Goal: Task Accomplishment & Management: Use online tool/utility

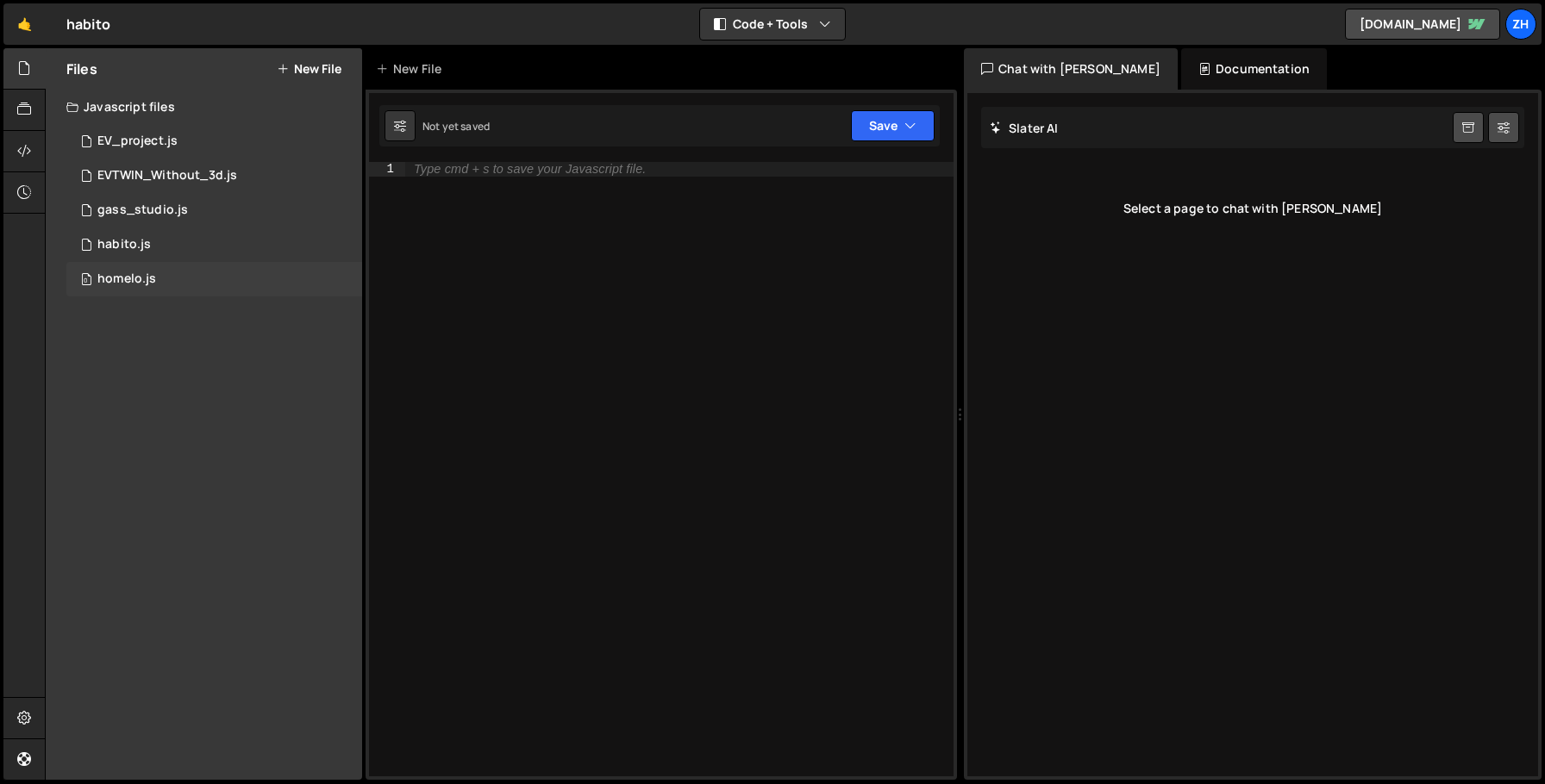
click at [249, 272] on div "0 homelo.js 0" at bounding box center [214, 279] width 296 height 35
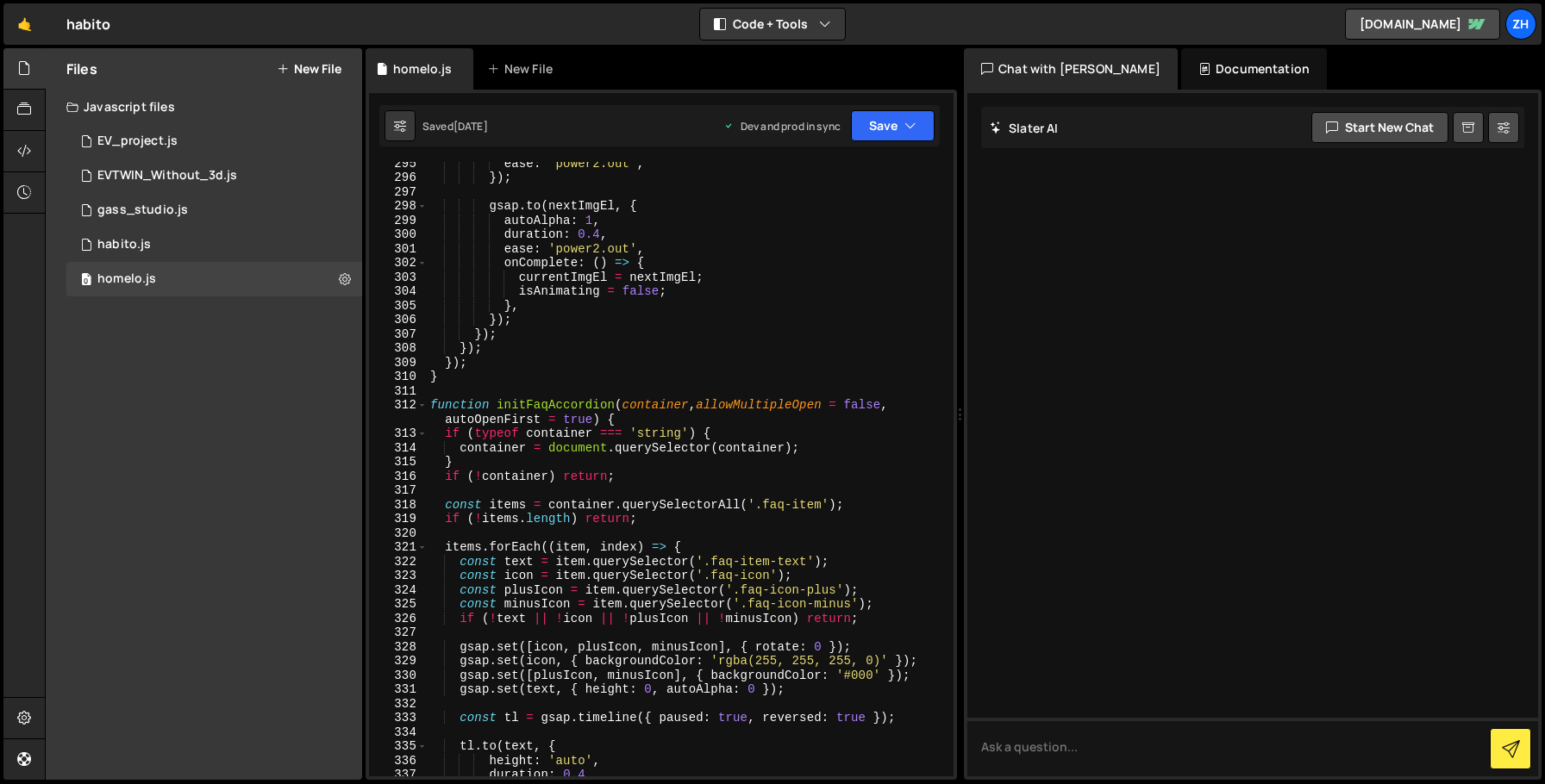
scroll to position [4343, 0]
type textarea "}"
click at [585, 380] on div "ease : 'power2.out' , }) ; gsap . to ( nextImgEl , { autoAlpha : 1 , duration :…" at bounding box center [687, 477] width 520 height 643
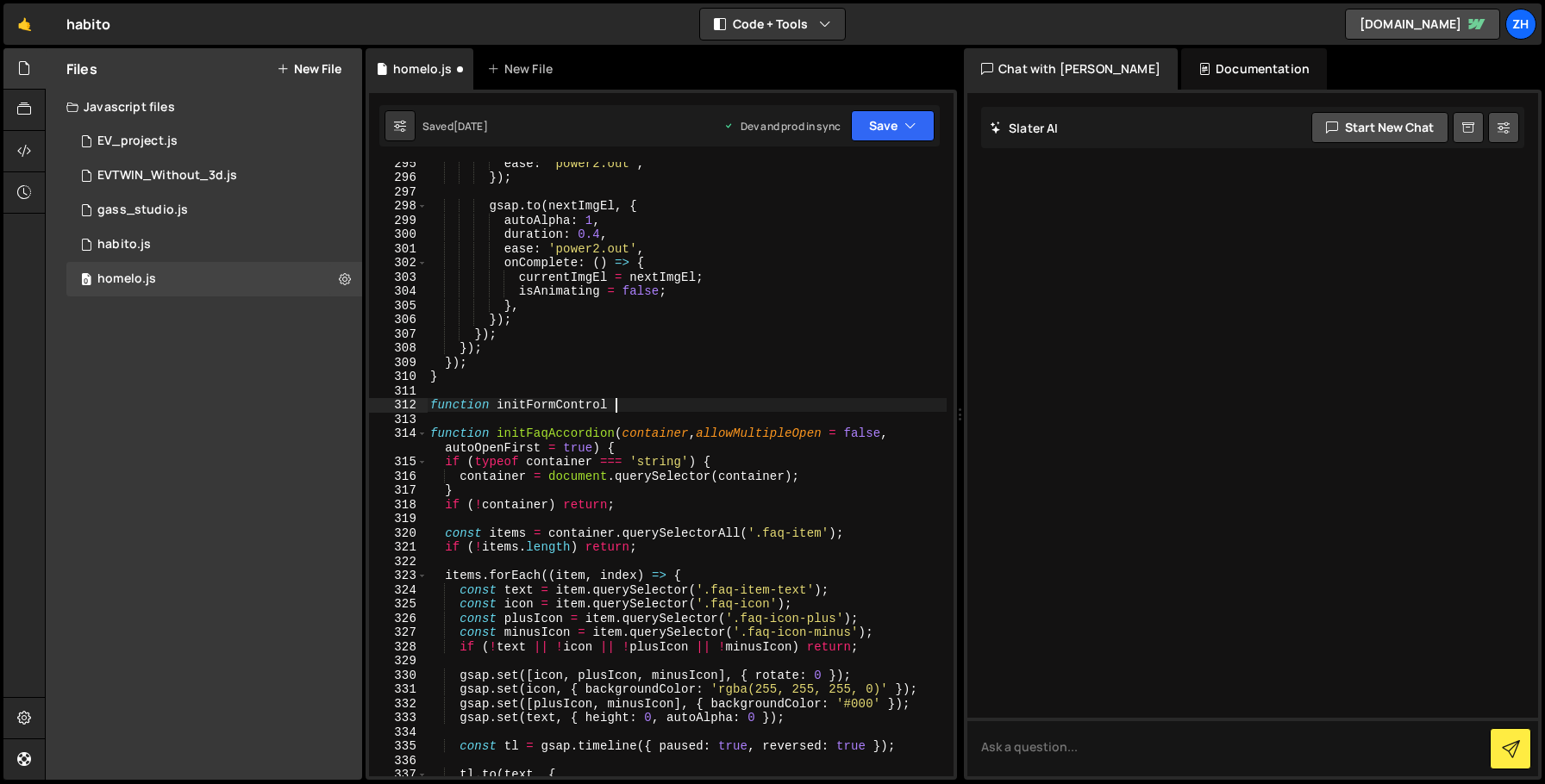
type textarea "function initFormControl {"
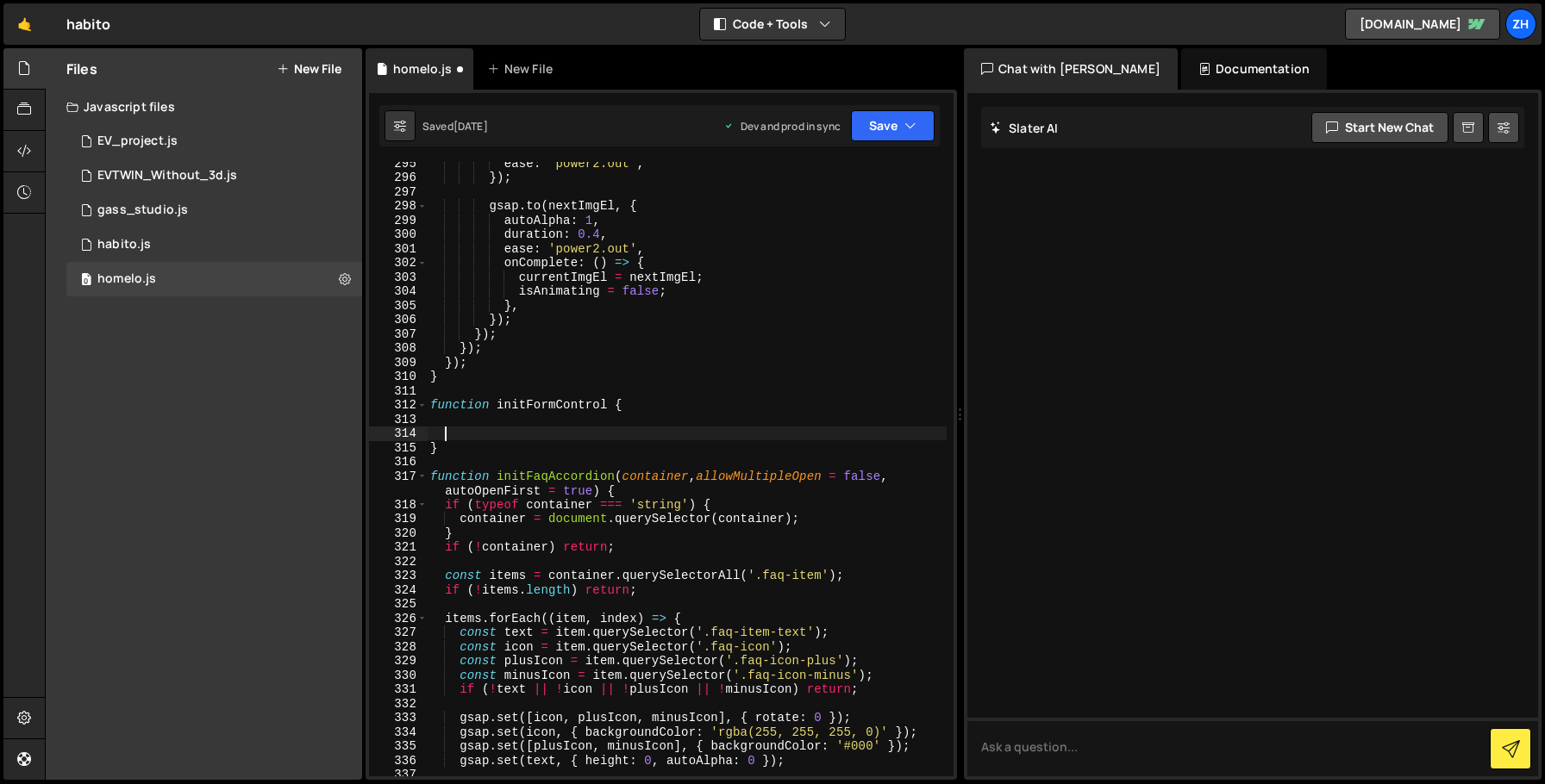
type textarea "{"
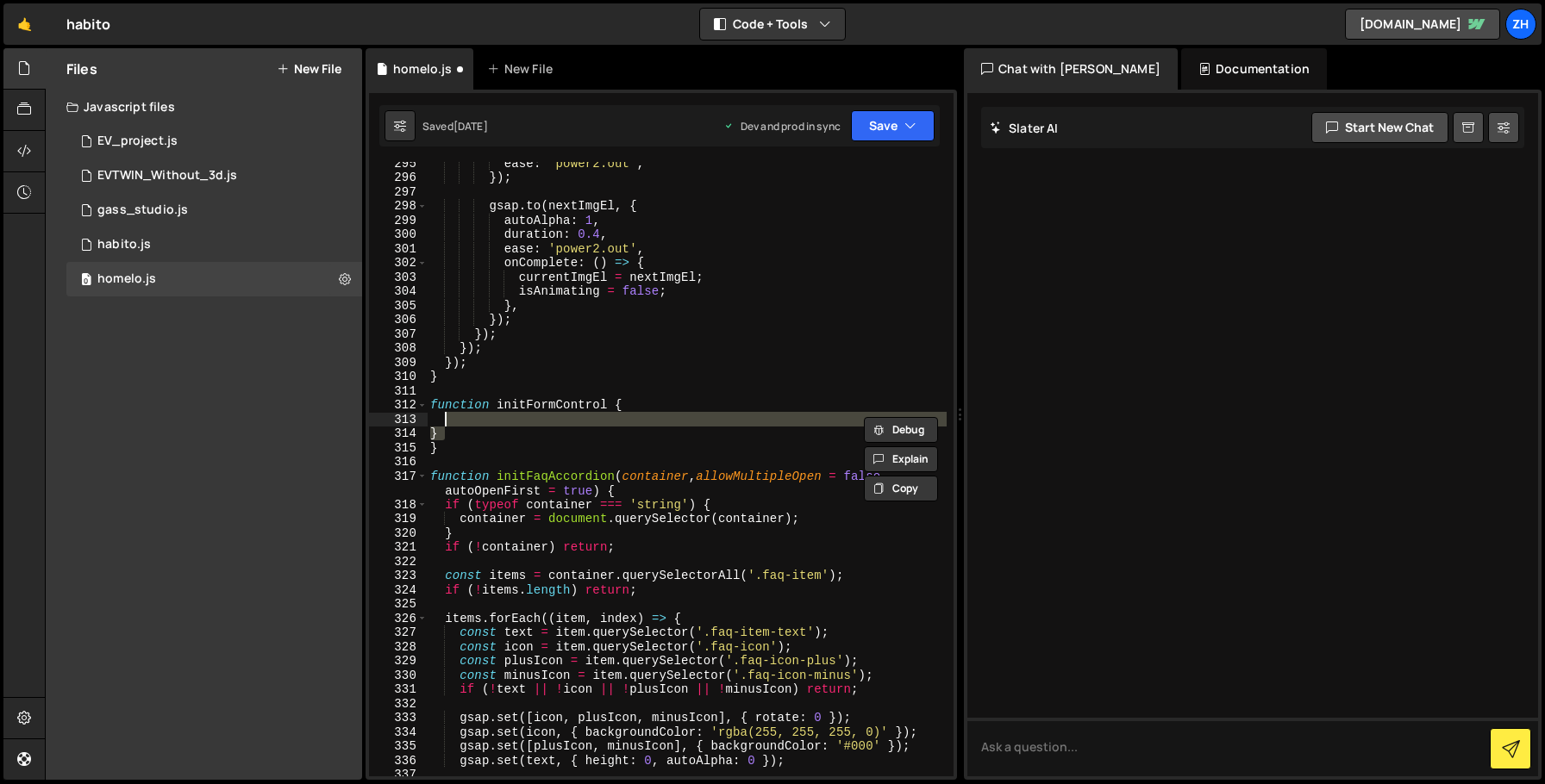
type textarea "}"
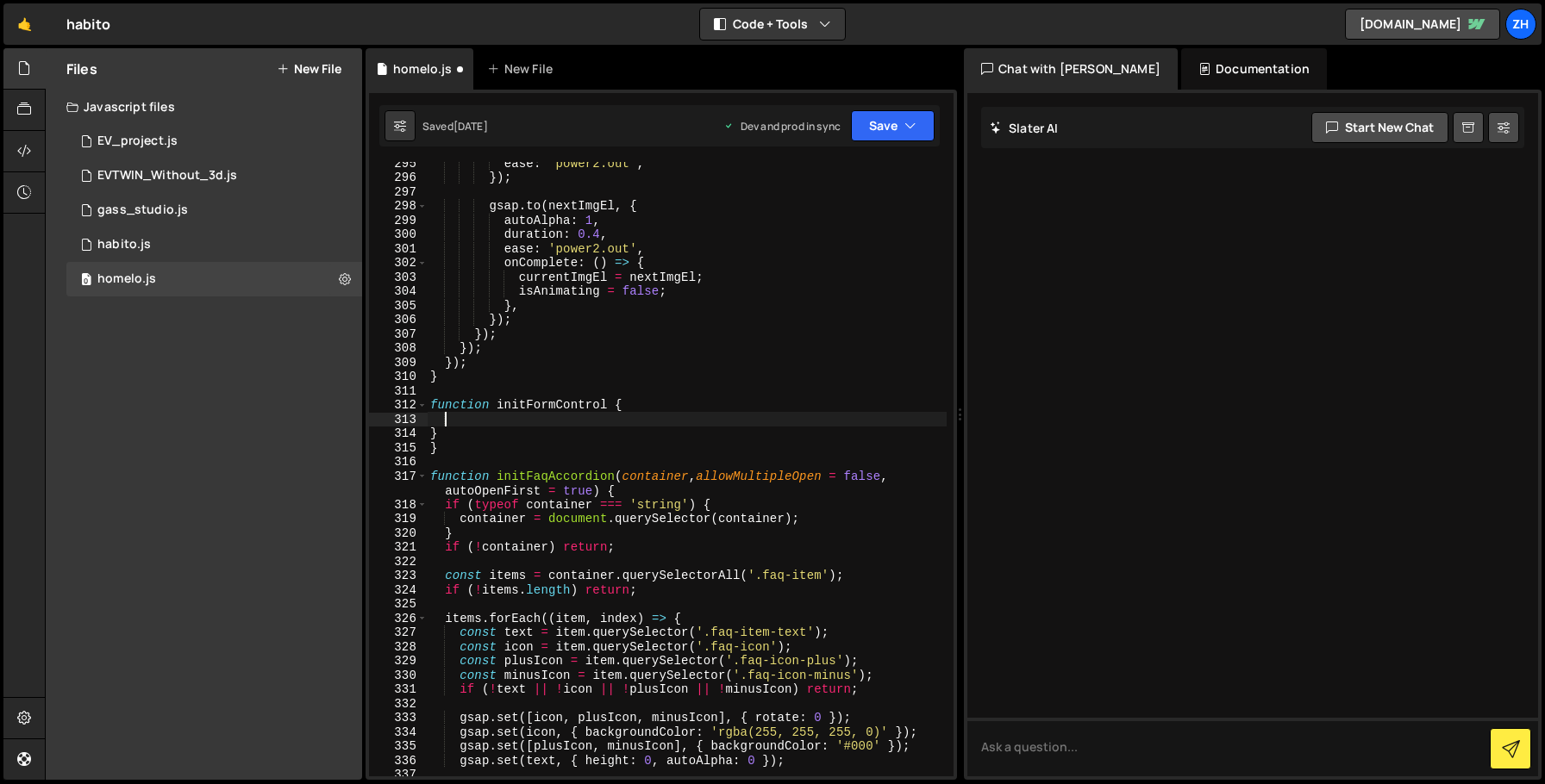
paste textarea
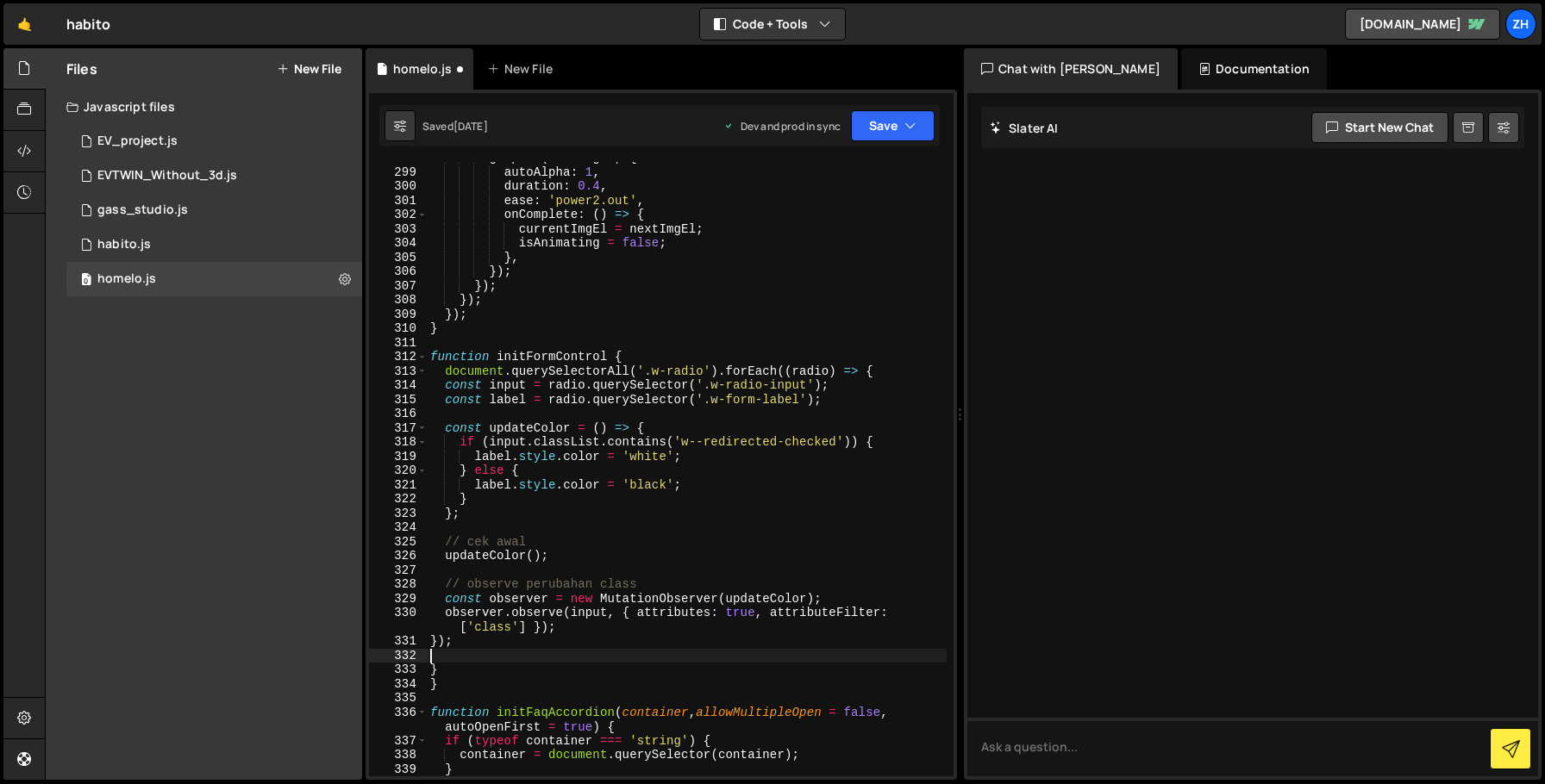
scroll to position [4389, 0]
drag, startPoint x: 705, startPoint y: 375, endPoint x: 654, endPoint y: 379, distance: 51.2
click at [654, 379] on div "gsap . to ( nextImgEl , { autoAlpha : 1 , duration : 0.4 , ease : 'power2.out' …" at bounding box center [687, 475] width 520 height 643
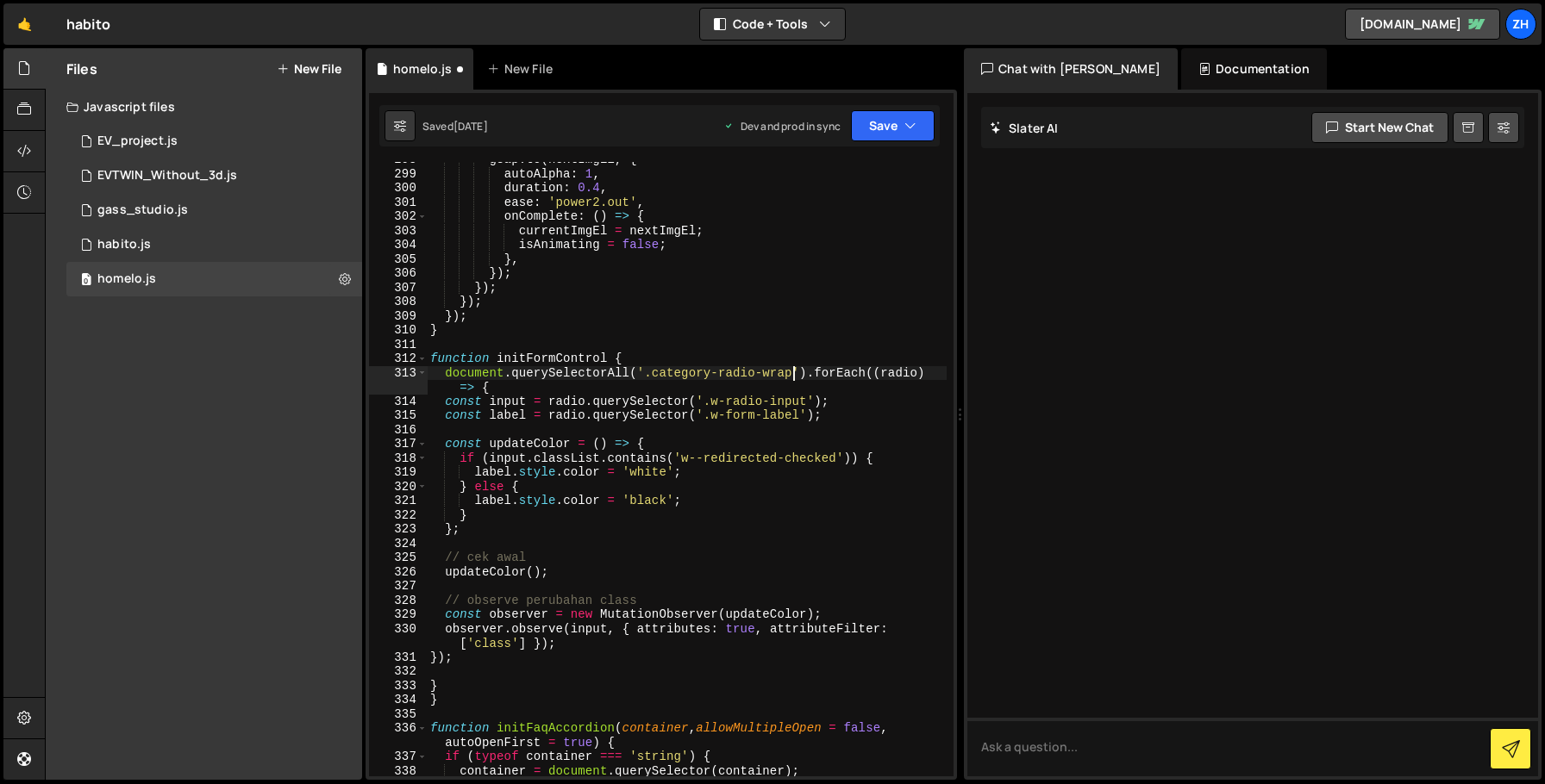
scroll to position [0, 25]
click at [741, 410] on div "gsap . to ( nextImgEl , { autoAlpha : 1 , duration : 0.4 , ease : 'power2.out' …" at bounding box center [687, 475] width 520 height 643
drag, startPoint x: 809, startPoint y: 406, endPoint x: 714, endPoint y: 406, distance: 95.0
click at [714, 406] on div "gsap . to ( nextImgEl , { autoAlpha : 1 , duration : 0.4 , ease : 'power2.out' …" at bounding box center [687, 475] width 520 height 643
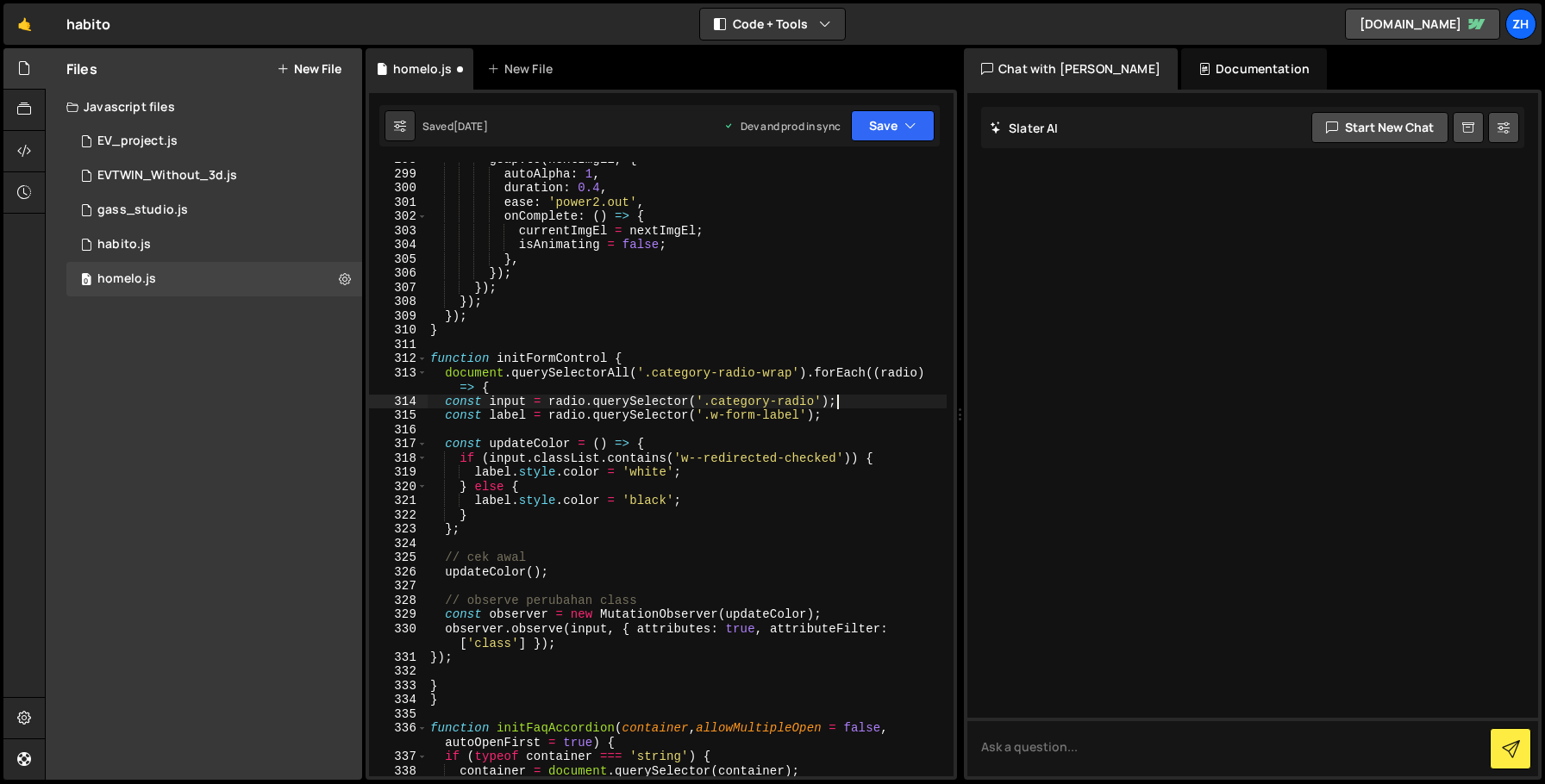
click at [838, 398] on div "gsap . to ( nextImgEl , { autoAlpha : 1 , duration : 0.4 , ease : 'power2.out' …" at bounding box center [687, 475] width 520 height 643
drag, startPoint x: 802, startPoint y: 419, endPoint x: 734, endPoint y: 415, distance: 68.1
click at [734, 415] on div "gsap . to ( nextImgEl , { autoAlpha : 1 , duration : 0.4 , ease : 'power2.out' …" at bounding box center [687, 475] width 520 height 643
click at [822, 416] on div "gsap . to ( nextImgEl , { autoAlpha : 1 , duration : 0.4 , ease : 'power2.out' …" at bounding box center [687, 475] width 520 height 643
drag, startPoint x: 800, startPoint y: 417, endPoint x: 714, endPoint y: 416, distance: 86.0
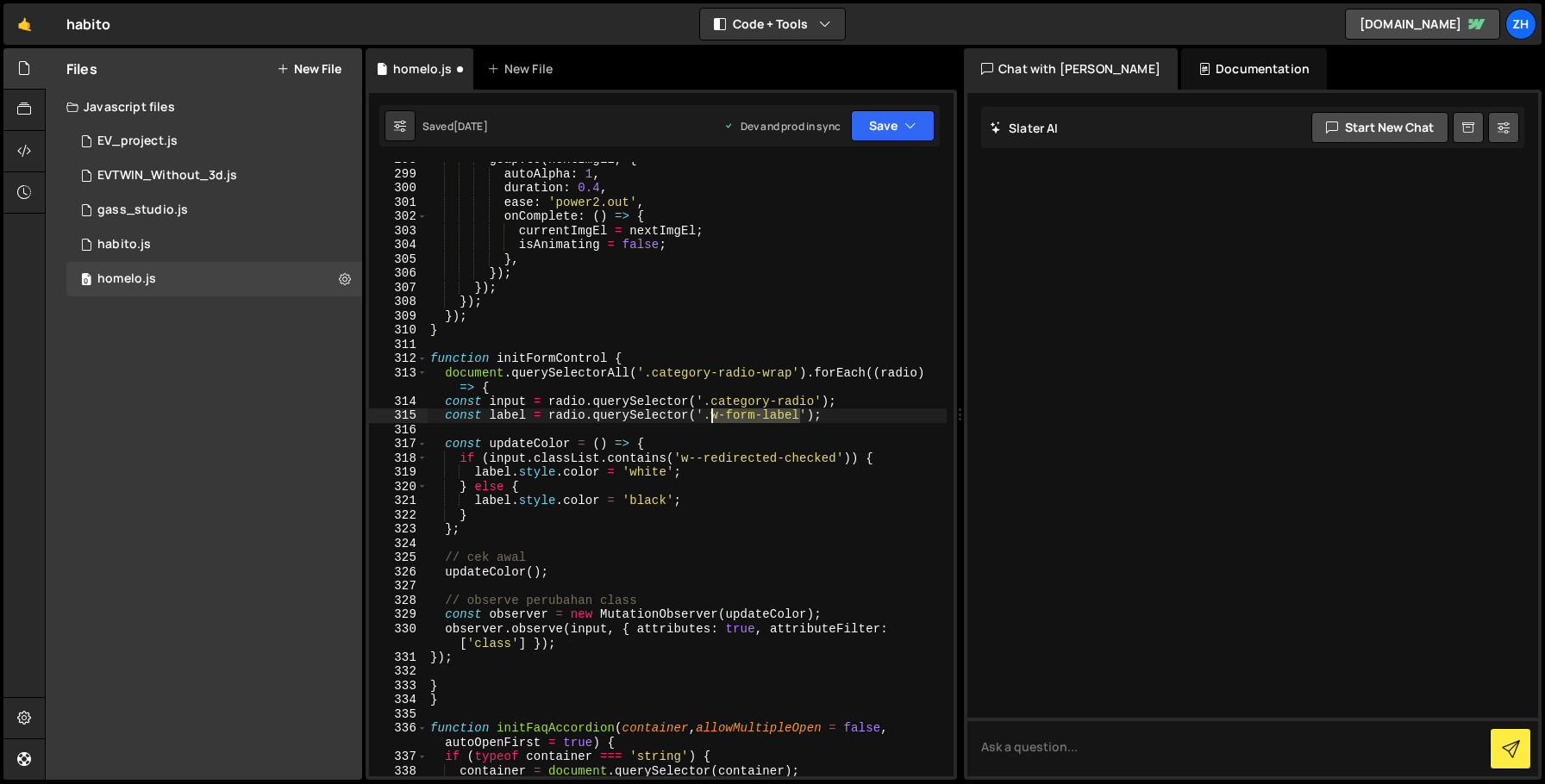
click at [714, 416] on div "gsap . to ( nextImgEl , { autoAlpha : 1 , duration : 0.4 , ease : 'power2.out' …" at bounding box center [687, 475] width 520 height 643
click at [865, 420] on div "gsap . to ( nextImgEl , { autoAlpha : 1 , duration : 0.4 , ease : 'power2.out' …" at bounding box center [687, 475] width 520 height 643
click at [879, 448] on div "gsap . to ( nextImgEl , { autoAlpha : 1 , duration : 0.4 , ease : 'power2.out' …" at bounding box center [687, 475] width 520 height 643
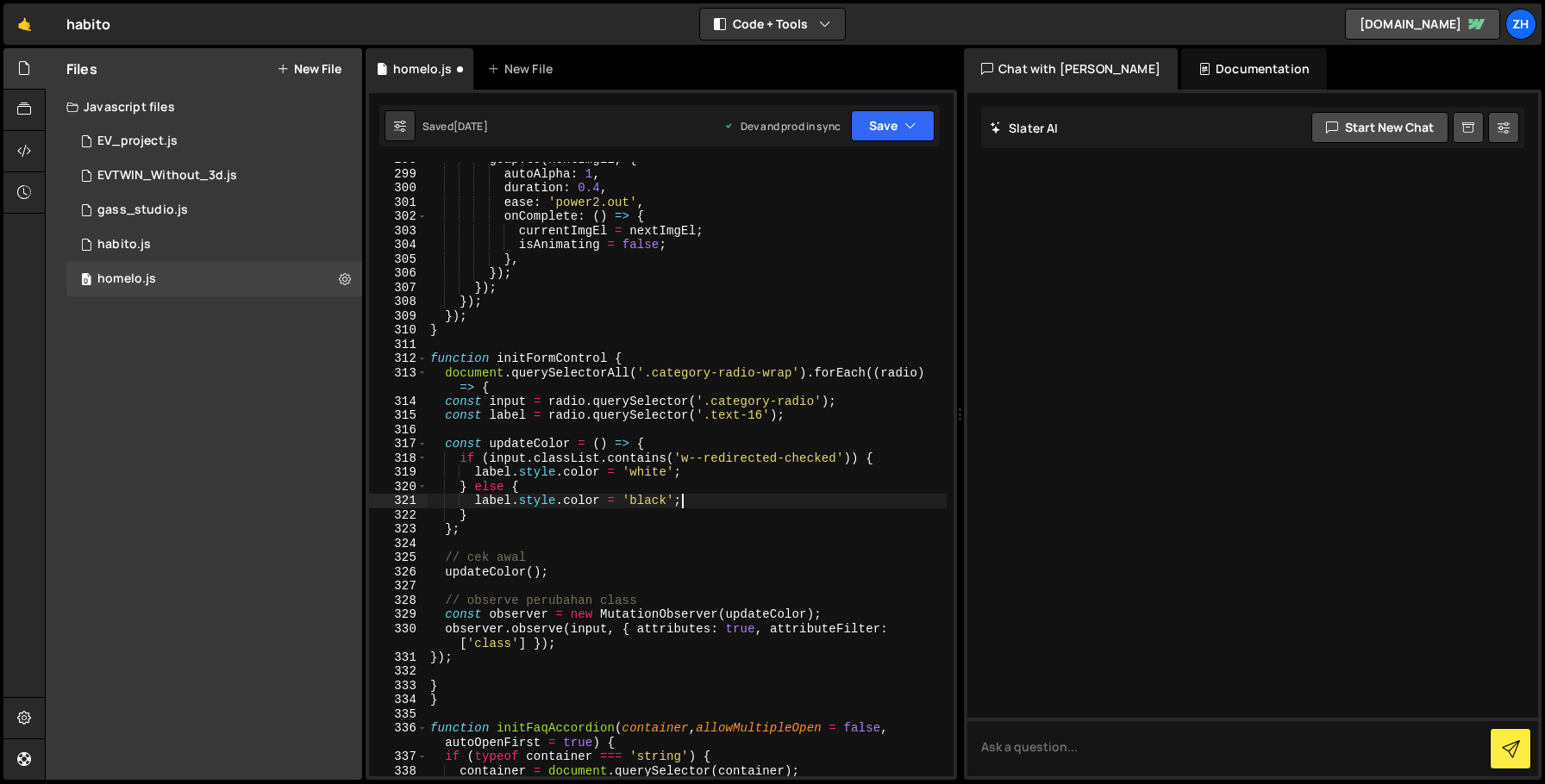
click at [819, 503] on div "gsap . to ( nextImgEl , { autoAlpha : 1 , duration : 0.4 , ease : 'power2.out' …" at bounding box center [687, 475] width 520 height 643
type textarea "label.style.color = 'black';"
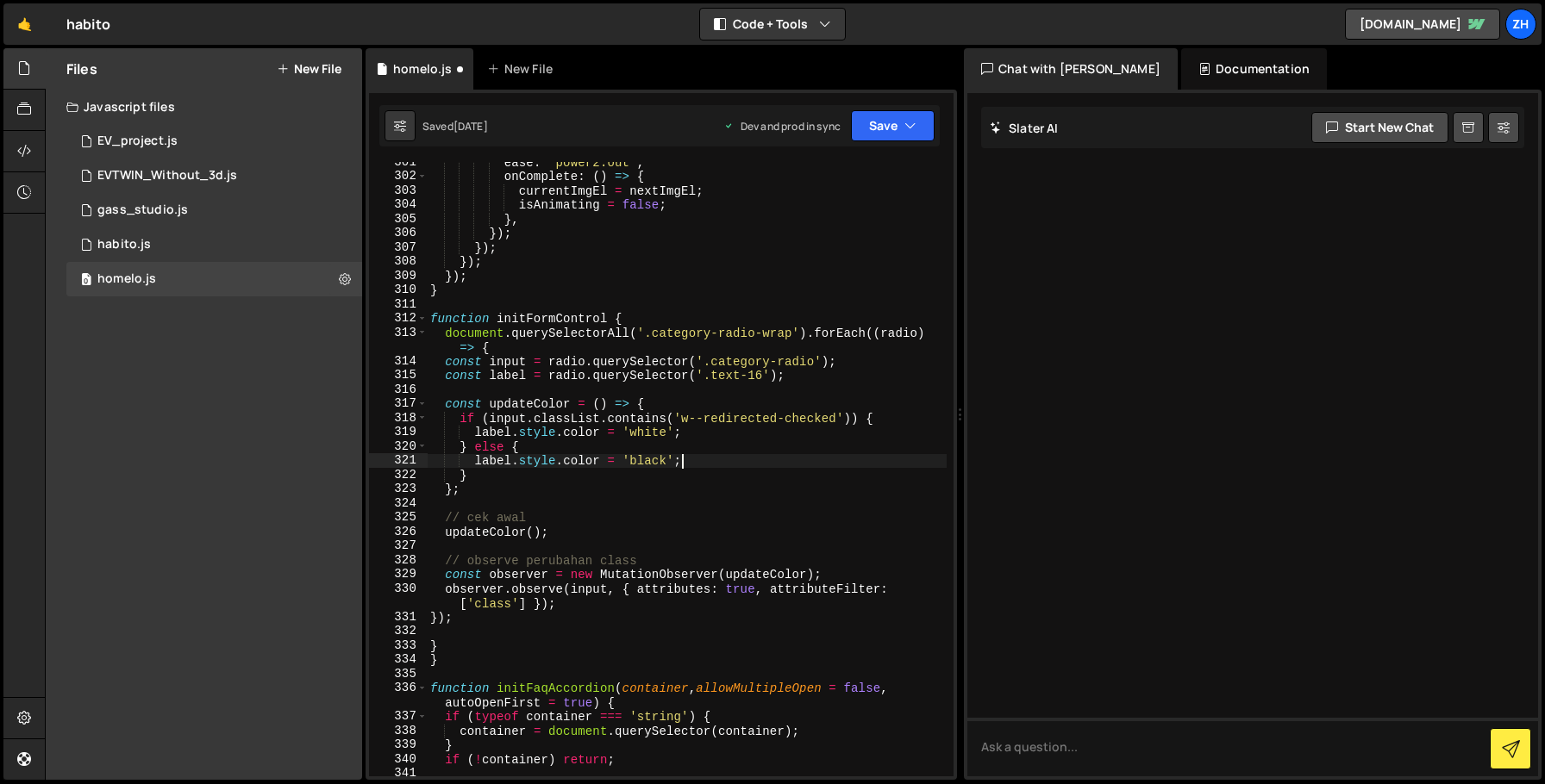
scroll to position [4429, 0]
click at [645, 635] on div "ease : 'power2.out' , onComplete : ( ) => { currentImgEl = nextImgEl ; isAnimat…" at bounding box center [687, 476] width 520 height 643
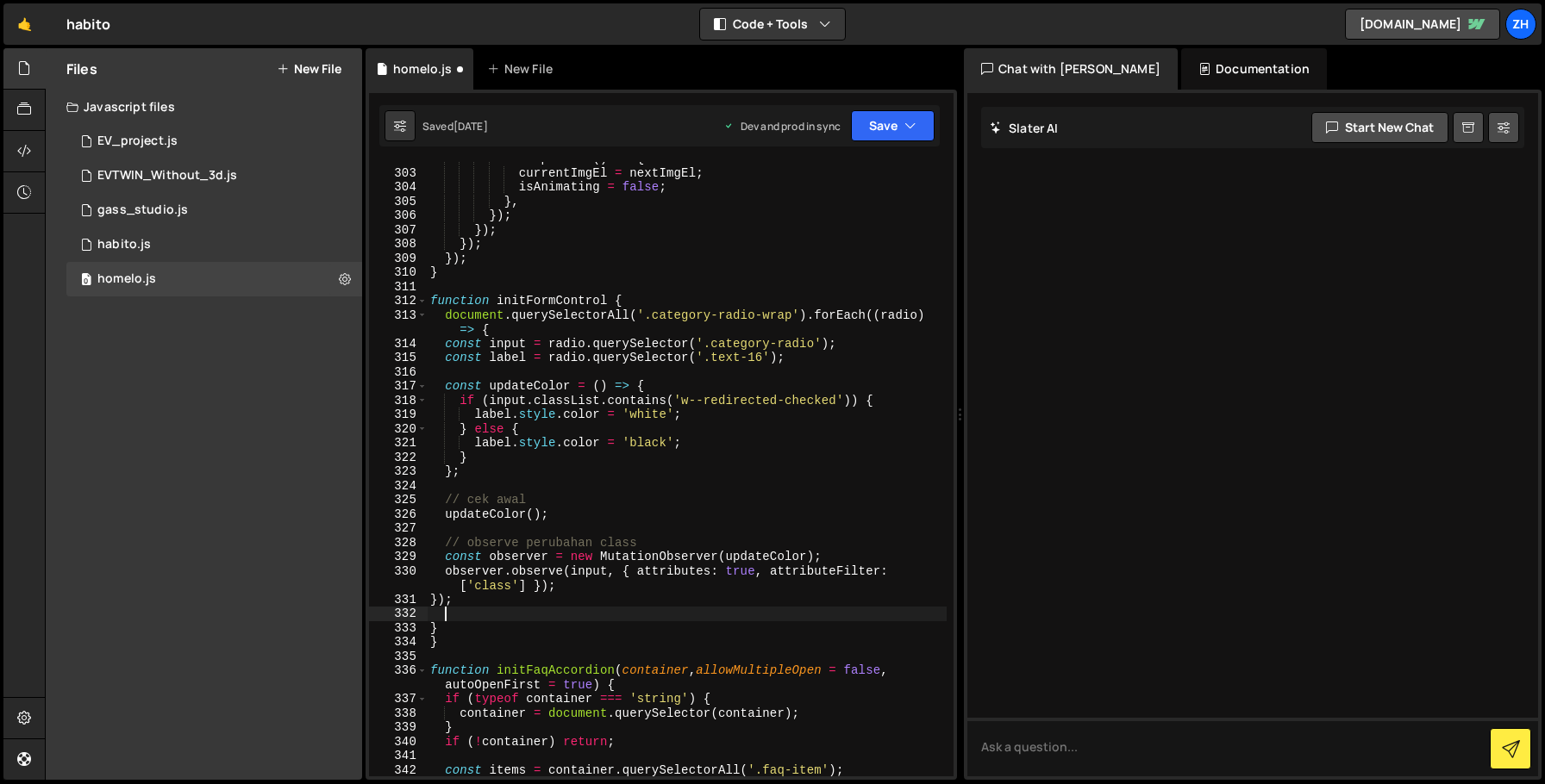
scroll to position [4448, 0]
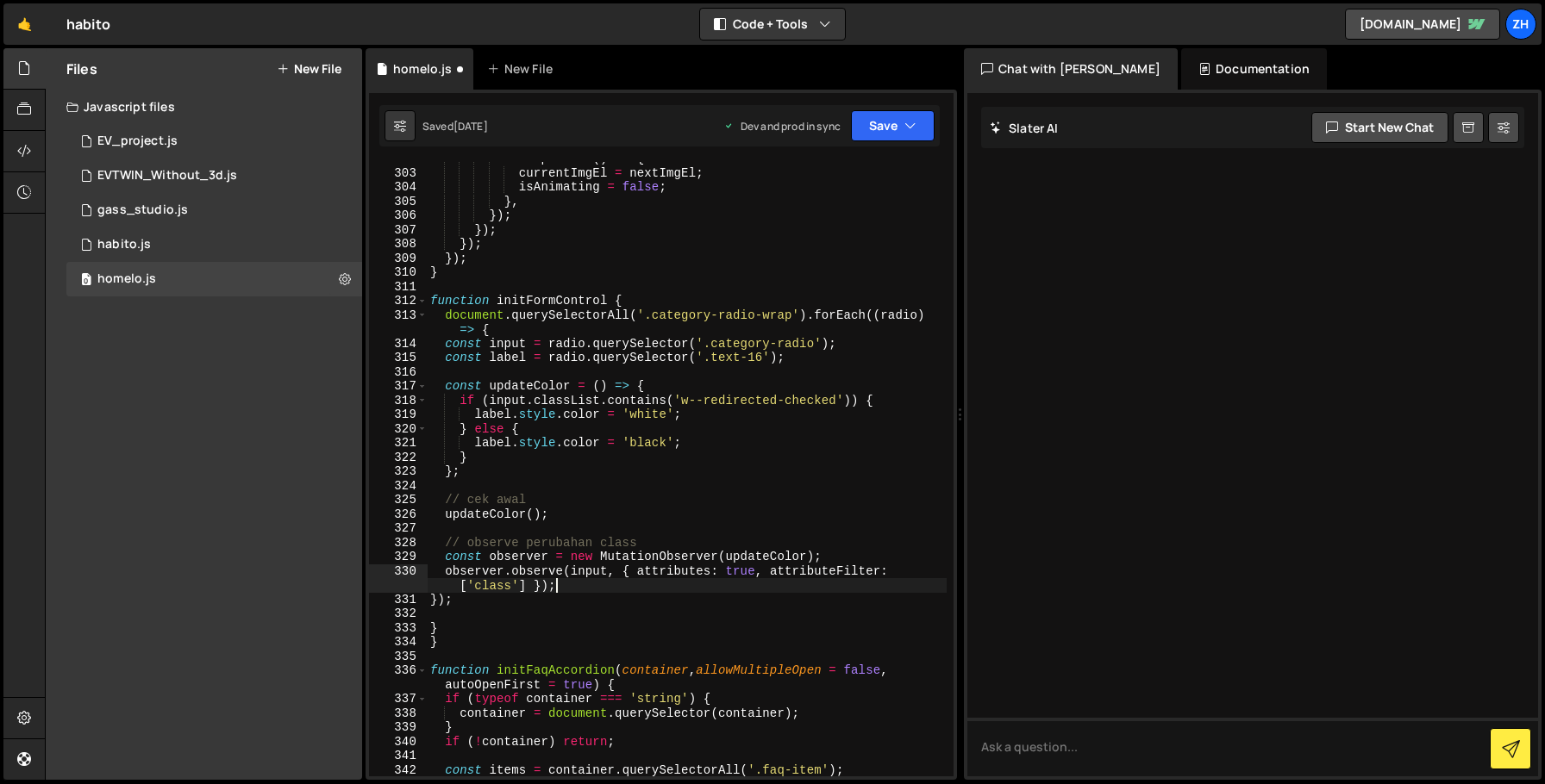
click at [663, 591] on div "onComplete : ( ) => { currentImgEl = nextImgEl ; isAnimating = false ; } , }) ;…" at bounding box center [687, 474] width 520 height 643
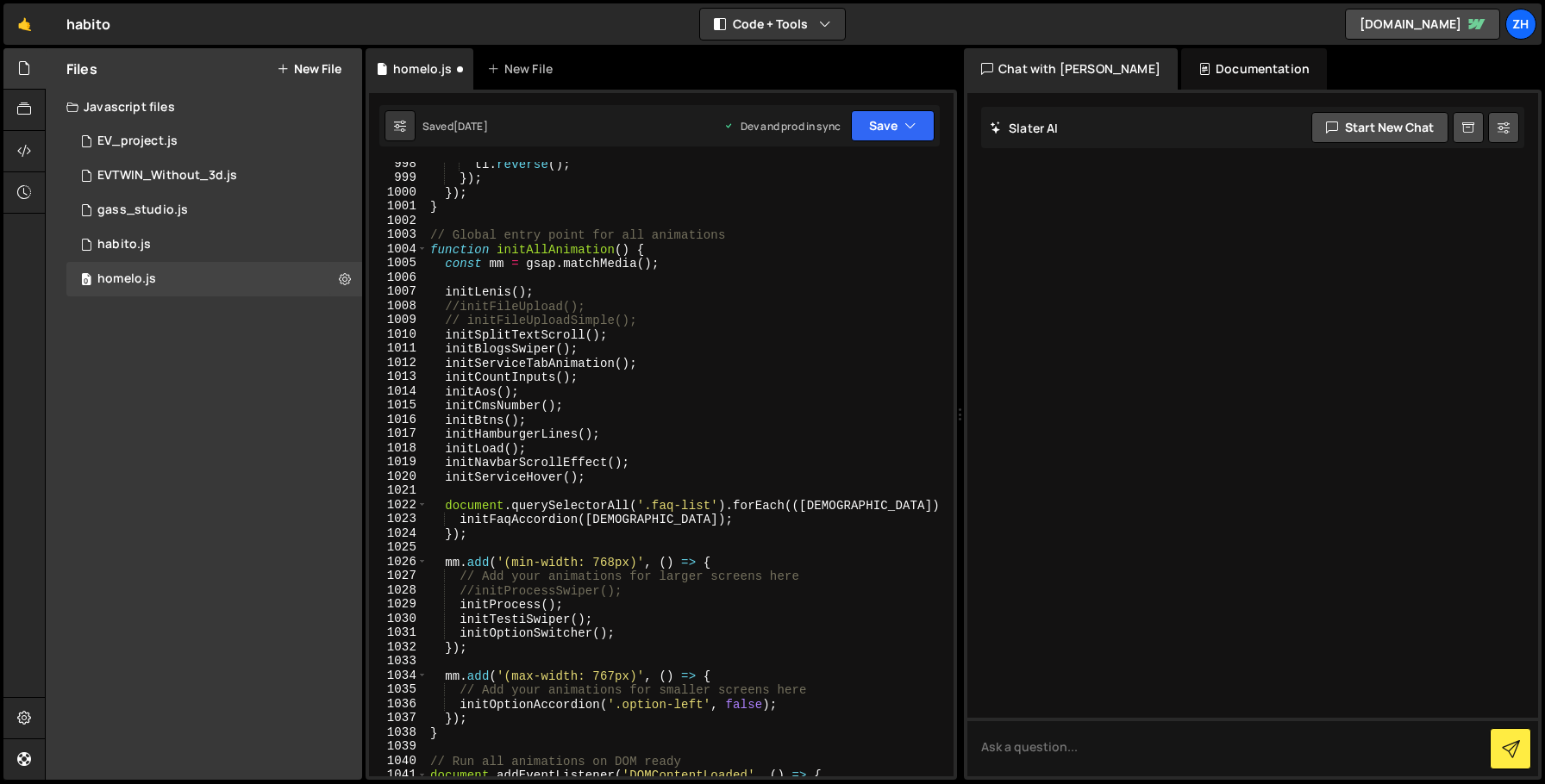
scroll to position [14468, 0]
click at [692, 359] on div "tl . reverse ( ) ; }) ; }) ; } // Global entry point for all animations functio…" at bounding box center [687, 477] width 520 height 643
type textarea "initServiceTabAnimation();"
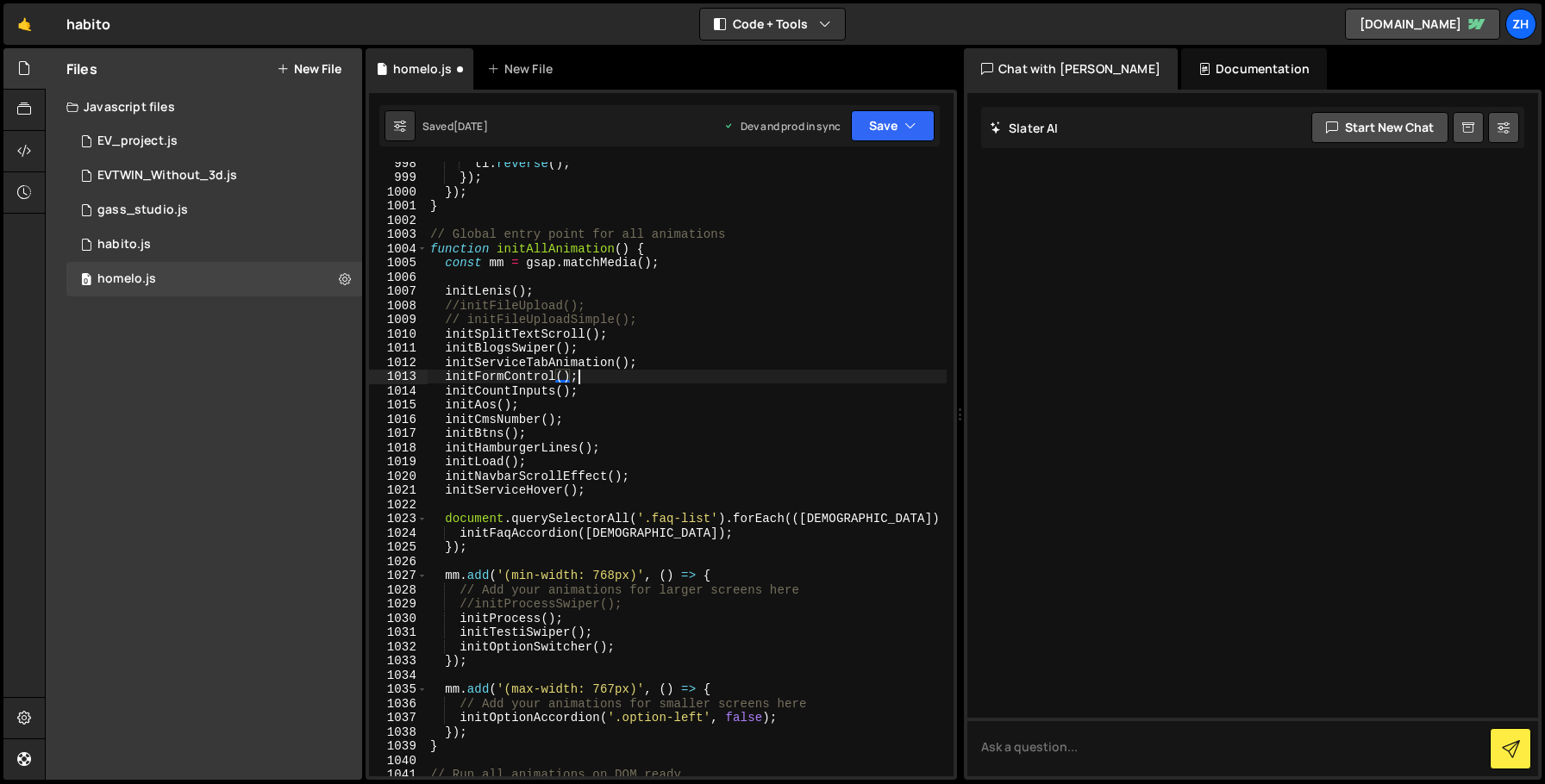
scroll to position [0, 10]
click at [906, 117] on icon "button" at bounding box center [910, 126] width 12 height 17
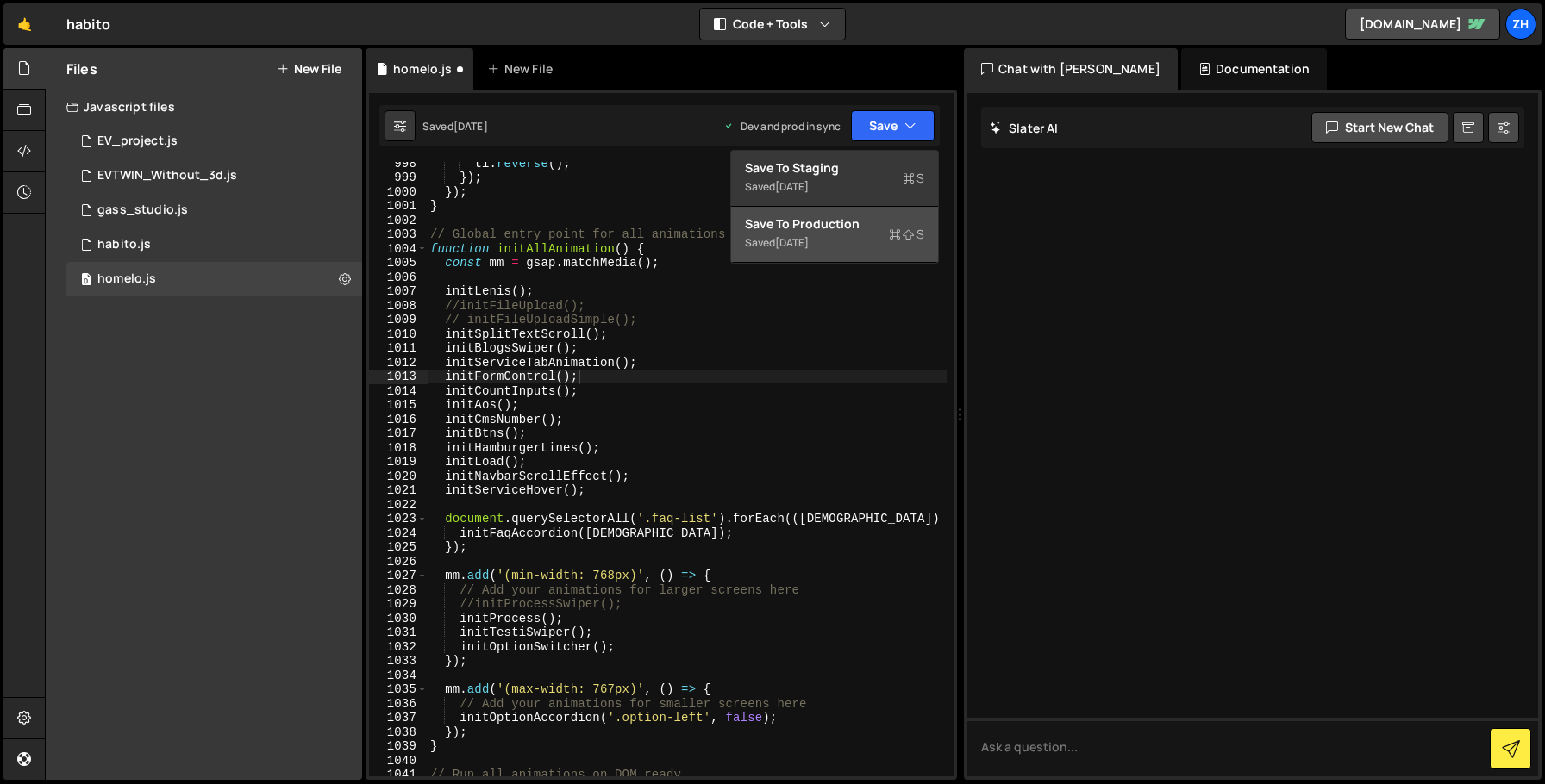
click at [860, 233] on div "Saved [DATE]" at bounding box center [835, 243] width 179 height 21
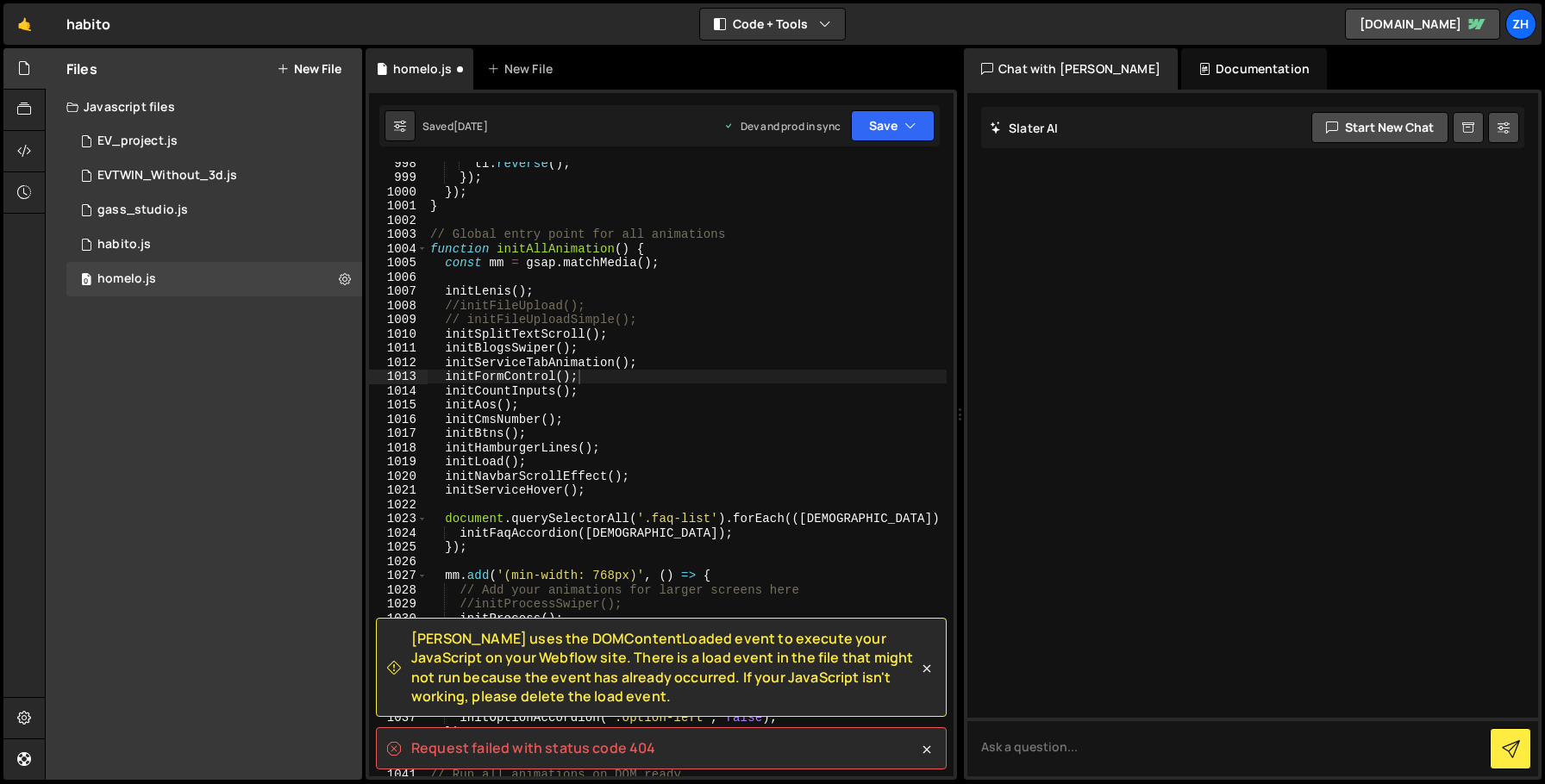
scroll to position [0, 6]
click at [805, 285] on div "tl . reverse ( ) ; }) ; }) ; } // Global entry point for all animations functio…" at bounding box center [687, 477] width 520 height 643
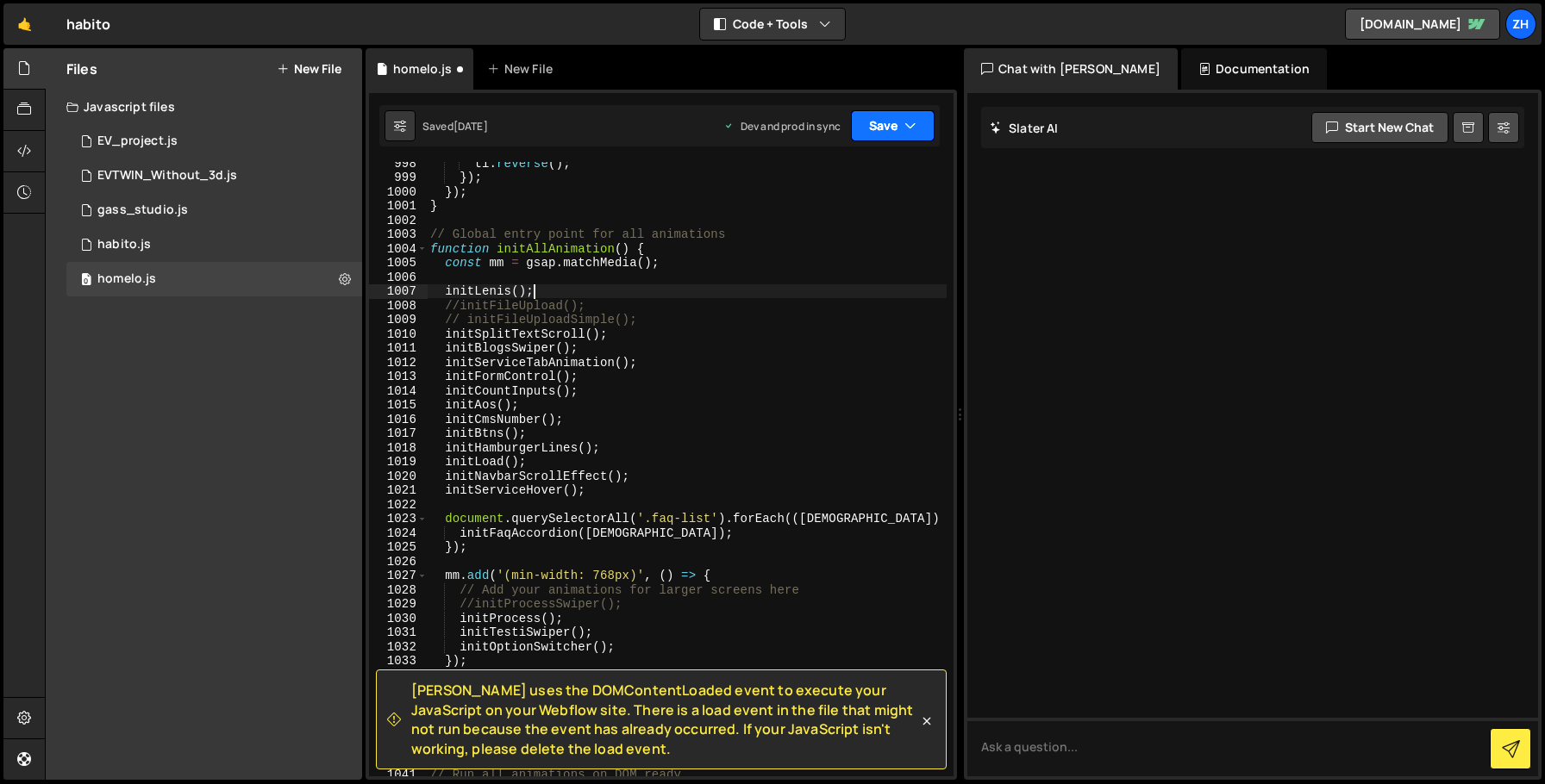
click at [885, 131] on button "Save" at bounding box center [893, 126] width 83 height 31
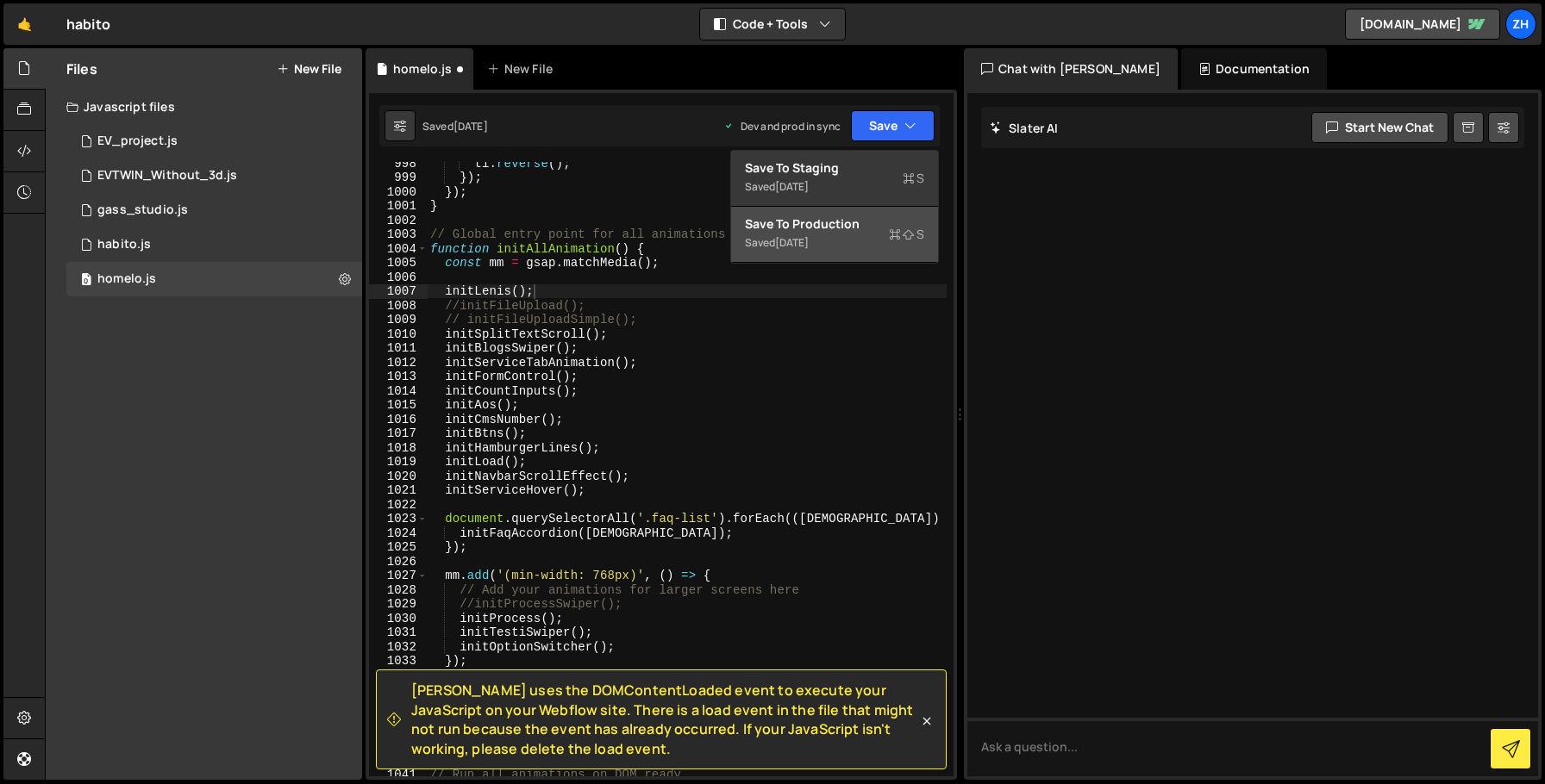
click at [851, 213] on button "Save to Production S Saved [DATE]" at bounding box center [835, 235] width 207 height 56
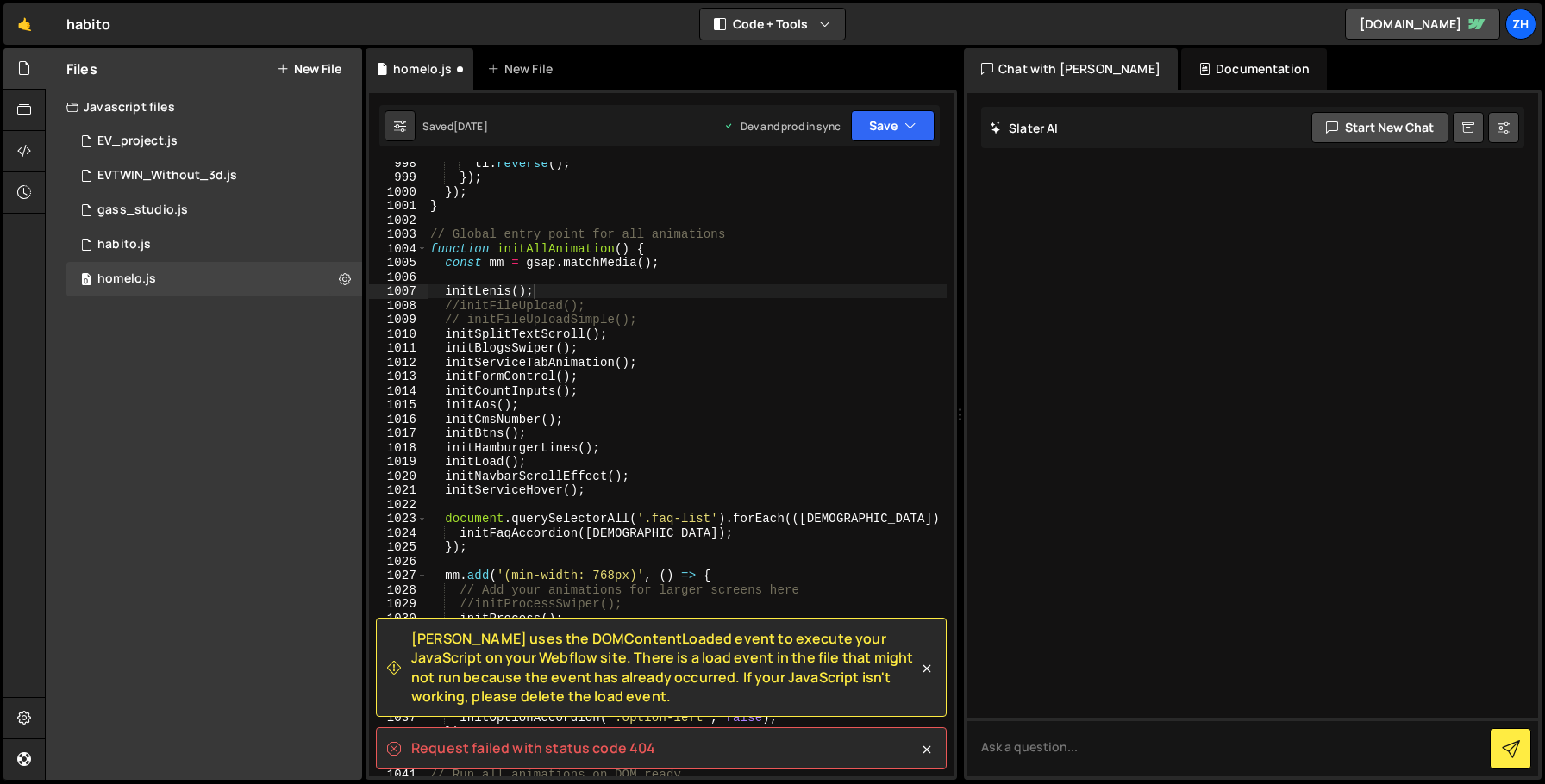
click at [840, 249] on div "tl . reverse ( ) ; }) ; }) ; } // Global entry point for all animations functio…" at bounding box center [687, 477] width 520 height 643
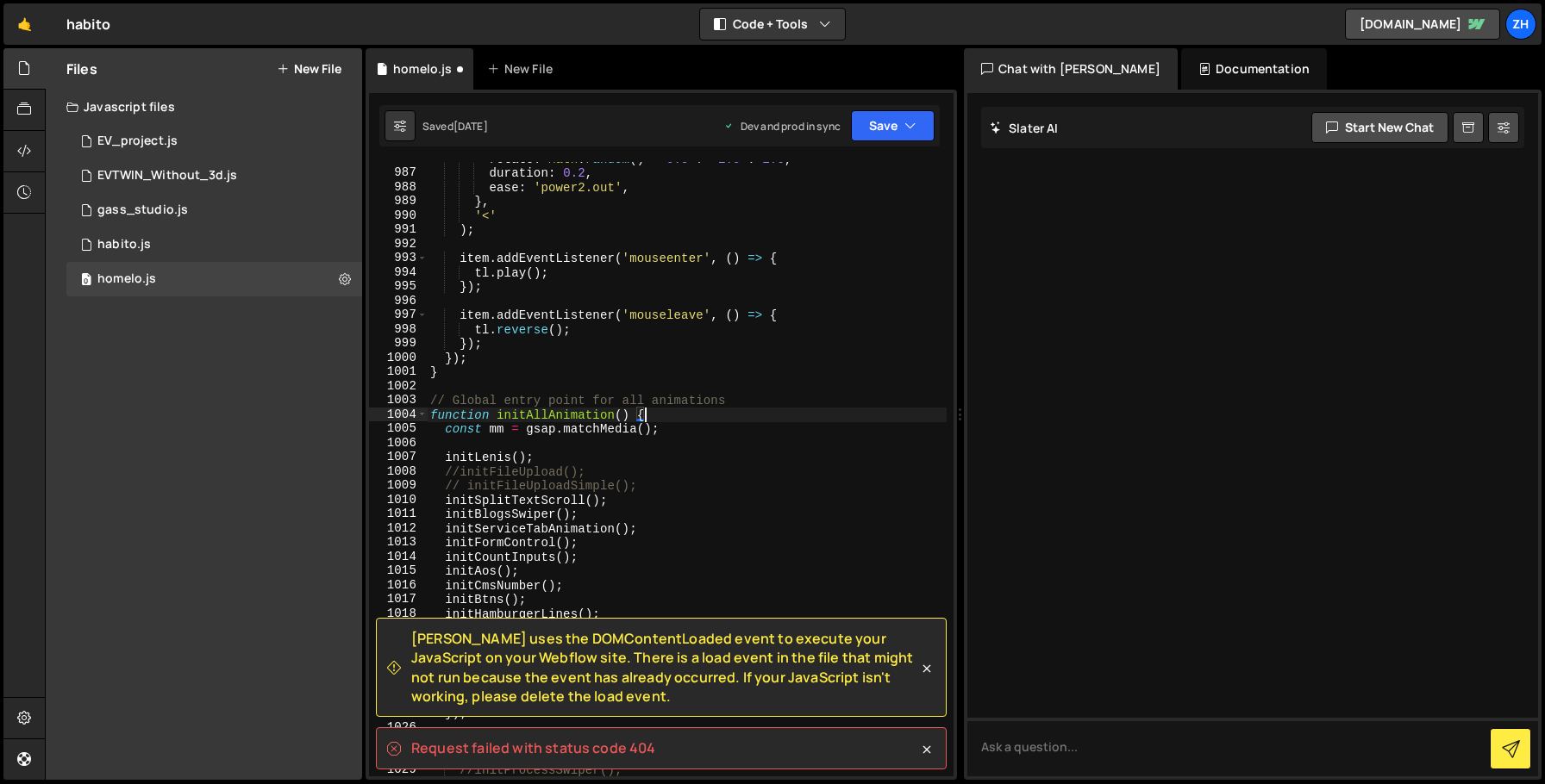
scroll to position [14204, 0]
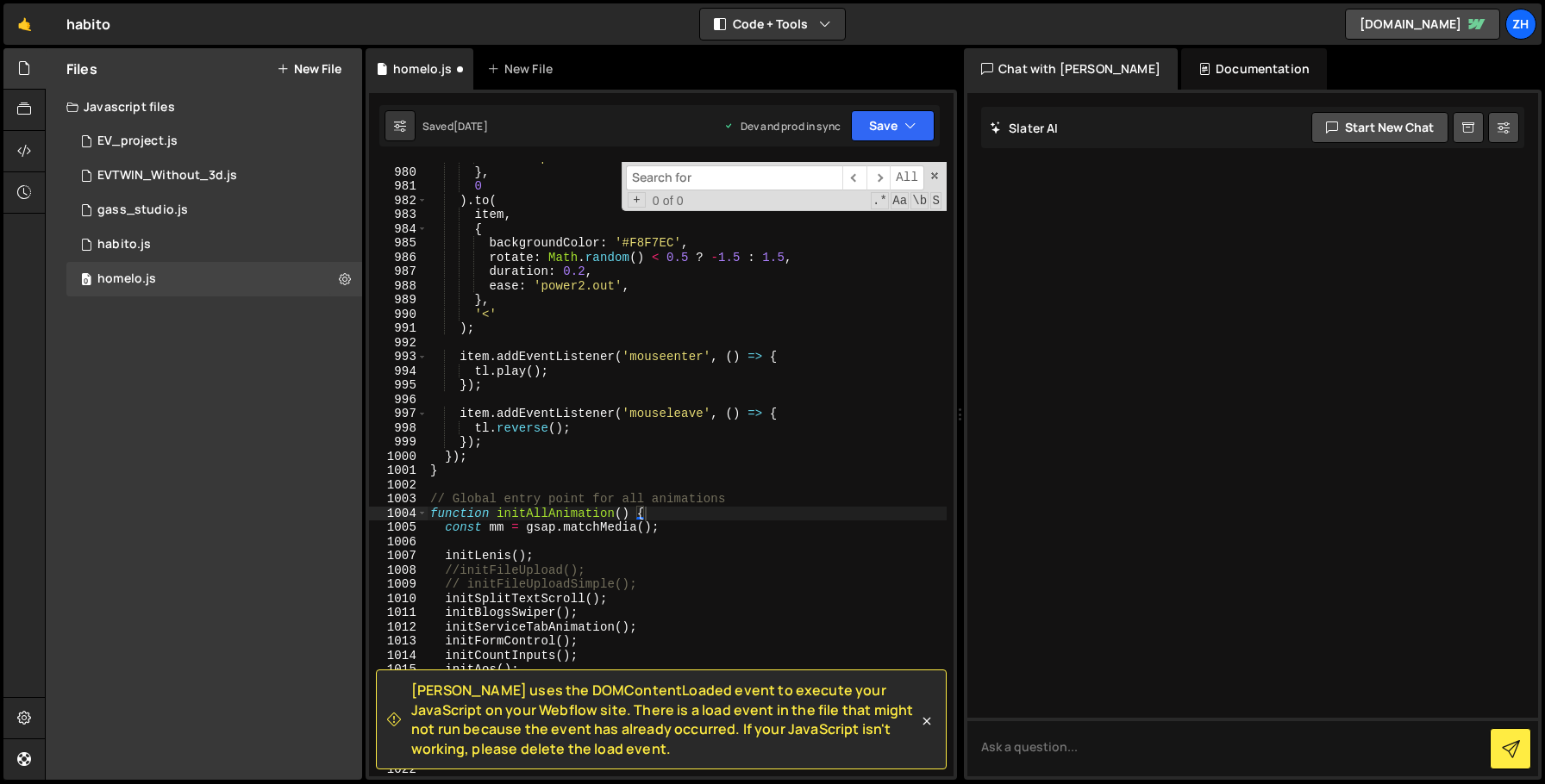
type textarea "ease: 'power2.out',"
click at [862, 291] on div "ease : 'power2.out' , } , 0 ) . to ( item , { backgroundColor : '#F8F7EC' , rot…" at bounding box center [687, 473] width 520 height 643
click at [773, 192] on div "​ ​ All Replace All + 0 of 0 .* Aa \b S" at bounding box center [784, 186] width 325 height 50
click at [849, 175] on span "​" at bounding box center [855, 177] width 24 height 25
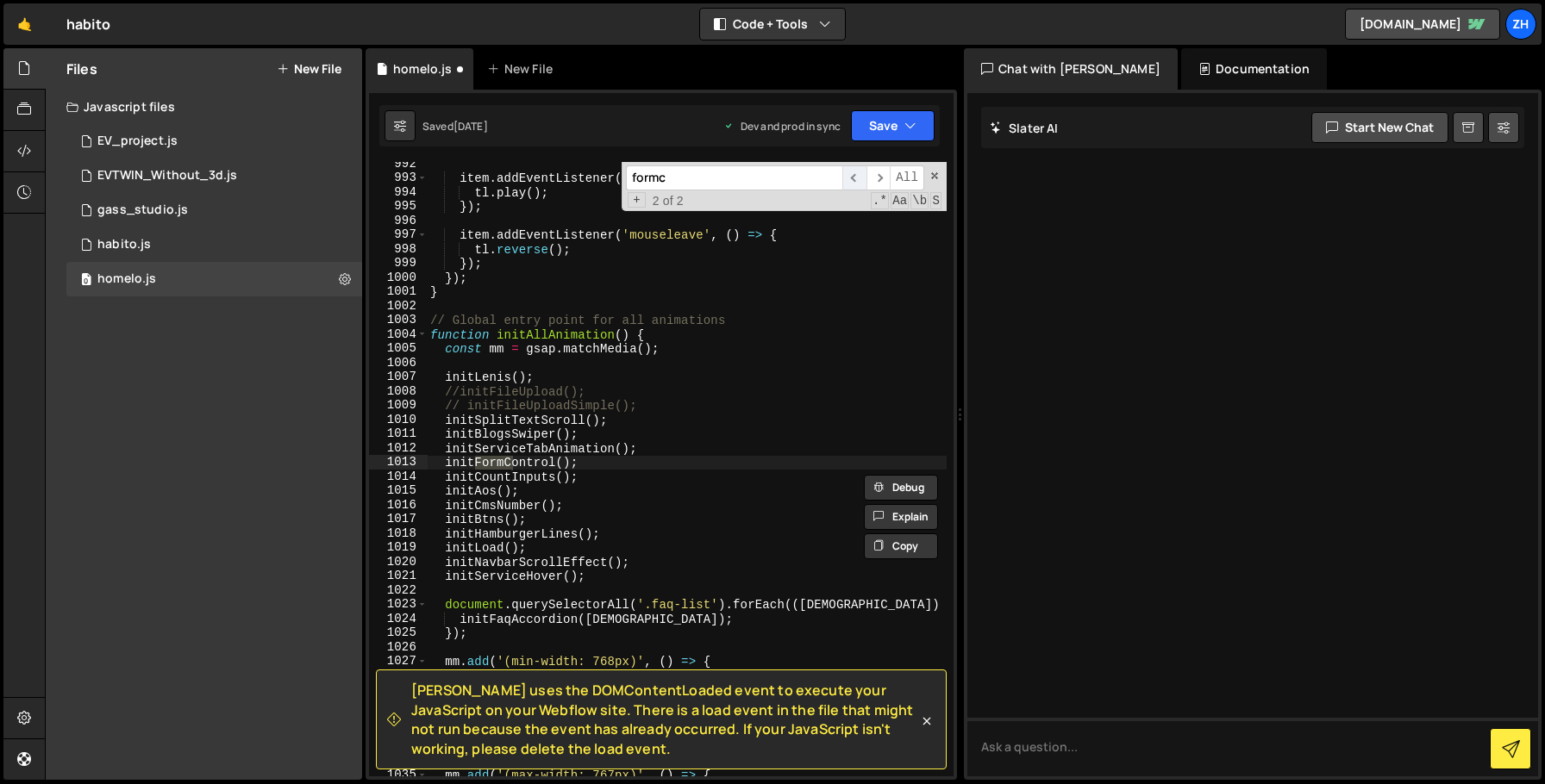
scroll to position [14383, 0]
type input "formc"
click at [849, 174] on span "​" at bounding box center [855, 177] width 24 height 25
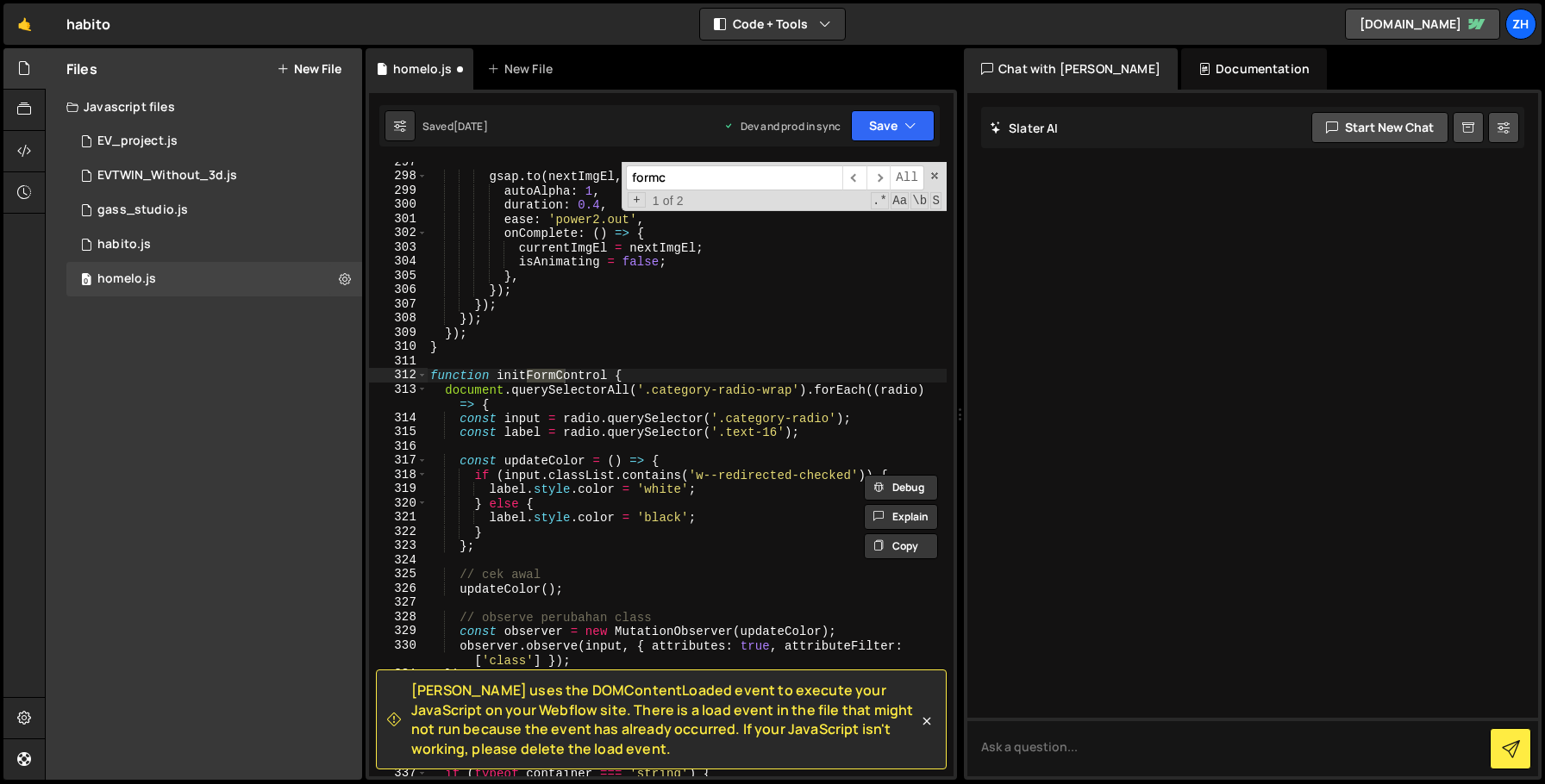
scroll to position [4372, 0]
click at [701, 365] on div "gsap . to ( nextImgEl , { autoAlpha : 1 , duration : 0.4 , ease : 'power2.out' …" at bounding box center [687, 476] width 520 height 643
click at [698, 375] on div "gsap . to ( nextImgEl , { autoAlpha : 1 , duration : 0.4 , ease : 'power2.out' …" at bounding box center [687, 476] width 520 height 643
click at [729, 538] on div "gsap . to ( nextImgEl , { autoAlpha : 1 , duration : 0.4 , ease : 'power2.out' …" at bounding box center [687, 476] width 520 height 643
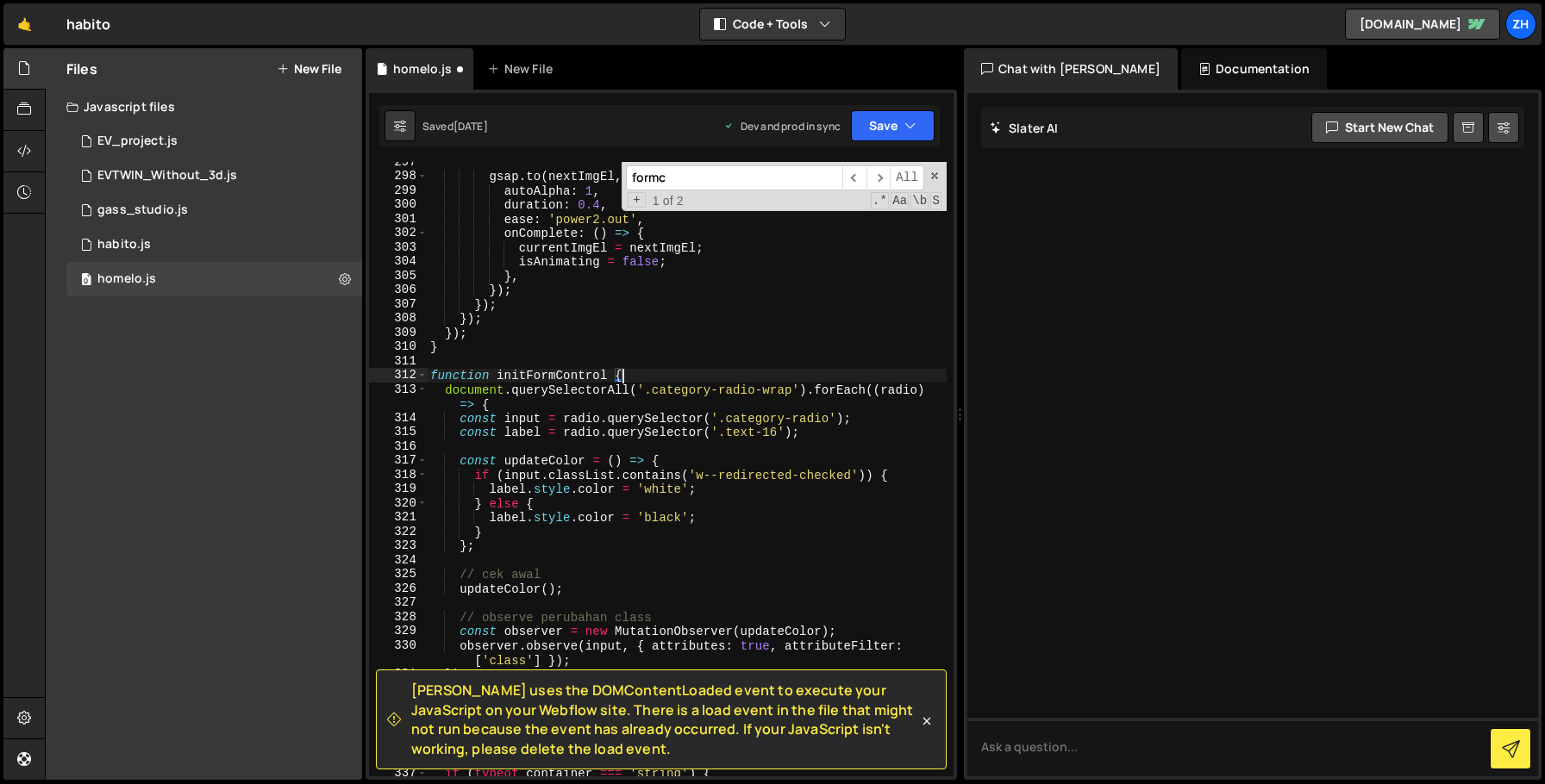
type textarea "}"
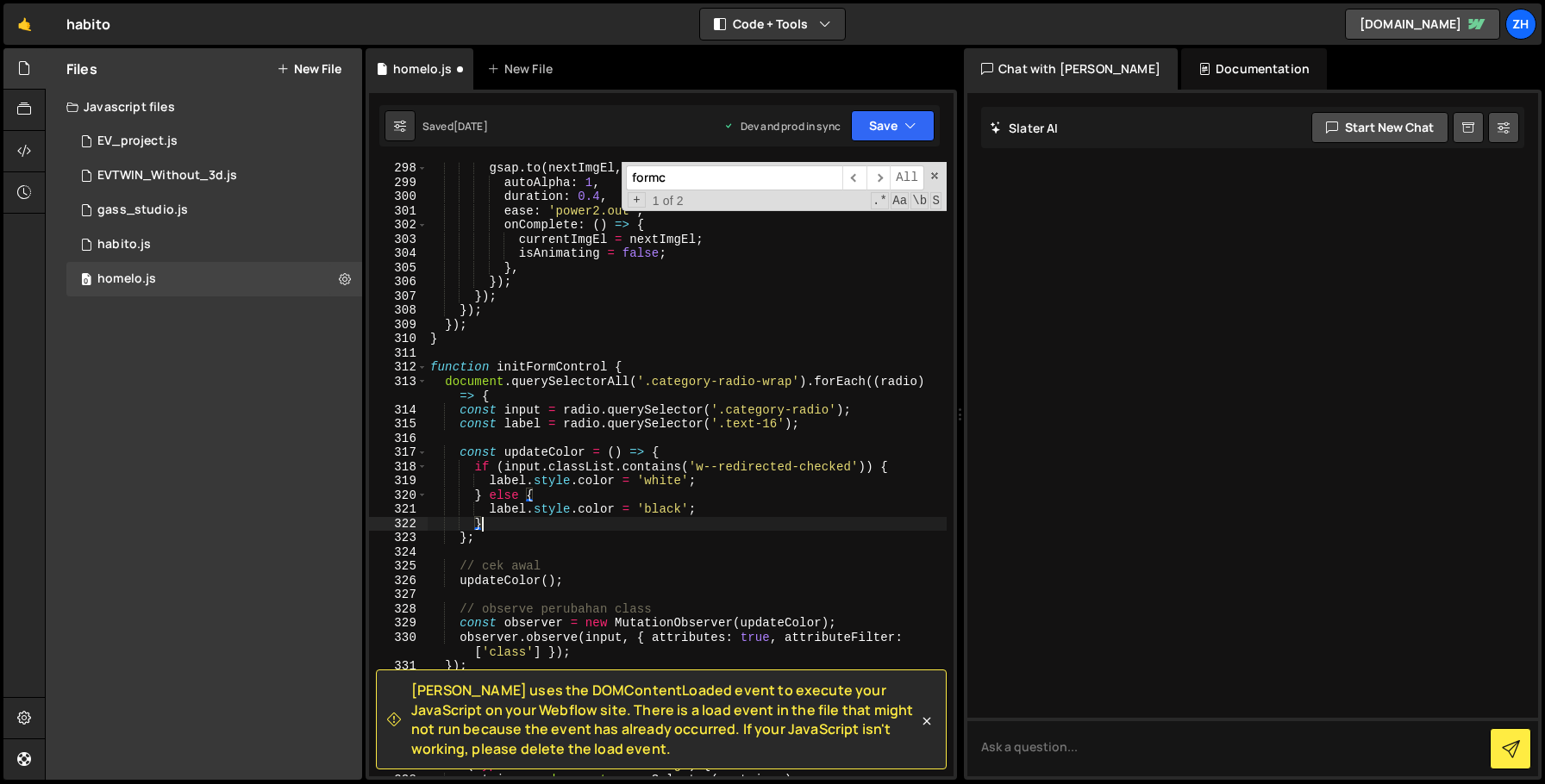
scroll to position [4446, 0]
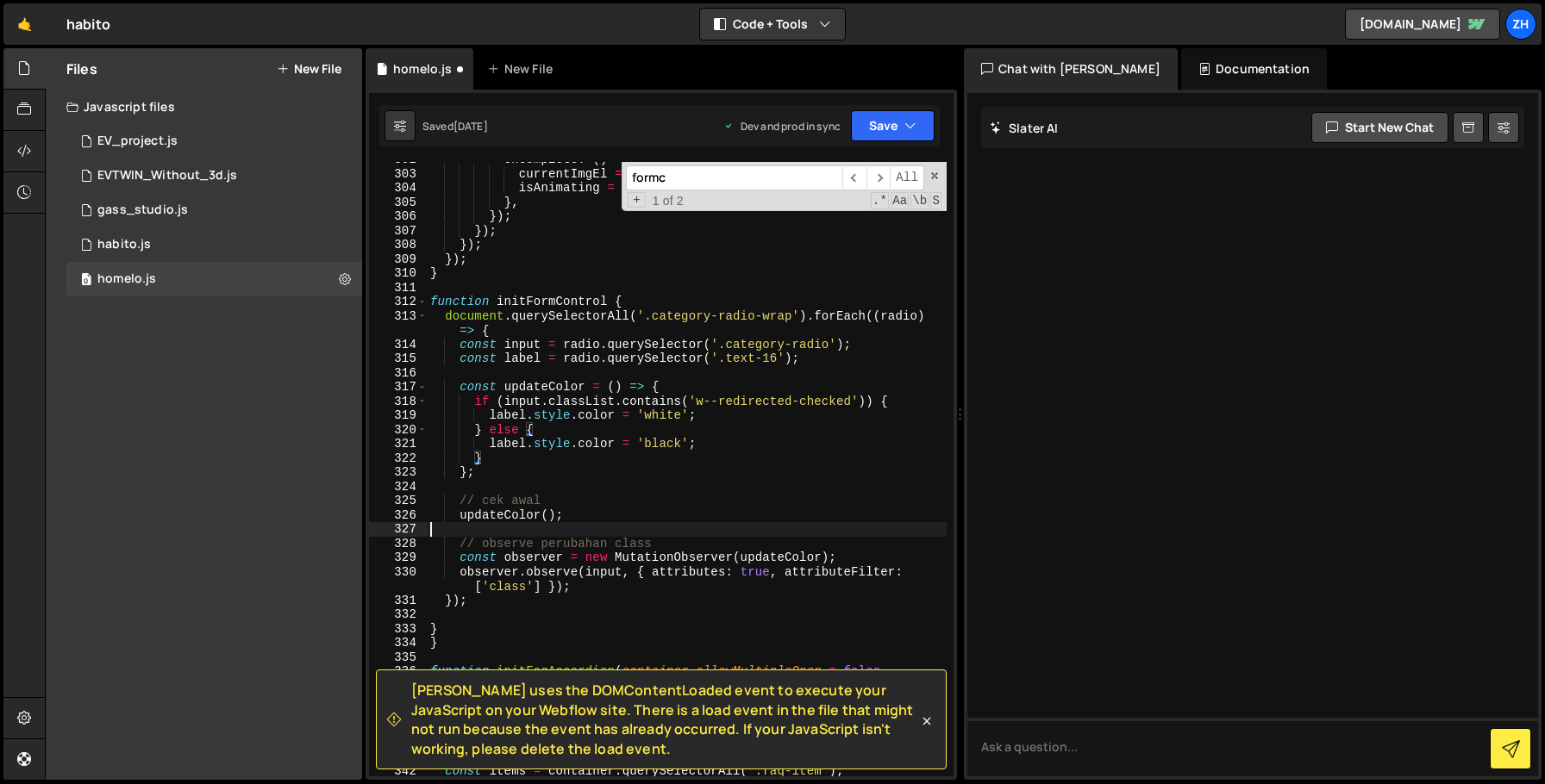
click at [746, 534] on div "onComplete : ( ) => { currentImgEl = nextImgEl ; isAnimating = false ; } , }) ;…" at bounding box center [687, 475] width 520 height 643
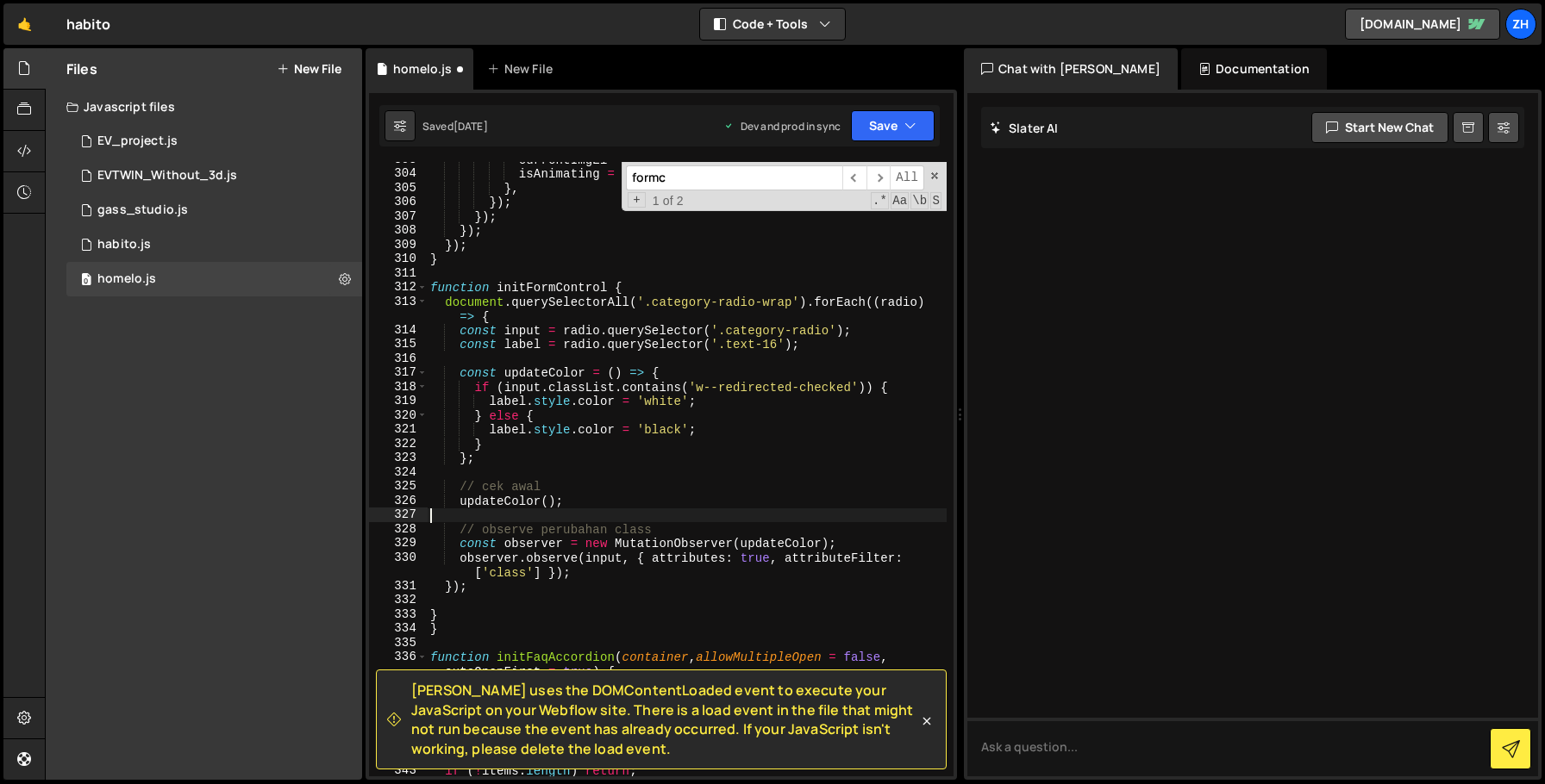
scroll to position [4475, 0]
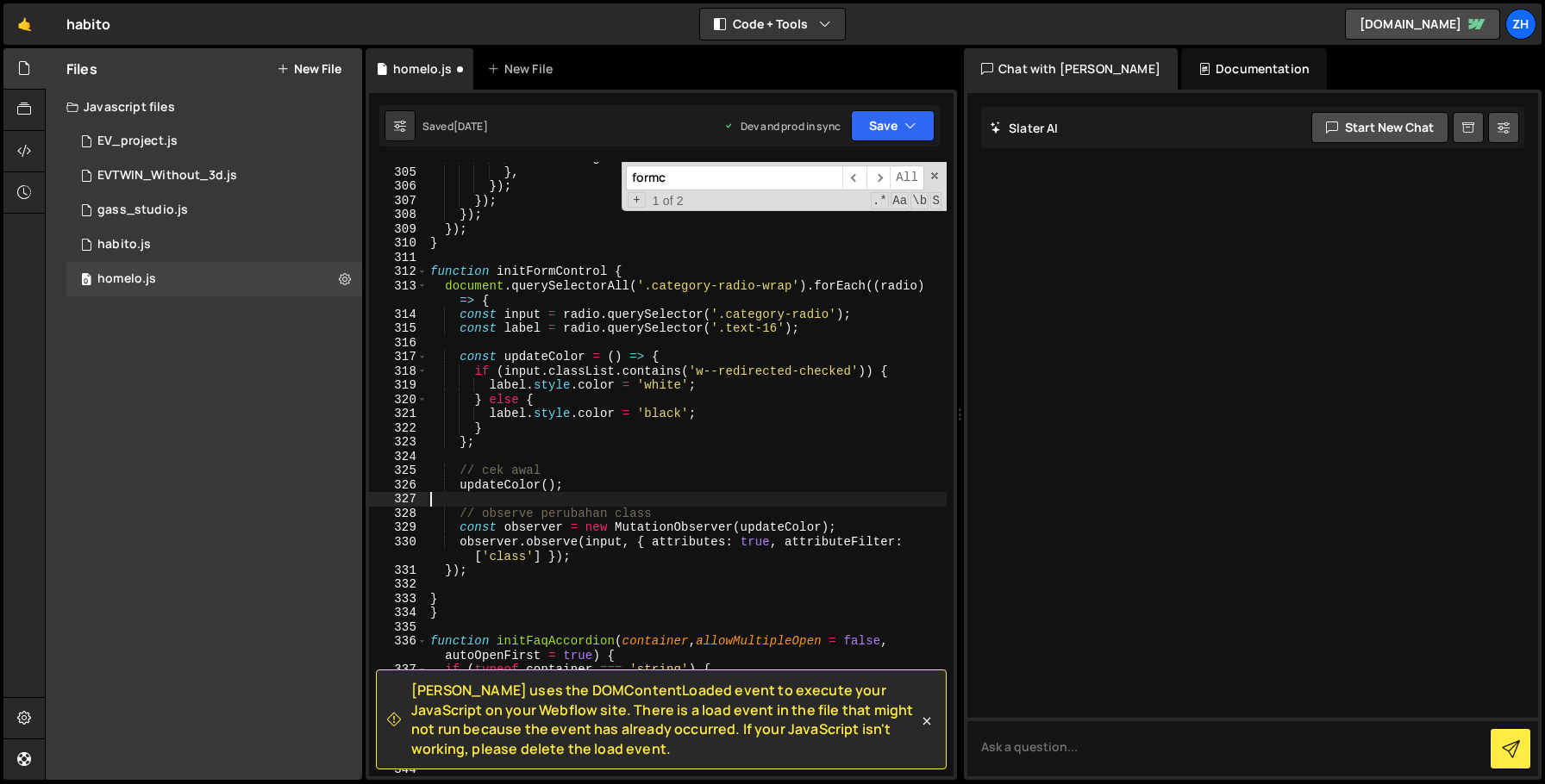
click at [766, 269] on div "isAnimating = false ; } , }) ; }) ; }) ; }) ; } function initFormControl { docu…" at bounding box center [687, 473] width 520 height 643
type textarea "function initFormControl {"
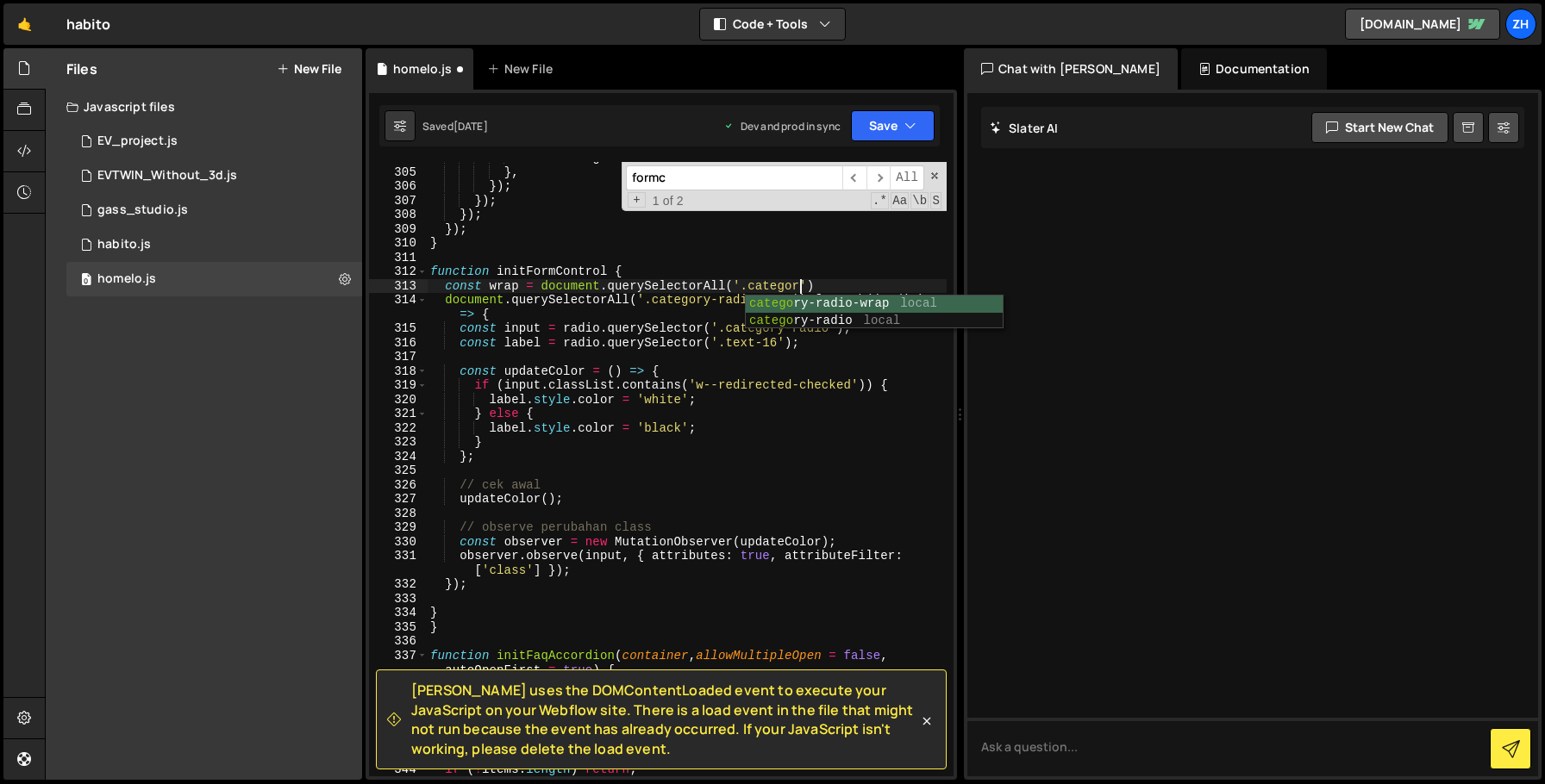
scroll to position [0, 25]
click at [917, 281] on div "isAnimating = false ; } , }) ; }) ; }) ; }) ; } function initFormControl { cons…" at bounding box center [687, 473] width 520 height 643
type textarea "const wrap = document.querySelectorAll('.category-radio-wrap');"
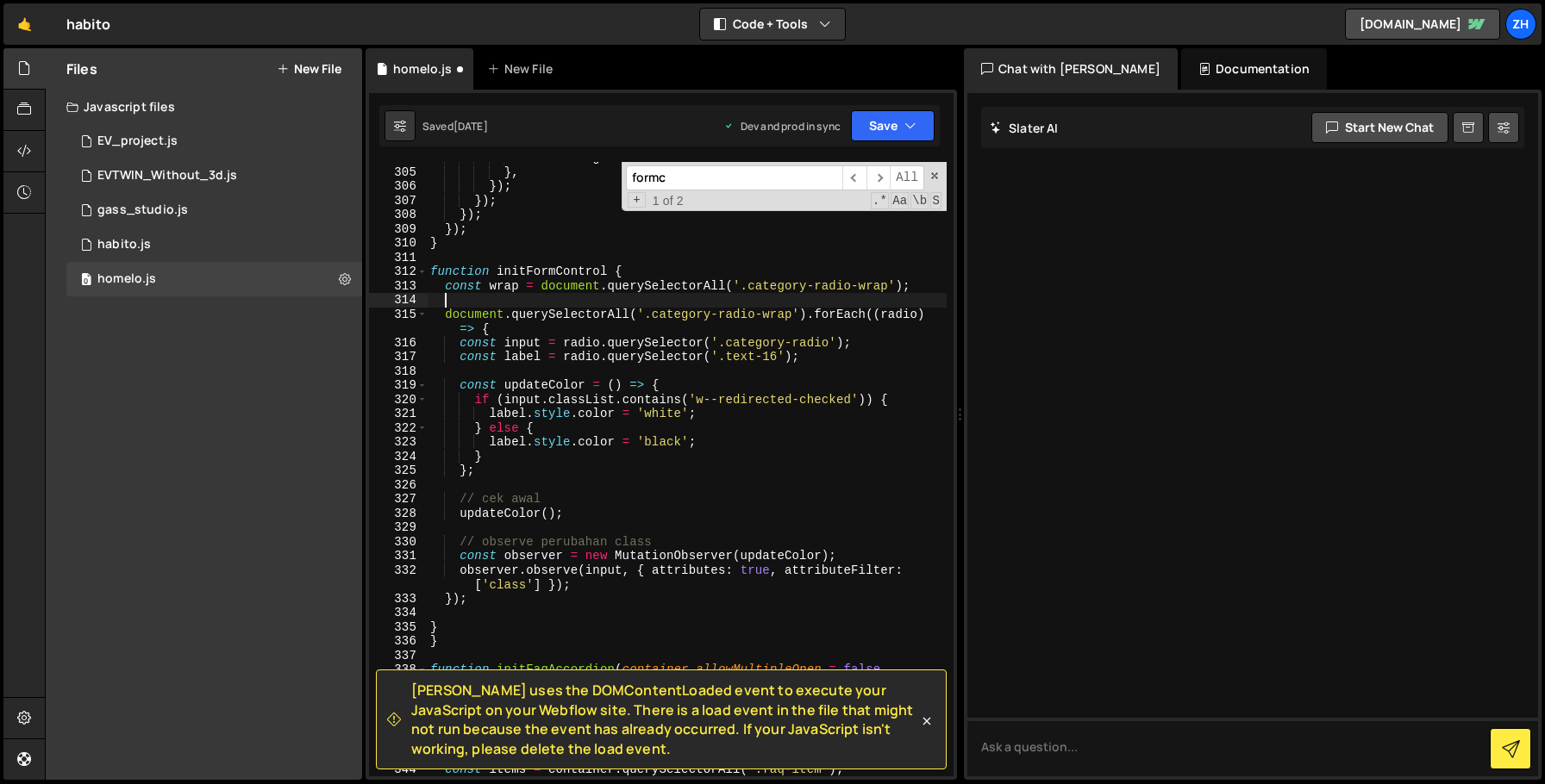
scroll to position [0, 0]
drag, startPoint x: 629, startPoint y: 322, endPoint x: 450, endPoint y: 314, distance: 179.2
click at [450, 314] on div "isAnimating = false ; } , }) ; }) ; }) ; }) ; } function initFormControl { cons…" at bounding box center [687, 473] width 520 height 643
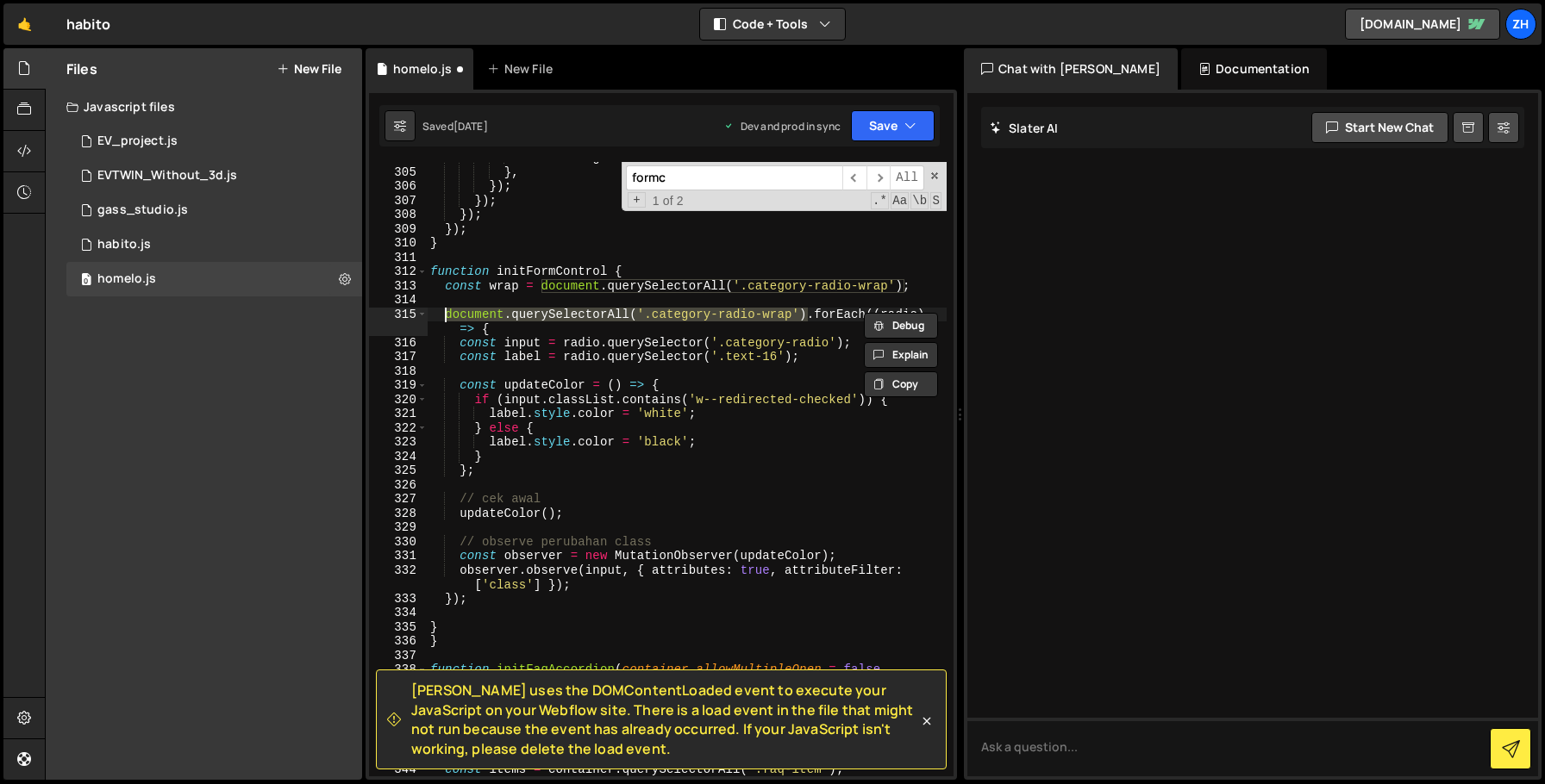
drag, startPoint x: 806, startPoint y: 316, endPoint x: 448, endPoint y: 312, distance: 358.0
click at [448, 312] on div "isAnimating = false ; } , }) ; }) ; }) ; }) ; } function initFormControl { cons…" at bounding box center [687, 473] width 520 height 643
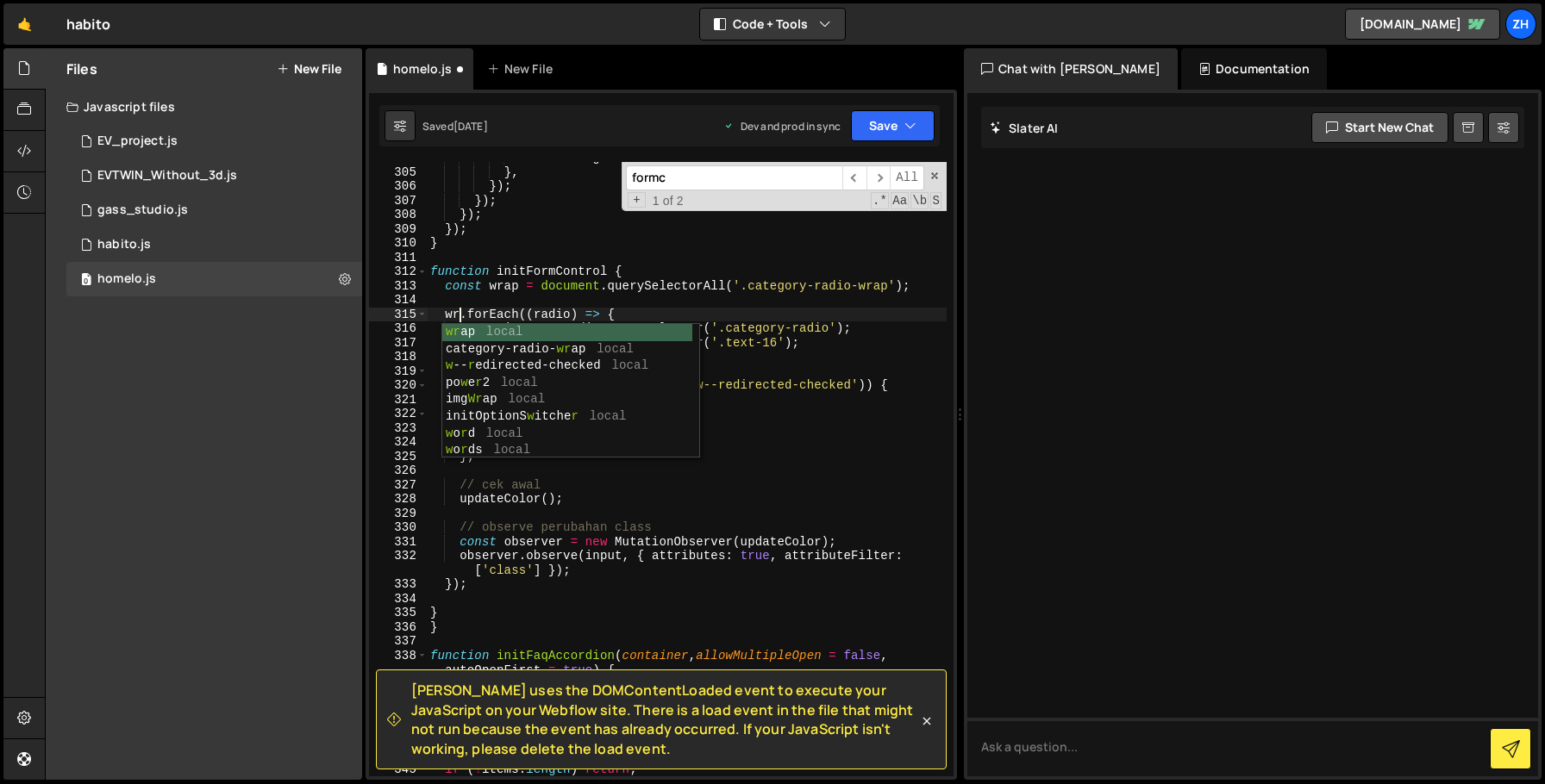
scroll to position [0, 3]
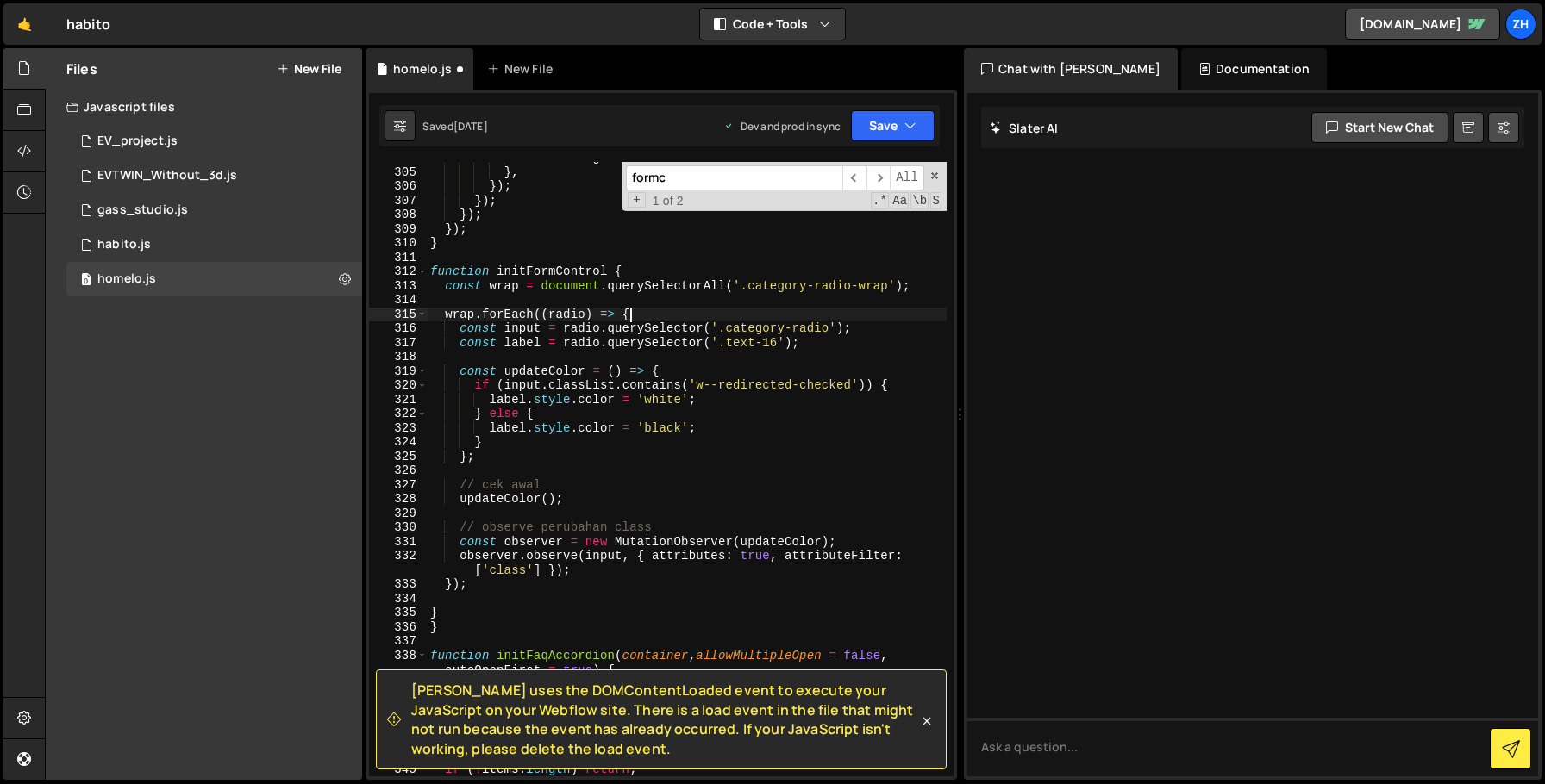
click at [679, 316] on div "isAnimating = false ; } , }) ; }) ; }) ; }) ; } function initFormControl { cons…" at bounding box center [687, 473] width 520 height 643
click at [891, 135] on button "Save" at bounding box center [893, 126] width 83 height 31
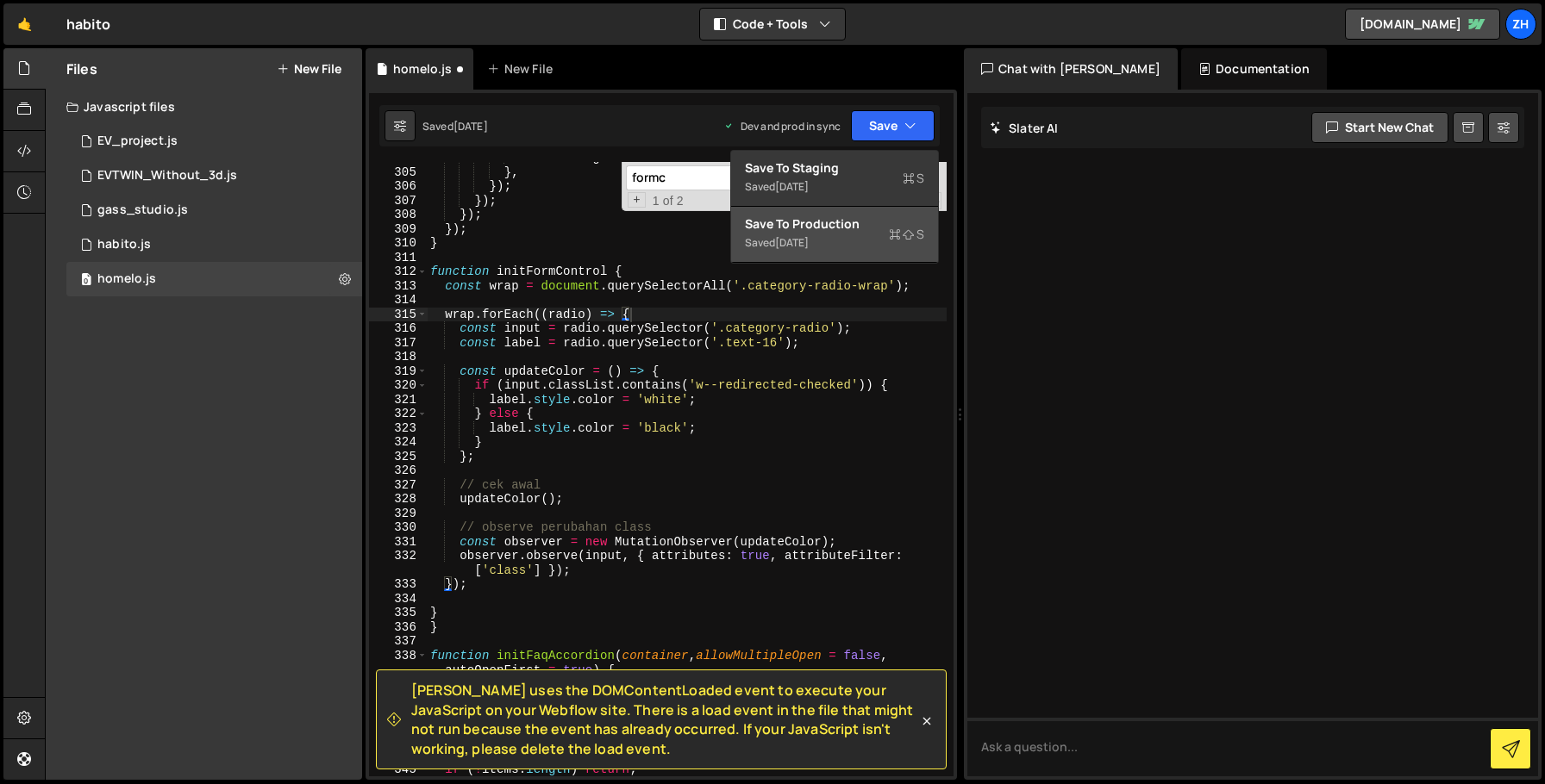
click at [846, 235] on div "Saved [DATE]" at bounding box center [835, 243] width 179 height 21
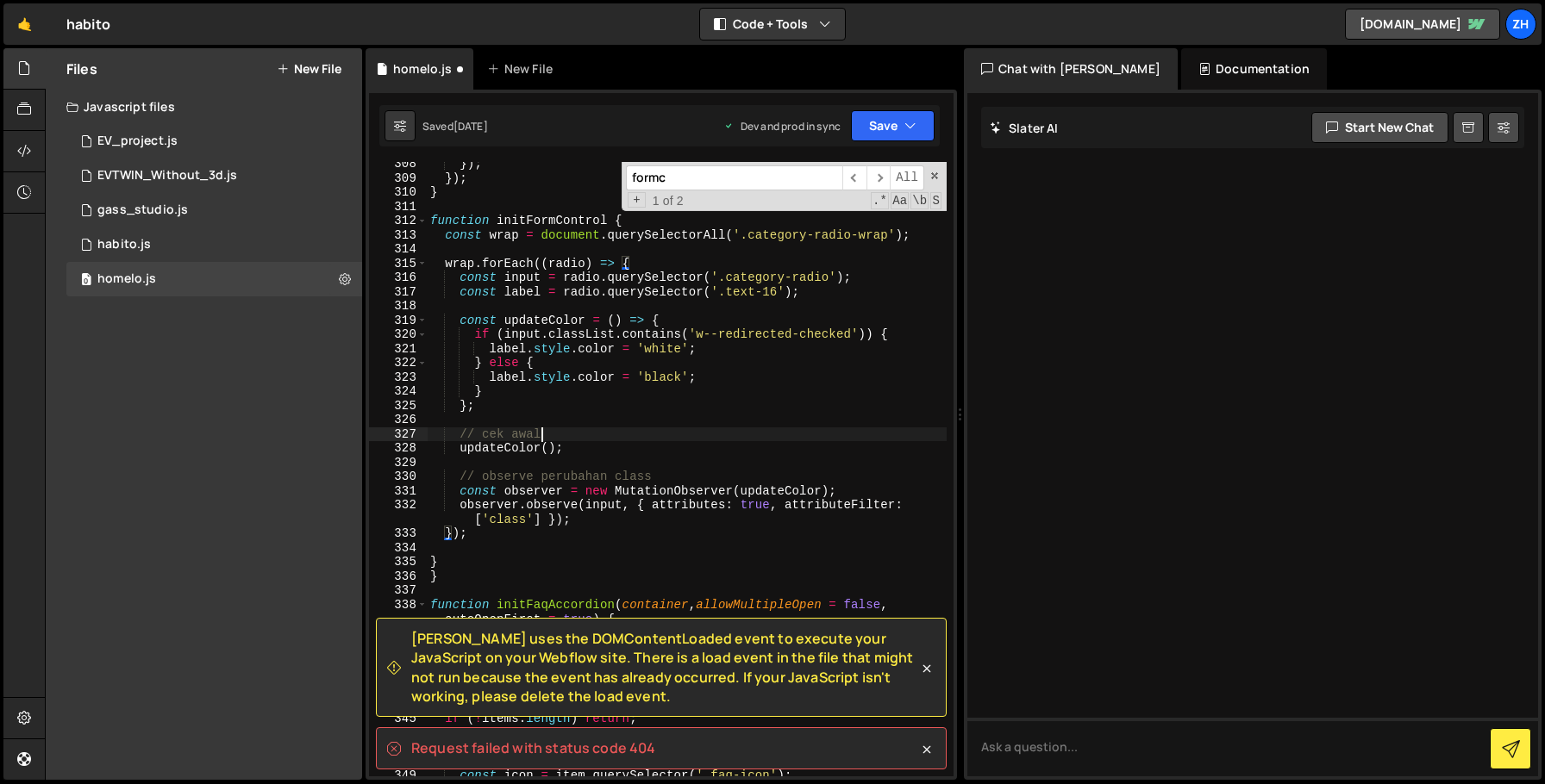
click at [748, 431] on div "}) ; }) ; } function initFormControl { const wrap = document . querySelectorAll…" at bounding box center [687, 478] width 520 height 643
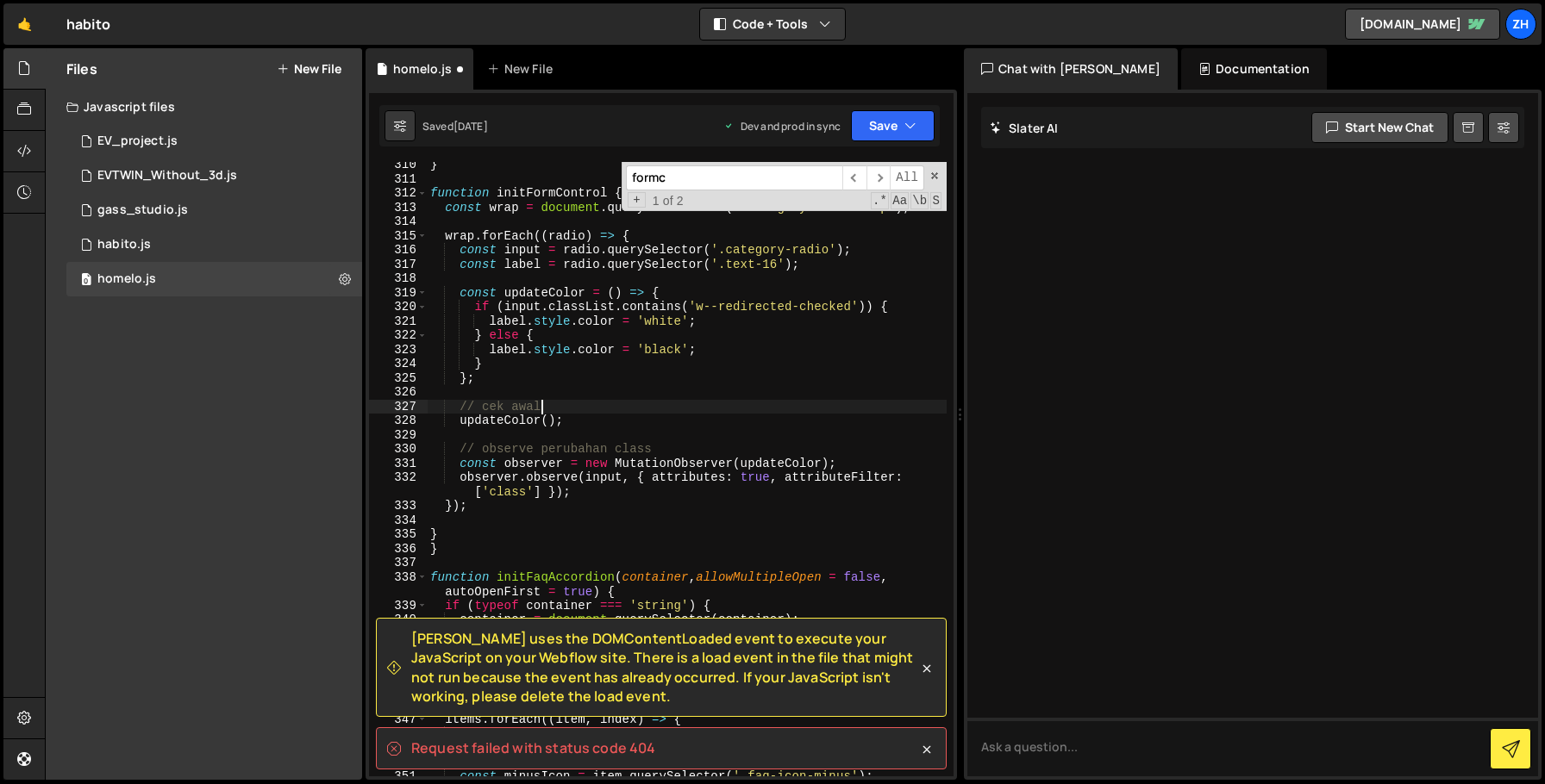
scroll to position [4555, 0]
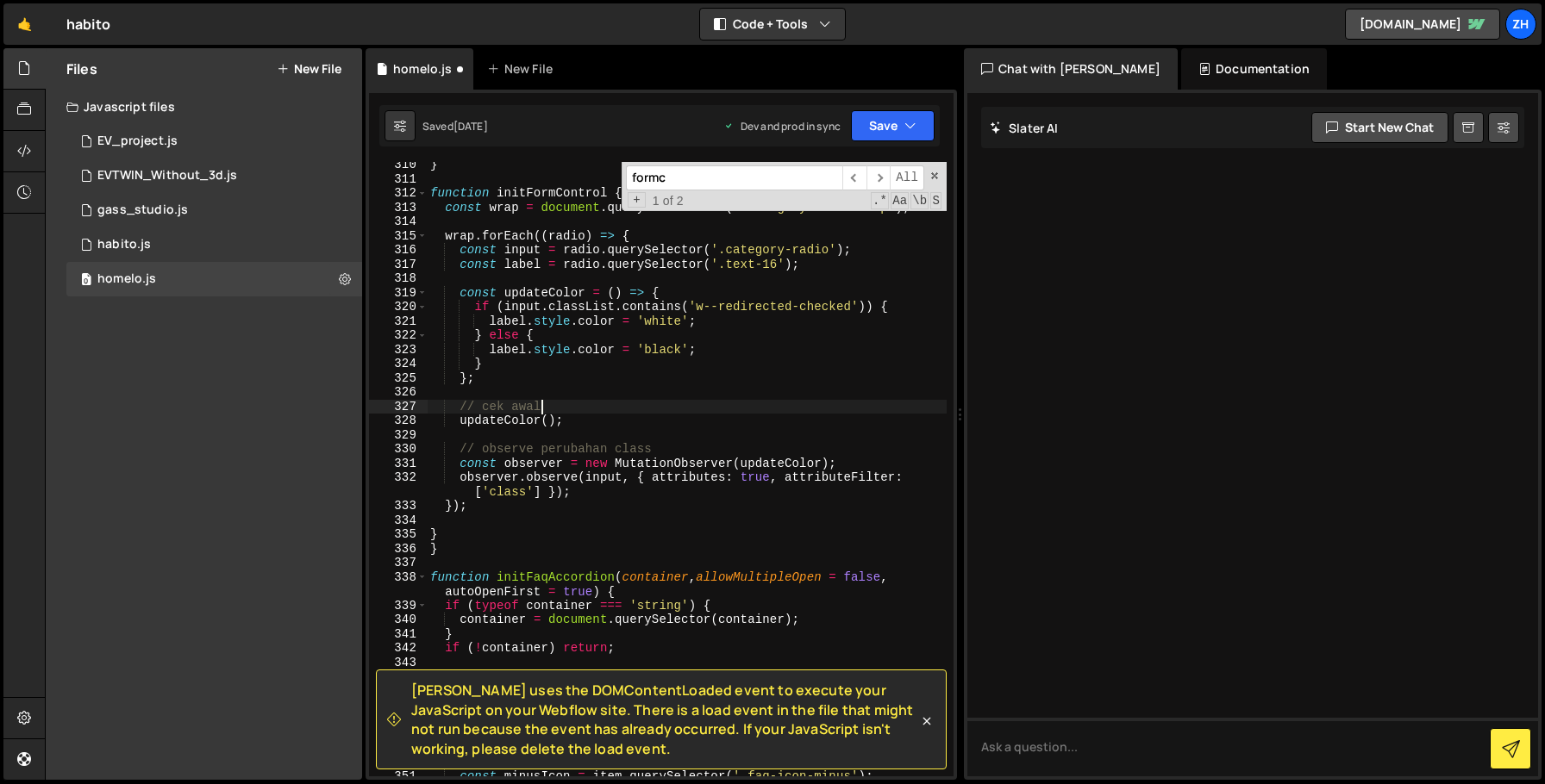
click at [465, 548] on div "} function initFormControl { const wrap = document . querySelectorAll ( '.categ…" at bounding box center [687, 479] width 520 height 643
type textarea "}"
click at [468, 521] on div "} function initFormControl { const wrap = document . querySelectorAll ( '.categ…" at bounding box center [687, 479] width 520 height 643
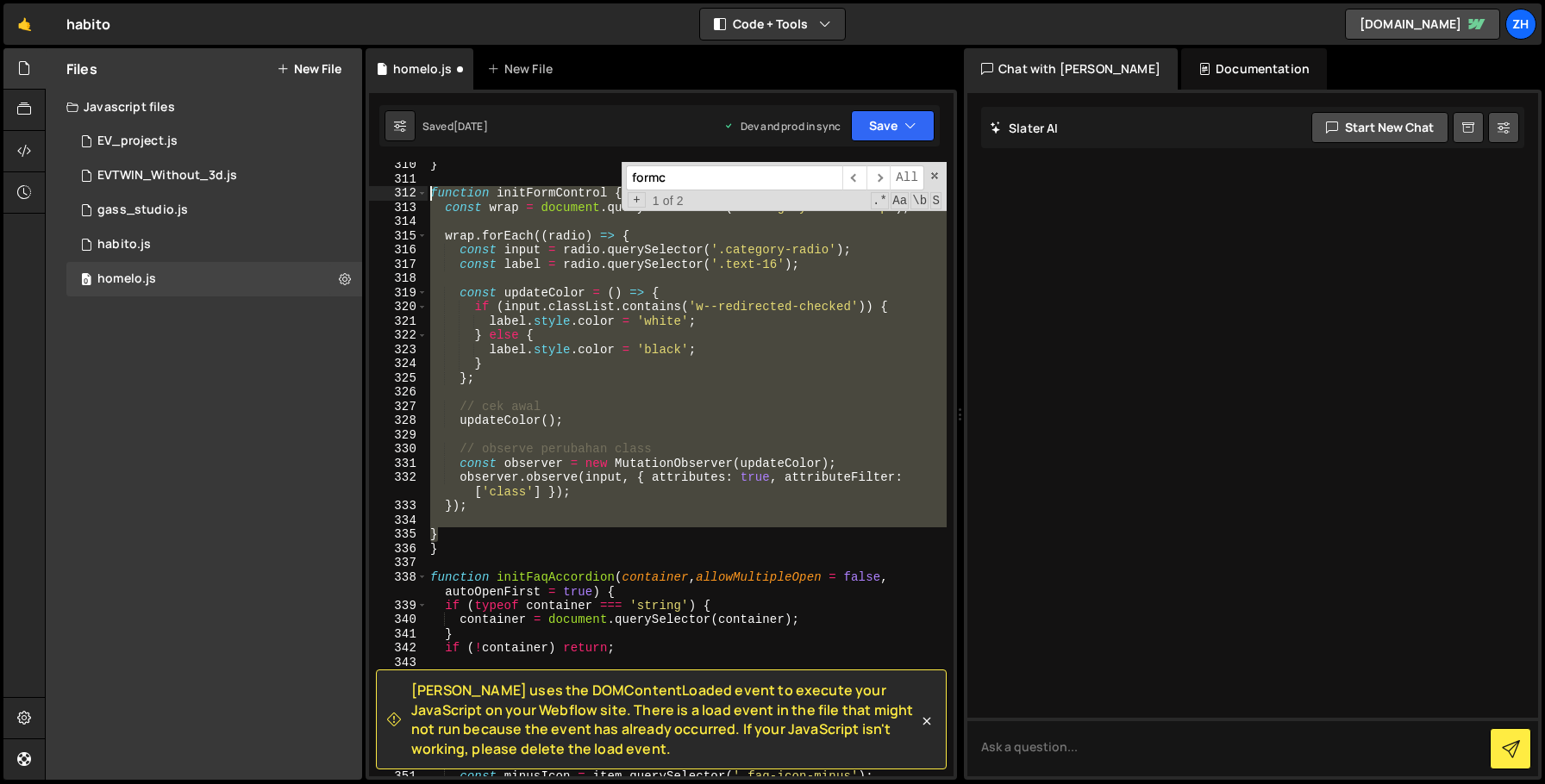
drag, startPoint x: 463, startPoint y: 535, endPoint x: 396, endPoint y: 193, distance: 348.5
click at [396, 191] on div "310 311 312 313 314 315 316 317 318 319 320 321 322 323 324 325 326 327 328 329…" at bounding box center [661, 468] width 584 height 615
type textarea "function initFormControl { const wrap = document.querySelectorAll('.category-ra…"
click at [891, 132] on button "Save" at bounding box center [893, 126] width 83 height 31
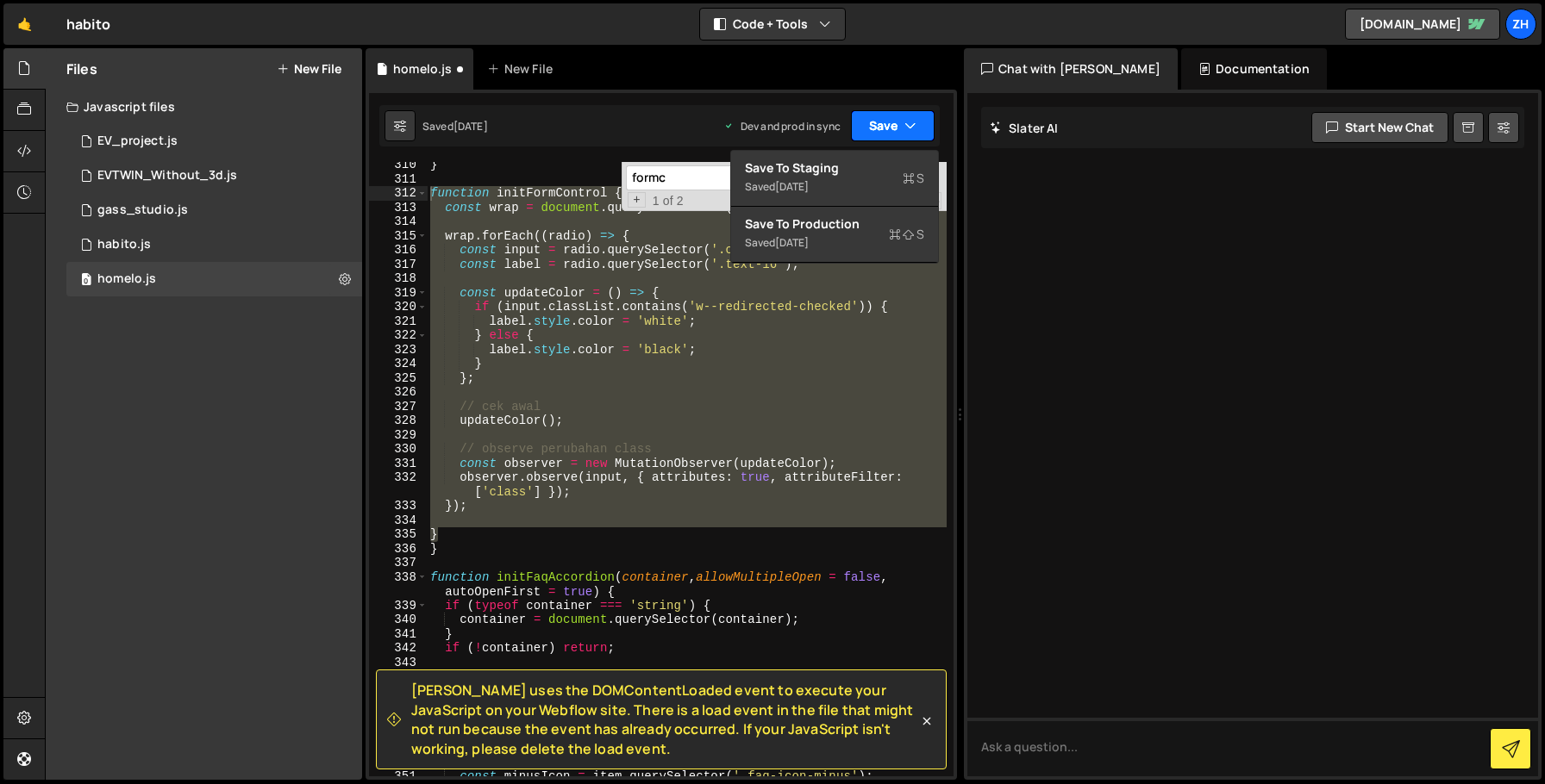
click at [891, 133] on button "Save" at bounding box center [893, 126] width 83 height 31
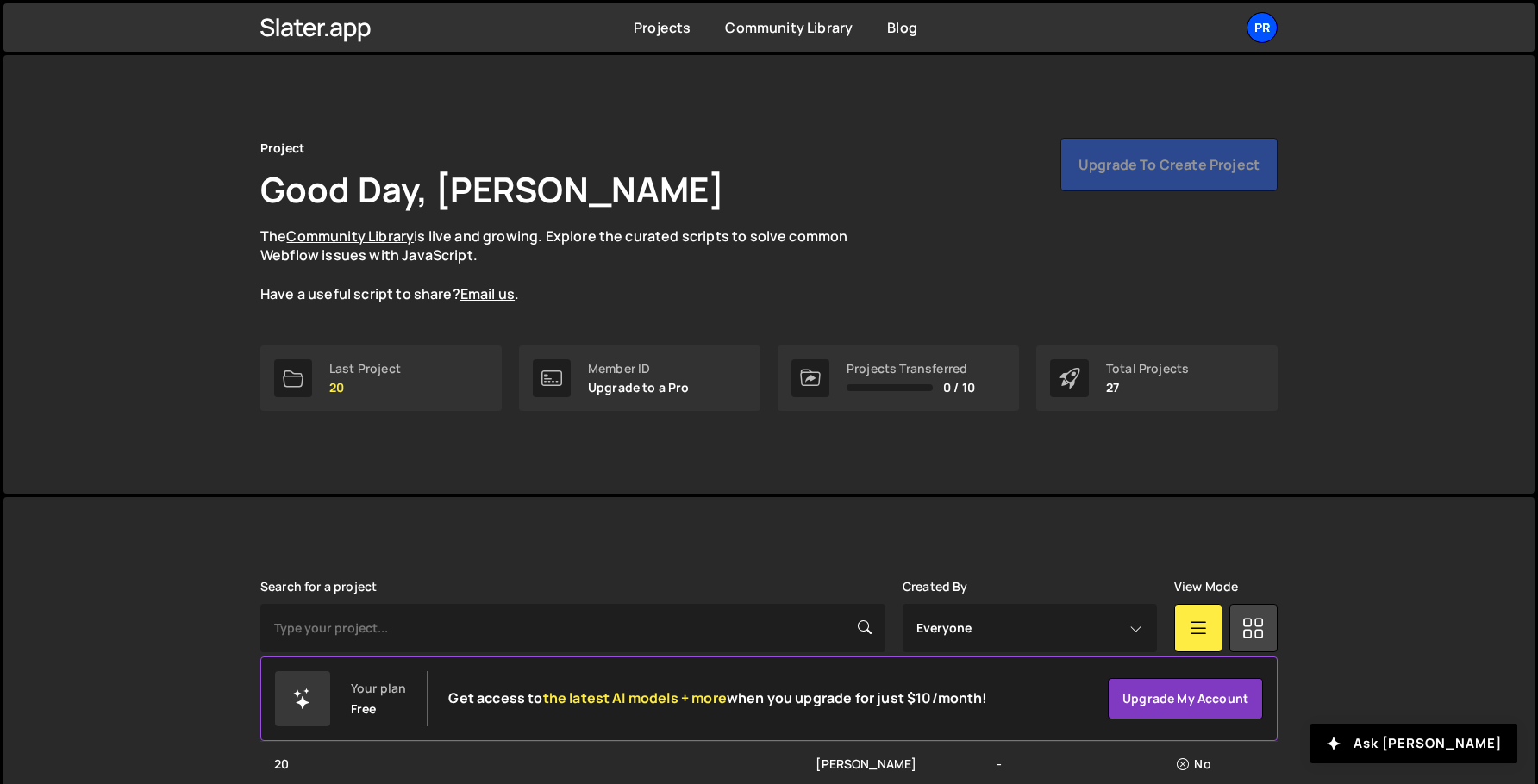
click at [1250, 38] on div "Pr" at bounding box center [1262, 28] width 31 height 31
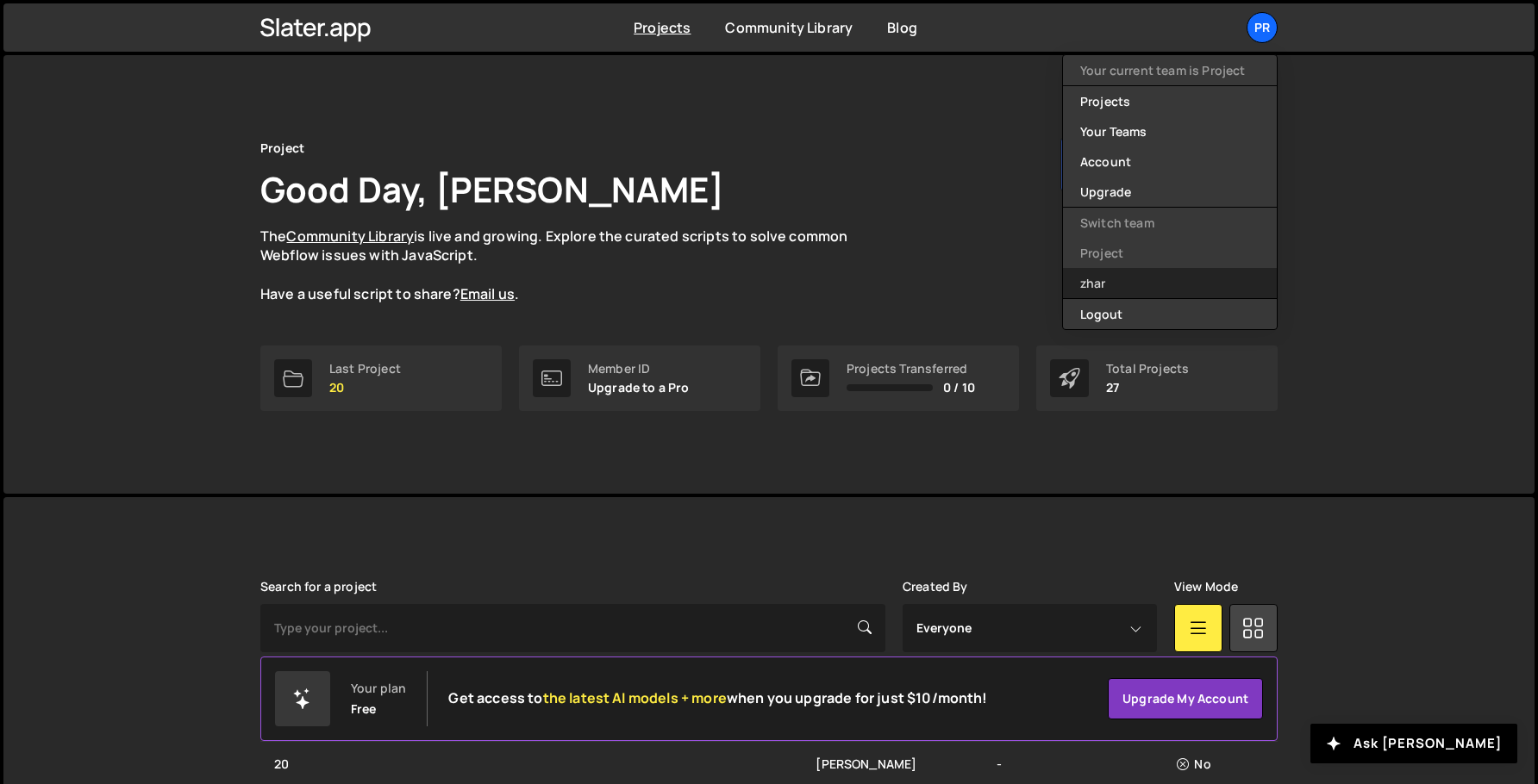
click at [1113, 282] on link "zhar" at bounding box center [1170, 282] width 214 height 30
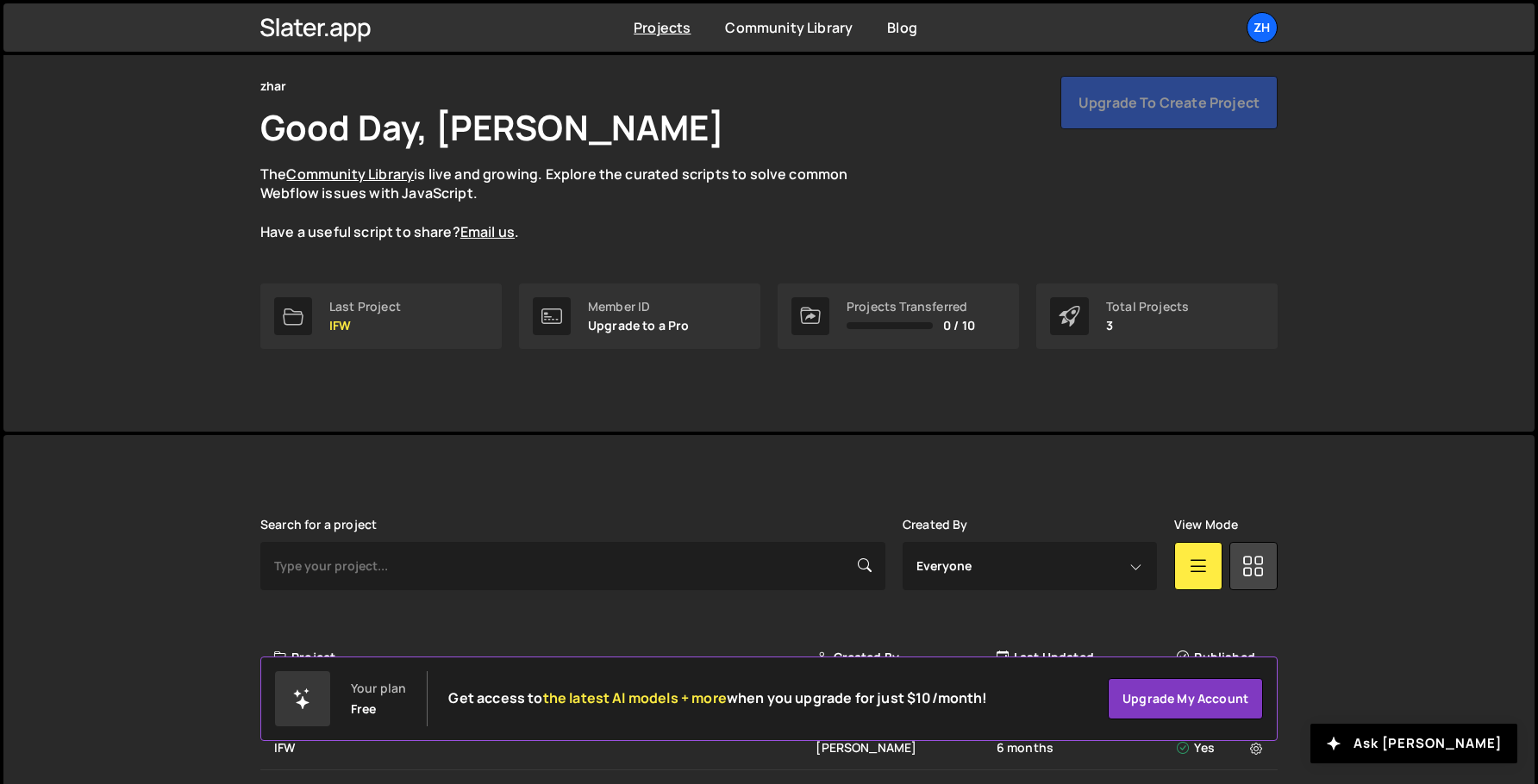
scroll to position [179, 0]
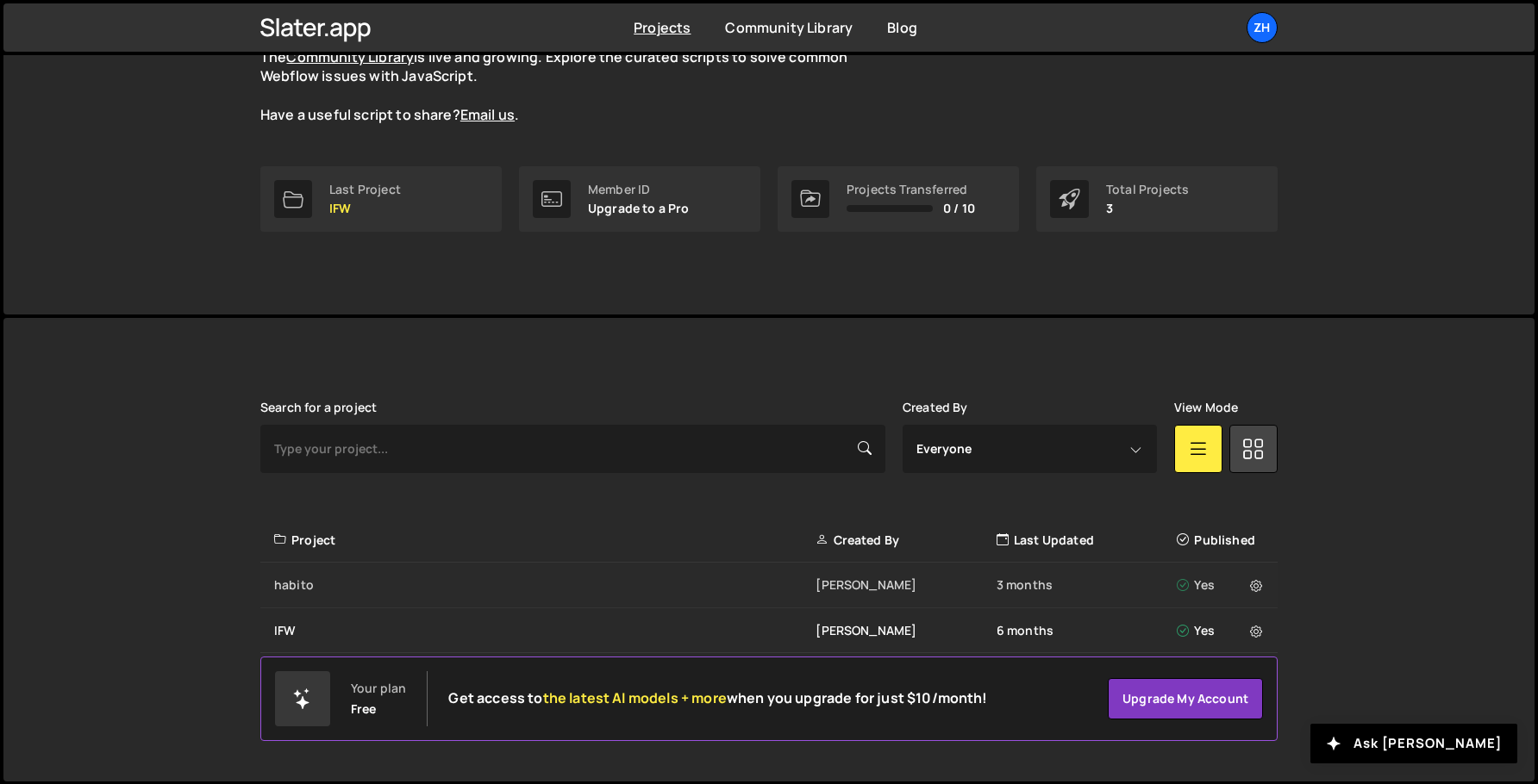
click at [422, 595] on div "habito wahyu azhar 3 months Yes" at bounding box center [769, 586] width 1017 height 46
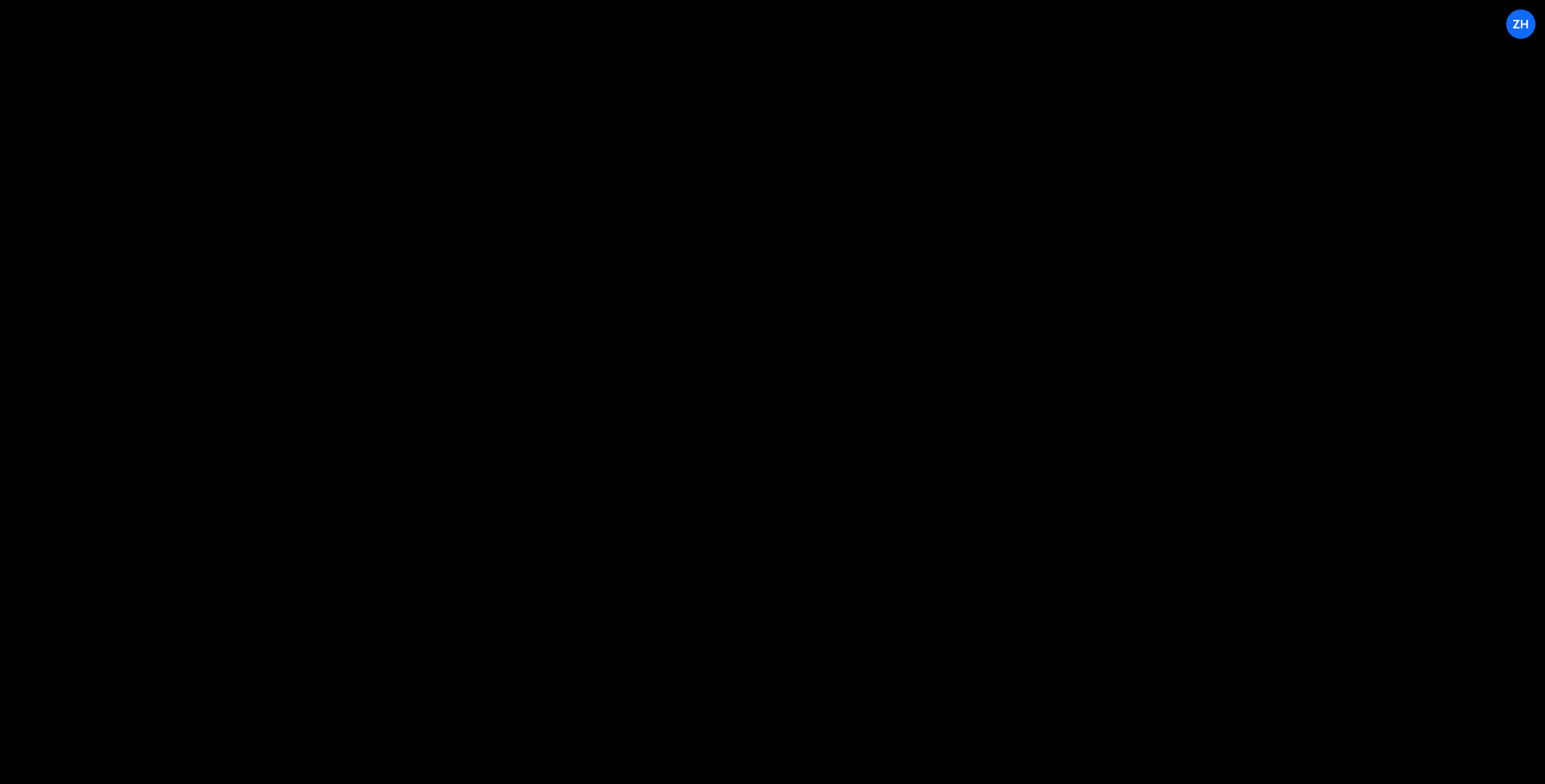
click at [0, 0] on div "Files New File Javascript files 0 EV_project.js 0 0 EVTWIN_Without_3d.js 0 0 ga…" at bounding box center [0, 0] width 0 height 0
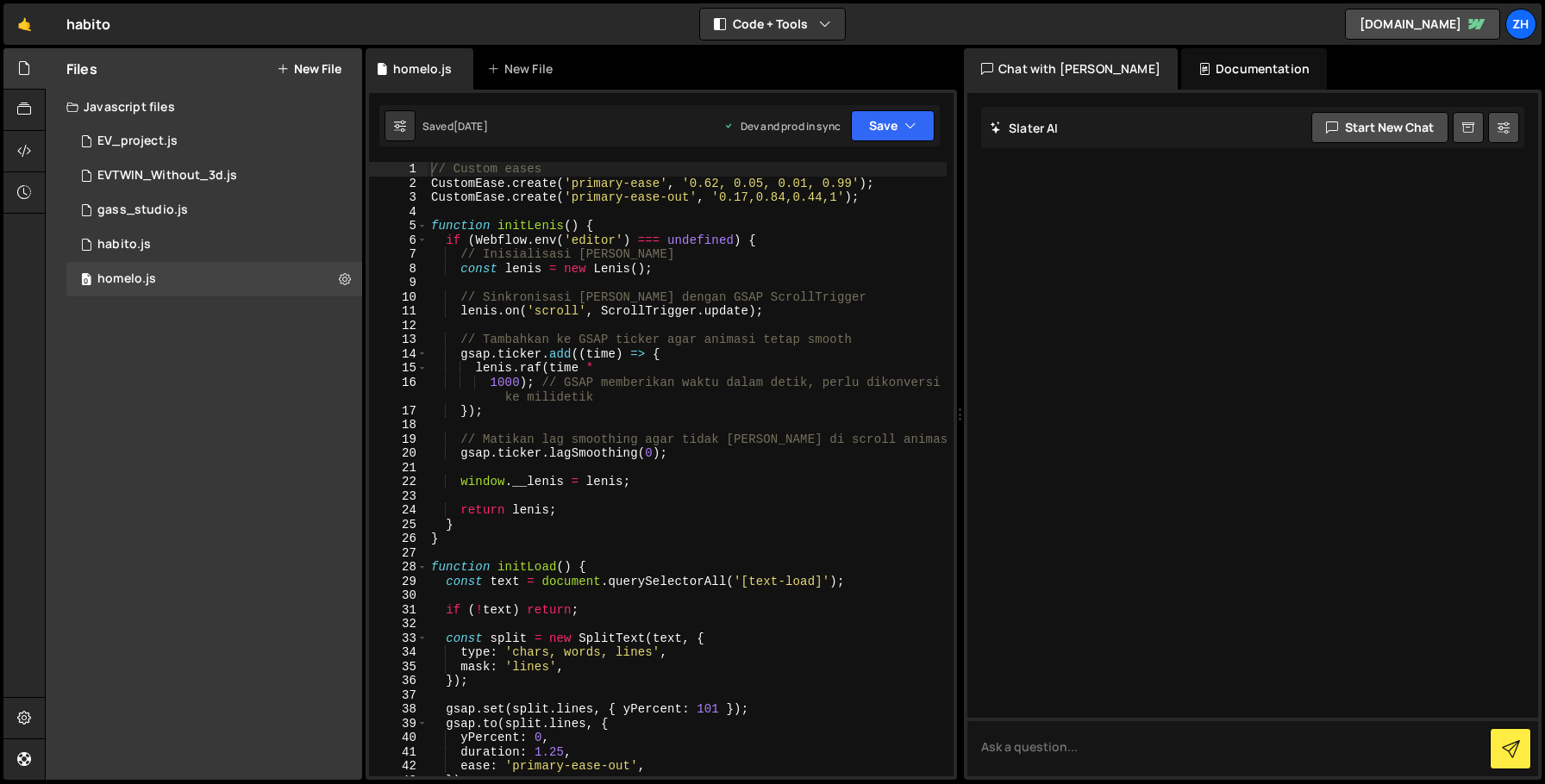
scroll to position [538, 0]
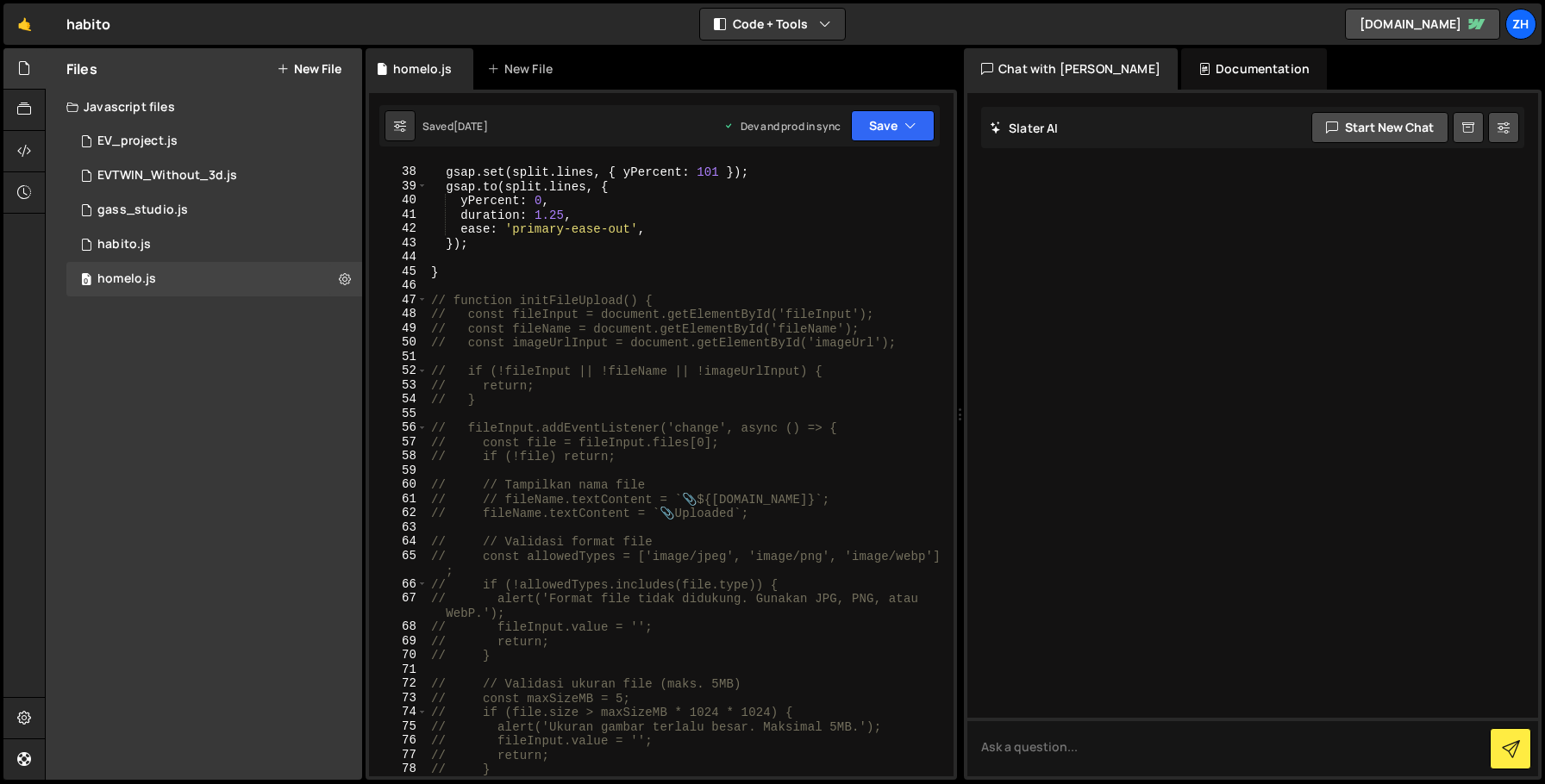
type textarea "}"
click at [770, 274] on div "gsap . set ( split . lines , { yPercent : 101 }) ; gsap . to ( split . lines , …" at bounding box center [687, 473] width 519 height 643
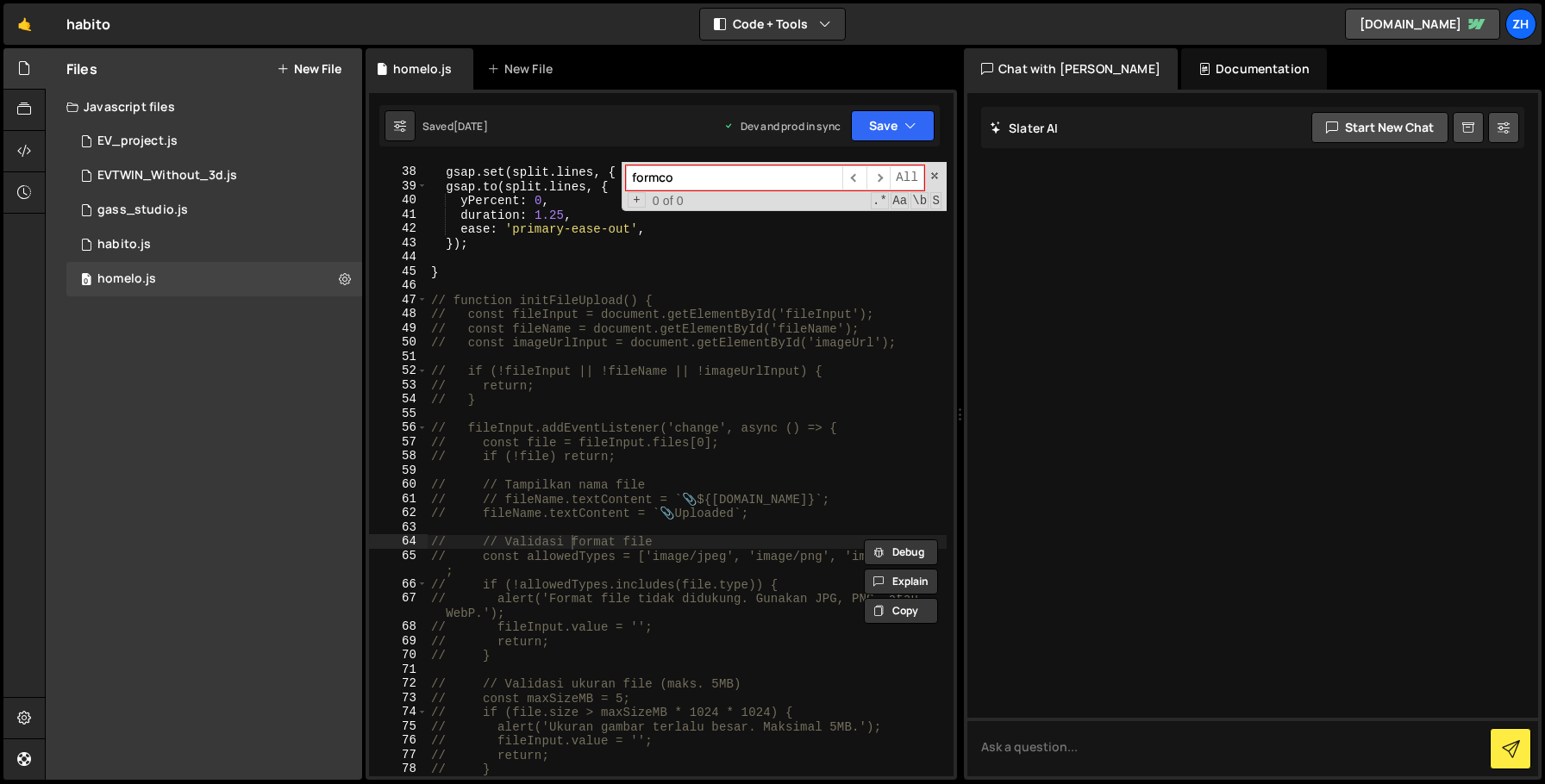
type input "formco"
click at [608, 262] on div "gsap . set ( split . lines , { yPercent : 101 }) ; gsap . to ( split . lines , …" at bounding box center [687, 473] width 519 height 643
click at [609, 273] on div "gsap . set ( split . lines , { yPercent : 101 }) ; gsap . to ( split . lines , …" at bounding box center [687, 473] width 519 height 643
type textarea "}"
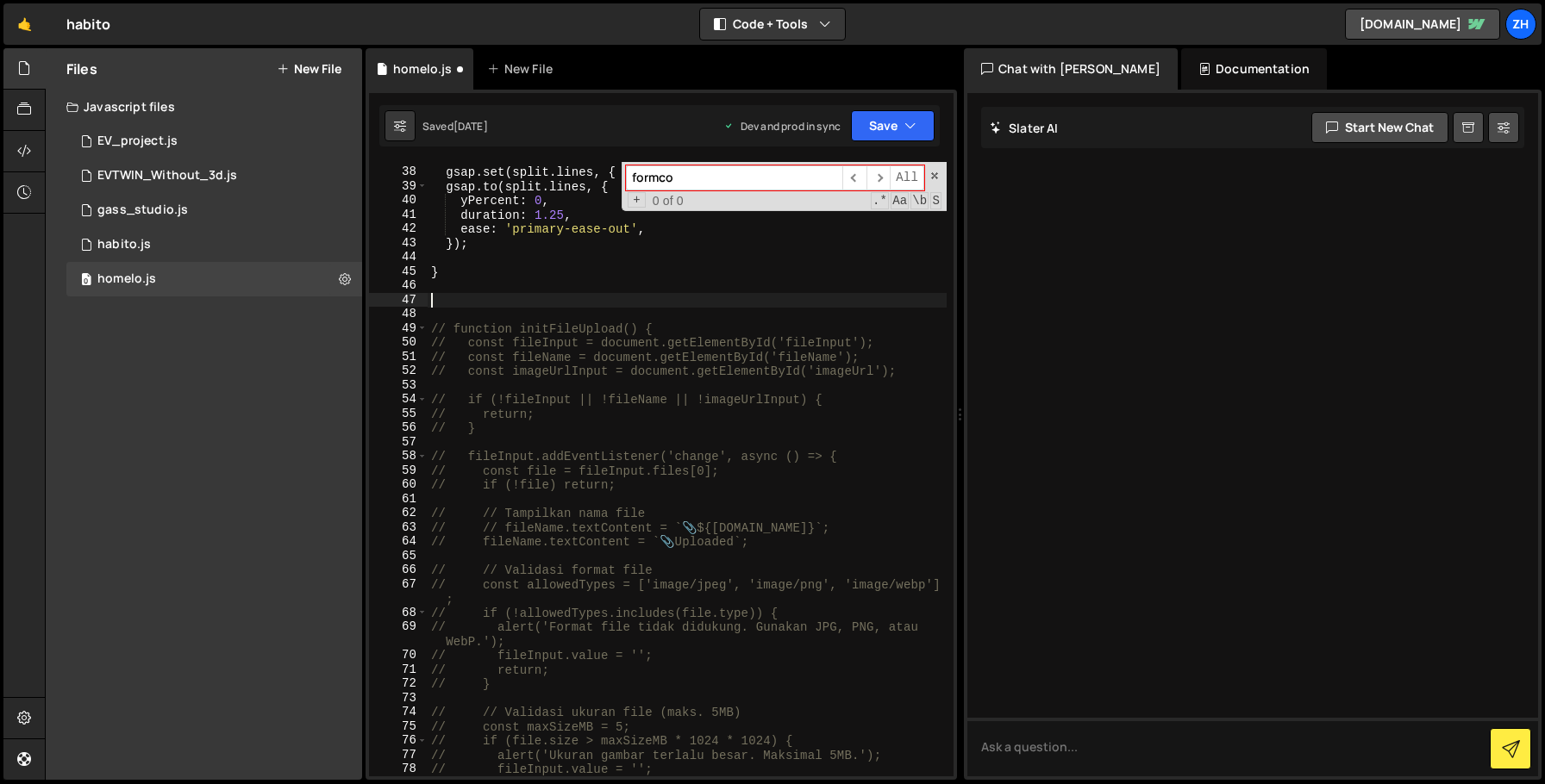
paste textarea "}"
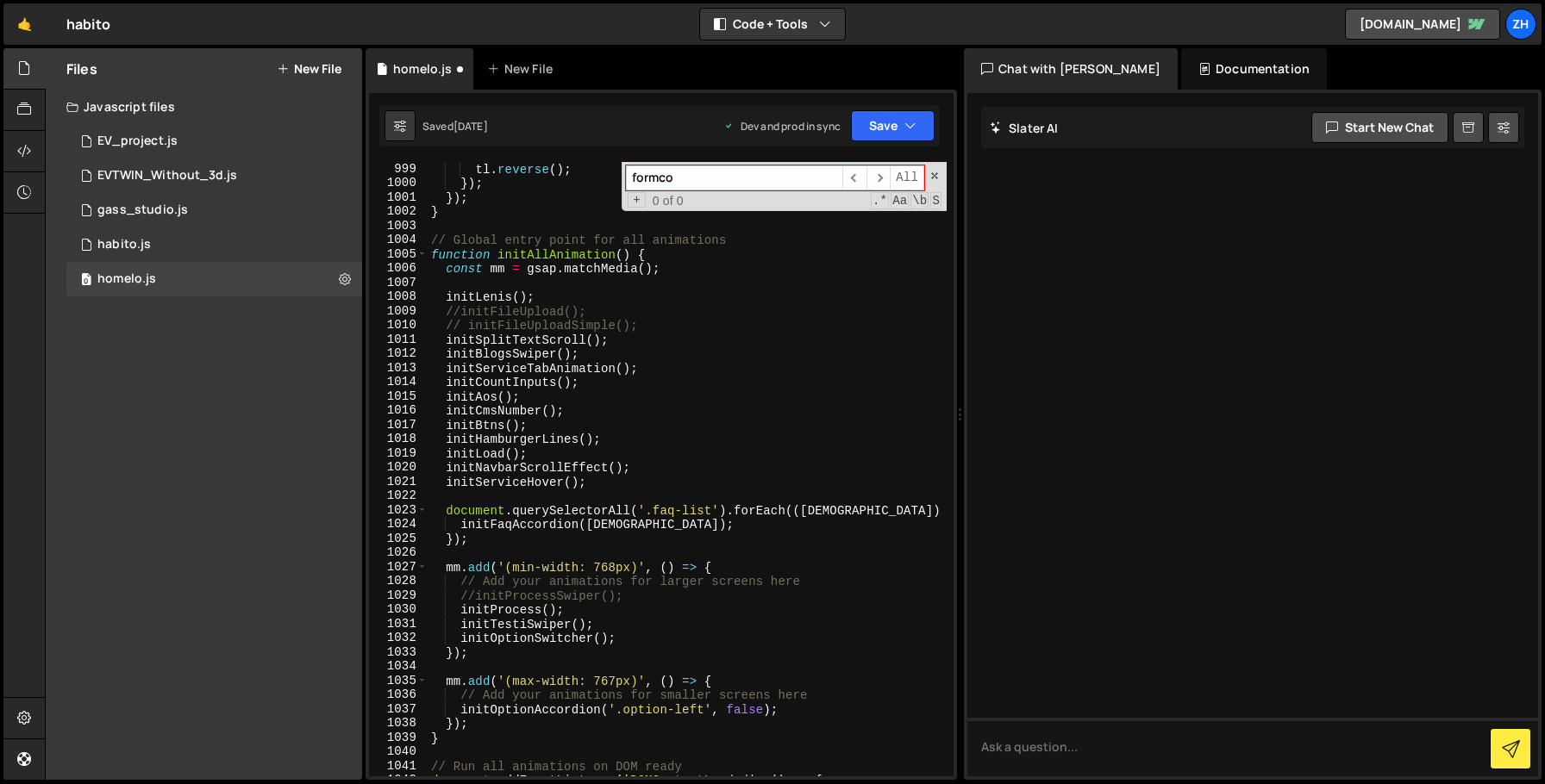
scroll to position [14489, 0]
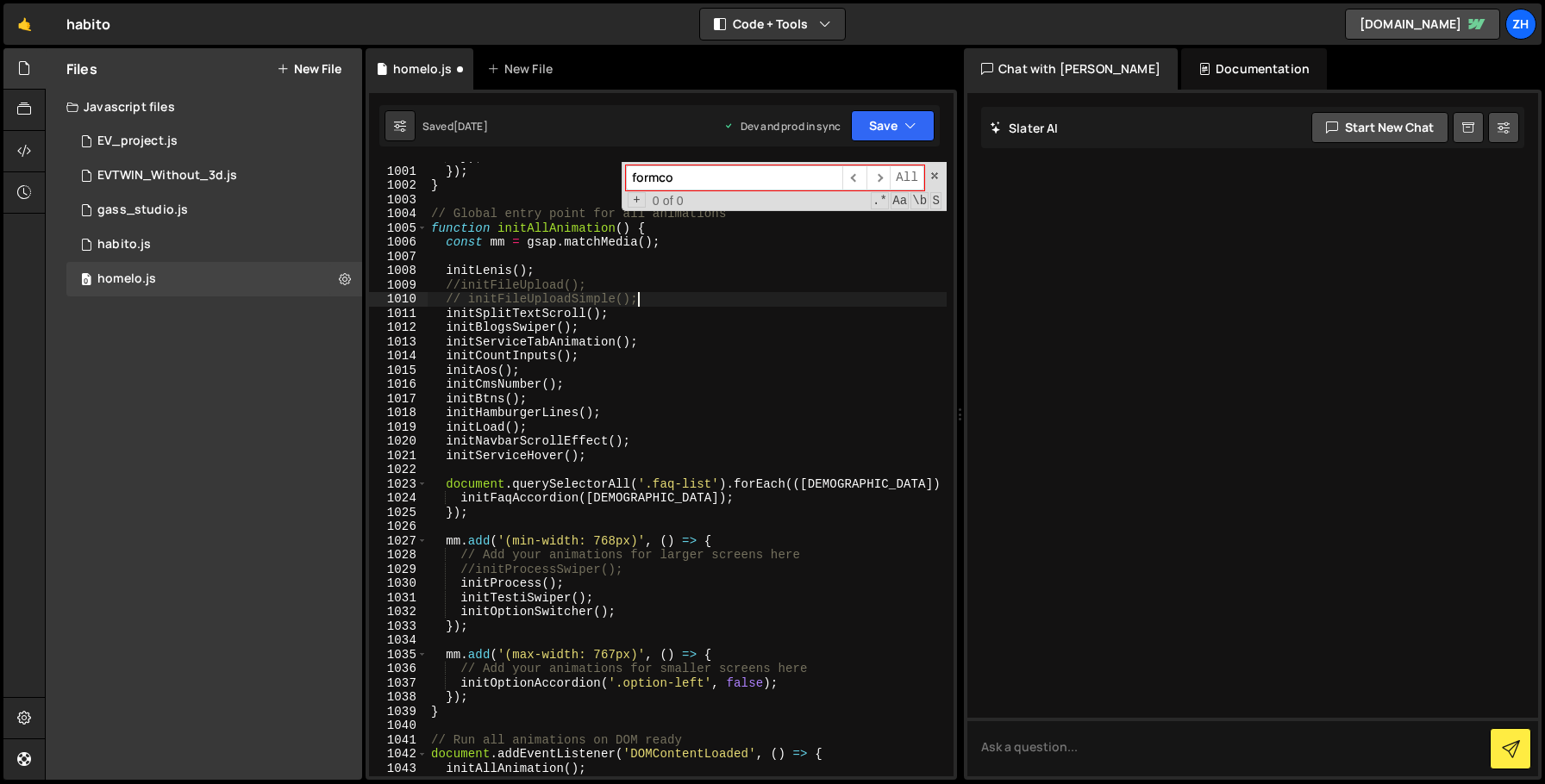
click at [658, 302] on div "}) ; }) ; } // Global entry point for all animations function initAllAnimation …" at bounding box center [687, 472] width 519 height 643
type textarea "// initFileUploadSimple();"
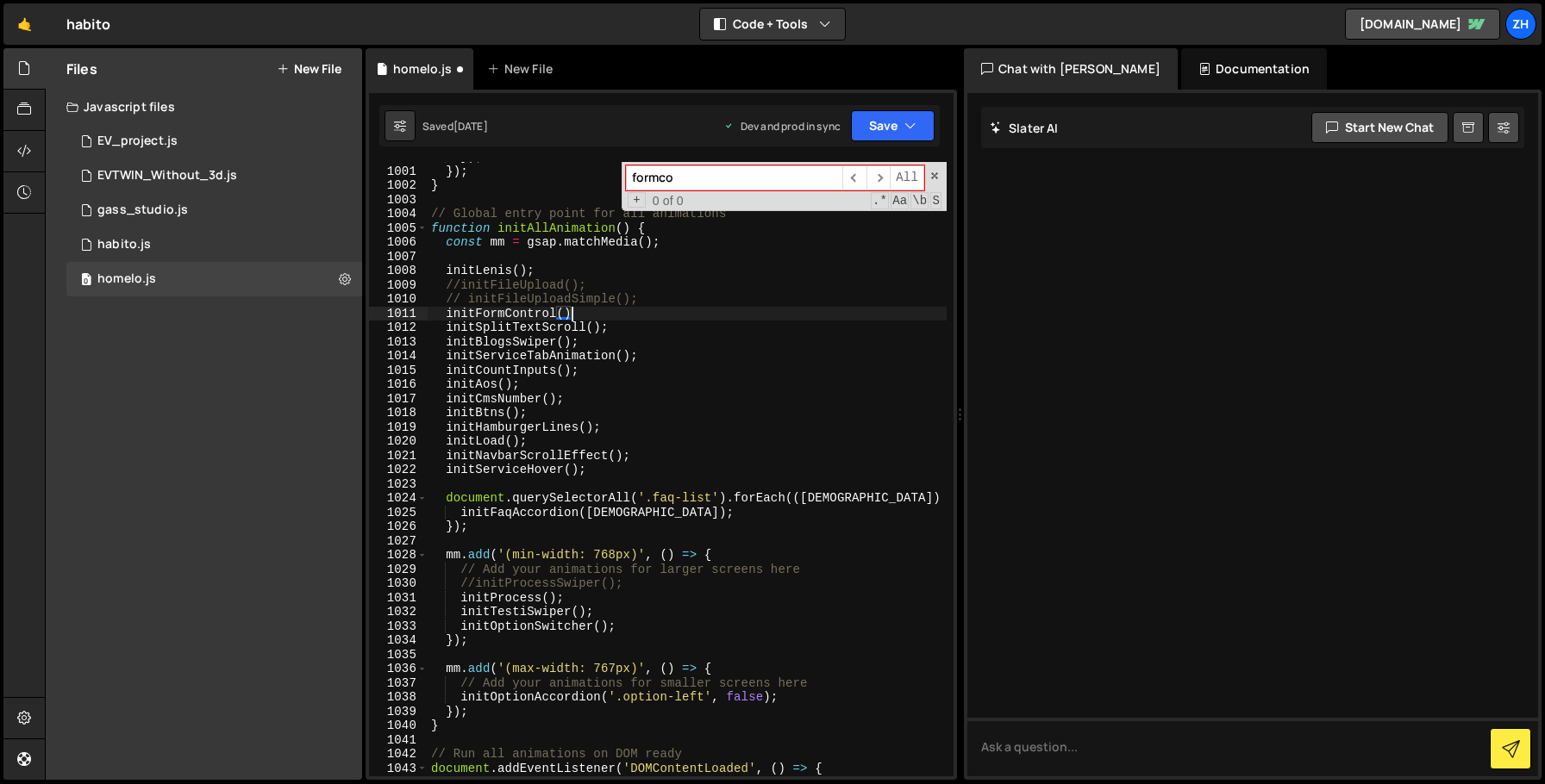
scroll to position [0, 10]
type textarea "initFormControl();"
click at [797, 171] on input "formco" at bounding box center [734, 177] width 216 height 25
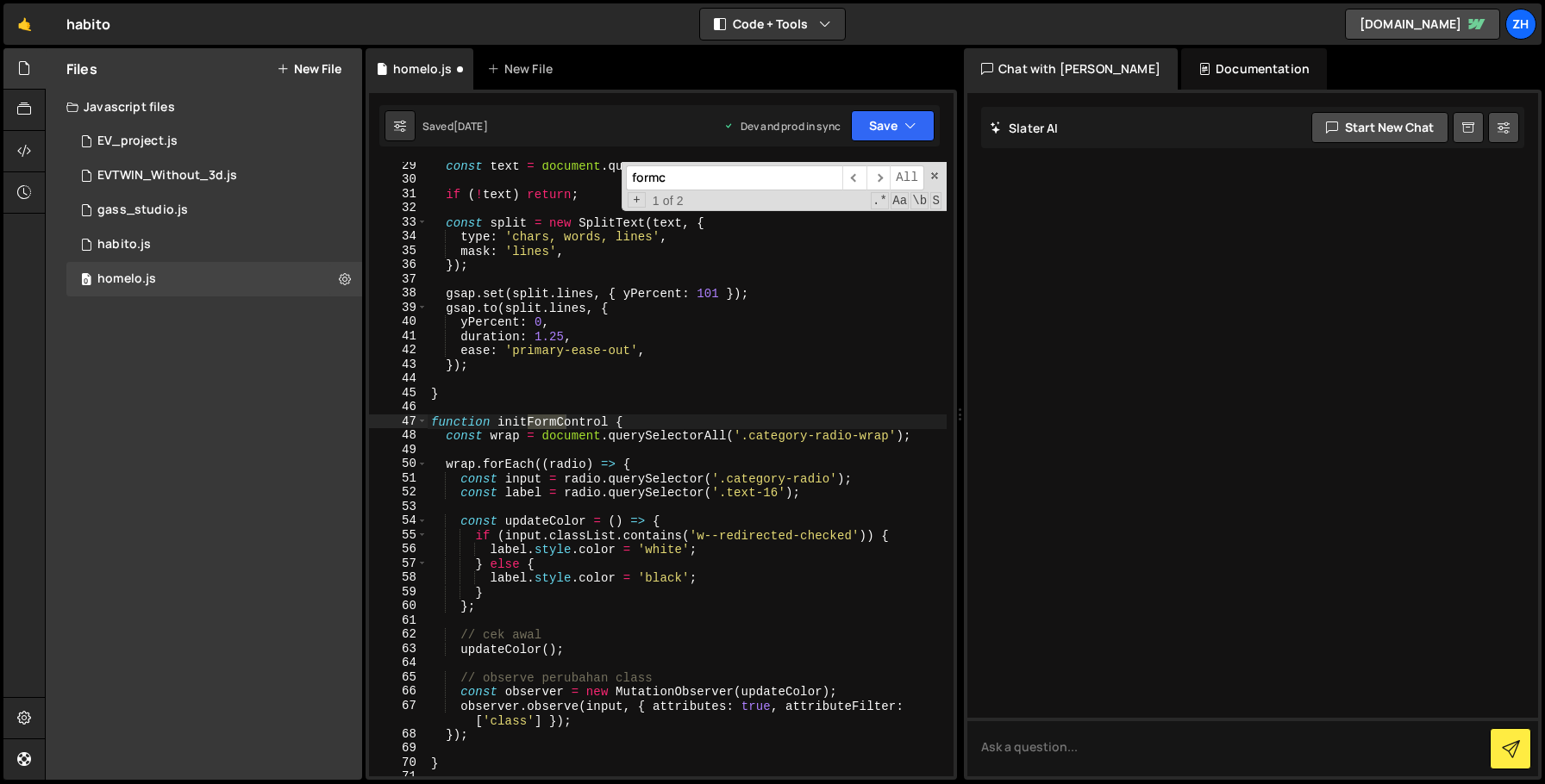
scroll to position [415, 0]
type input "formc"
type textarea "const wrap = document.querySelectorAll('.category-radio-wrap');"
click at [924, 436] on div "const text = document . querySelectorAll ( '[text-load]' ) ; if ( ! text ) retu…" at bounding box center [687, 480] width 519 height 643
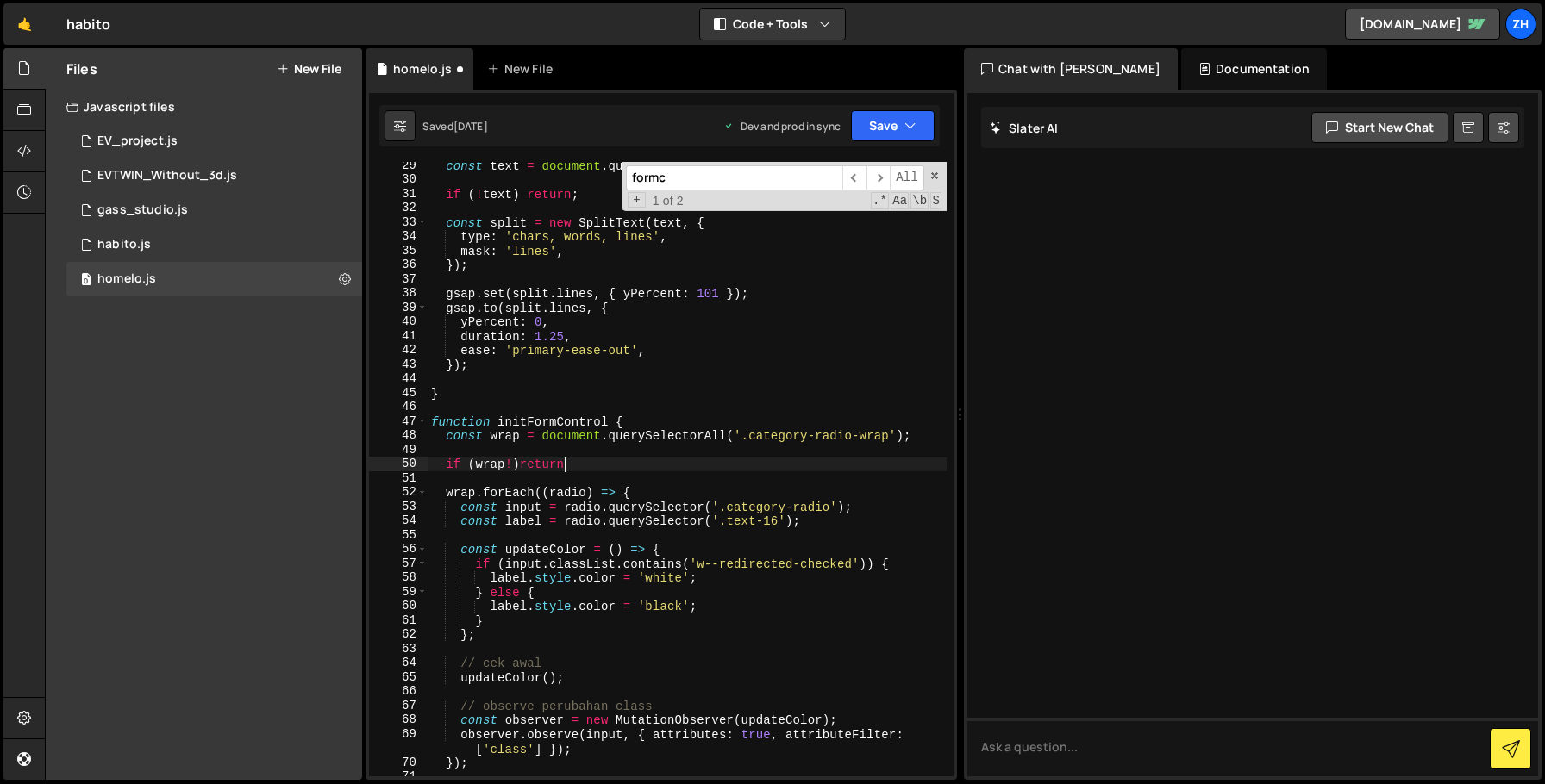
scroll to position [0, 9]
click at [523, 460] on div "const text = document . querySelectorAll ( '[text-load]' ) ; if ( ! text ) retu…" at bounding box center [687, 480] width 519 height 643
click at [910, 122] on icon "button" at bounding box center [910, 126] width 12 height 17
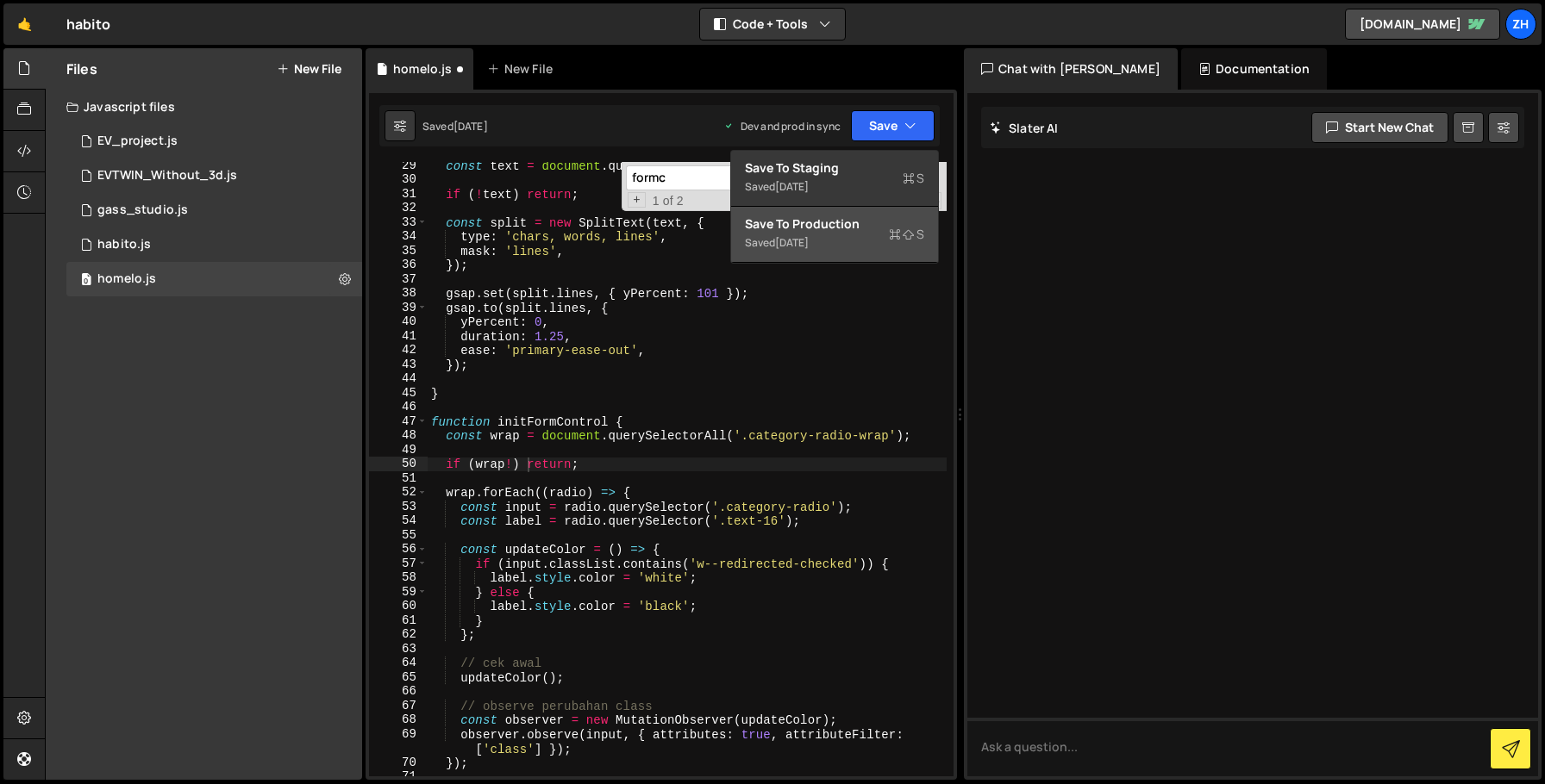
click at [836, 250] on div "Saved [DATE]" at bounding box center [835, 243] width 179 height 21
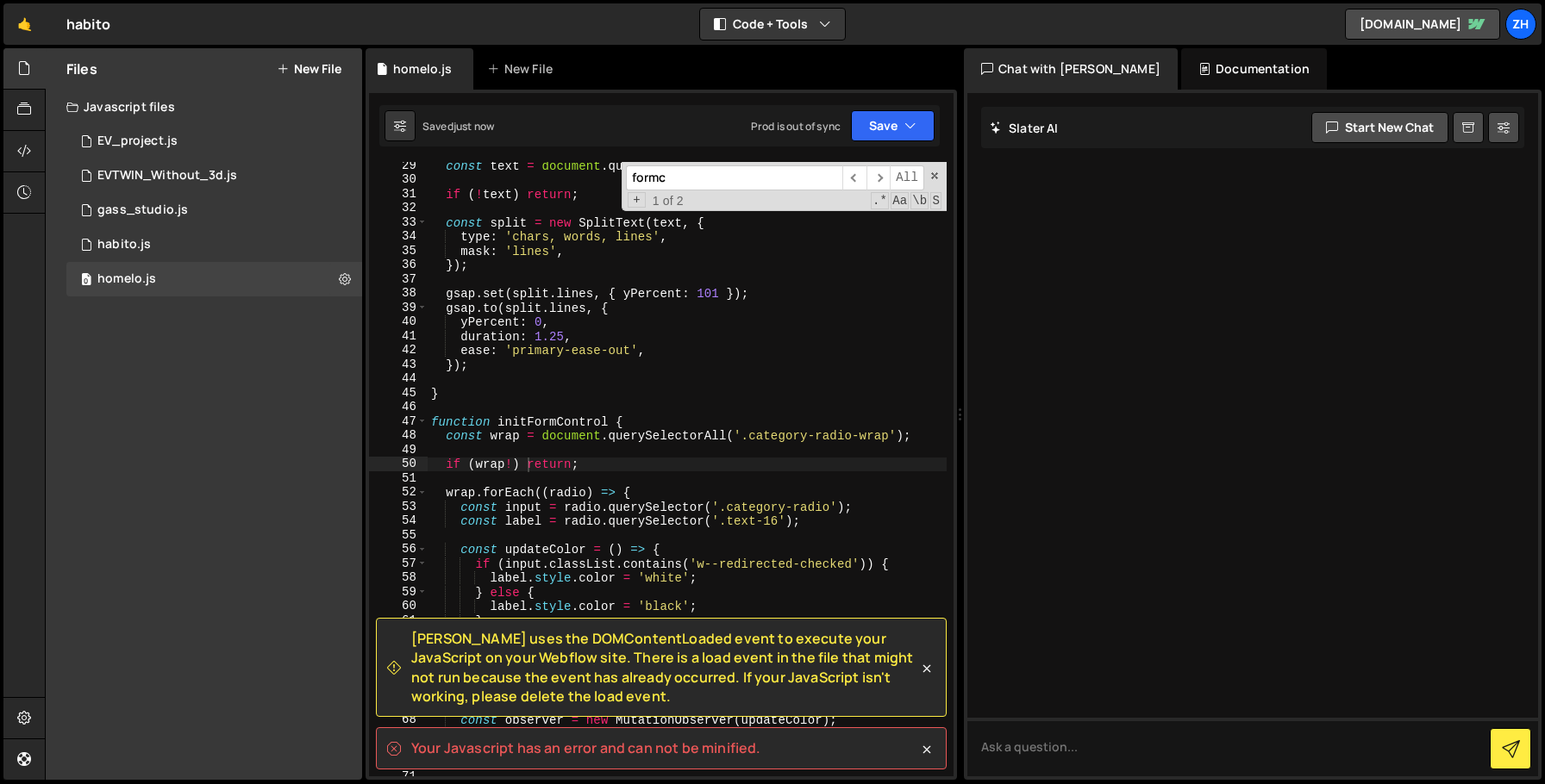
click at [657, 468] on div "const text = document . querySelectorAll ( '[text-load]' ) ; if ( ! text ) retu…" at bounding box center [687, 480] width 519 height 643
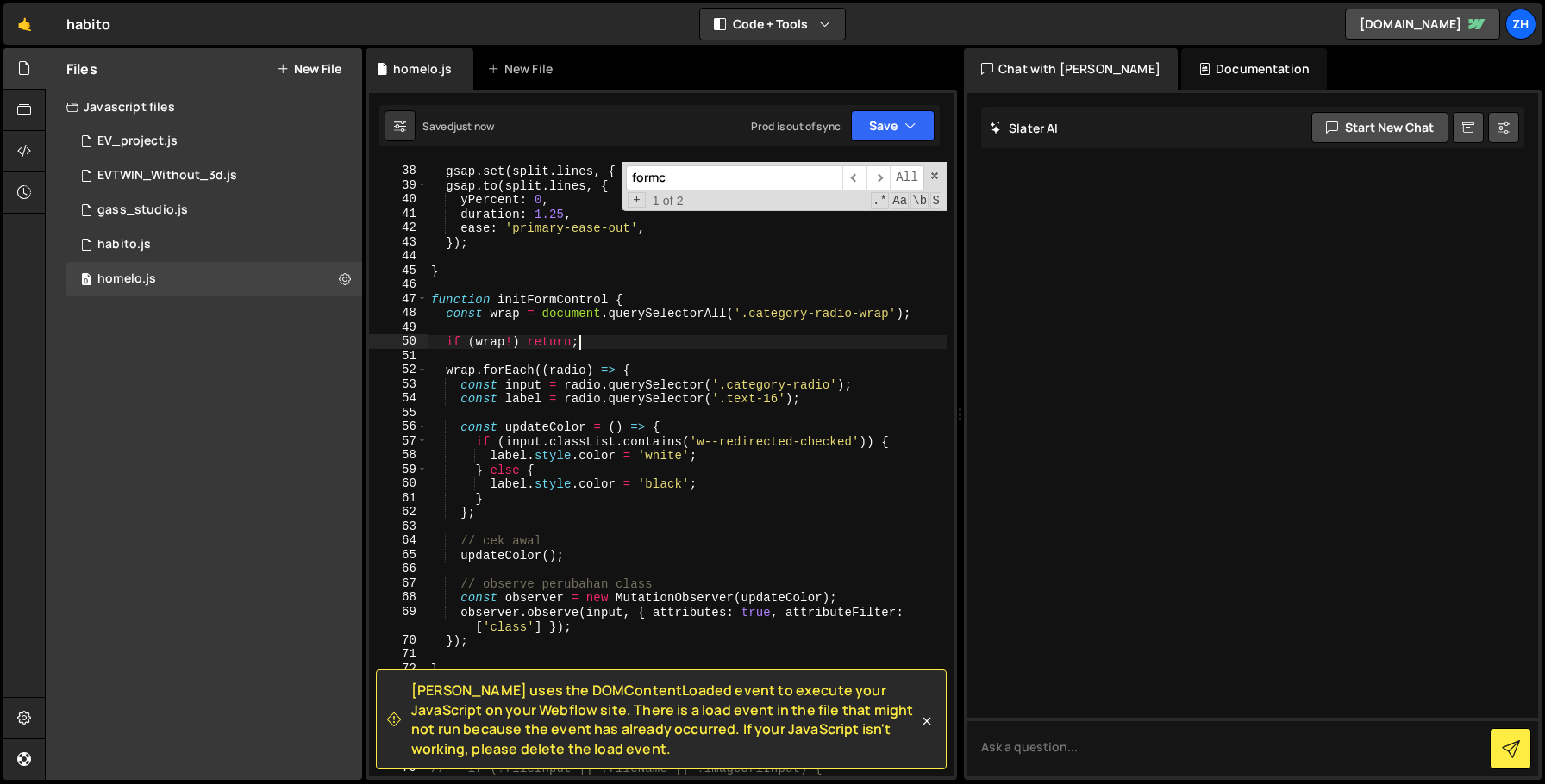
scroll to position [561, 0]
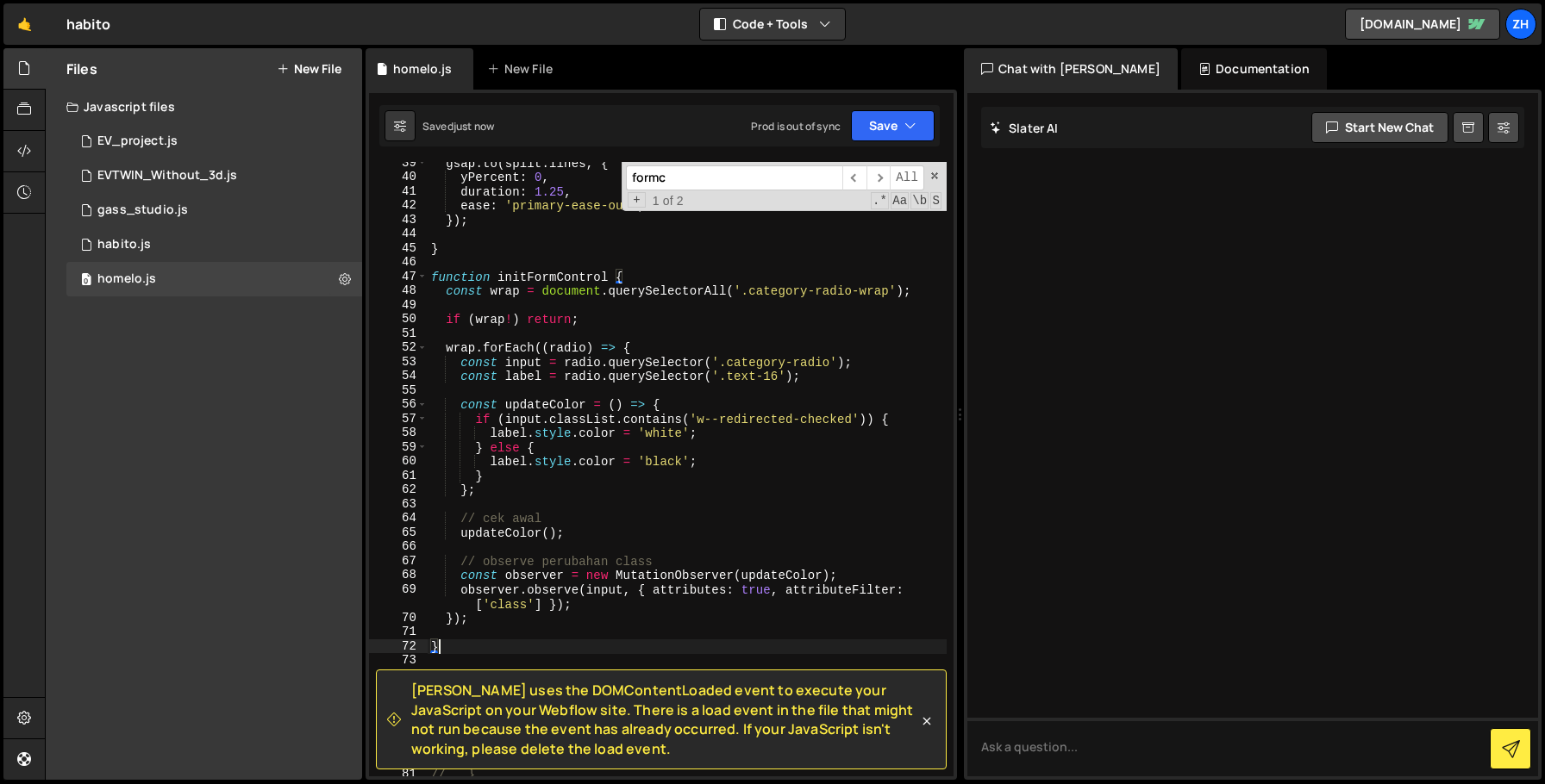
click at [457, 644] on div "gsap . to ( split . lines , { yPercent : 0 , duration : 1.25 , ease : 'primary-…" at bounding box center [687, 477] width 519 height 643
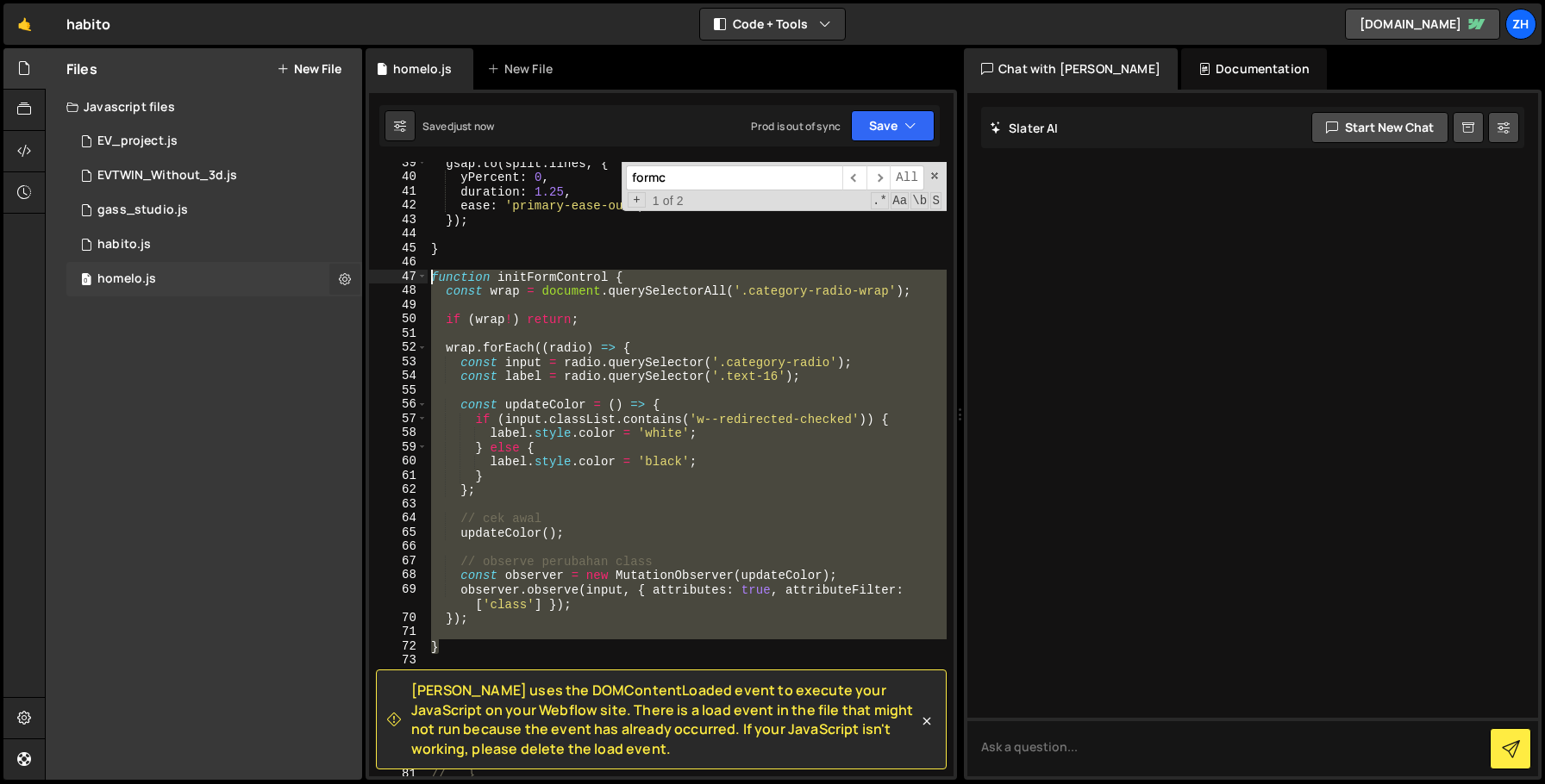
drag, startPoint x: 453, startPoint y: 653, endPoint x: 343, endPoint y: 280, distance: 388.9
click at [343, 280] on div "Files New File Javascript files 0 EV_project.js 0 0 EVTWIN_Without_3d.js 0 0 ga…" at bounding box center [795, 415] width 1500 height 733
click at [627, 256] on div "gsap . to ( split . lines , { yPercent : 0 , duration : 1.25 , ease : 'primary-…" at bounding box center [687, 477] width 519 height 643
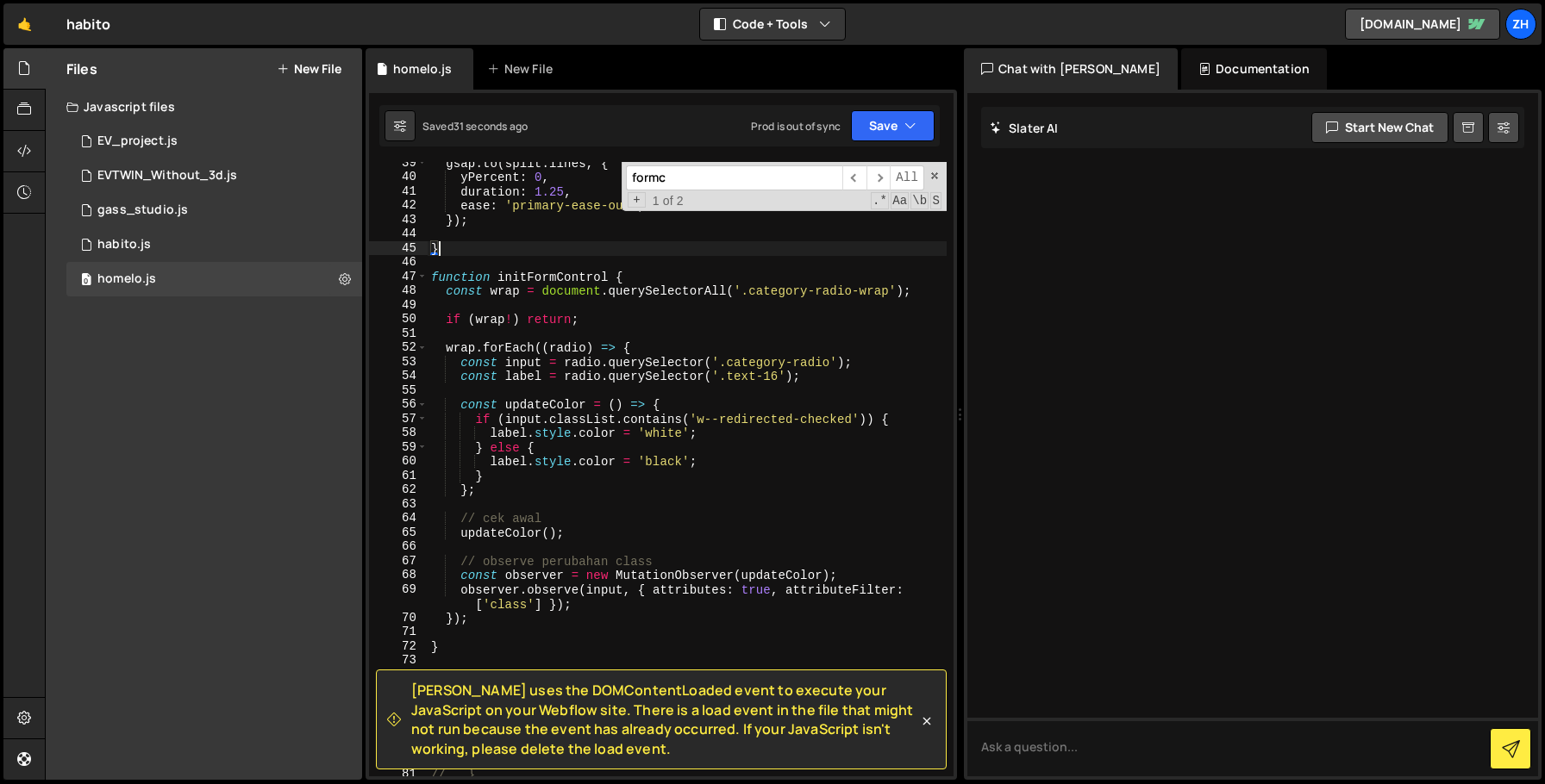
click at [609, 280] on div "gsap . to ( split . lines , { yPercent : 0 , duration : 1.25 , ease : 'primary-…" at bounding box center [687, 477] width 519 height 643
click at [881, 144] on div "Saved 33 seconds ago Prod is out of sync Upgrade to Edit Save Save to Staging S…" at bounding box center [659, 126] width 561 height 42
click at [896, 127] on button "Save" at bounding box center [893, 126] width 83 height 31
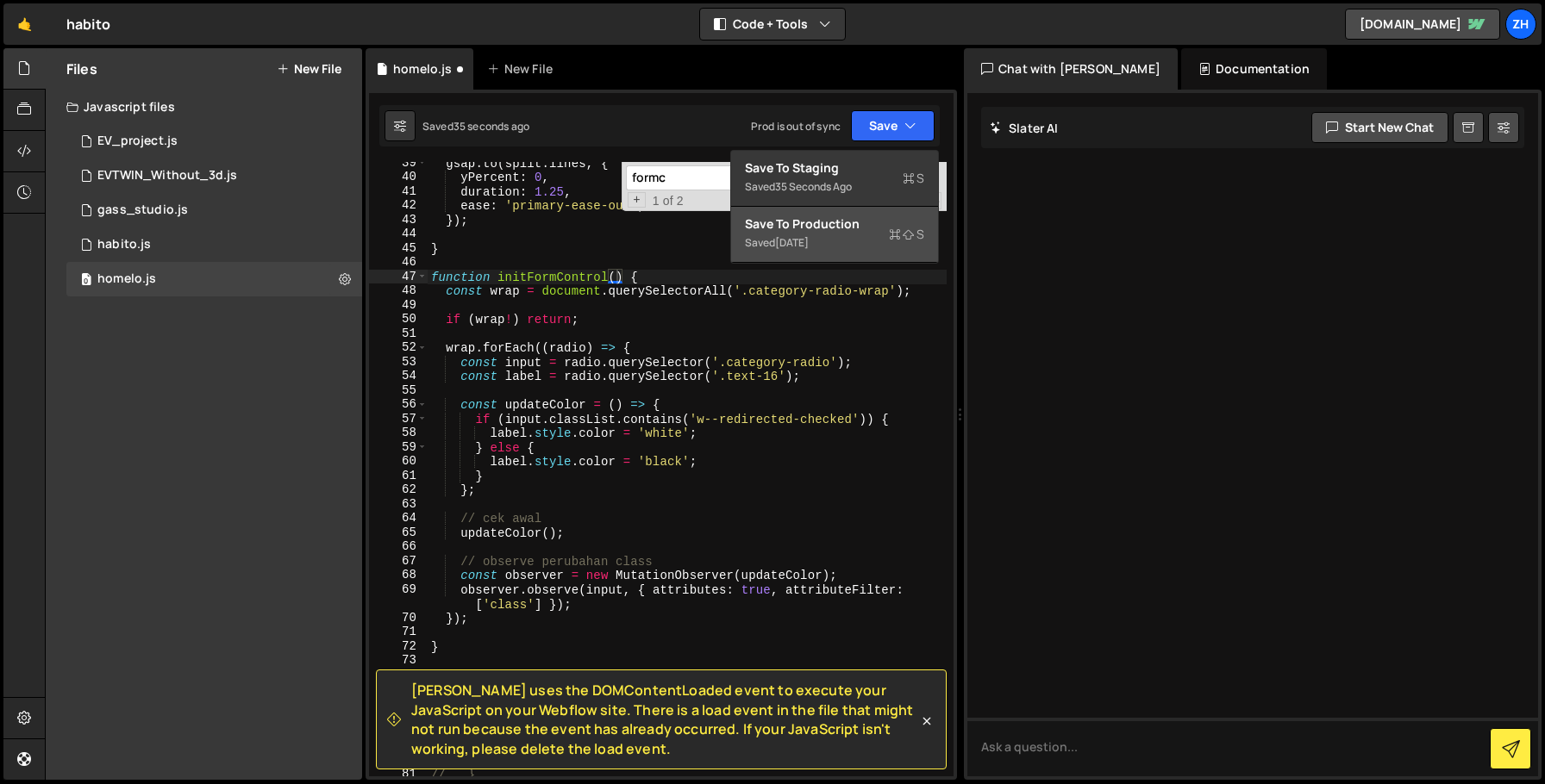
click at [856, 225] on div "Save to Production S" at bounding box center [835, 224] width 179 height 17
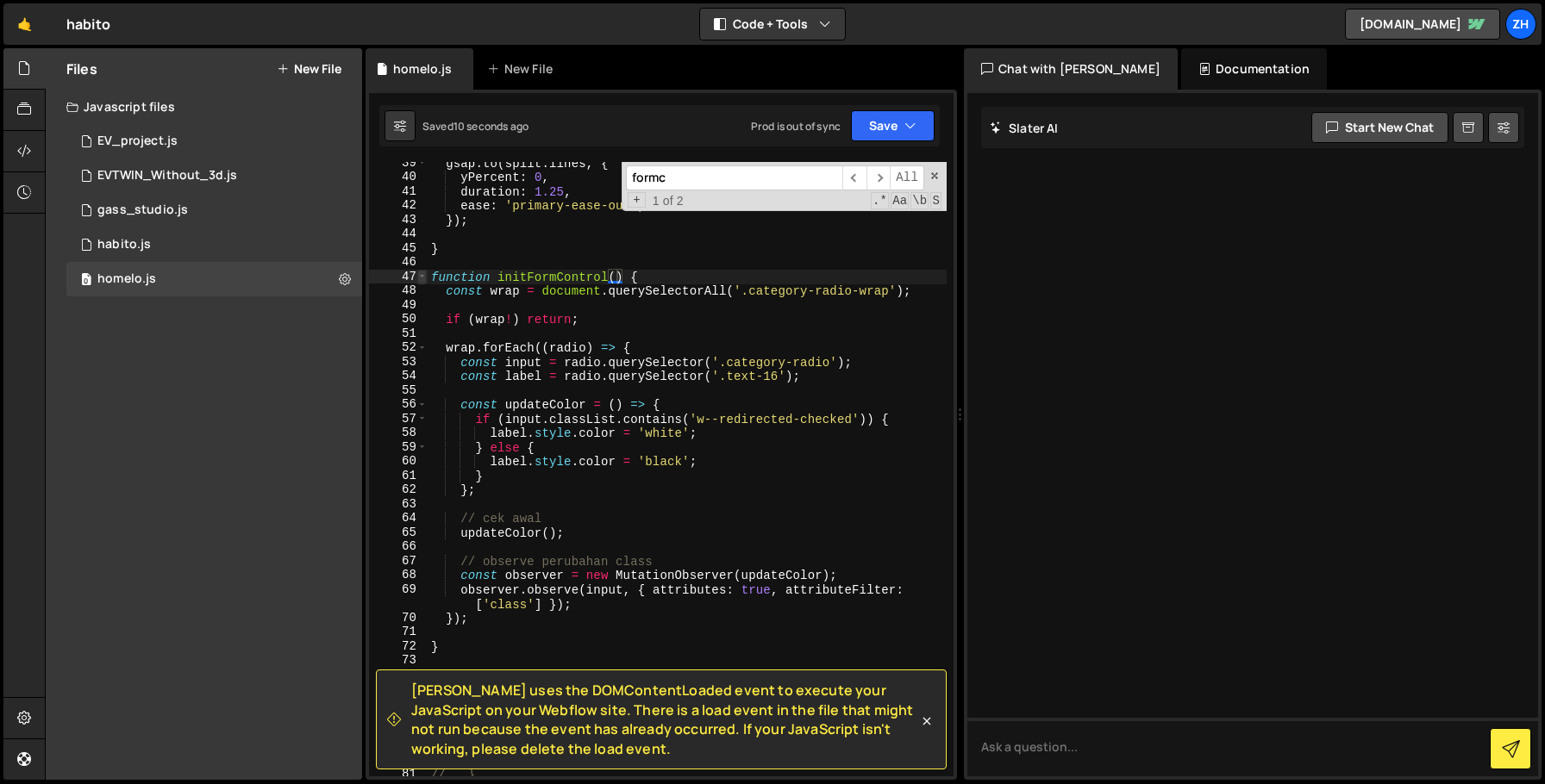
type textarea "function initFormControl() {"
click at [423, 275] on span at bounding box center [422, 276] width 10 height 15
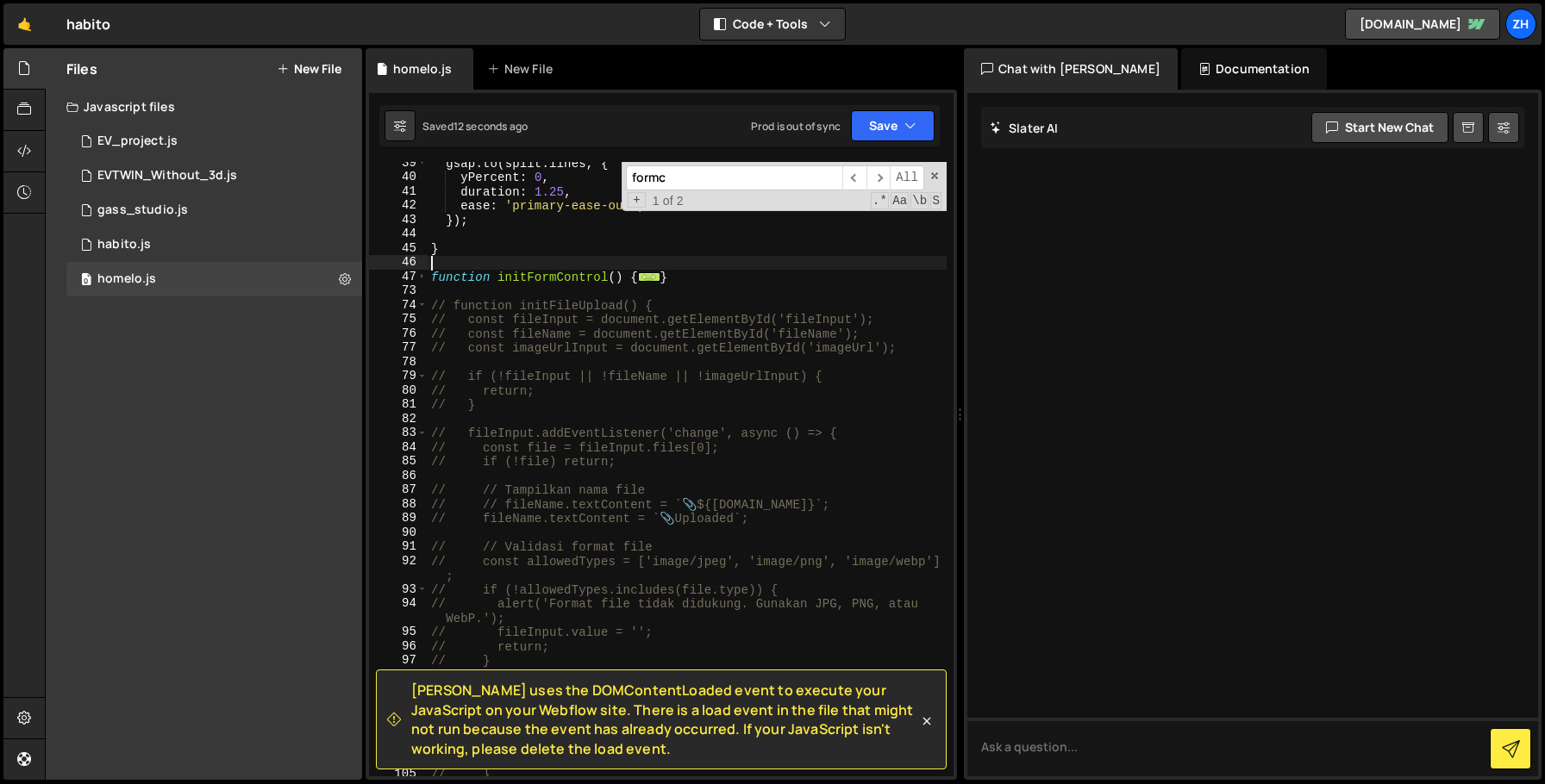
click at [694, 264] on div "gsap . to ( split . lines , { yPercent : 0 , duration : 1.25 , ease : 'primary-…" at bounding box center [687, 477] width 519 height 643
drag, startPoint x: 677, startPoint y: 282, endPoint x: 394, endPoint y: 276, distance: 283.1
click at [394, 277] on div "39 40 41 42 43 44 45 46 47 73 74 75 76 77 78 79 80 81 82 83 84 85 86 87 88 89 9…" at bounding box center [661, 468] width 584 height 615
type textarea "function initFormControl() { const wrap = document.querySelectorAll('.category-…"
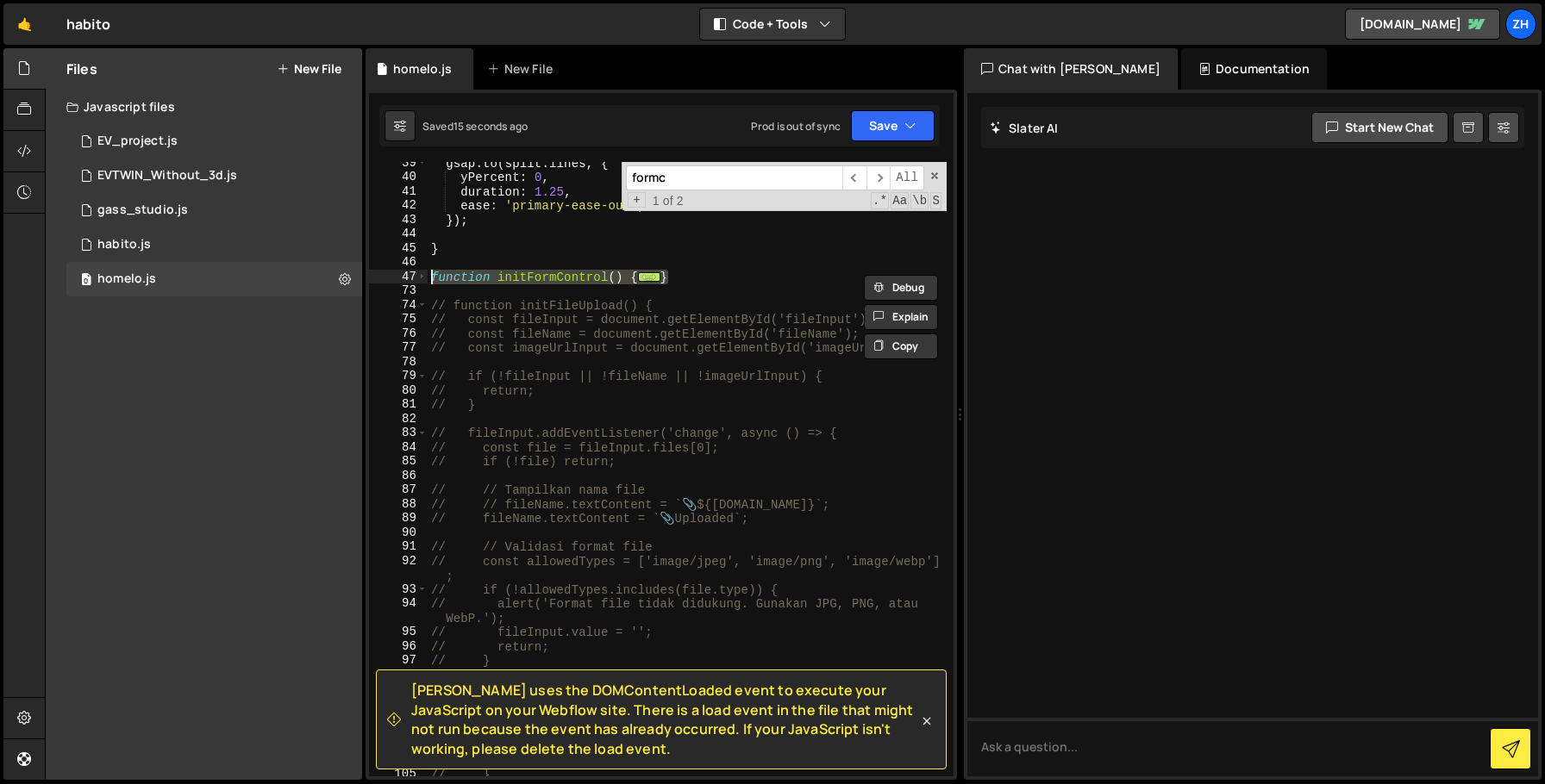
paste textarea
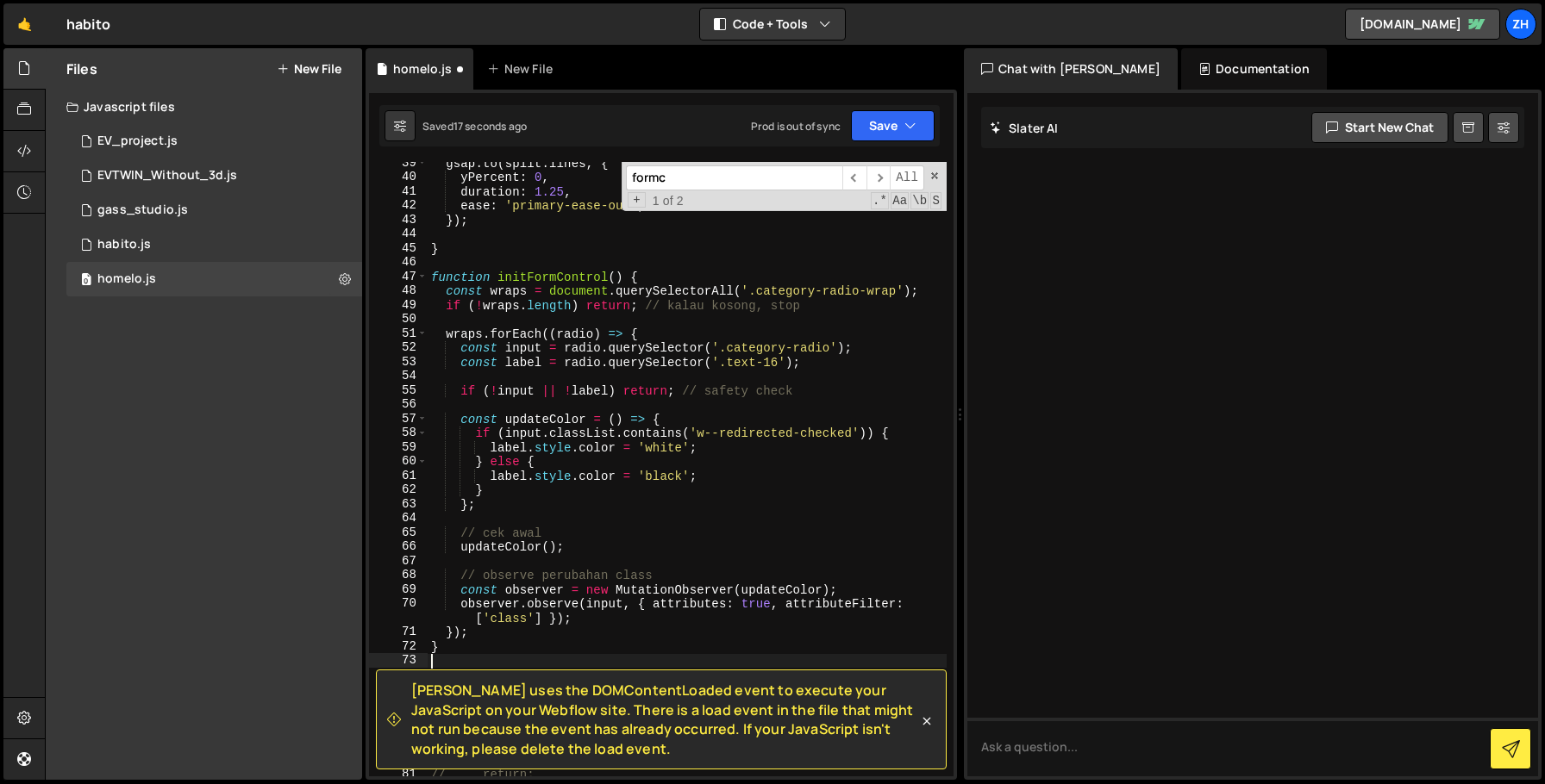
click at [695, 183] on input "formc" at bounding box center [734, 177] width 216 height 25
click at [868, 176] on span "​" at bounding box center [879, 177] width 24 height 25
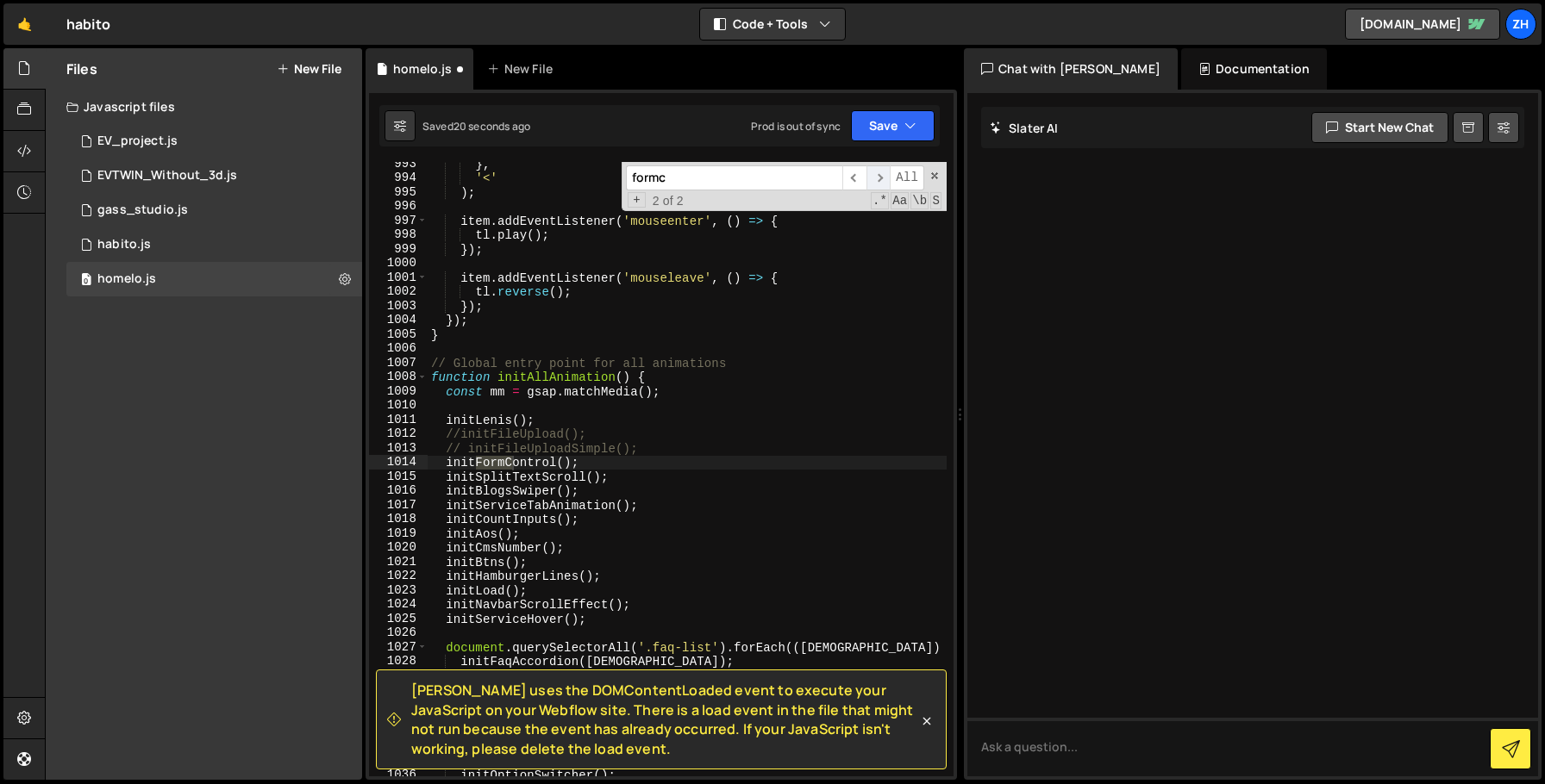
click at [868, 176] on span "​" at bounding box center [879, 177] width 24 height 25
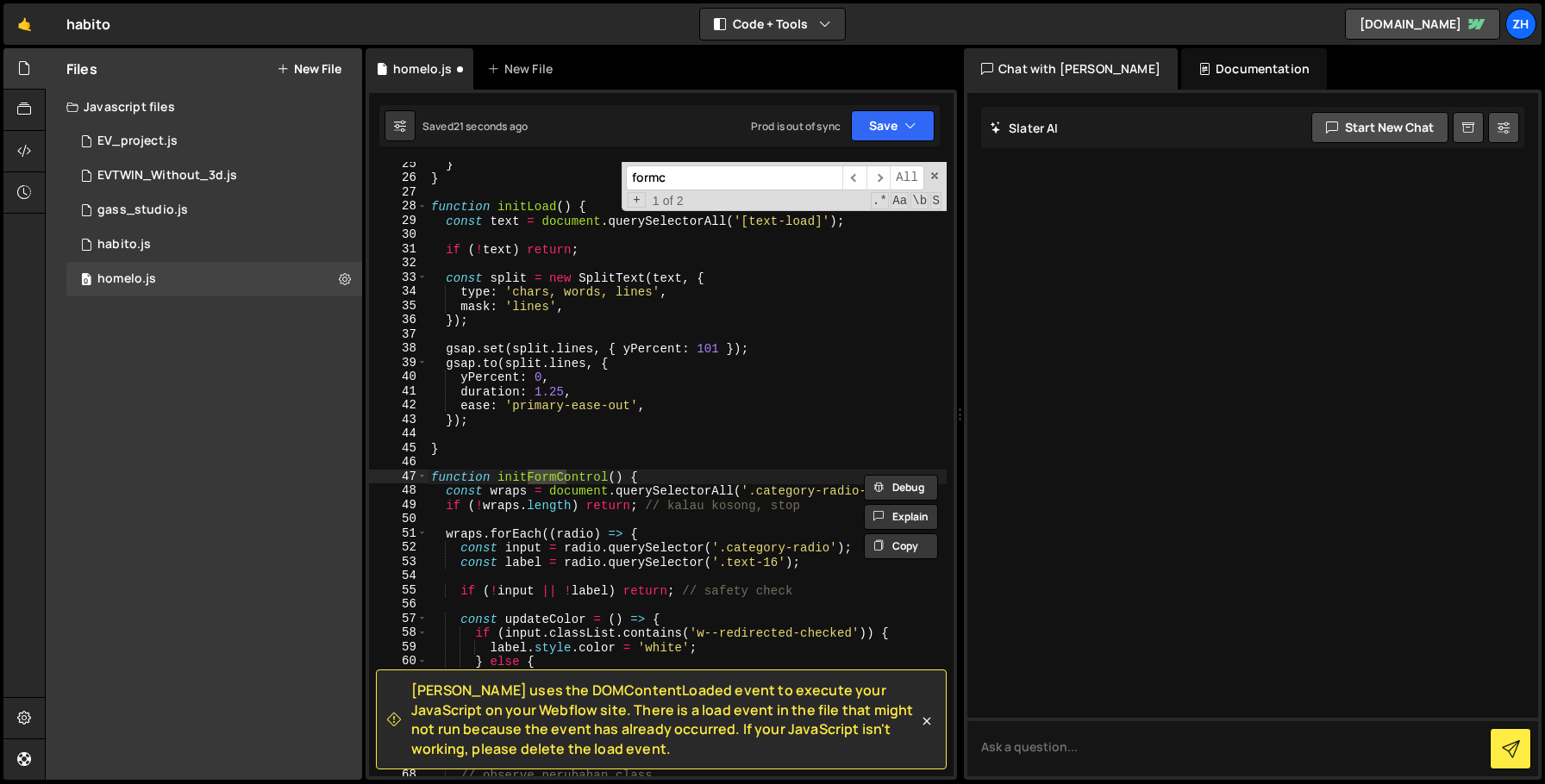
click at [896, 109] on div "Saved 21 seconds ago Prod is out of sync Upgrade to Edit Save Save to Staging S…" at bounding box center [659, 126] width 561 height 42
click at [892, 124] on button "Save" at bounding box center [893, 126] width 83 height 31
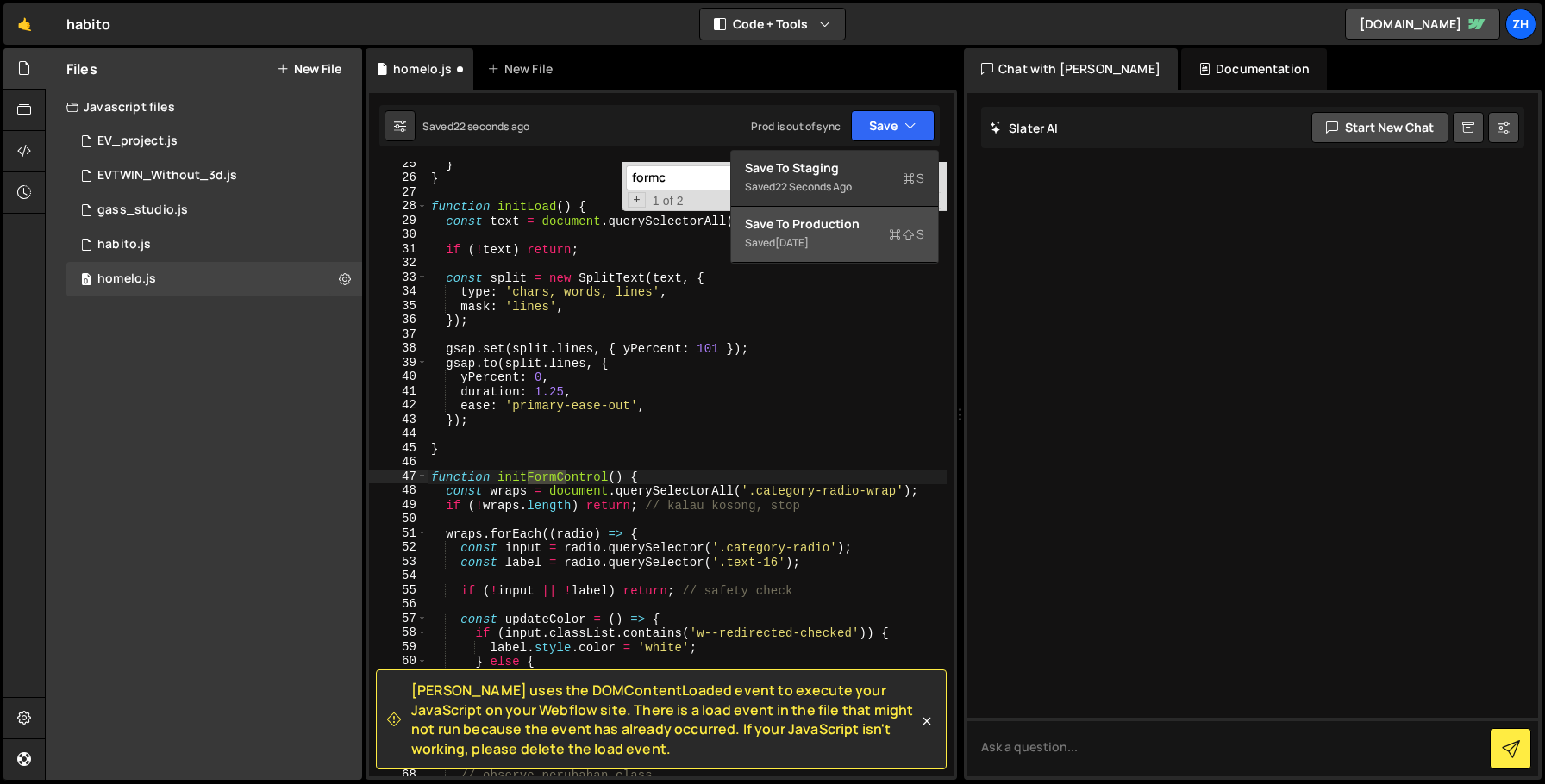
click at [869, 243] on div "Saved [DATE]" at bounding box center [835, 243] width 179 height 21
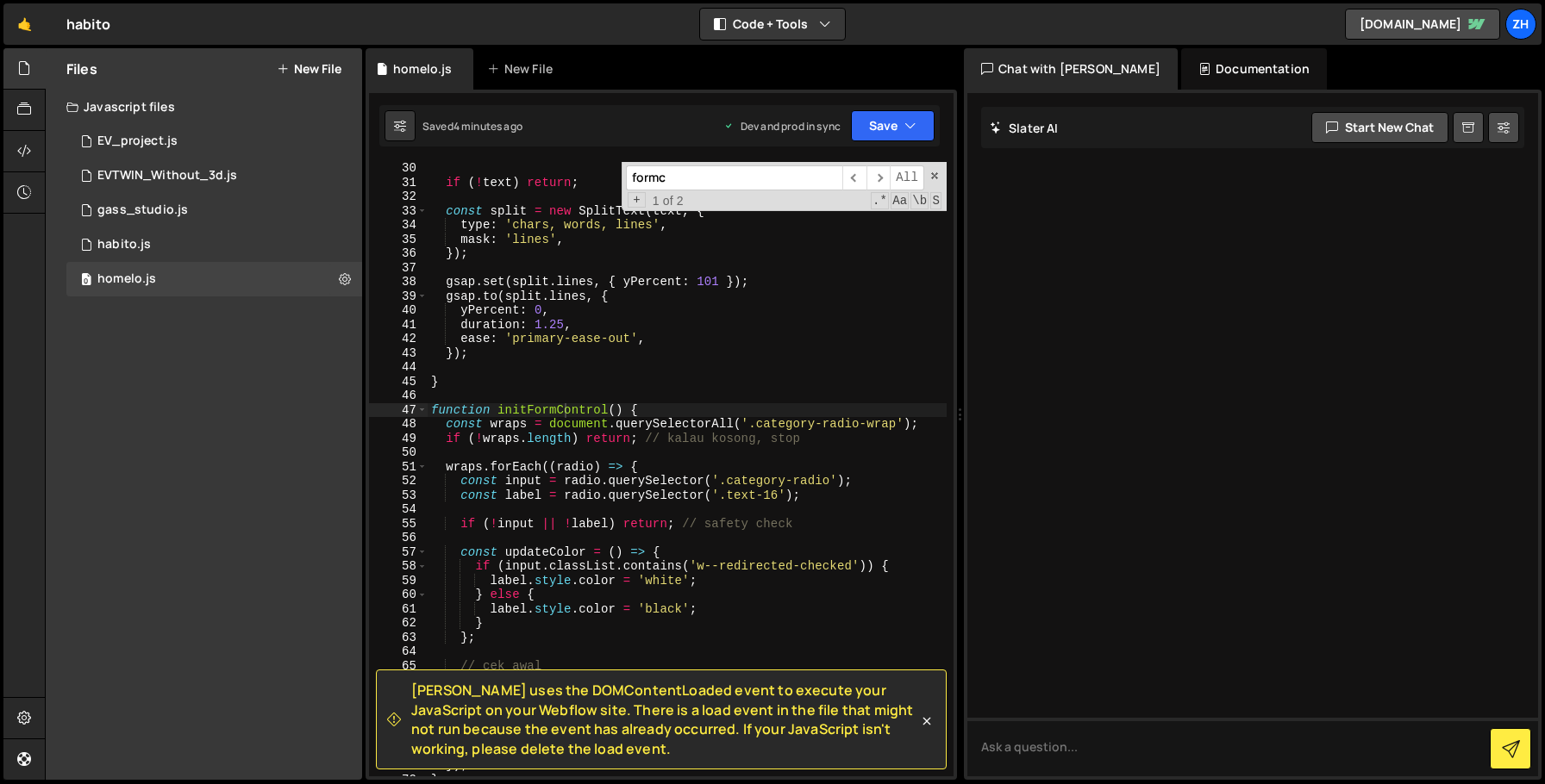
scroll to position [428, 0]
click at [766, 455] on div "if ( ! text ) return ; const split = new SplitText ( text , { type : 'chars, wo…" at bounding box center [687, 482] width 519 height 643
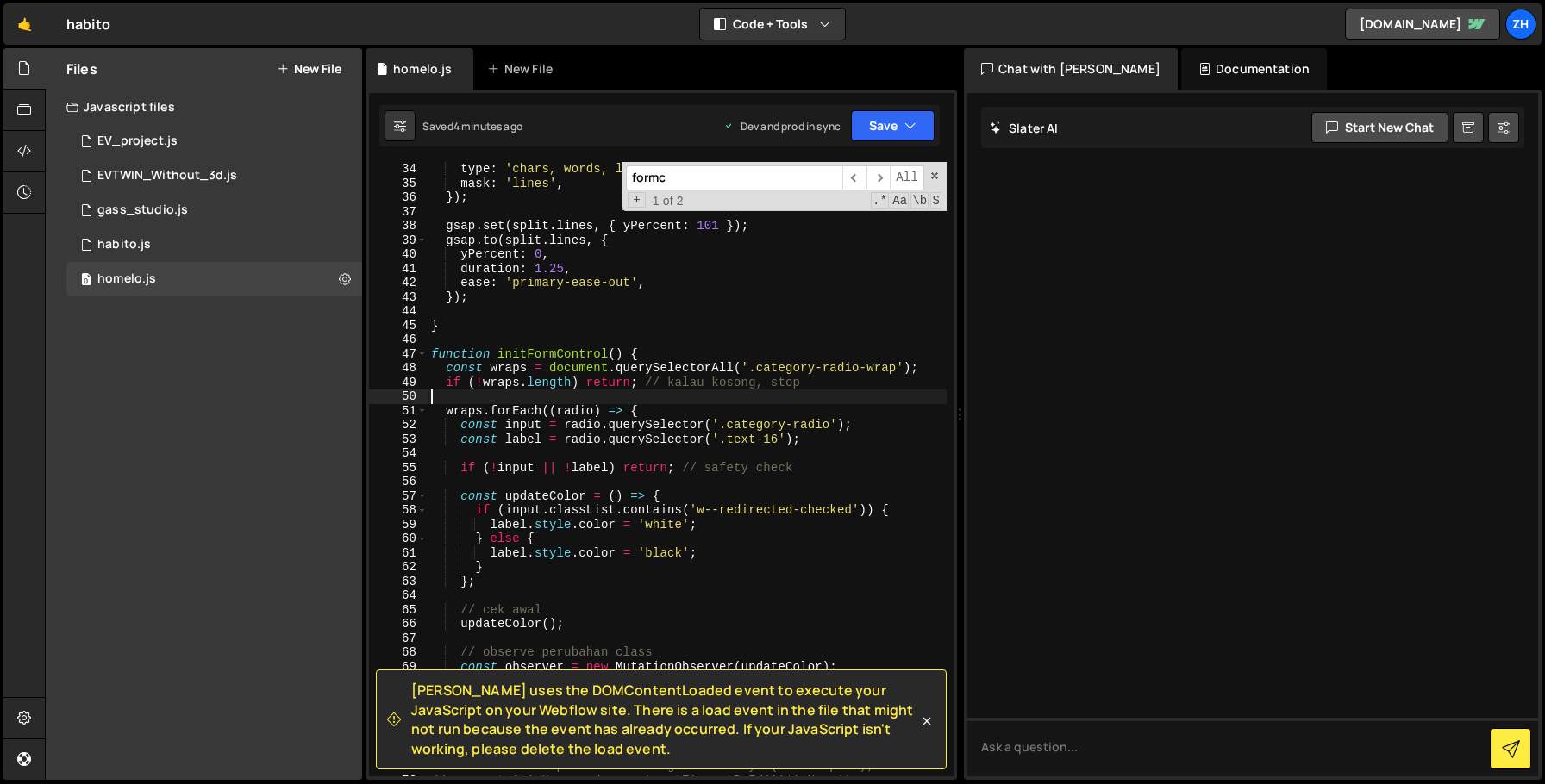
scroll to position [483, 0]
click at [826, 477] on div "type : 'chars, words, lines' , mask : 'lines' , }) ; gsap . set ( split . lines…" at bounding box center [687, 483] width 519 height 643
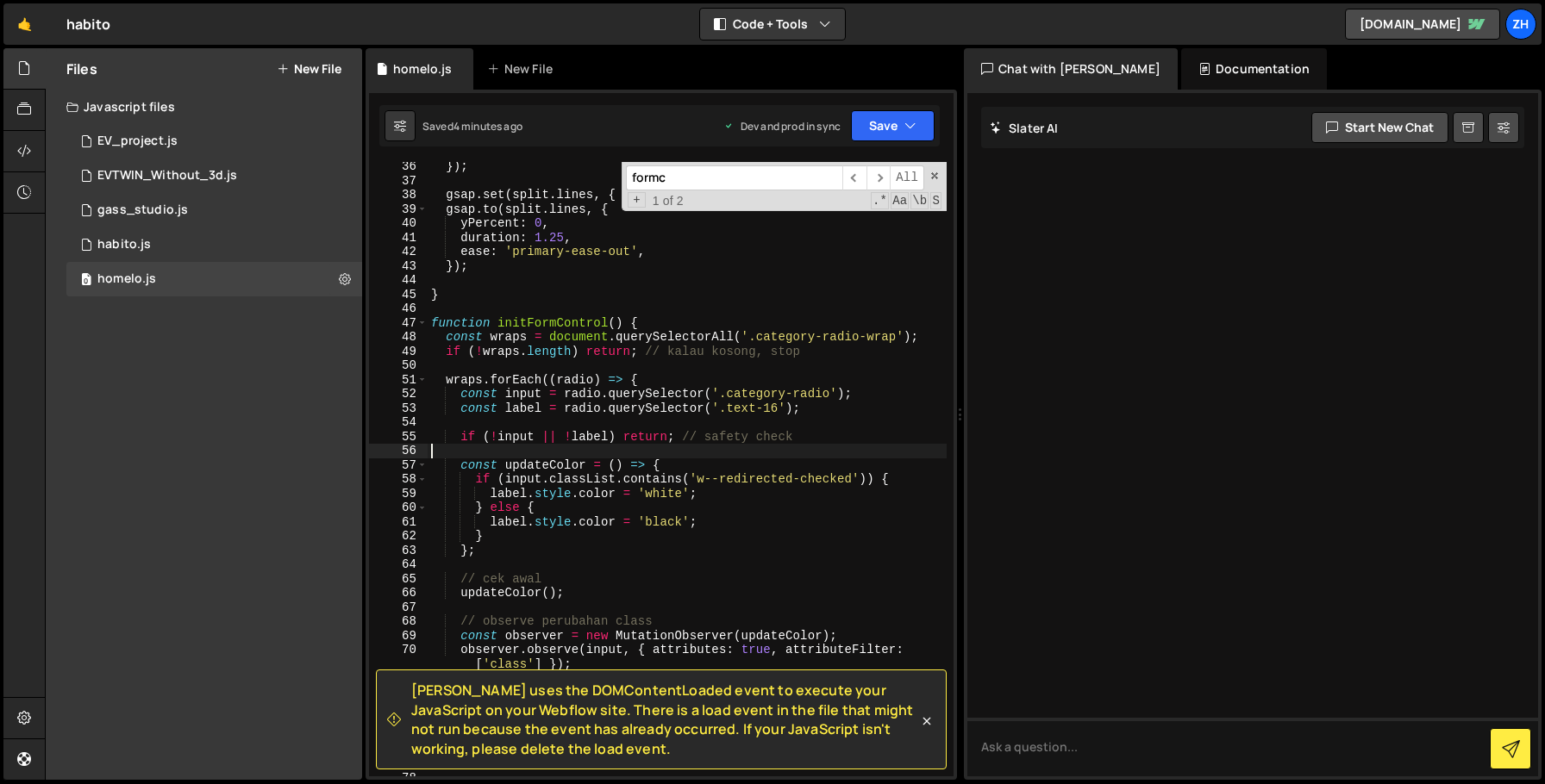
scroll to position [515, 0]
click at [820, 419] on div "}) ; gsap . set ( split . lines , { yPercent : 101 }) ; gsap . to ( split . lin…" at bounding box center [687, 481] width 519 height 643
click at [720, 530] on div "}) ; gsap . set ( split . lines , { yPercent : 101 }) ; gsap . to ( split . lin…" at bounding box center [687, 481] width 519 height 643
click at [681, 555] on div "}) ; gsap . set ( split . lines , { yPercent : 101 }) ; gsap . to ( split . lin…" at bounding box center [687, 481] width 519 height 643
type textarea "};"
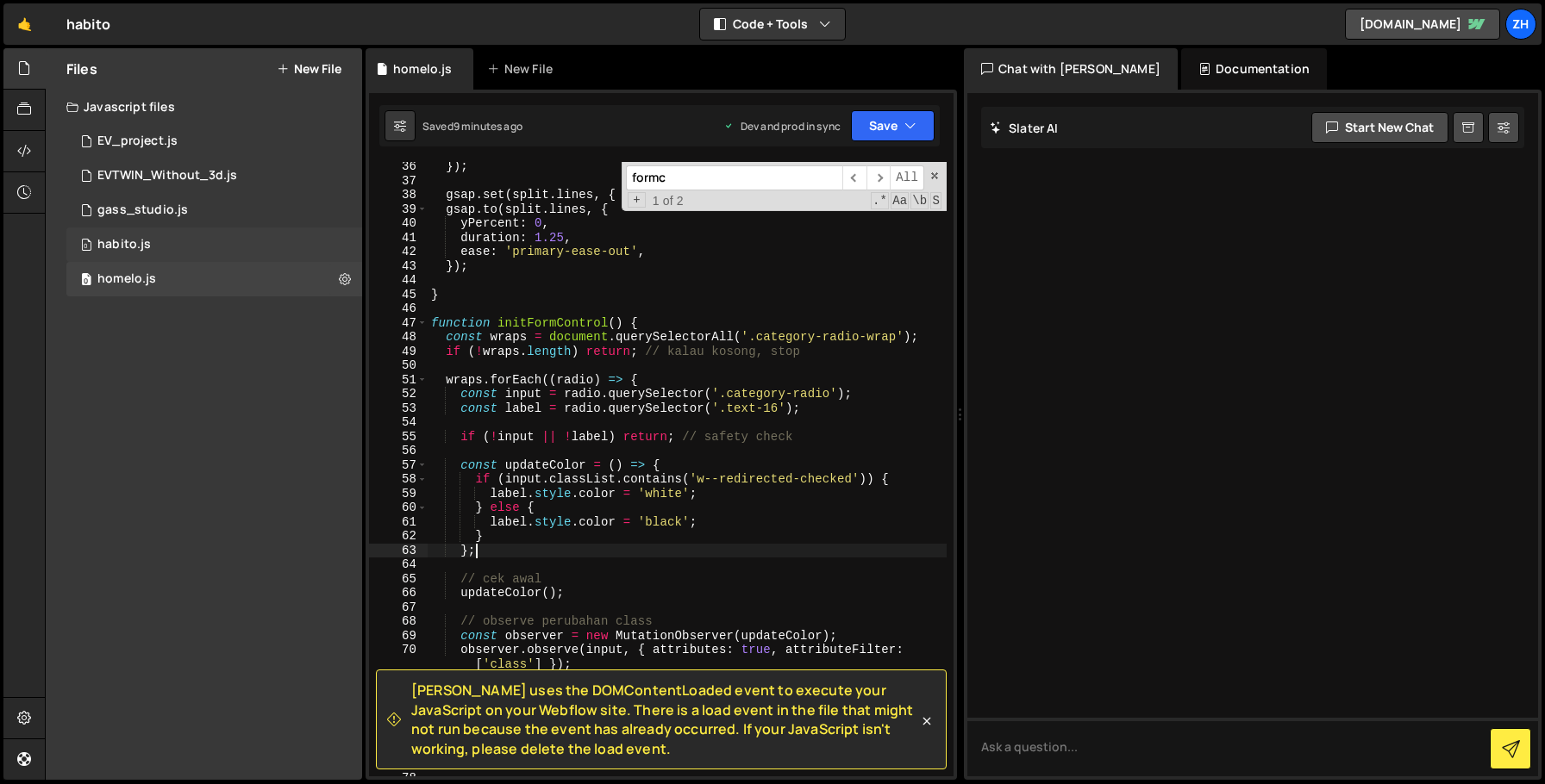
click at [178, 233] on div "0 habito.js 0" at bounding box center [214, 245] width 296 height 35
click at [197, 237] on div "0 habito.js 0" at bounding box center [214, 245] width 296 height 35
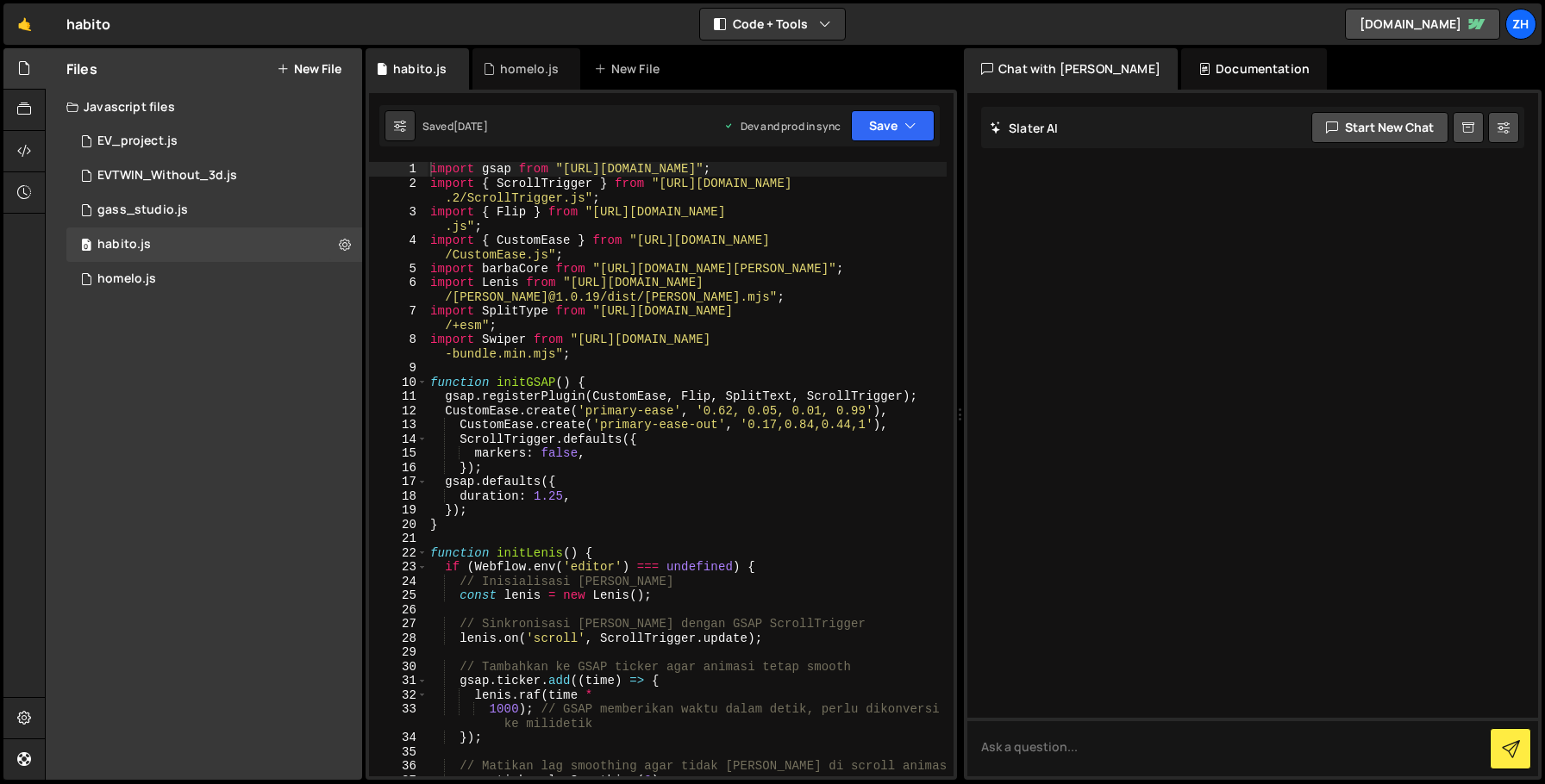
type textarea "gsap.defaults({"
click at [716, 482] on div "import gsap from "https://cdn.jsdelivr.net/npm/gsap@3.12.2/index.js" ; import {…" at bounding box center [687, 483] width 520 height 643
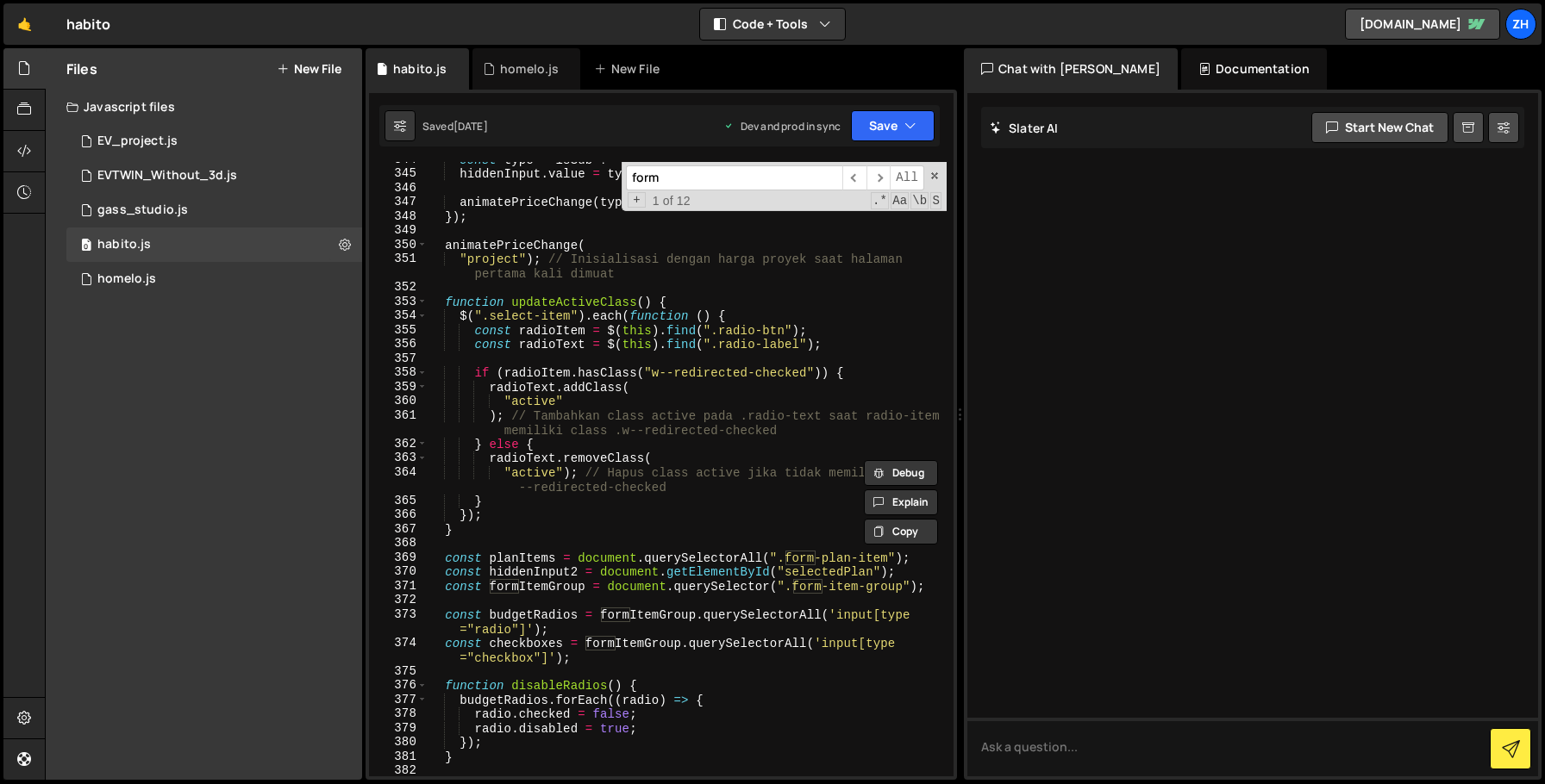
scroll to position [4557, 0]
type input "form"
click at [548, 515] on div "const type = isSub ? "subscription" : "project" ; hiddenInput . value = type ; …" at bounding box center [687, 475] width 520 height 643
click at [497, 525] on div "const type = isSub ? "subscription" : "project" ; hiddenInput . value = type ; …" at bounding box center [687, 475] width 520 height 643
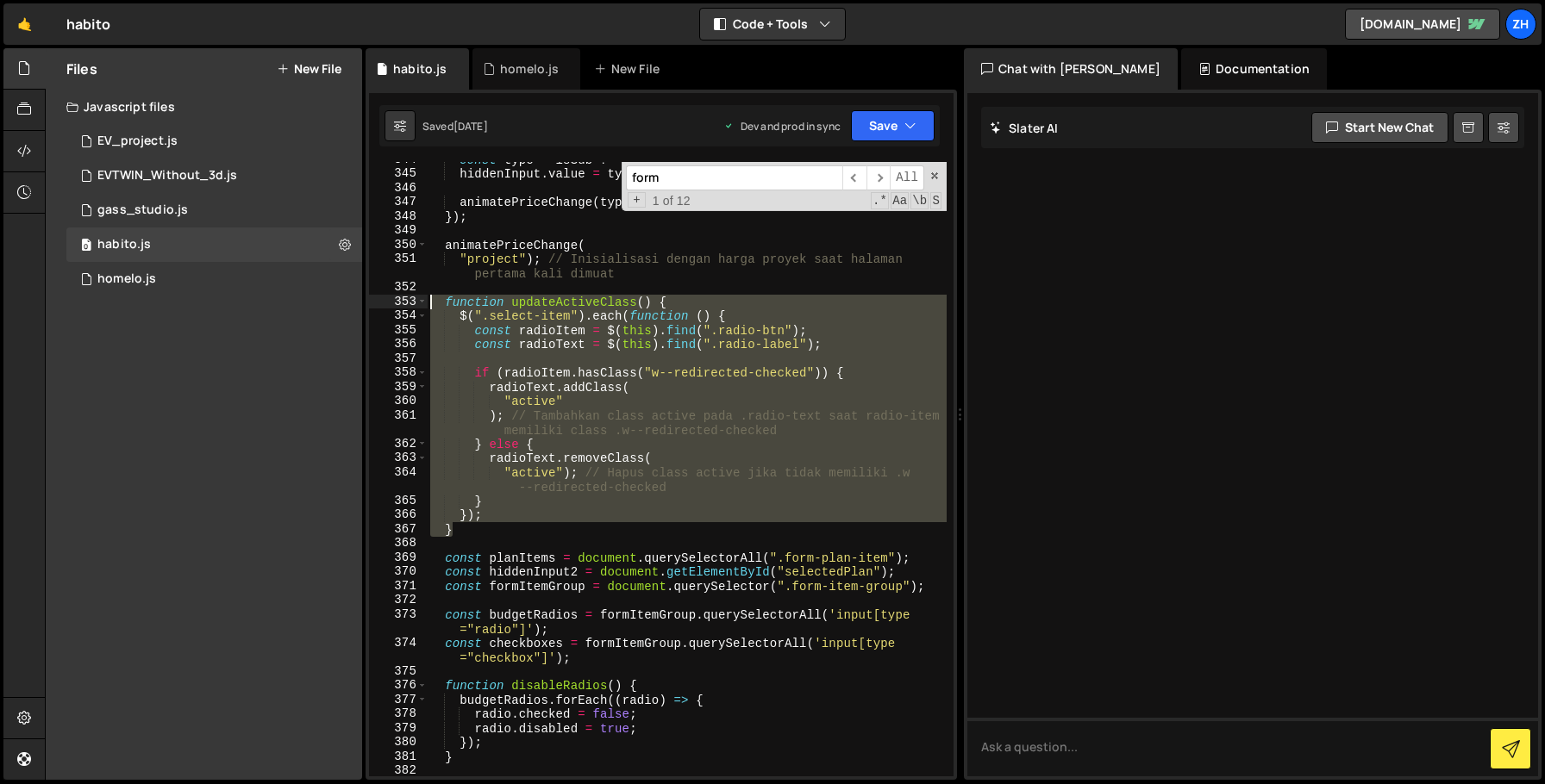
drag, startPoint x: 497, startPoint y: 525, endPoint x: 372, endPoint y: 296, distance: 260.9
click at [372, 296] on div "} 344 345 346 347 348 349 350 351 352 353 354 355 356 357 358 359 360 361 362 3…" at bounding box center [661, 468] width 584 height 615
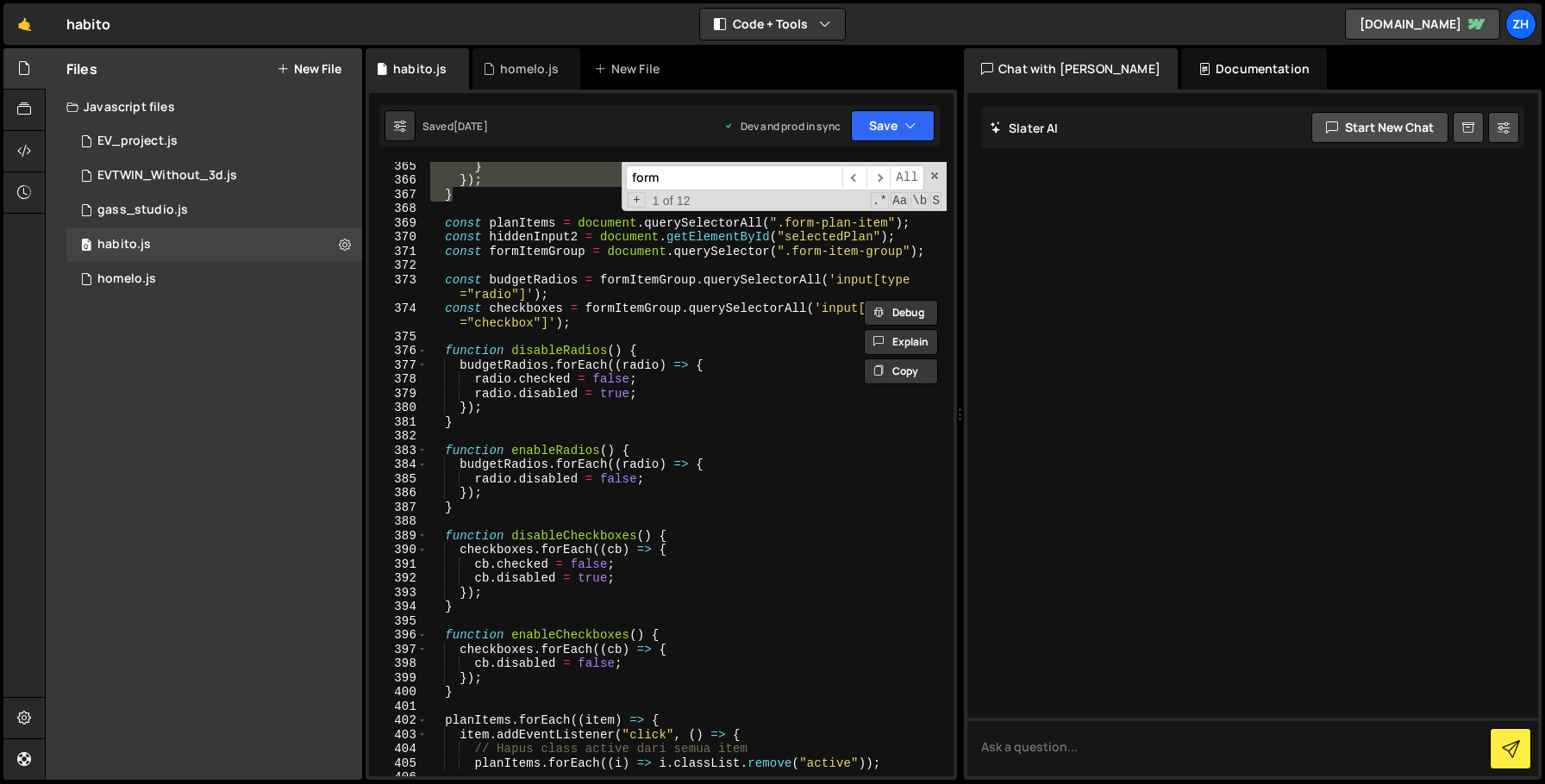
scroll to position [4859, 0]
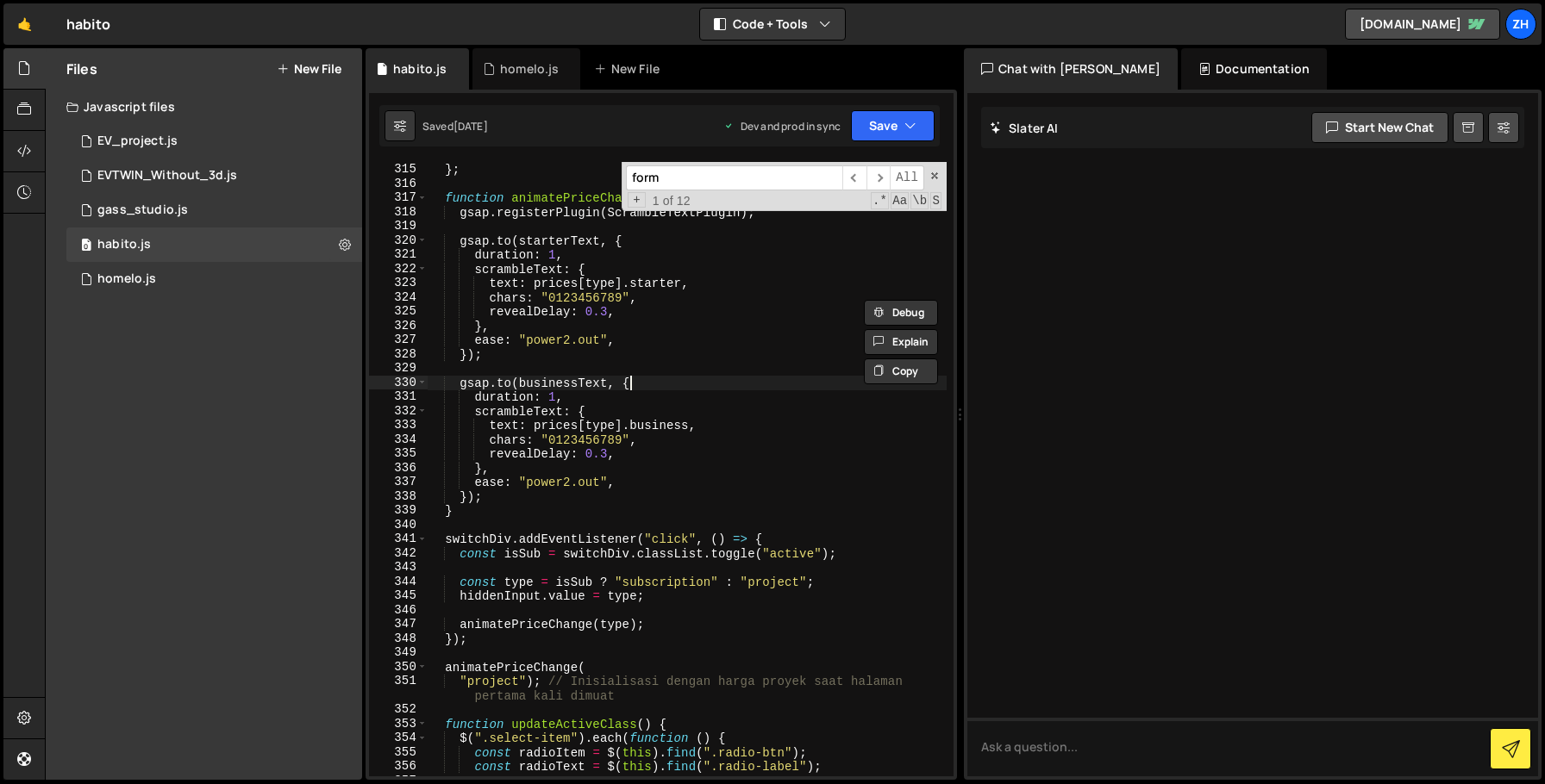
click at [704, 389] on div "} , } ; function animatePriceChange ( type ) { gsap . registerPlugin ( Scramble…" at bounding box center [687, 470] width 520 height 643
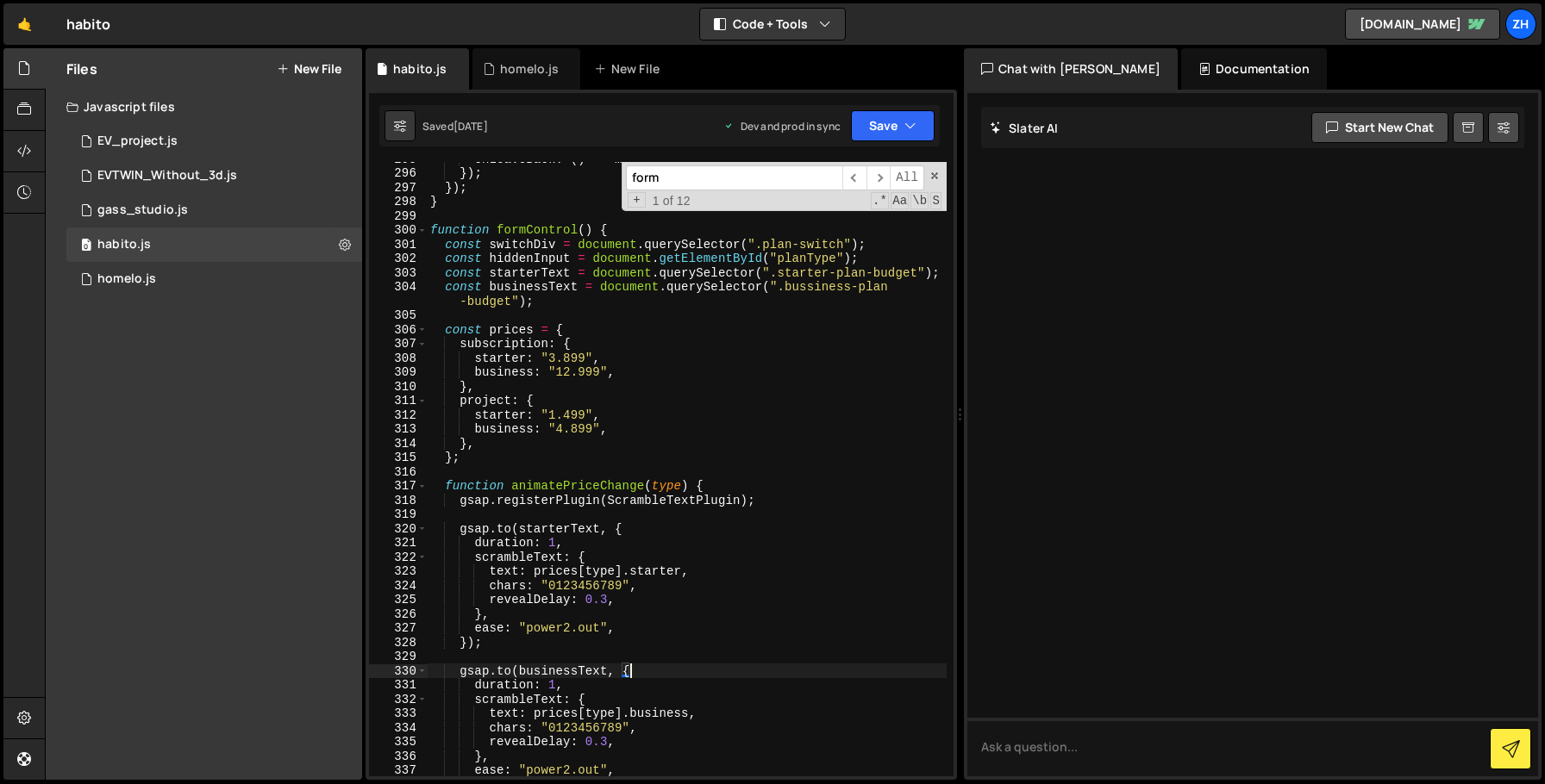
scroll to position [3904, 0]
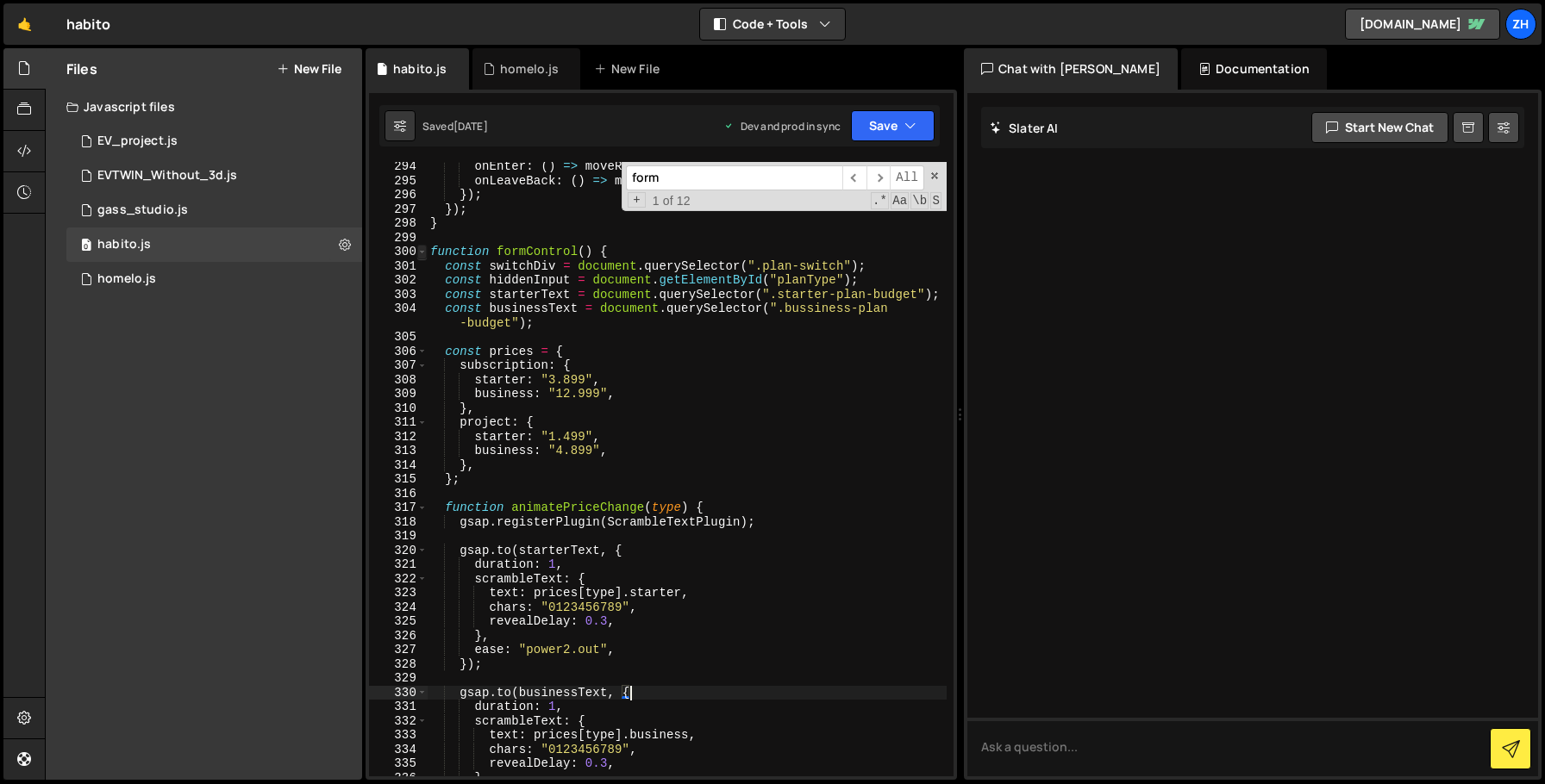
click at [419, 250] on span at bounding box center [422, 252] width 10 height 15
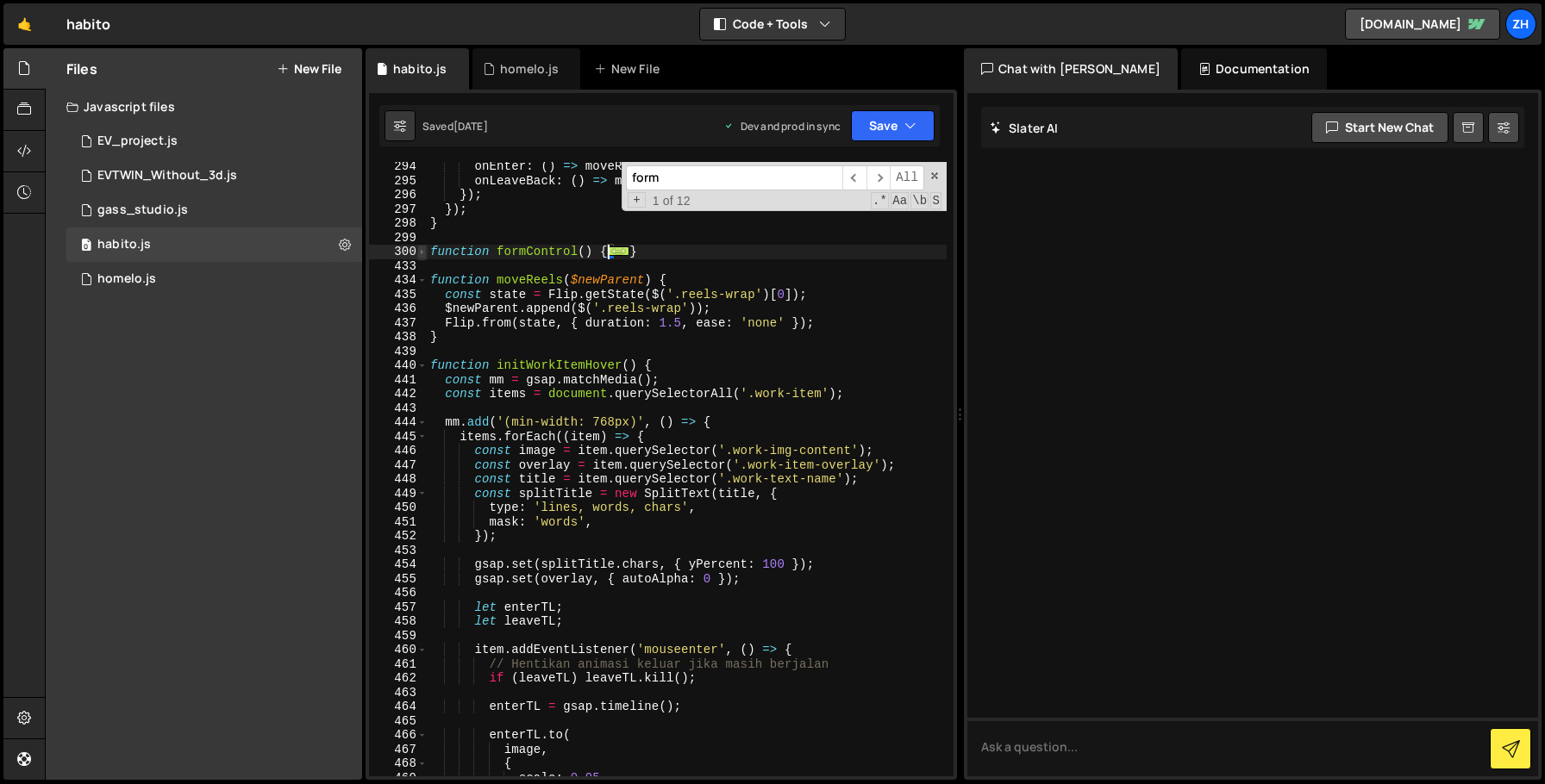
click at [419, 250] on span at bounding box center [422, 252] width 10 height 15
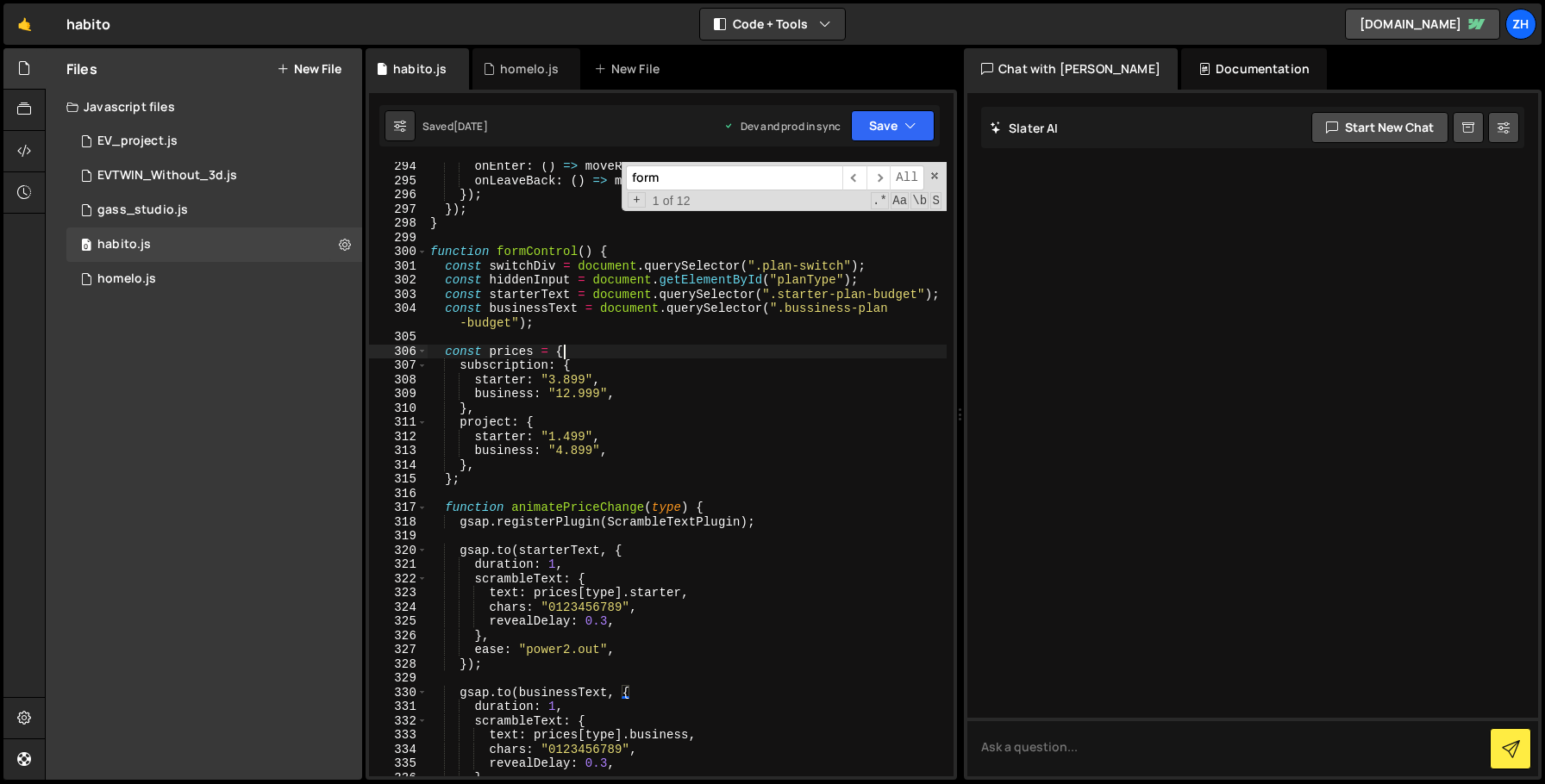
click at [687, 357] on div "onEnter : ( ) => moveReels ( $targetParent ) , onLeaveBack : ( ) => moveReels (…" at bounding box center [687, 481] width 520 height 643
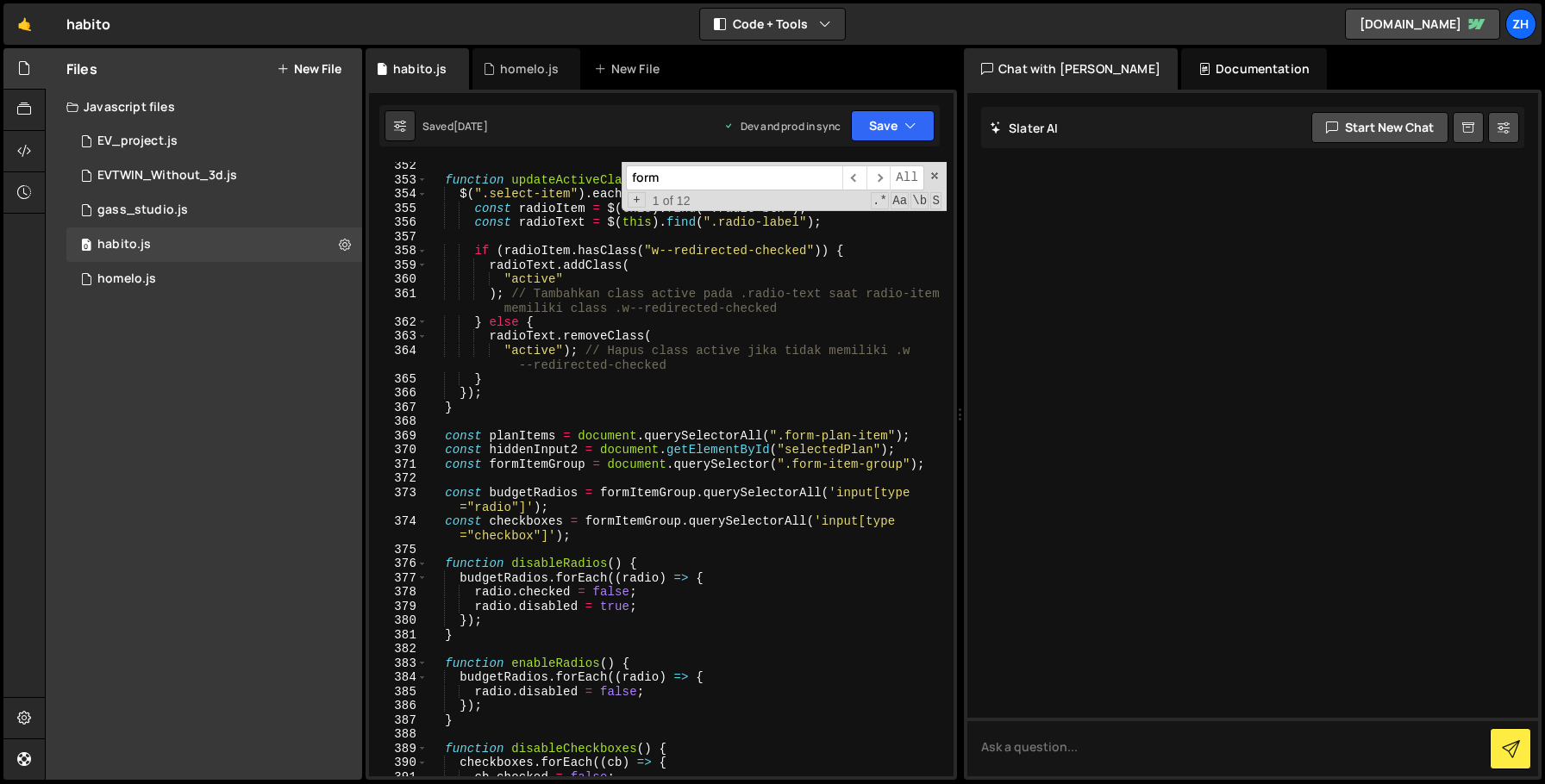
scroll to position [4667, 0]
click at [656, 407] on div "function updateActiveClass ( ) { $ ( ".select-item" ) . each ( function ( ) { c…" at bounding box center [687, 480] width 520 height 643
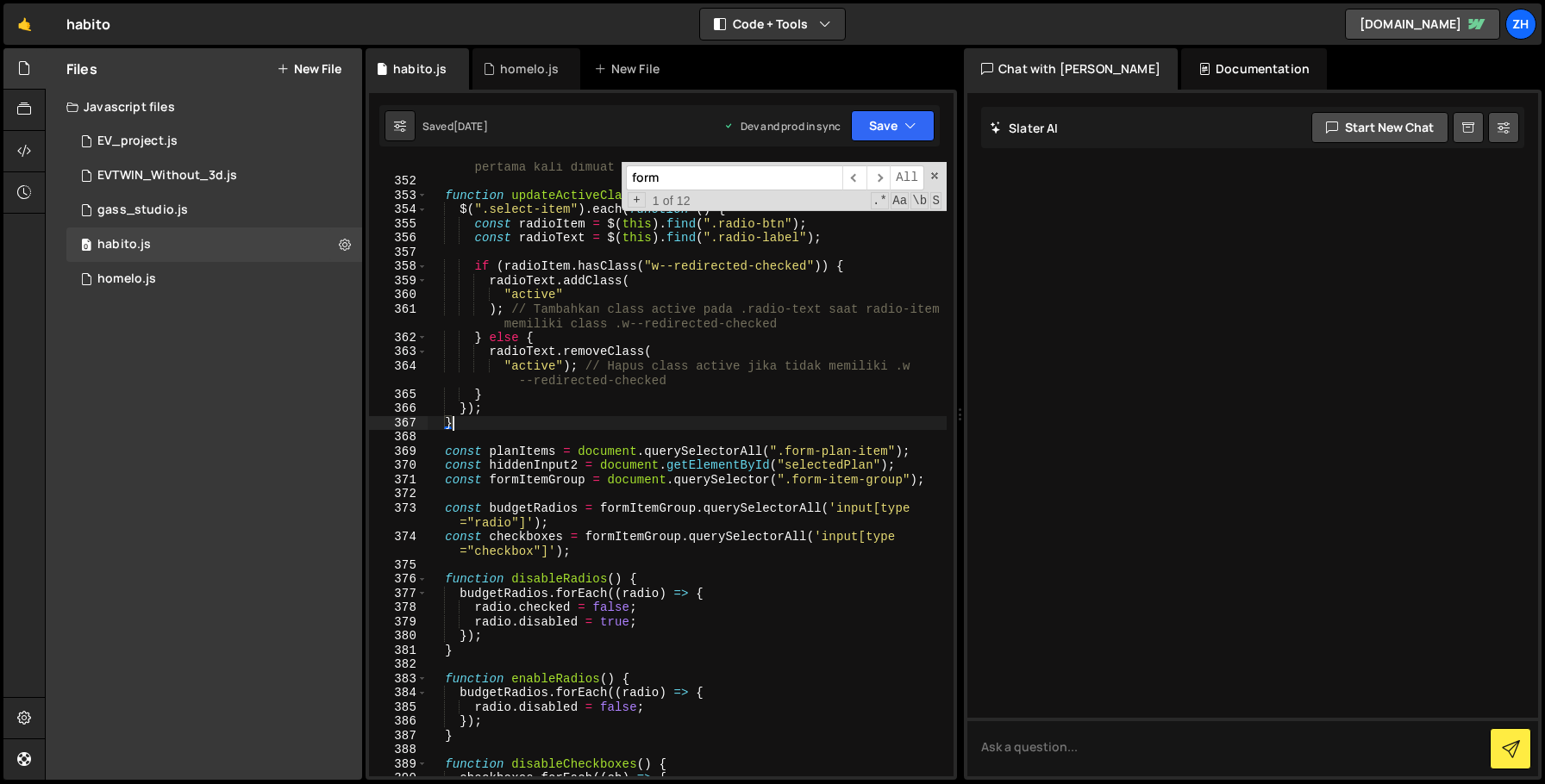
click at [647, 411] on div ""project" ) ; // Inisialisasi dengan harga proyek saat halaman pertama kali dim…" at bounding box center [687, 475] width 520 height 658
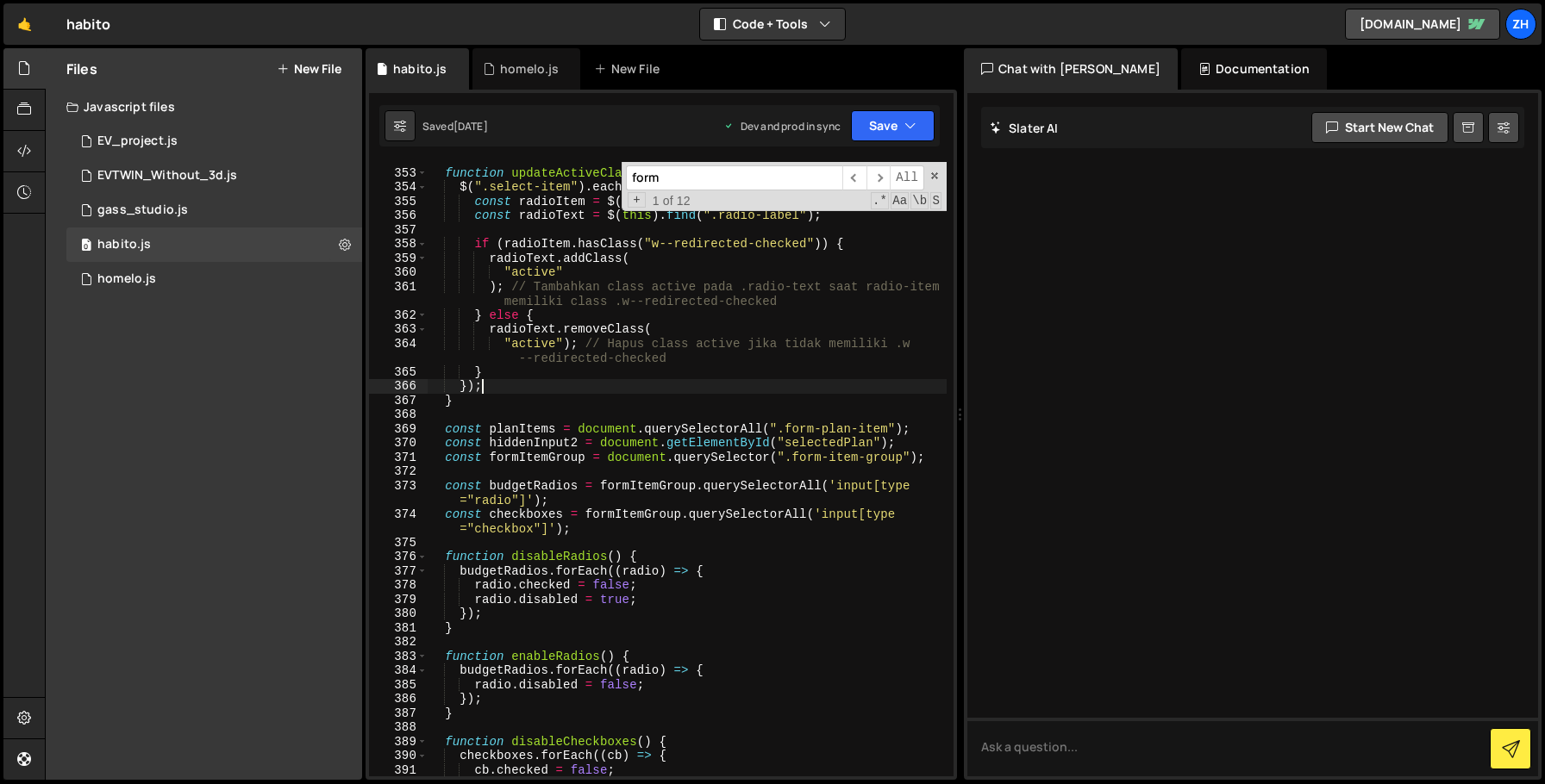
scroll to position [4695, 0]
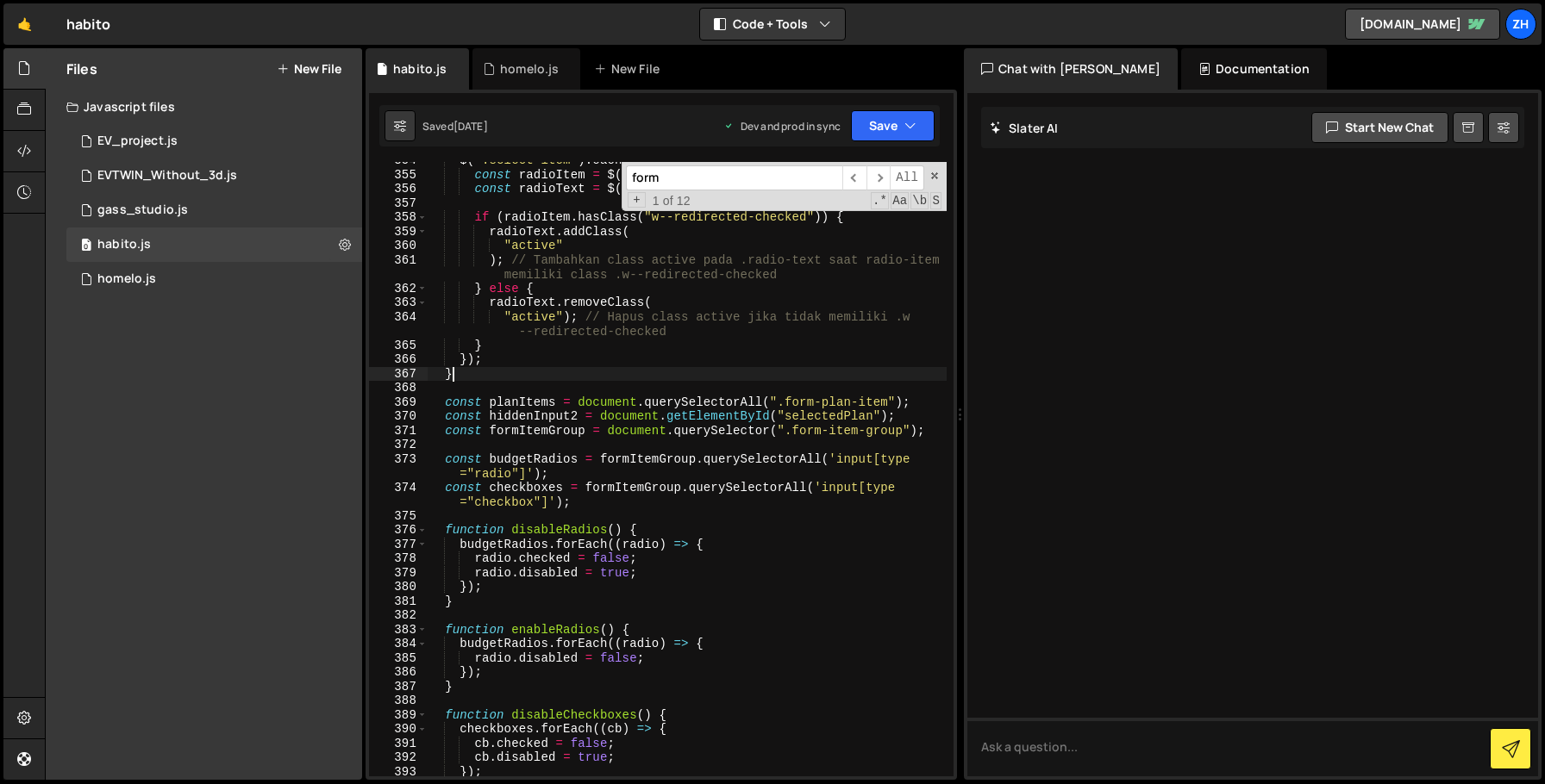
click at [650, 370] on div "$ ( ".select-item" ) . each ( function ( ) { const radioItem = $ ( this ) . fin…" at bounding box center [687, 475] width 520 height 643
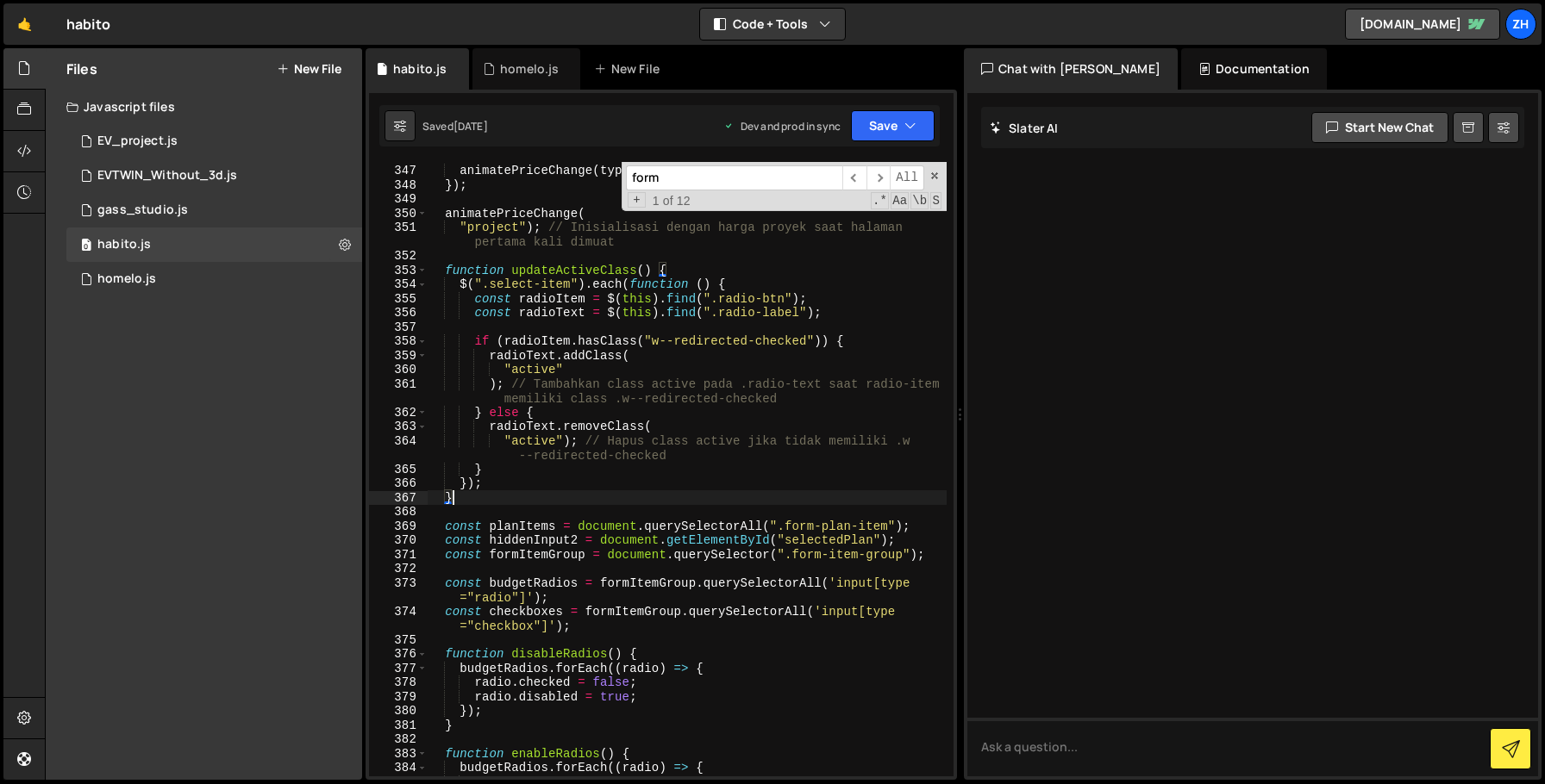
scroll to position [4550, 0]
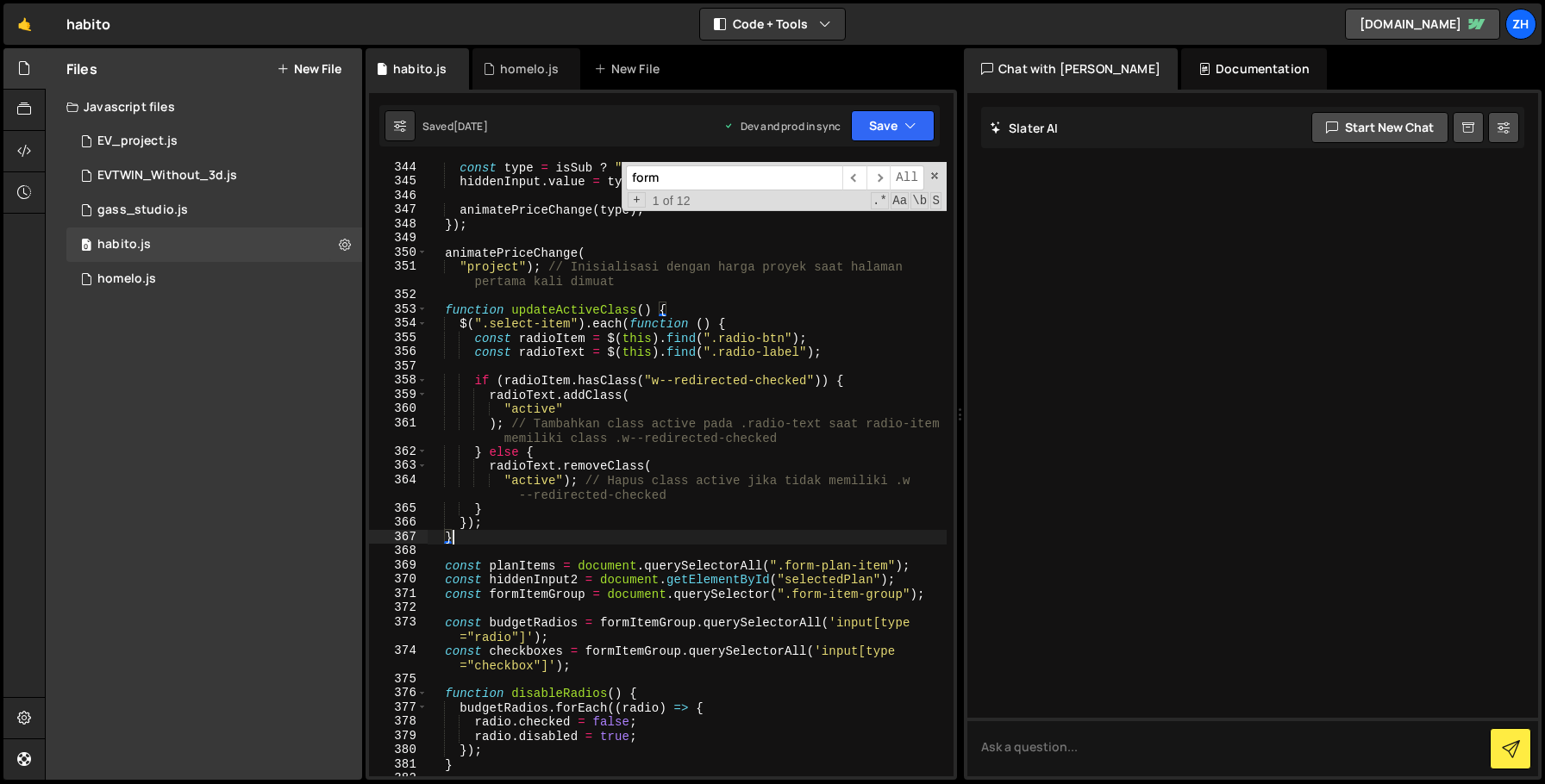
click at [488, 535] on div "const type = isSub ? "subscription" : "project" ; hiddenInput . value = type ; …" at bounding box center [687, 482] width 520 height 643
drag, startPoint x: 482, startPoint y: 536, endPoint x: 466, endPoint y: 535, distance: 16.0
click at [466, 535] on div "const type = isSub ? "subscription" : "project" ; hiddenInput . value = type ; …" at bounding box center [687, 482] width 520 height 643
click at [506, 527] on div "const type = isSub ? "subscription" : "project" ; hiddenInput . value = type ; …" at bounding box center [687, 482] width 520 height 643
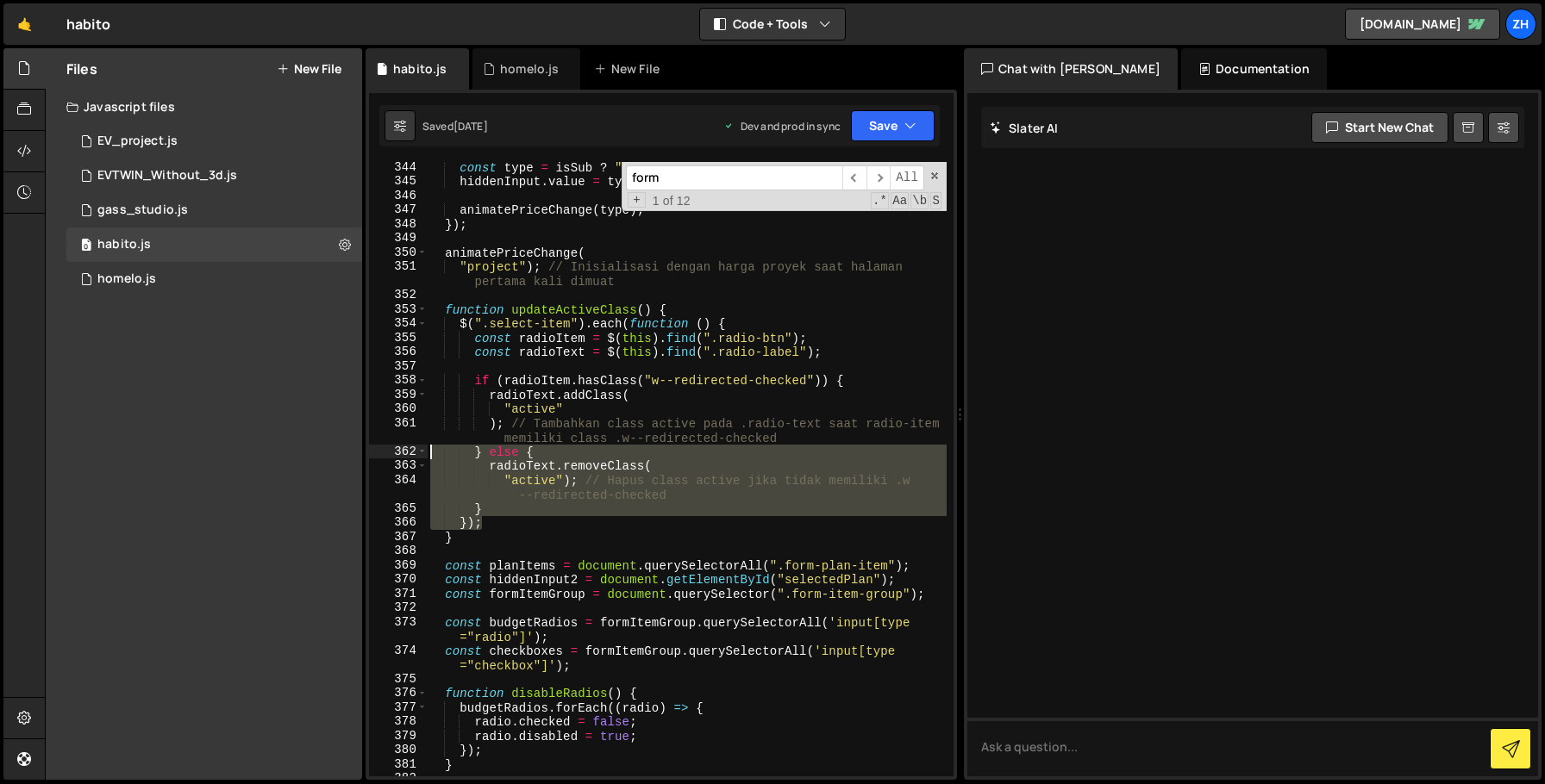
drag, startPoint x: 506, startPoint y: 528, endPoint x: 446, endPoint y: 456, distance: 93.7
click at [446, 456] on div "const type = isSub ? "subscription" : "project" ; hiddenInput . value = type ; …" at bounding box center [687, 482] width 520 height 643
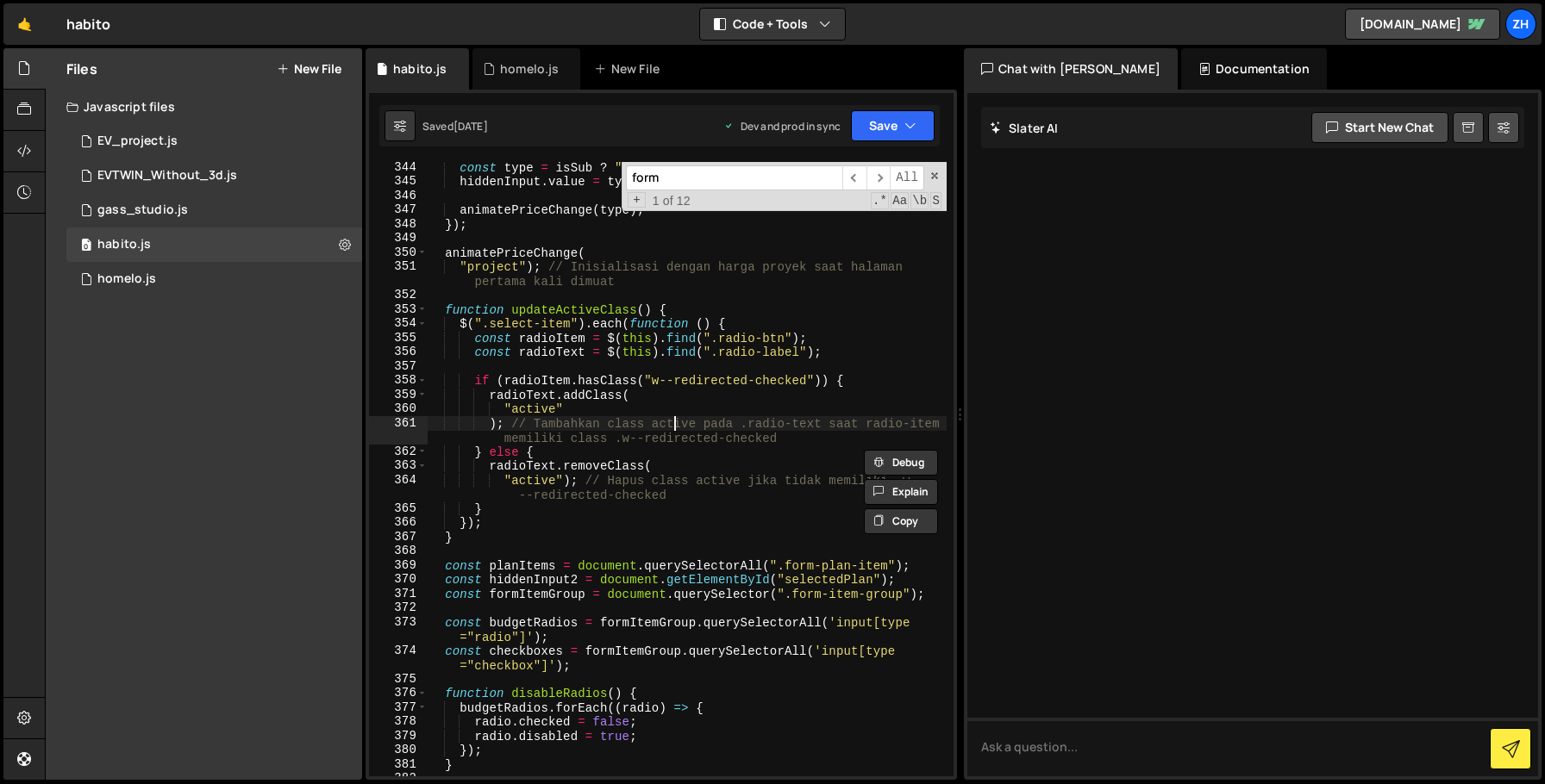
click at [674, 417] on div "const type = isSub ? "subscription" : "project" ; hiddenInput . value = type ; …" at bounding box center [687, 482] width 520 height 643
click at [495, 503] on div "const type = isSub ? "subscription" : "project" ; hiddenInput . value = type ; …" at bounding box center [687, 482] width 520 height 643
click at [498, 515] on div "const type = isSub ? "subscription" : "project" ; hiddenInput . value = type ; …" at bounding box center [687, 482] width 520 height 643
click at [500, 523] on div "const type = isSub ? "subscription" : "project" ; hiddenInput . value = type ; …" at bounding box center [687, 482] width 520 height 643
click at [502, 515] on div "const type = isSub ? "subscription" : "project" ; hiddenInput . value = type ; …" at bounding box center [687, 482] width 520 height 643
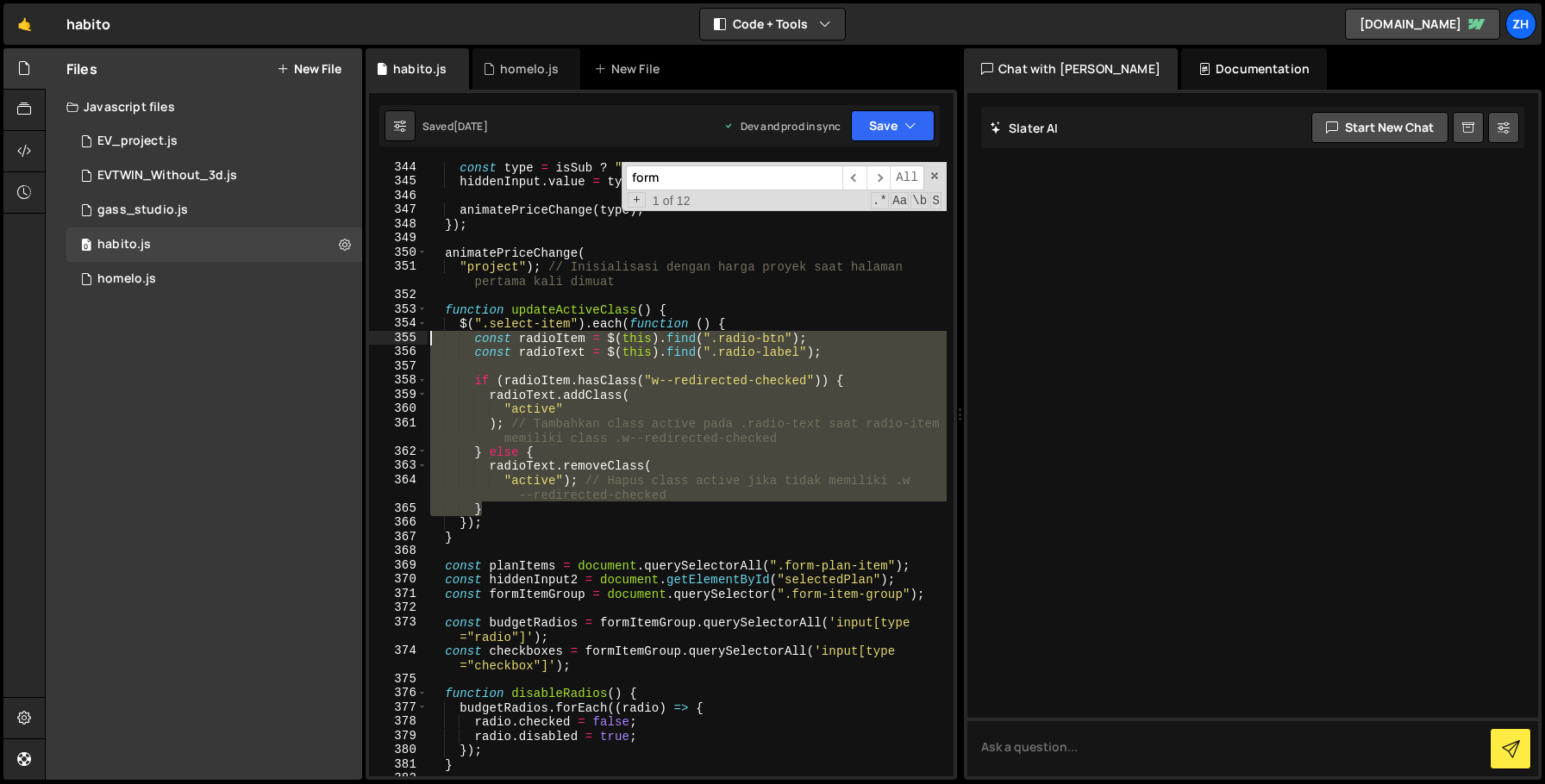
drag, startPoint x: 502, startPoint y: 515, endPoint x: 396, endPoint y: 344, distance: 201.2
click at [396, 345] on div "} 344 345 346 347 348 349 350 351 352 353 354 355 356 357 358 359 360 361 362 3…" at bounding box center [661, 468] width 584 height 615
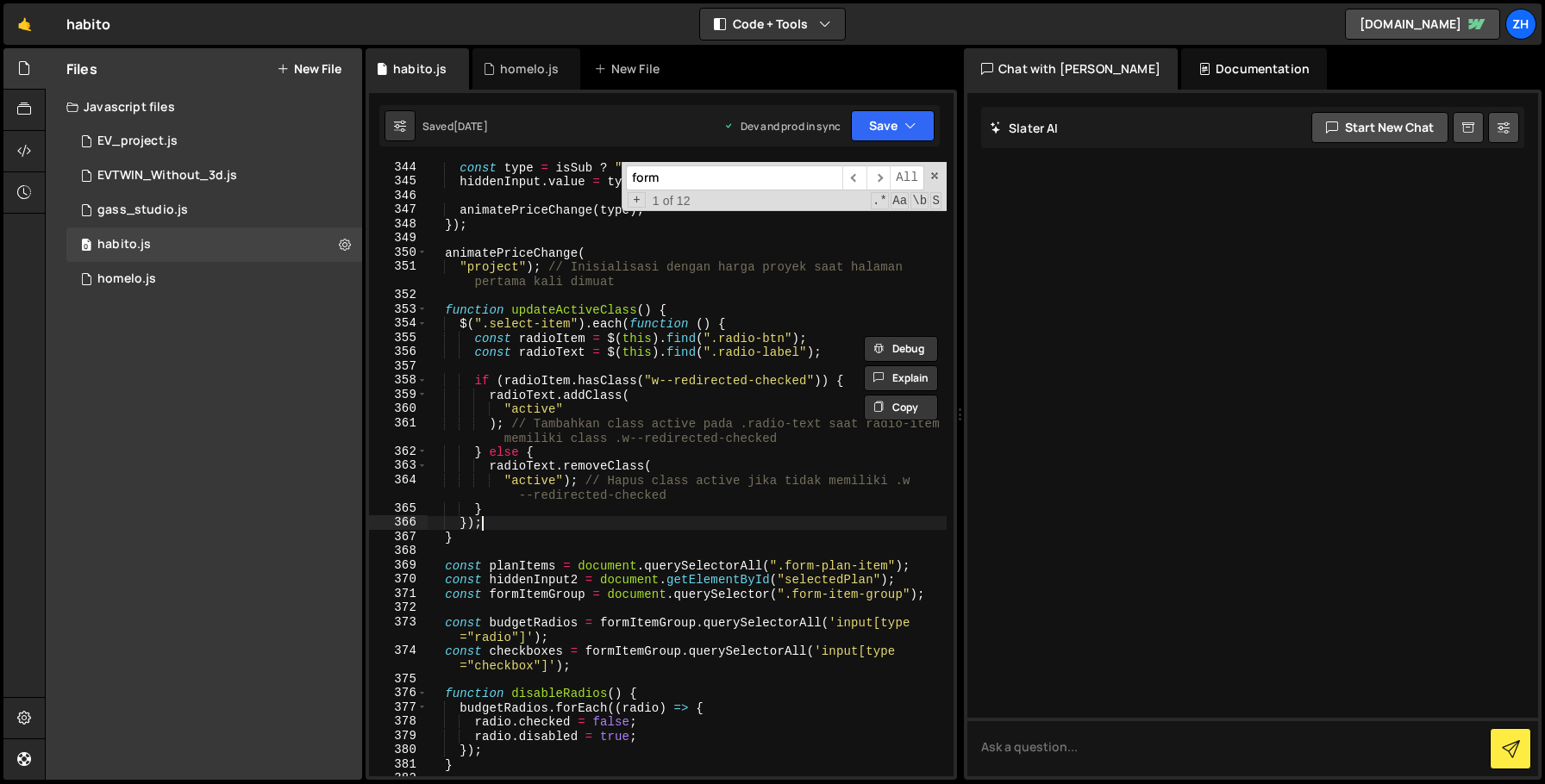
click at [520, 525] on div "const type = isSub ? "subscription" : "project" ; hiddenInput . value = type ; …" at bounding box center [687, 482] width 520 height 643
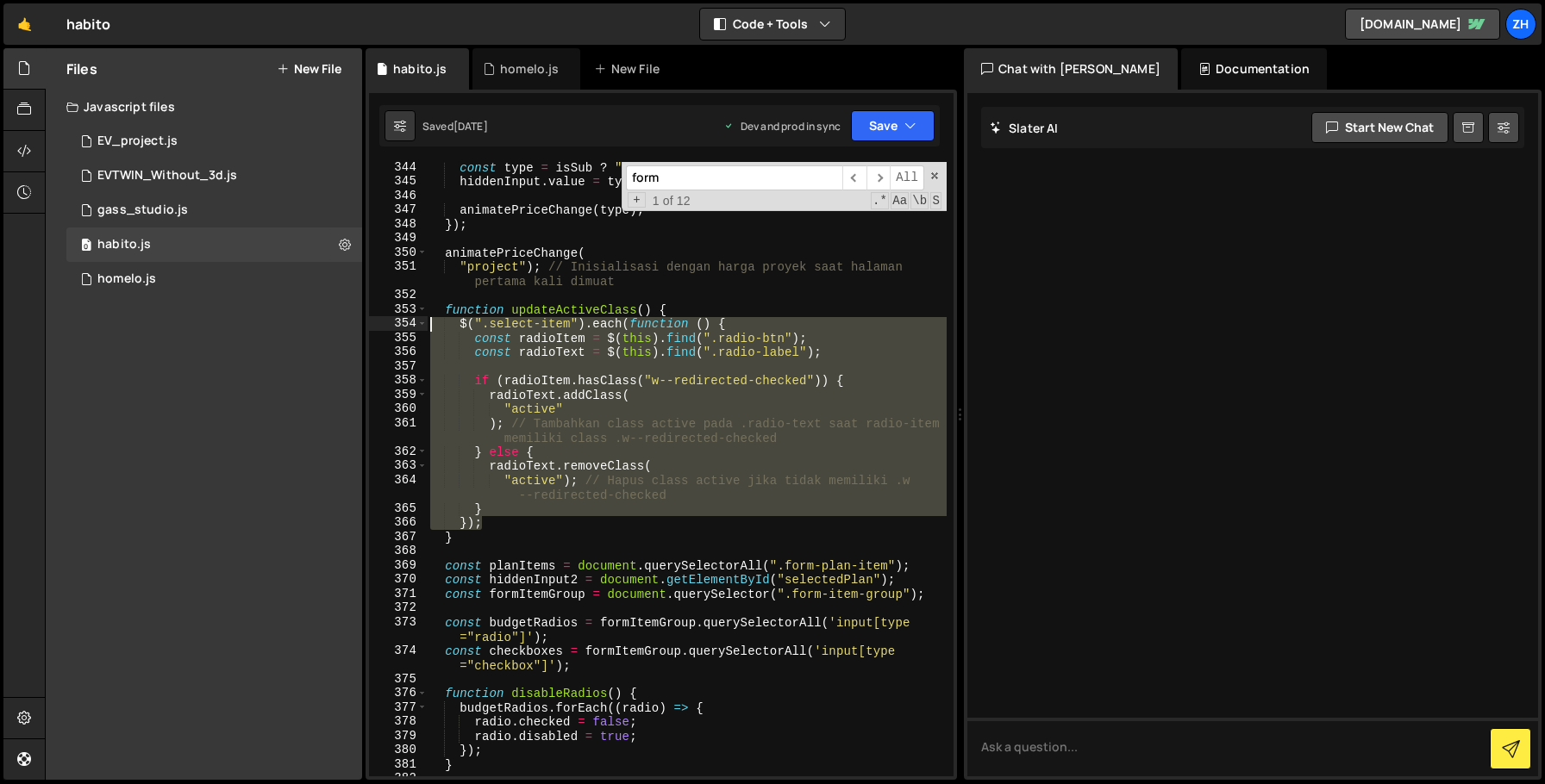
drag, startPoint x: 520, startPoint y: 525, endPoint x: 380, endPoint y: 325, distance: 244.1
click at [380, 325] on div "}); 344 345 346 347 348 349 350 351 352 353 354 355 356 357 358 359 360 361 362…" at bounding box center [661, 468] width 584 height 615
type textarea "$(".select-item").each(function () { const radioItem = $(this).find(".radio-btn…"
click at [178, 282] on div "0 homelo.js 0" at bounding box center [214, 279] width 296 height 35
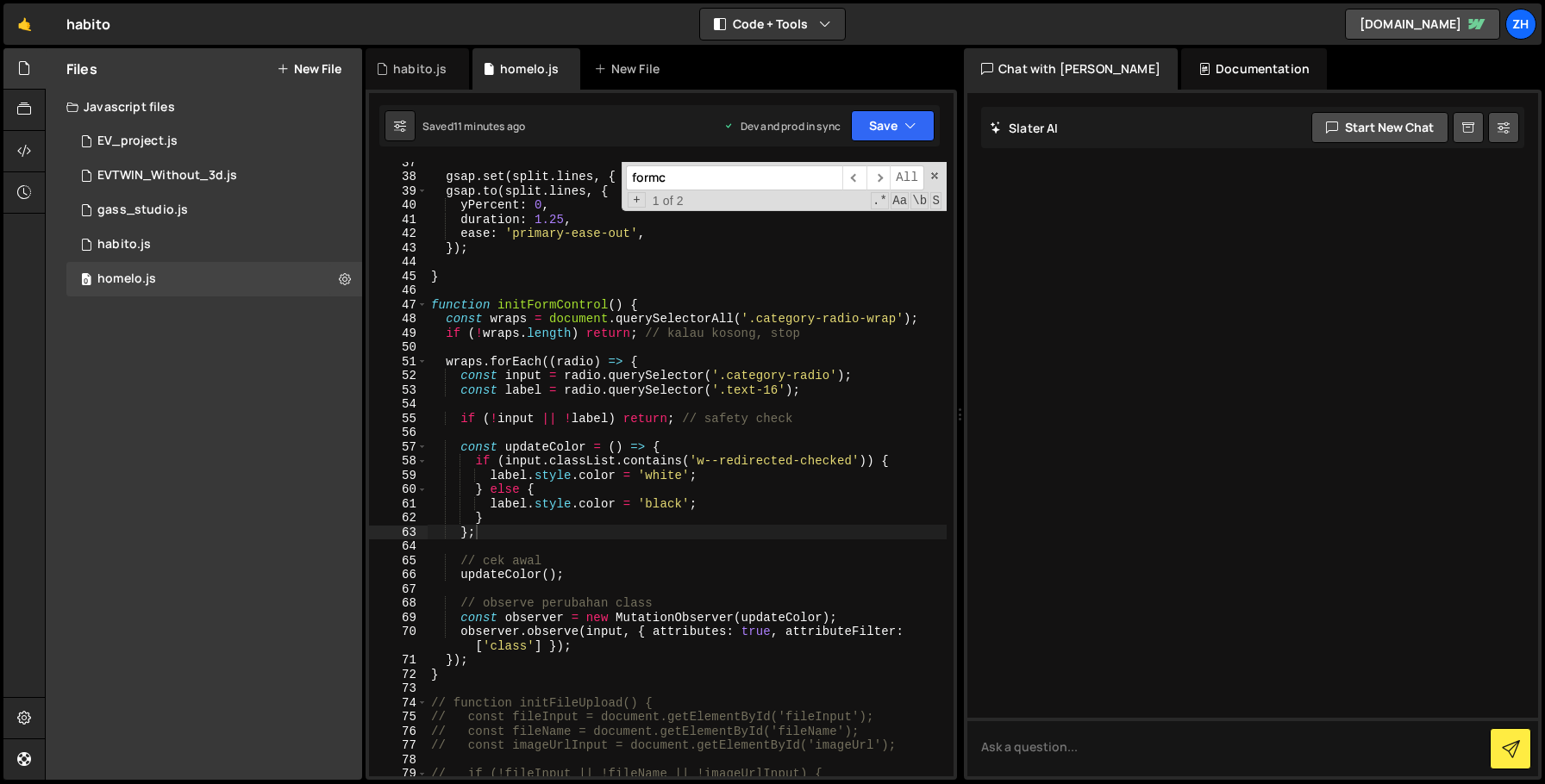
scroll to position [534, 0]
click at [585, 541] on div "gsap . set ( split . lines , { yPercent : 101 }) ; gsap . to ( split . lines , …" at bounding box center [687, 475] width 519 height 643
click at [600, 595] on div "gsap . set ( split . lines , { yPercent : 101 }) ; gsap . to ( split . lines , …" at bounding box center [687, 475] width 519 height 643
click at [595, 649] on div "gsap . set ( split . lines , { yPercent : 101 }) ; gsap . to ( split . lines , …" at bounding box center [687, 475] width 519 height 643
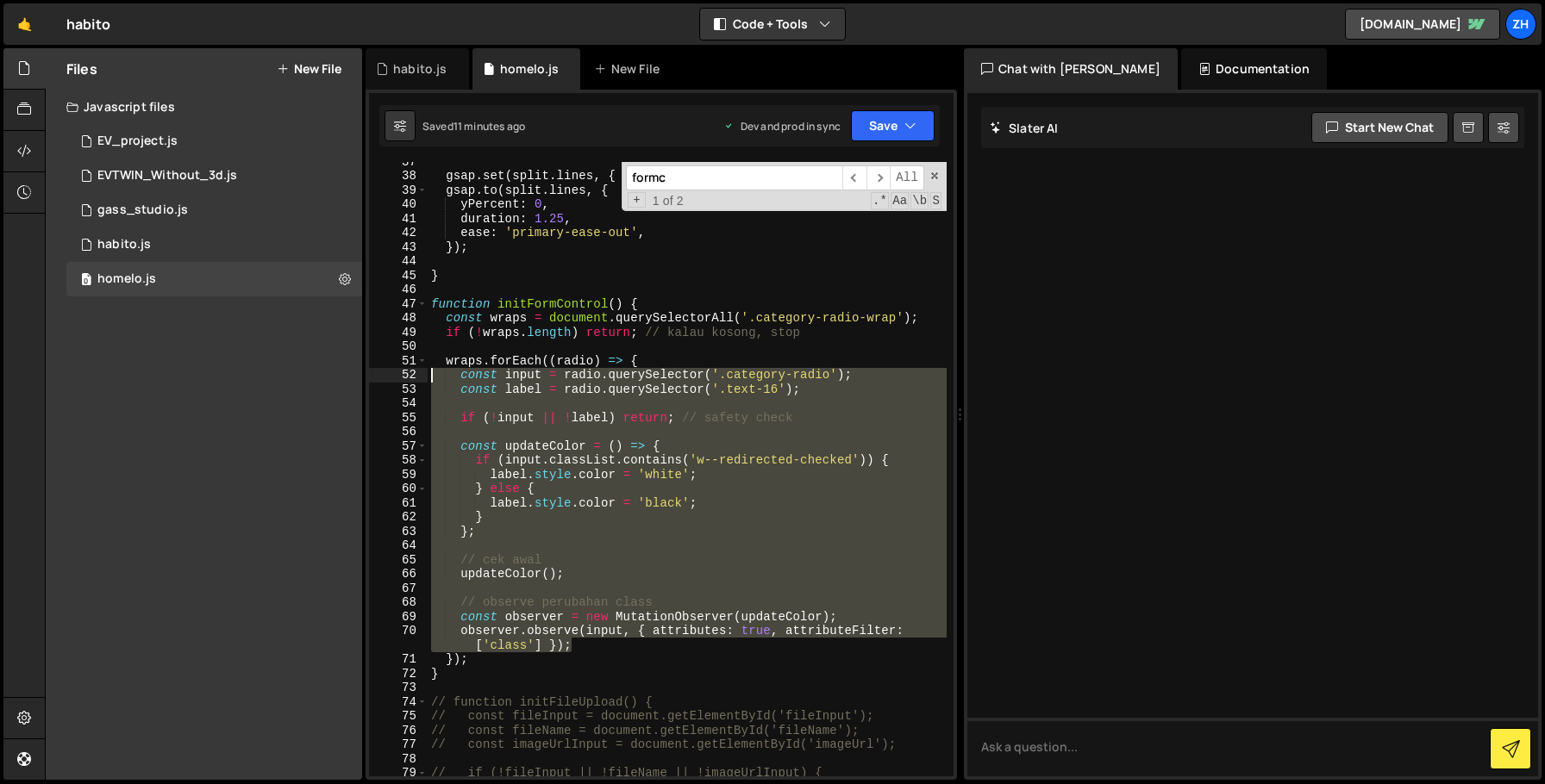
drag, startPoint x: 595, startPoint y: 649, endPoint x: 338, endPoint y: 382, distance: 370.6
click at [338, 382] on div "Files New File Javascript files 0 EV_project.js 0 0 EVTWIN_Without_3d.js 0 0 ga…" at bounding box center [795, 415] width 1500 height 733
paste textarea "}"
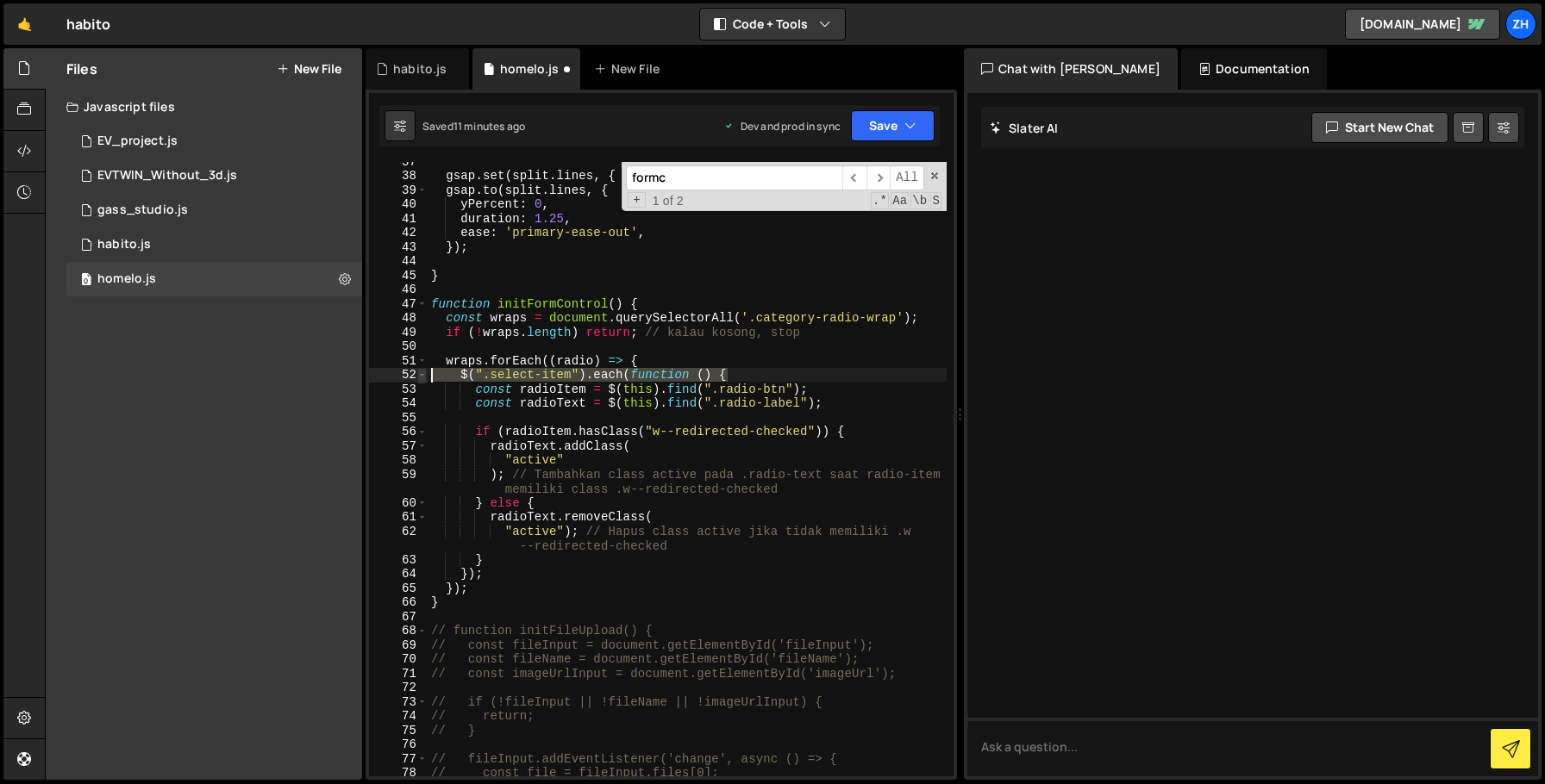
drag, startPoint x: 738, startPoint y: 374, endPoint x: 417, endPoint y: 378, distance: 321.0
click at [417, 378] on div "}); 37 38 39 40 41 42 43 44 45 46 47 48 49 50 51 52 53 54 55 56 57 58 59 60 61 …" at bounding box center [661, 468] width 584 height 615
type textarea "$(".select-item").each(function () {"
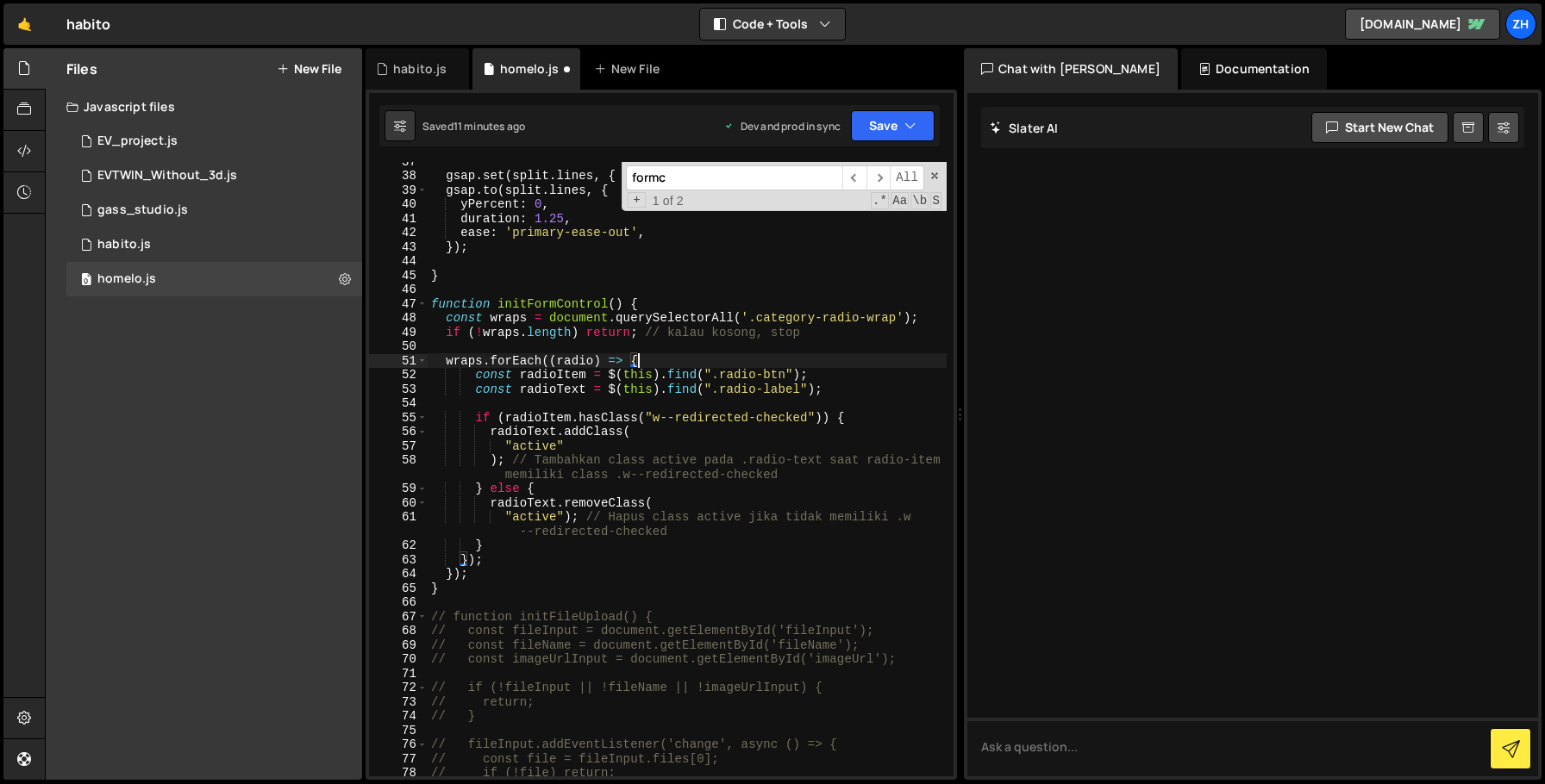
click at [494, 563] on div "gsap . set ( split . lines , { yPercent : 101 }) ; gsap . to ( split . lines , …" at bounding box center [687, 475] width 519 height 643
type textarea "});"
drag, startPoint x: 494, startPoint y: 563, endPoint x: 366, endPoint y: 557, distance: 128.1
click at [366, 557] on div "}); 37 38 39 40 41 42 43 44 45 46 47 48 49 50 51 52 53 54 55 56 57 58 59 60 61 …" at bounding box center [661, 435] width 591 height 690
type textarea "}"
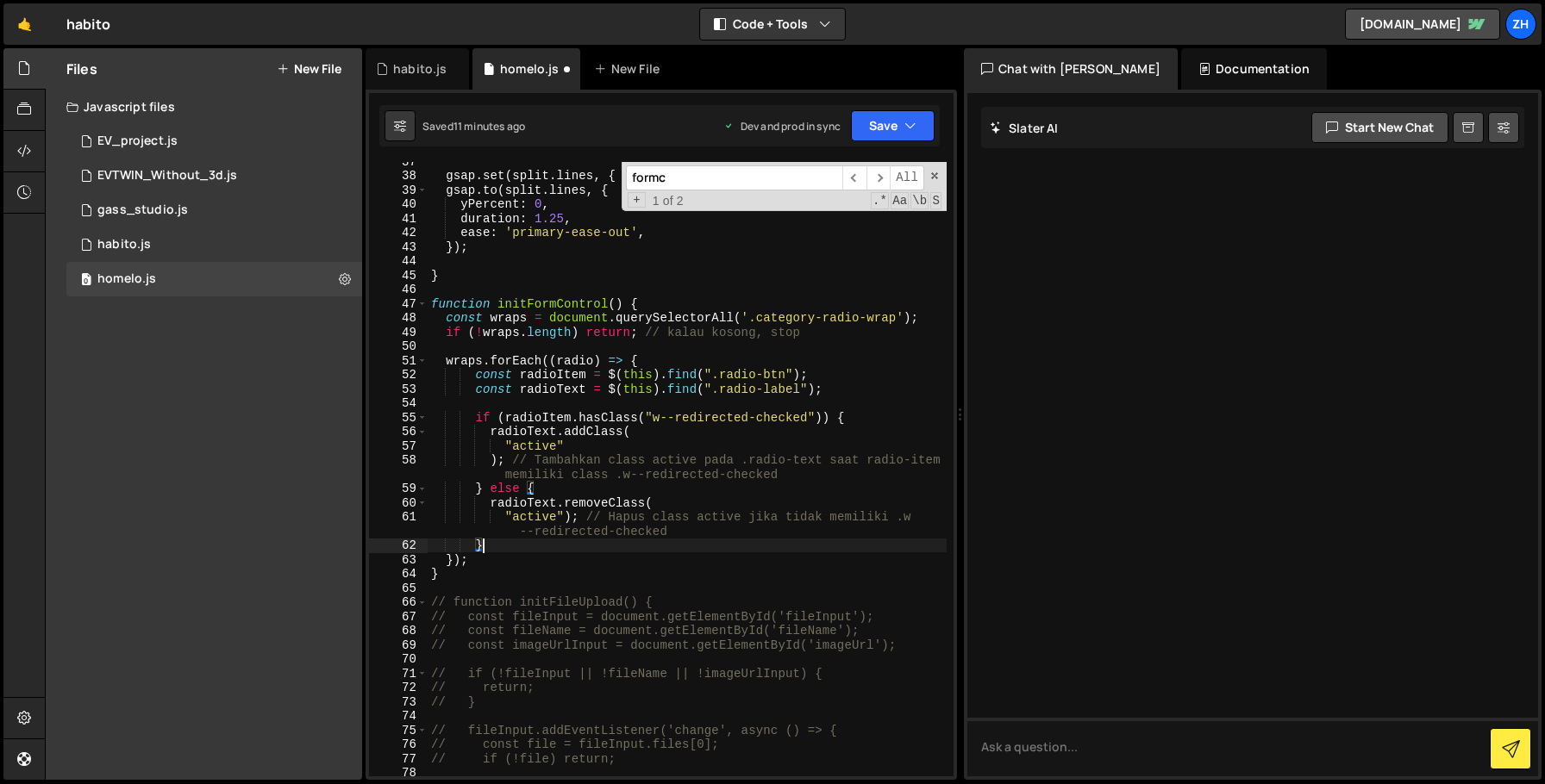
click at [718, 403] on div "gsap . set ( split . lines , { yPercent : 101 }) ; gsap . to ( split . lines , …" at bounding box center [687, 475] width 519 height 643
click at [710, 439] on div "gsap . set ( split . lines , { yPercent : 101 }) ; gsap . to ( split . lines , …" at bounding box center [687, 475] width 519 height 643
click at [782, 377] on div "gsap . set ( split . lines , { yPercent : 101 }) ; gsap . to ( split . lines , …" at bounding box center [687, 475] width 519 height 643
click at [776, 375] on div "gsap . set ( split . lines , { yPercent : 101 }) ; gsap . to ( split . lines , …" at bounding box center [687, 475] width 519 height 643
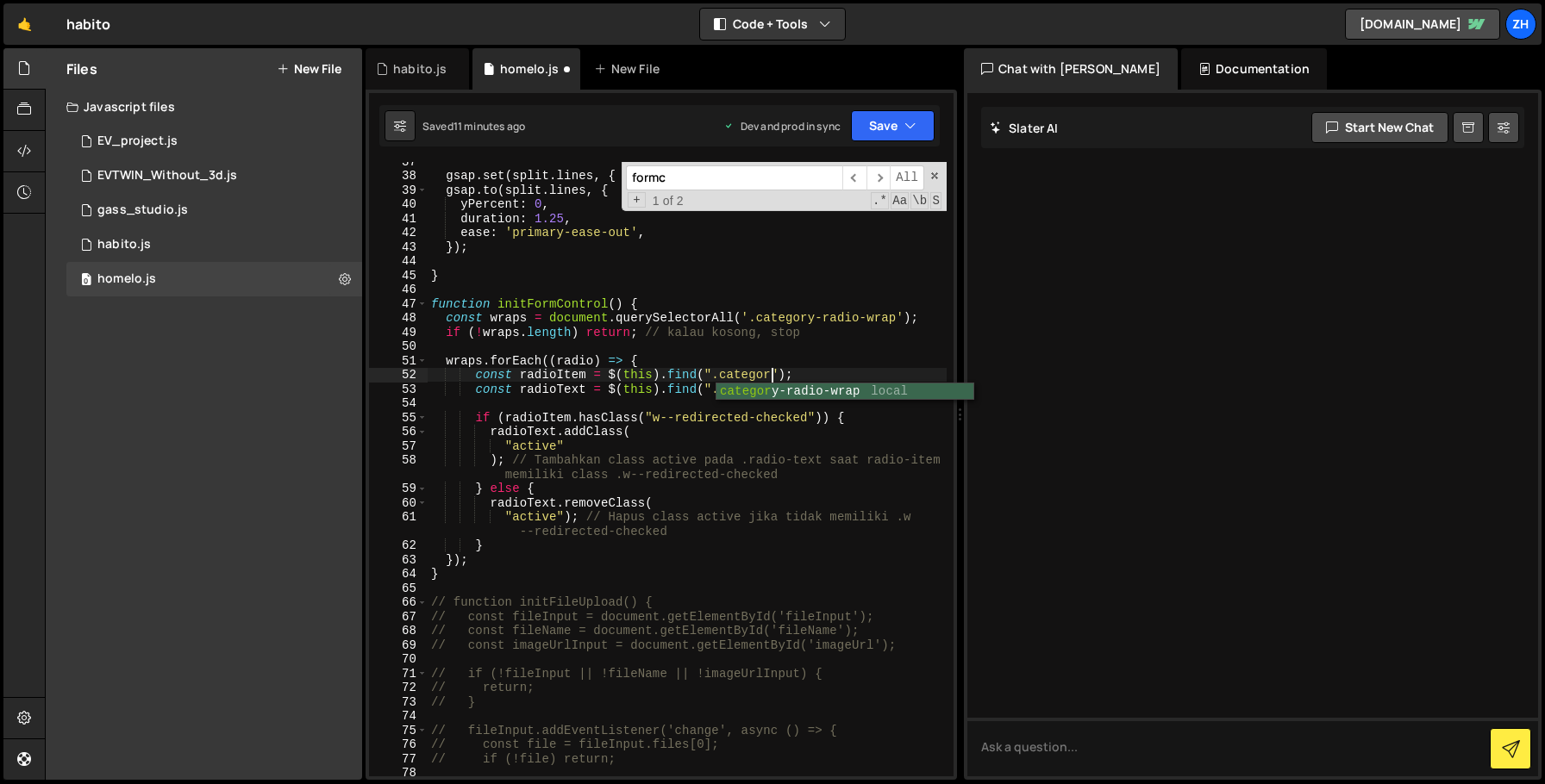
scroll to position [0, 24]
drag, startPoint x: 699, startPoint y: 378, endPoint x: 608, endPoint y: 374, distance: 91.1
click at [608, 375] on div "gsap . set ( split . lines , { yPercent : 101 }) ; gsap . to ( split . lines , …" at bounding box center [687, 475] width 519 height 643
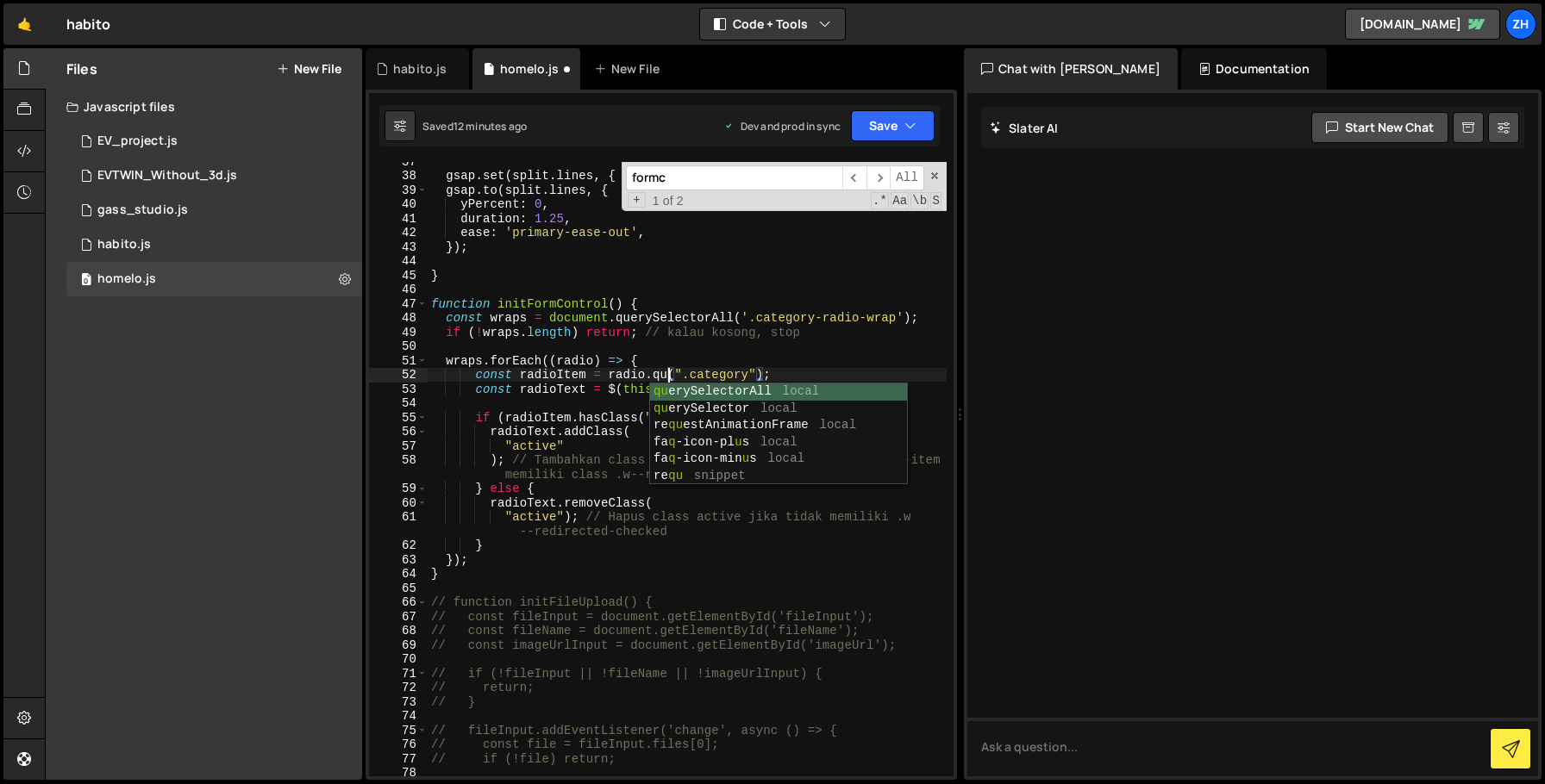
scroll to position [0, 17]
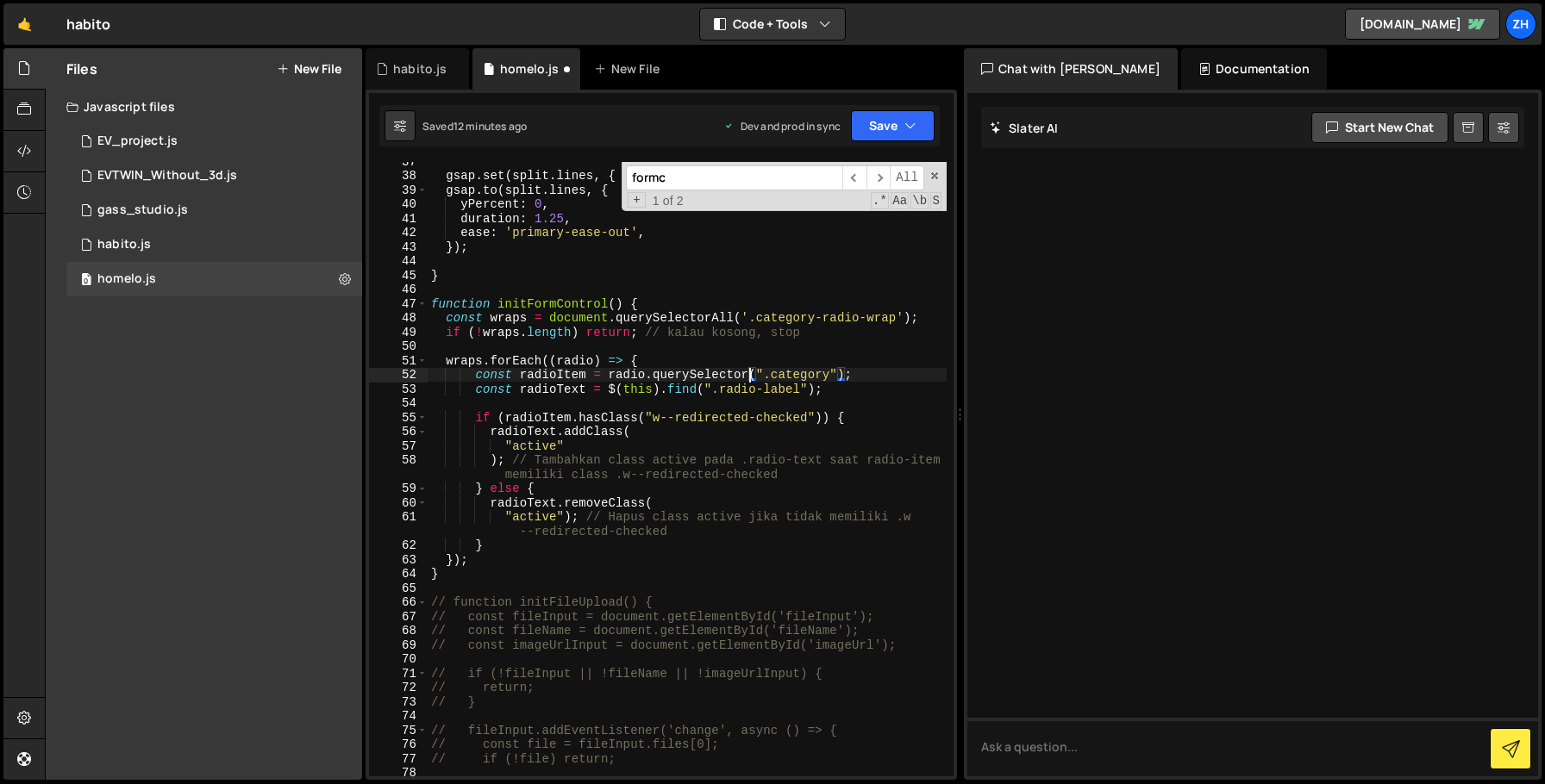
click at [684, 390] on div "gsap . set ( split . lines , { yPercent : 101 }) ; gsap . to ( split . lines , …" at bounding box center [687, 475] width 519 height 643
click at [829, 371] on div "gsap . set ( split . lines , { yPercent : 101 }) ; gsap . to ( split . lines , …" at bounding box center [687, 475] width 519 height 643
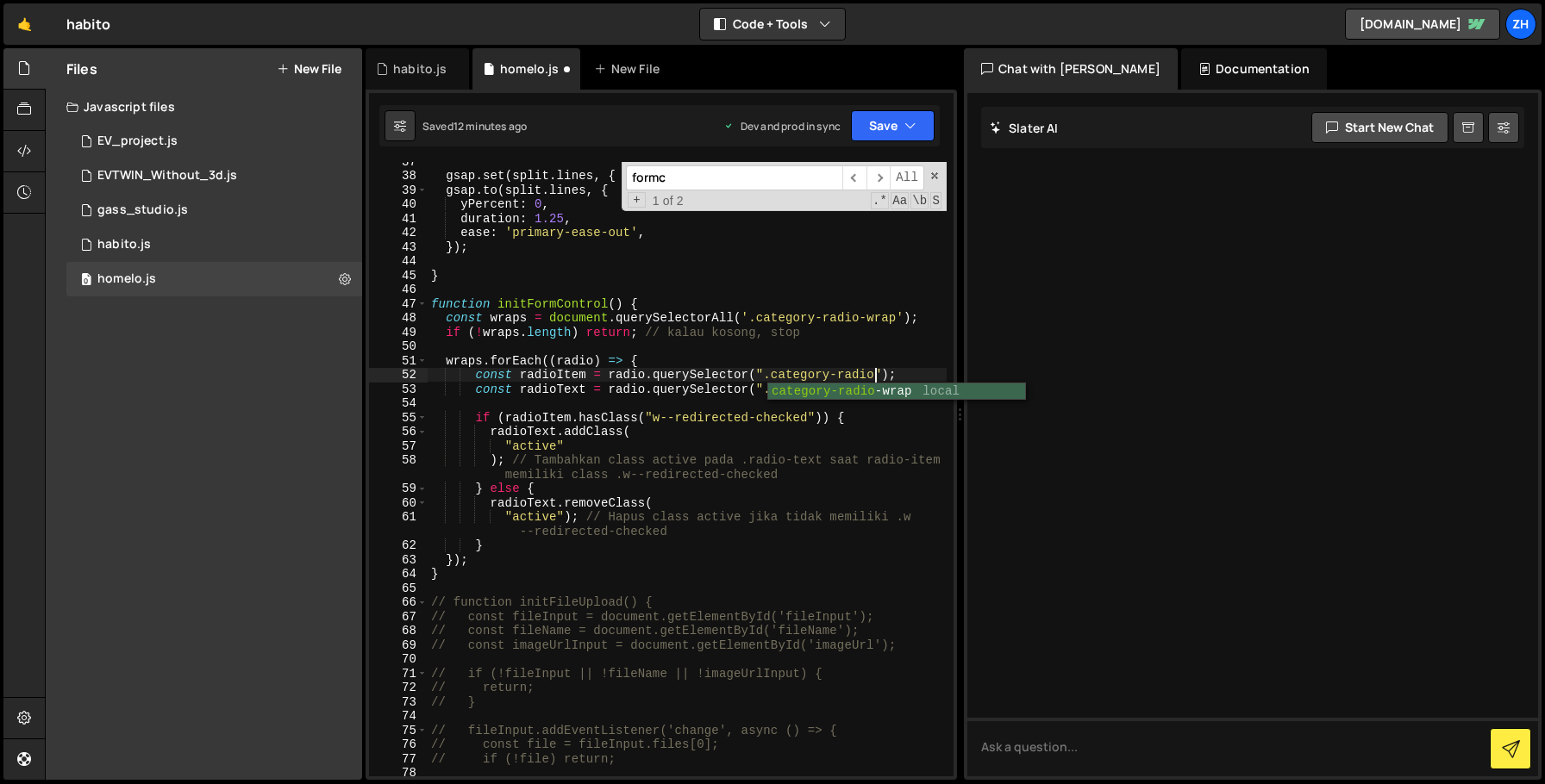
click at [900, 369] on div "gsap . set ( split . lines , { yPercent : 101 }) ; gsap . to ( split . lines , …" at bounding box center [687, 475] width 519 height 643
click at [831, 388] on div "gsap . set ( split . lines , { yPercent : 101 }) ; gsap . to ( split . lines , …" at bounding box center [687, 475] width 519 height 643
type textarea "const radioText = radio.querySelector(".text-16");"
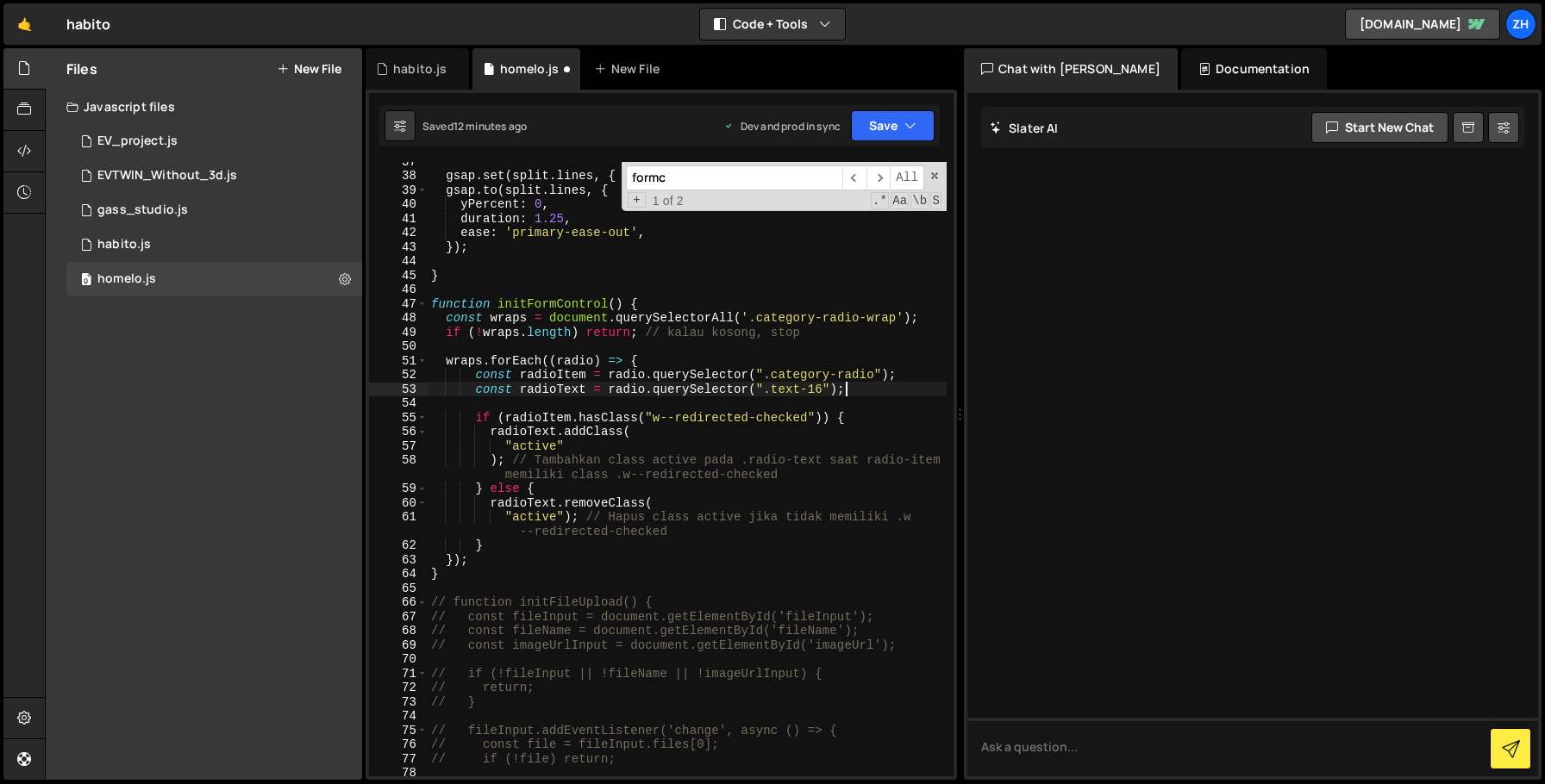
click at [902, 384] on div "gsap . set ( split . lines , { yPercent : 101 }) ; gsap . to ( split . lines , …" at bounding box center [687, 475] width 519 height 643
click at [887, 402] on div "gsap . set ( split . lines , { yPercent : 101 }) ; gsap . to ( split . lines , …" at bounding box center [687, 475] width 519 height 643
click at [877, 128] on button "Save" at bounding box center [893, 126] width 83 height 31
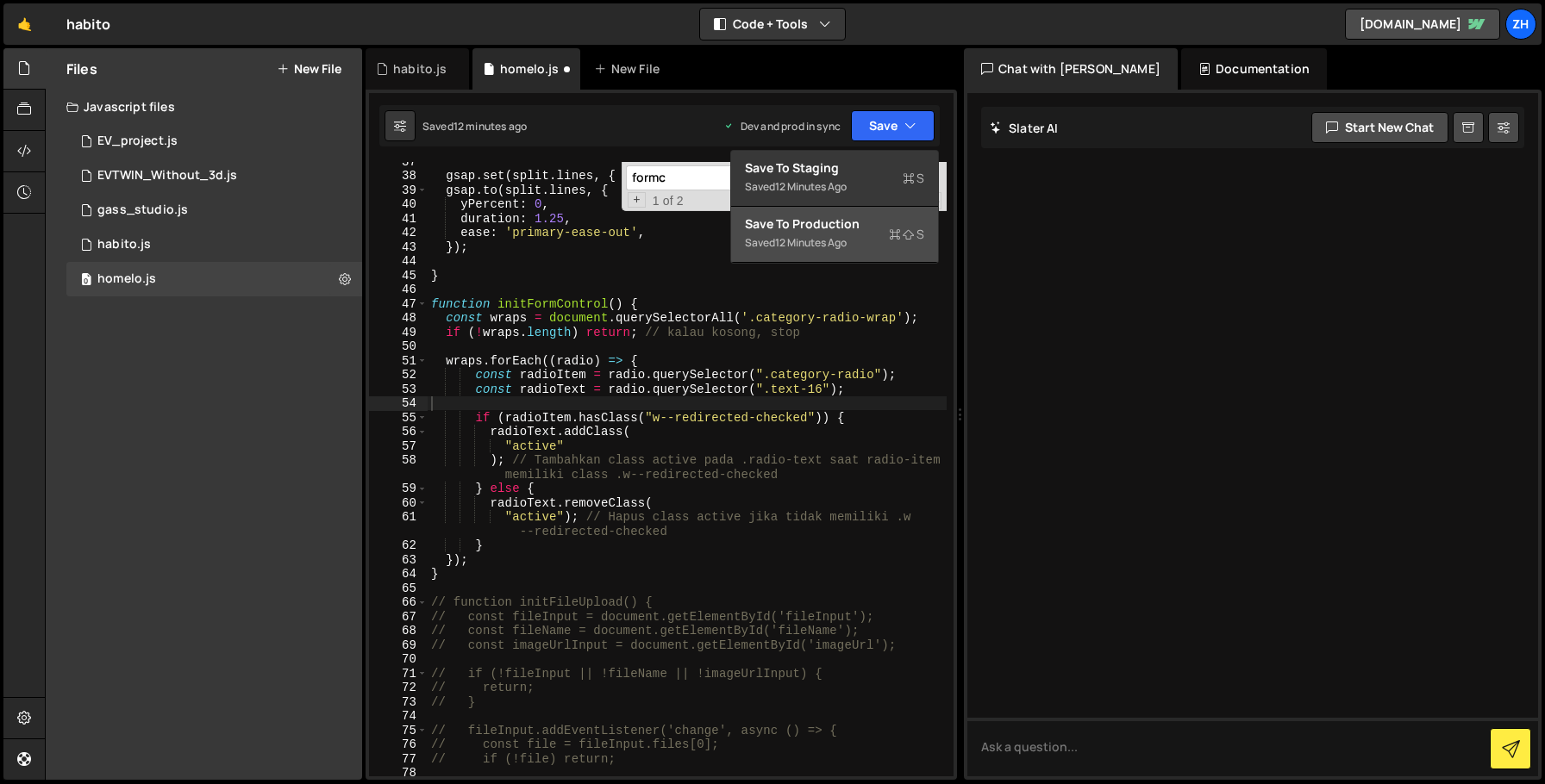
click at [847, 243] on div "12 minutes ago" at bounding box center [810, 243] width 71 height 15
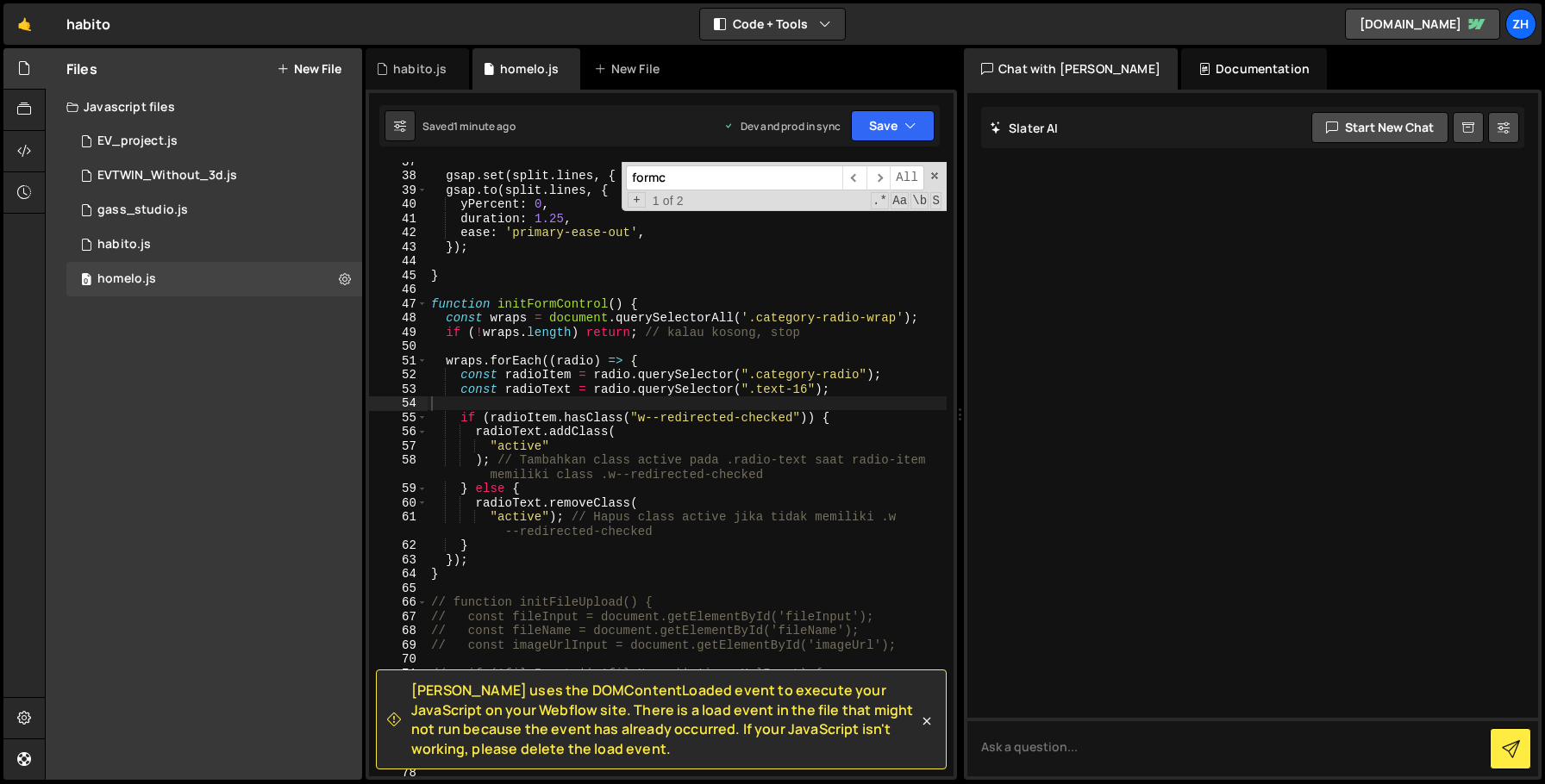
type textarea "const wraps = document.querySelectorAll('.category-radio-wrap');"
drag, startPoint x: 898, startPoint y: 321, endPoint x: 758, endPoint y: 316, distance: 140.1
click at [758, 316] on div "gsap . set ( split . lines , { yPercent : 101 }) ; gsap . to ( split . lines , …" at bounding box center [687, 475] width 519 height 643
paste textarea
click at [833, 351] on div "gsap . set ( split . lines , { yPercent : 101 }) ; gsap . to ( split . lines , …" at bounding box center [687, 475] width 519 height 643
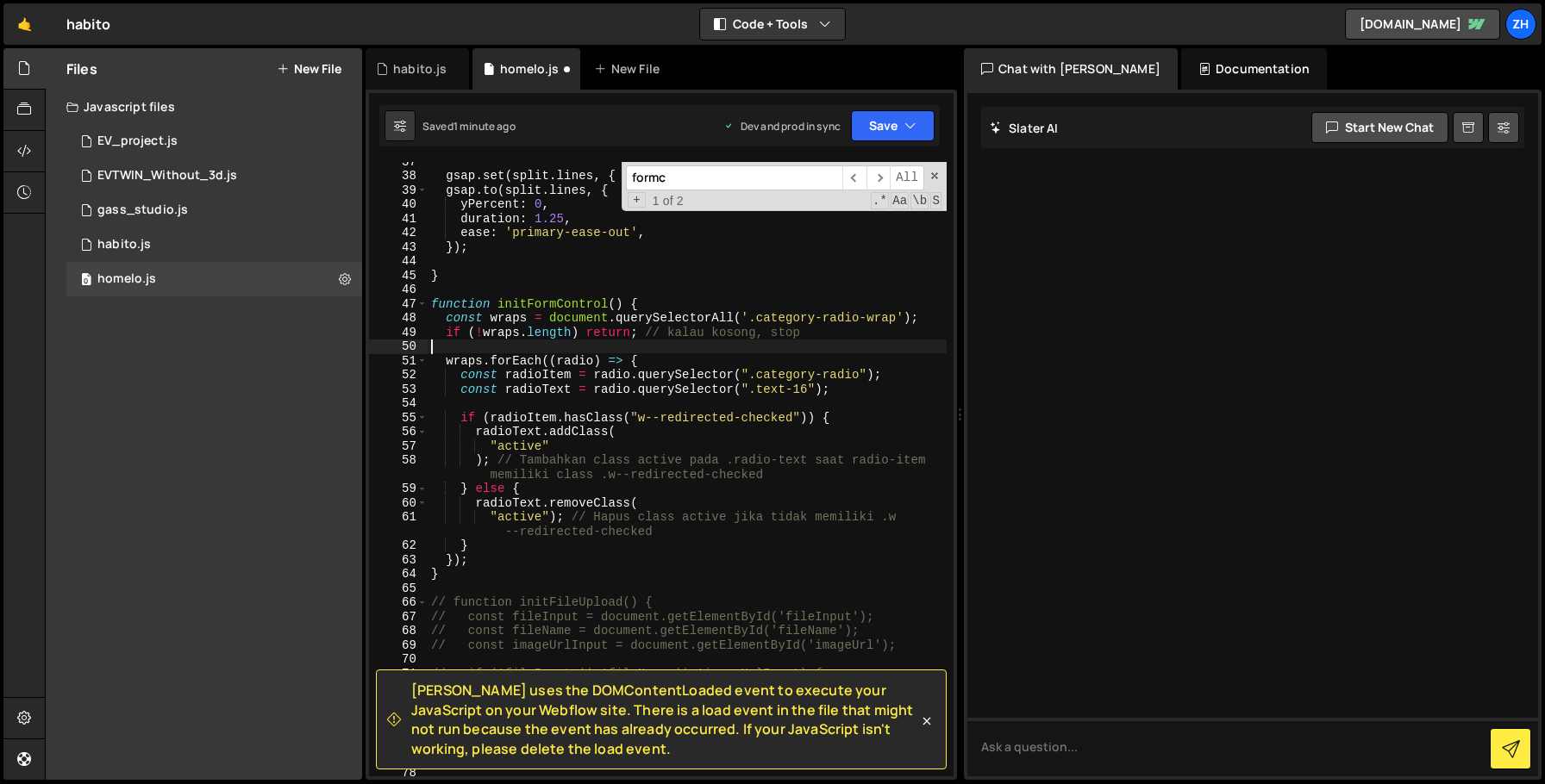
click at [875, 394] on div "gsap . set ( split . lines , { yPercent : 101 }) ; gsap . to ( split . lines , …" at bounding box center [687, 475] width 519 height 643
type textarea "const radioText = radio.querySelector(".text-16");"
click at [862, 397] on div "gsap . set ( split . lines , { yPercent : 101 }) ; gsap . to ( split . lines , …" at bounding box center [687, 475] width 519 height 643
drag, startPoint x: 861, startPoint y: 380, endPoint x: 758, endPoint y: 380, distance: 103.0
click at [758, 380] on div "gsap . set ( split . lines , { yPercent : 101 }) ; gsap . to ( split . lines , …" at bounding box center [687, 475] width 519 height 643
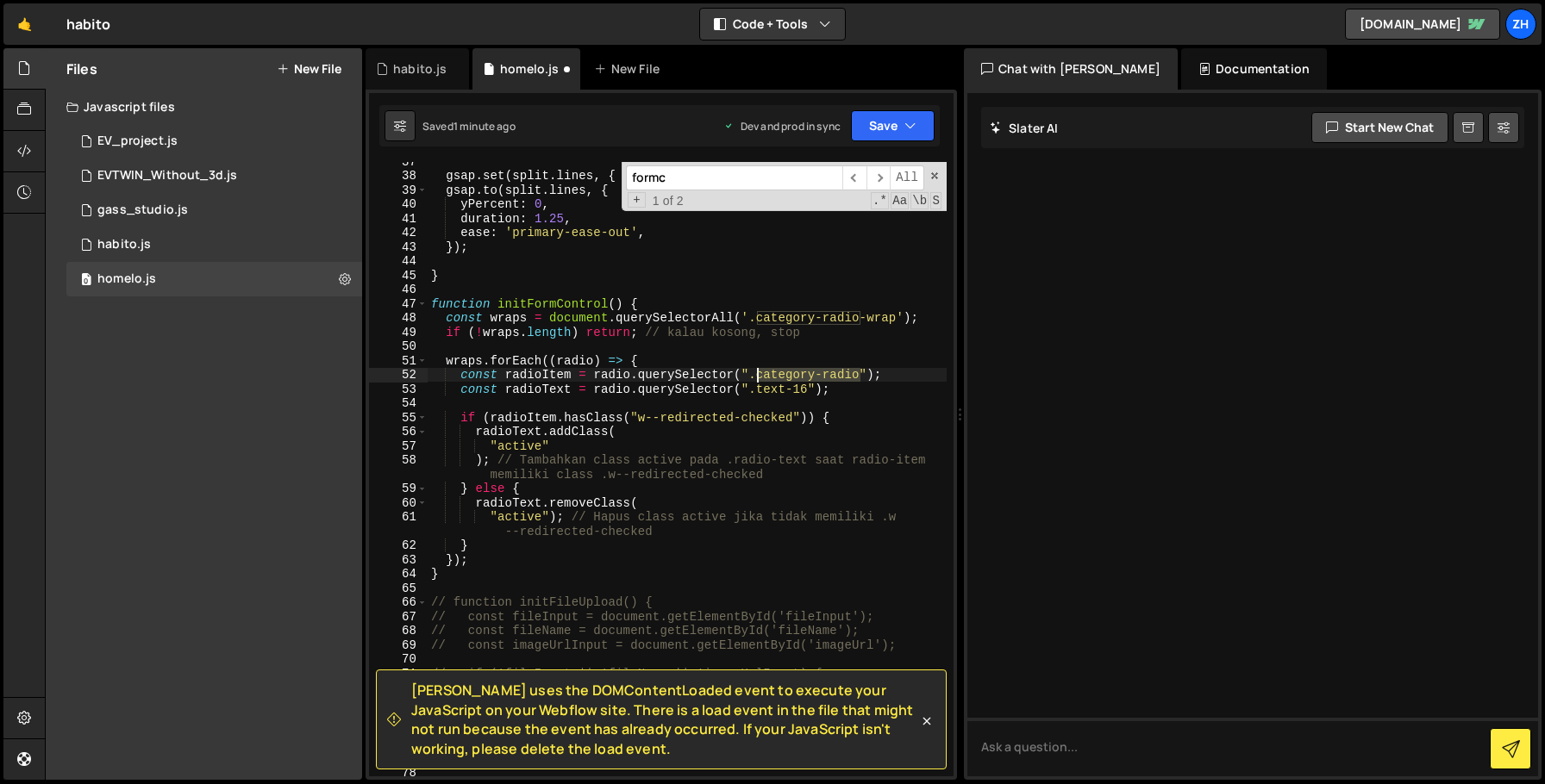
type textarea "const radioItem = radio.querySelector(".category-radio");"
paste textarea
click at [823, 397] on div "gsap . set ( split . lines , { yPercent : 101 }) ; gsap . to ( split . lines , …" at bounding box center [687, 475] width 519 height 643
click at [845, 402] on div "gsap . set ( split . lines , { yPercent : 101 }) ; gsap . to ( split . lines , …" at bounding box center [687, 475] width 519 height 643
click at [842, 419] on div "gsap . set ( split . lines , { yPercent : 101 }) ; gsap . to ( split . lines , …" at bounding box center [687, 475] width 519 height 643
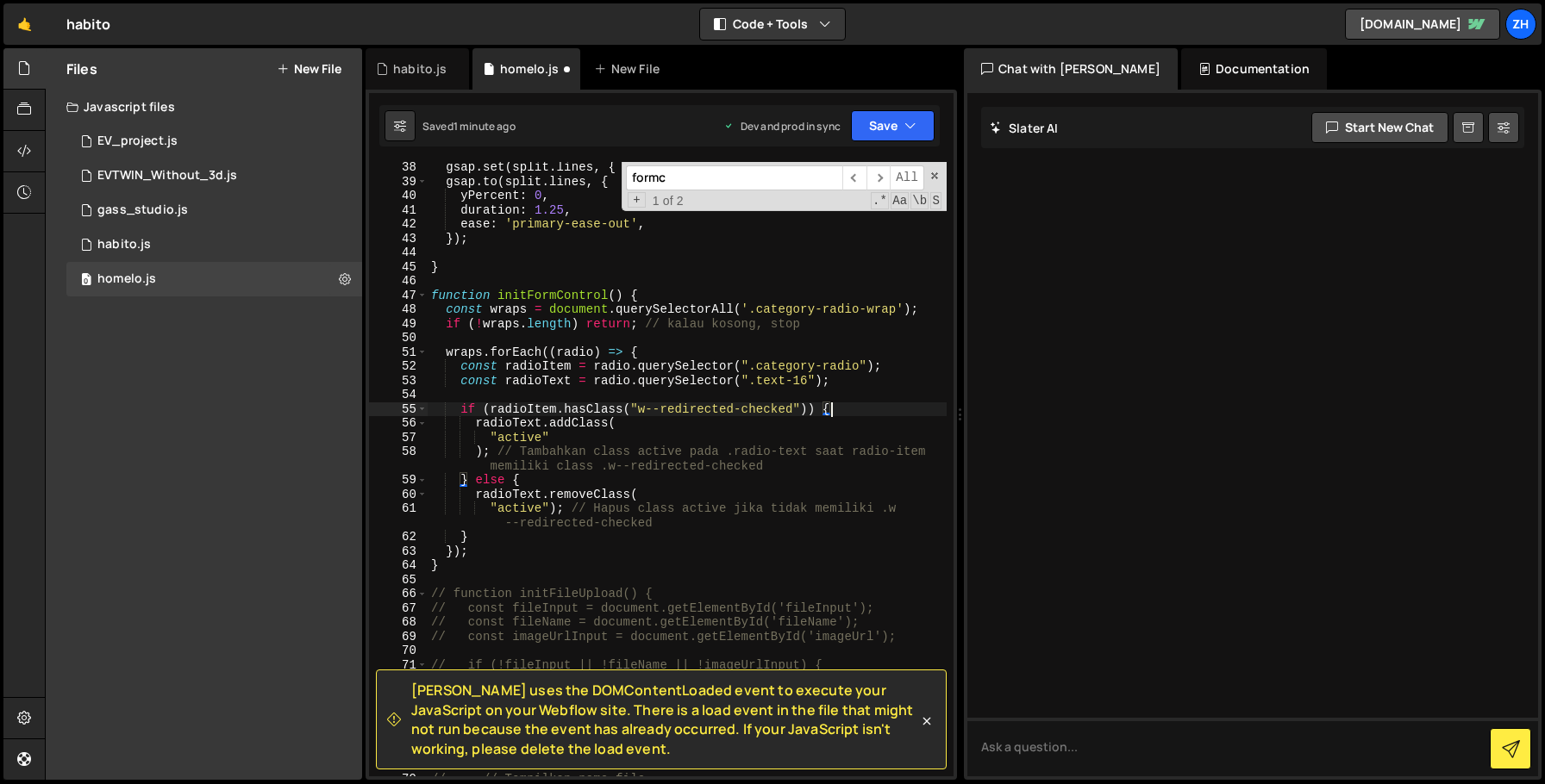
scroll to position [552, 0]
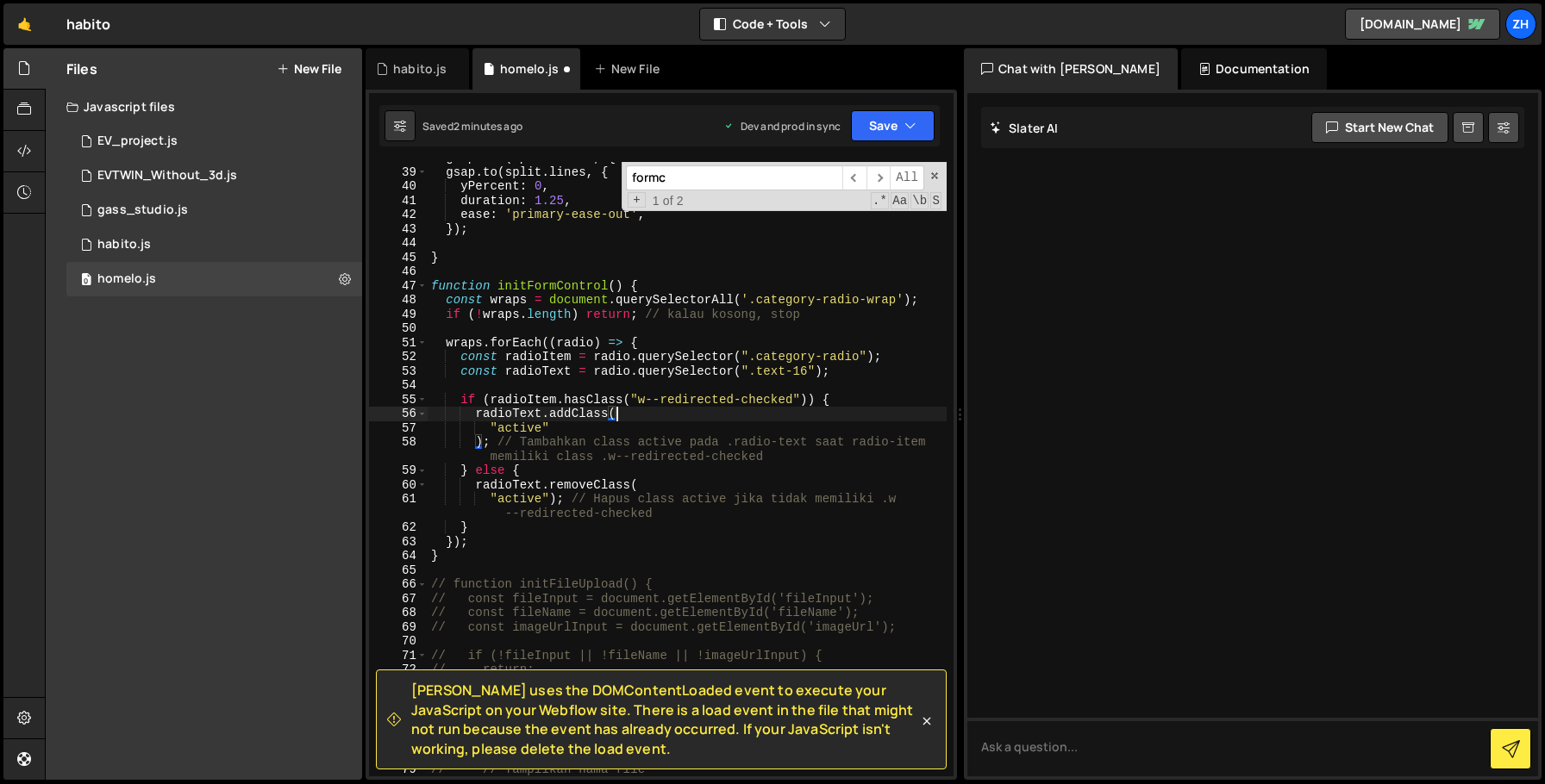
click at [843, 420] on div "gsap . set ( split . lines , { yPercent : 101 }) ; gsap . to ( split . lines , …" at bounding box center [687, 473] width 519 height 643
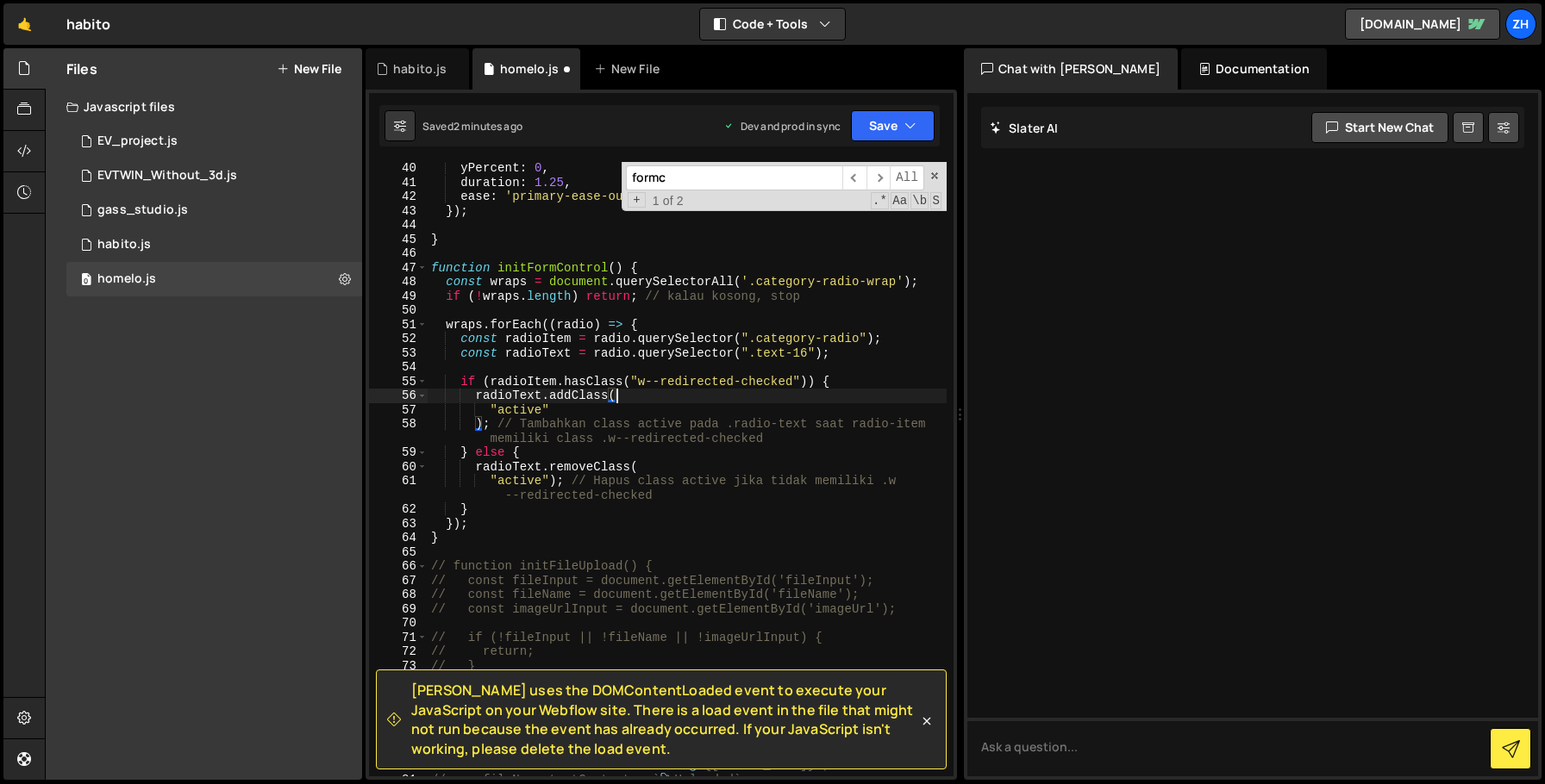
scroll to position [569, 0]
click at [771, 502] on div "yPercent : 0 , duration : 1.25 , ease : 'primary-ease-out' , }) ; } function in…" at bounding box center [687, 482] width 519 height 643
click at [829, 389] on div "yPercent : 0 , duration : 1.25 , ease : 'primary-ease-out' , }) ; } function in…" at bounding box center [687, 482] width 519 height 643
click at [888, 116] on button "Save" at bounding box center [893, 126] width 83 height 31
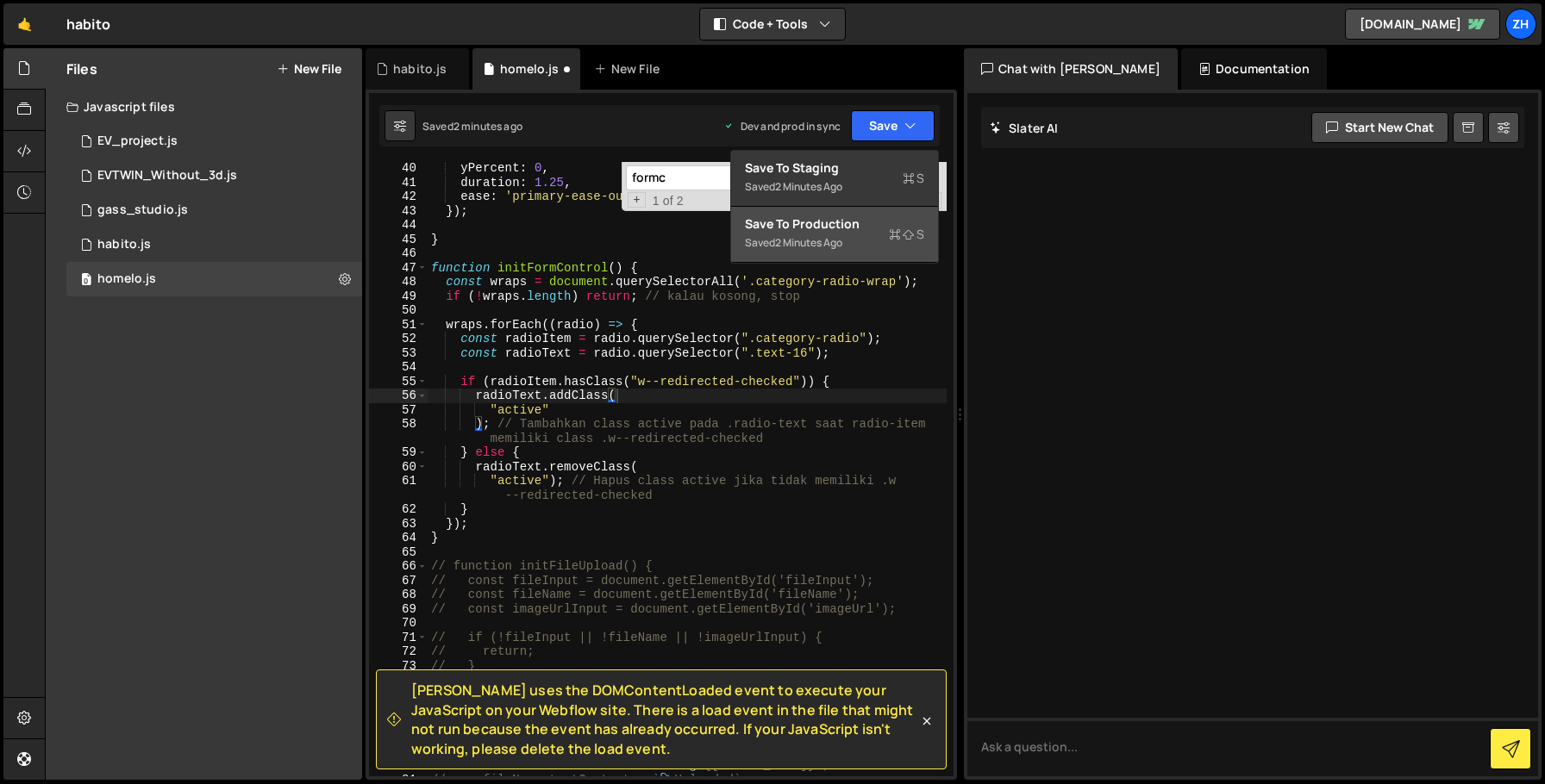
click at [849, 246] on div "Saved 2 minutes ago" at bounding box center [835, 243] width 179 height 21
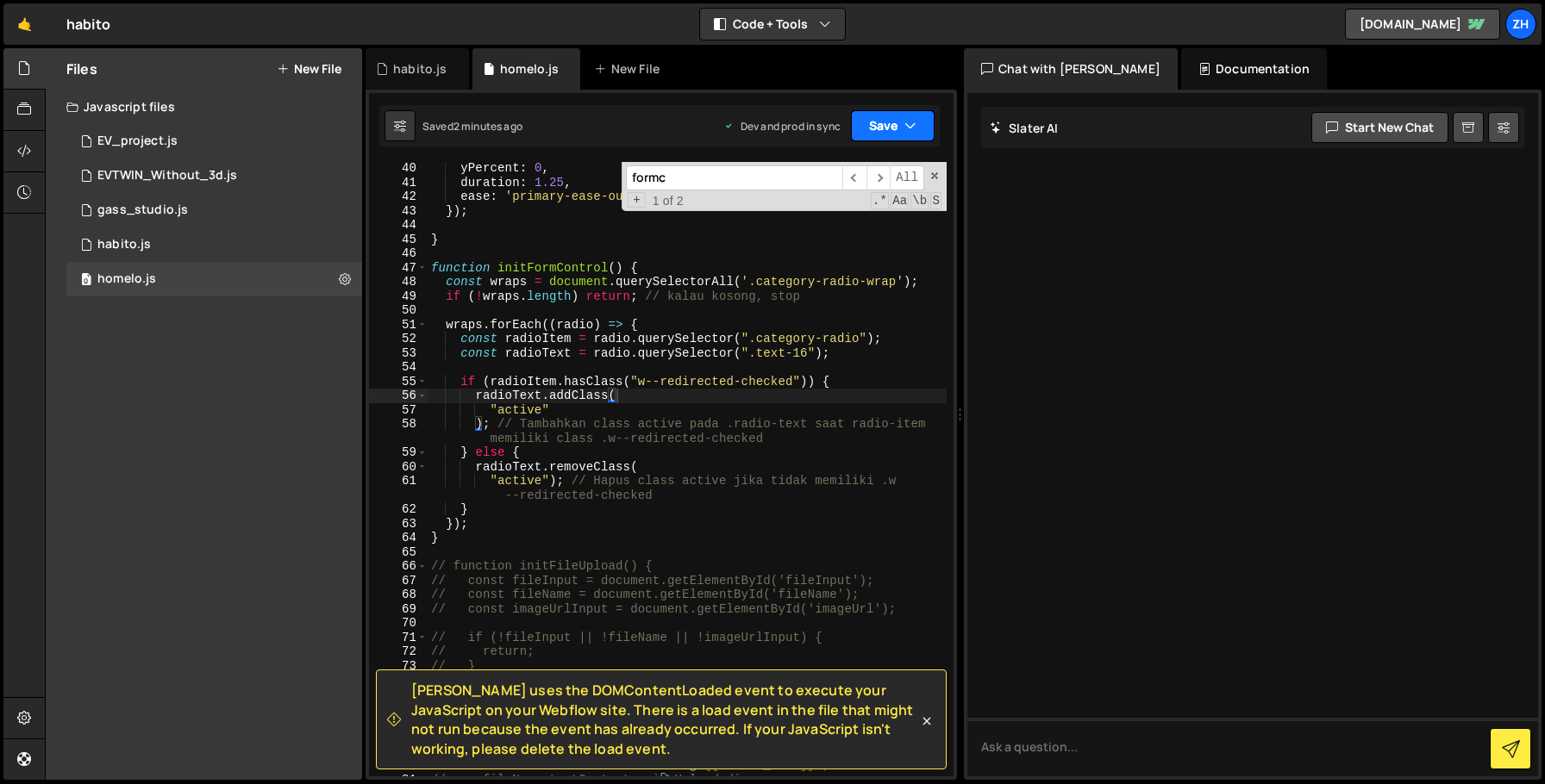
click at [889, 122] on button "Save" at bounding box center [893, 126] width 83 height 31
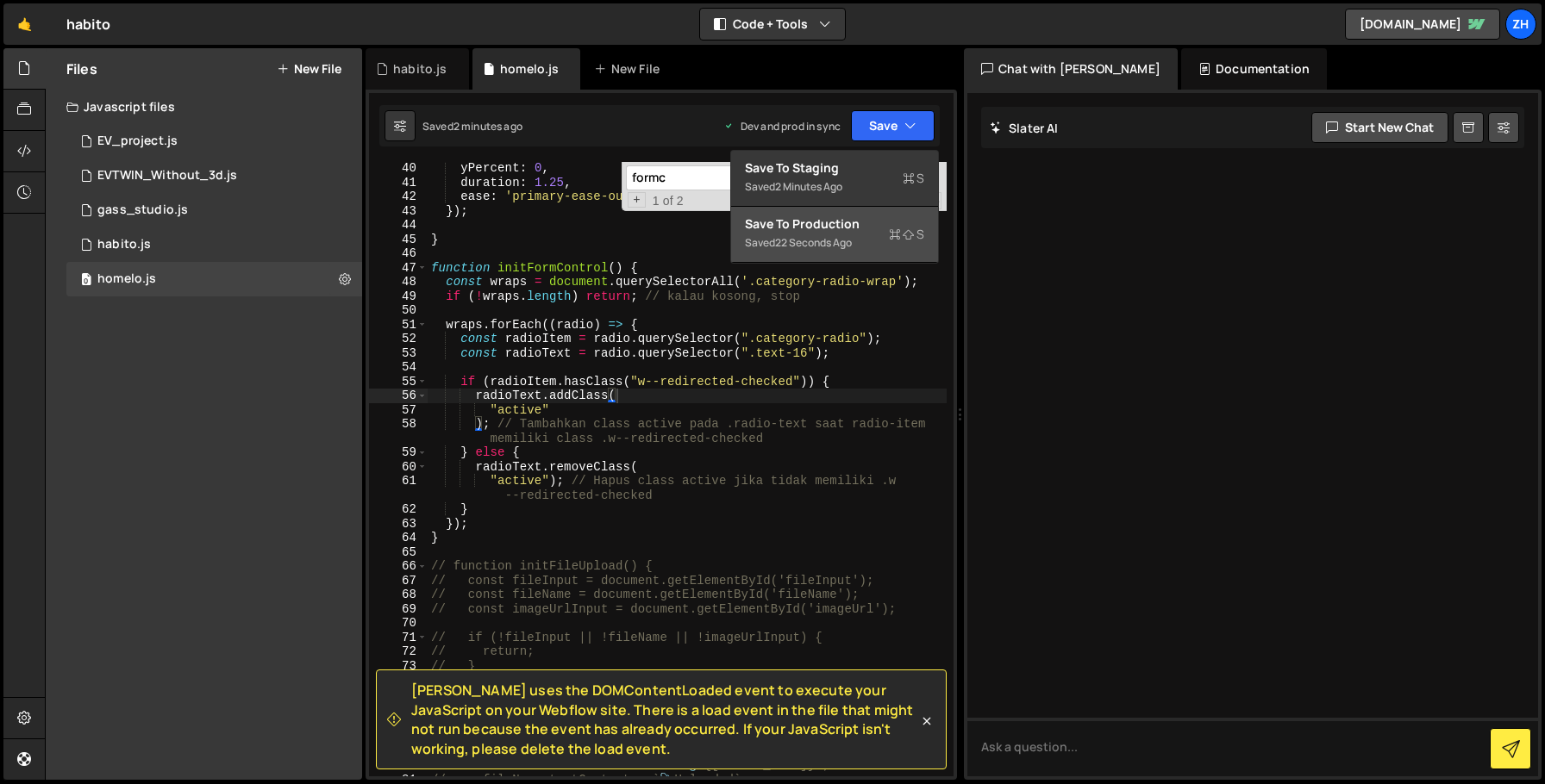
click at [872, 235] on div "Saved 22 seconds ago" at bounding box center [835, 243] width 179 height 21
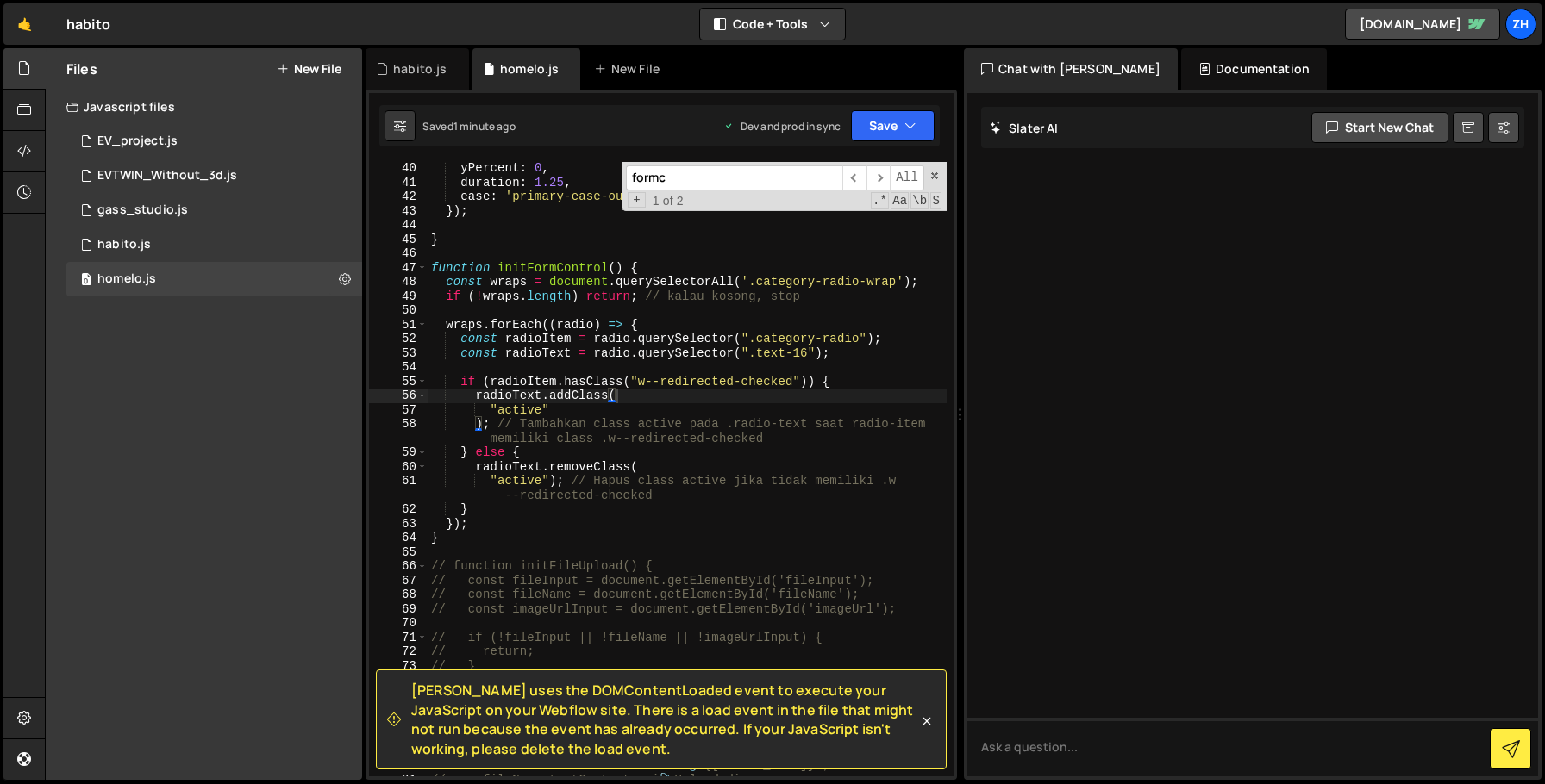
type textarea "if (radioItem.hasClass("w--redirected-checked")) {"
click at [856, 382] on div "yPercent : 0 , duration : 1.25 , ease : 'primary-ease-out' , }) ; } function in…" at bounding box center [687, 482] width 519 height 643
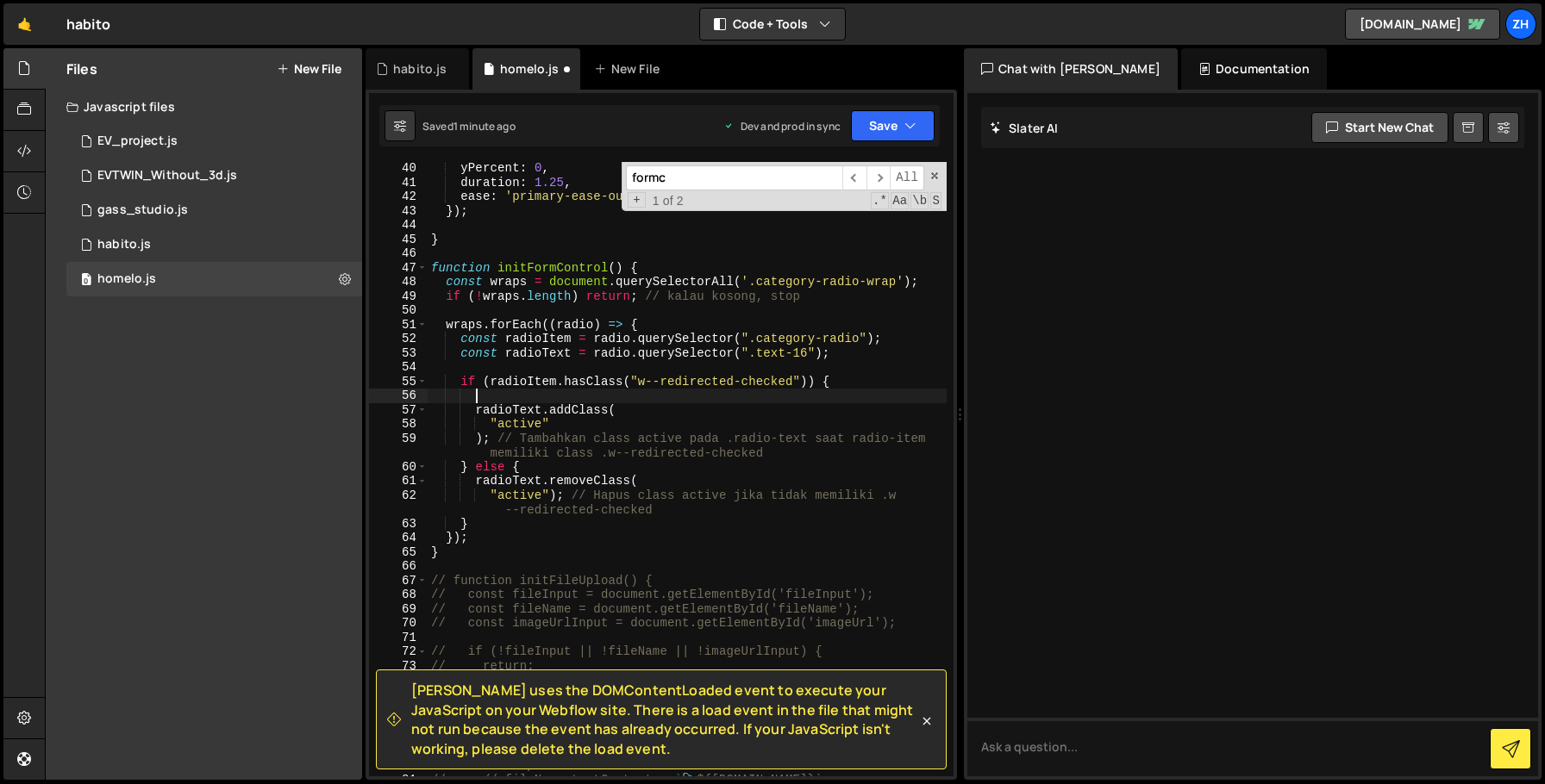
paste textarea "w-form-label"
type textarea "w-form-label"
drag, startPoint x: 809, startPoint y: 350, endPoint x: 758, endPoint y: 354, distance: 51.2
click at [758, 354] on div "yPercent : 0 , duration : 1.25 , ease : 'primary-ease-out' , }) ; } function in…" at bounding box center [687, 482] width 519 height 643
paste textarea "w-form-label"
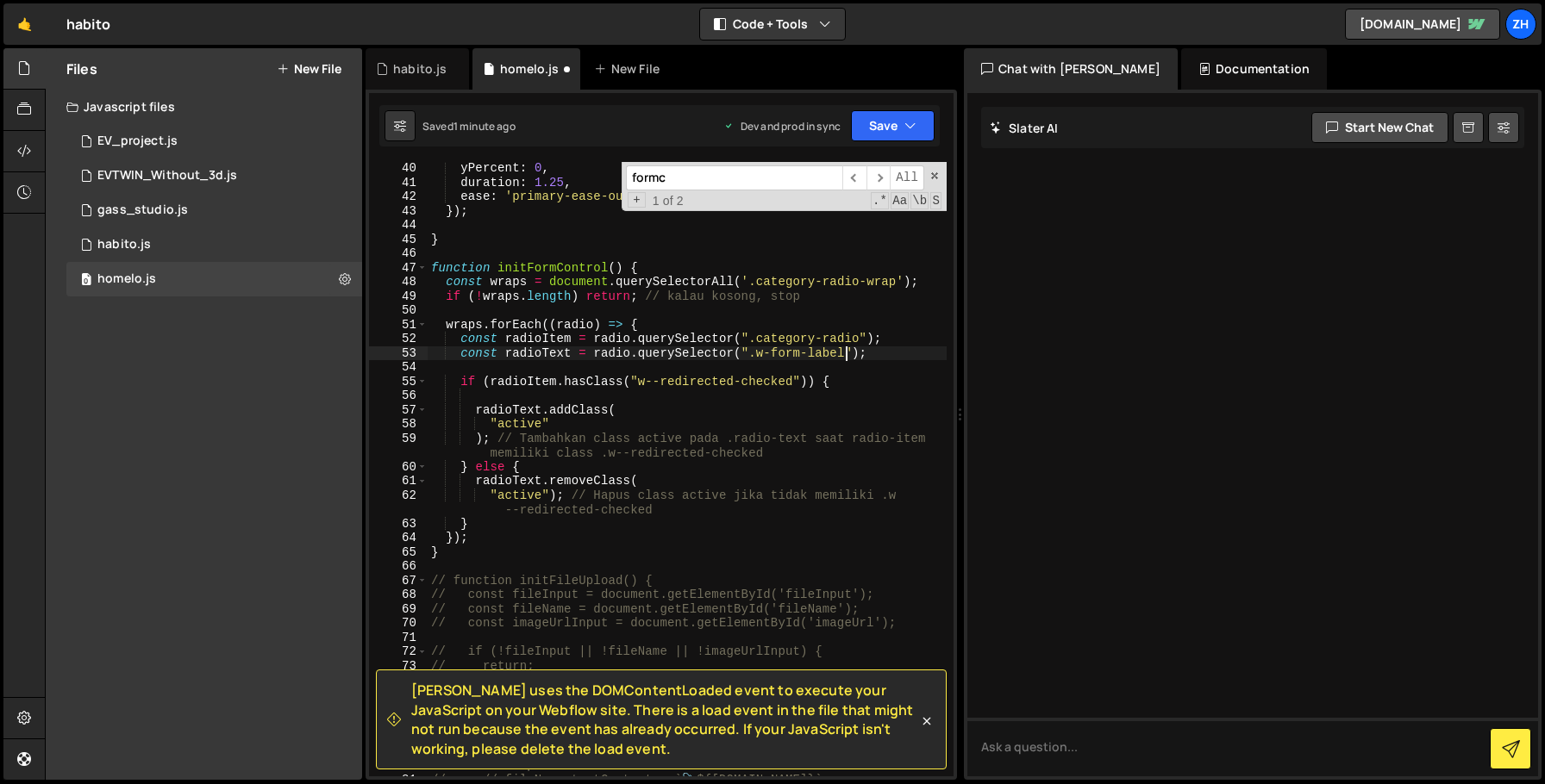
click at [823, 386] on div "yPercent : 0 , duration : 1.25 , ease : 'primary-ease-out' , }) ; } function in…" at bounding box center [687, 482] width 519 height 643
type textarea "if (radioItem.hasClass("w--redirected-checked")) {"
click at [846, 395] on div "yPercent : 0 , duration : 1.25 , ease : 'primary-ease-out' , }) ; } function in…" at bounding box center [687, 482] width 519 height 643
click at [909, 107] on div "Saved 1 minute ago Dev and prod in sync Upgrade to Edit Save Save to Staging S …" at bounding box center [659, 126] width 561 height 42
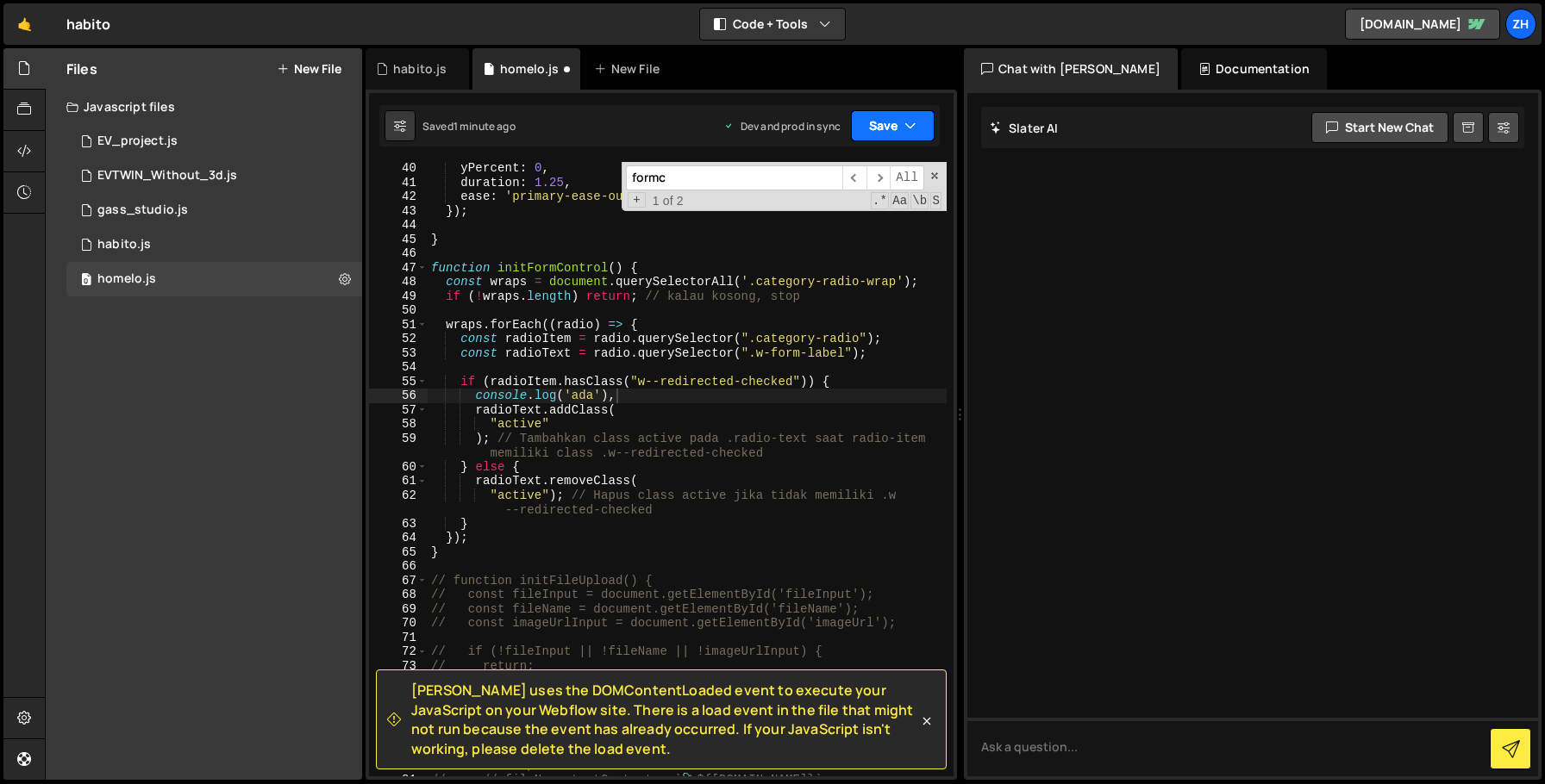
click at [903, 118] on button "Save" at bounding box center [893, 126] width 83 height 31
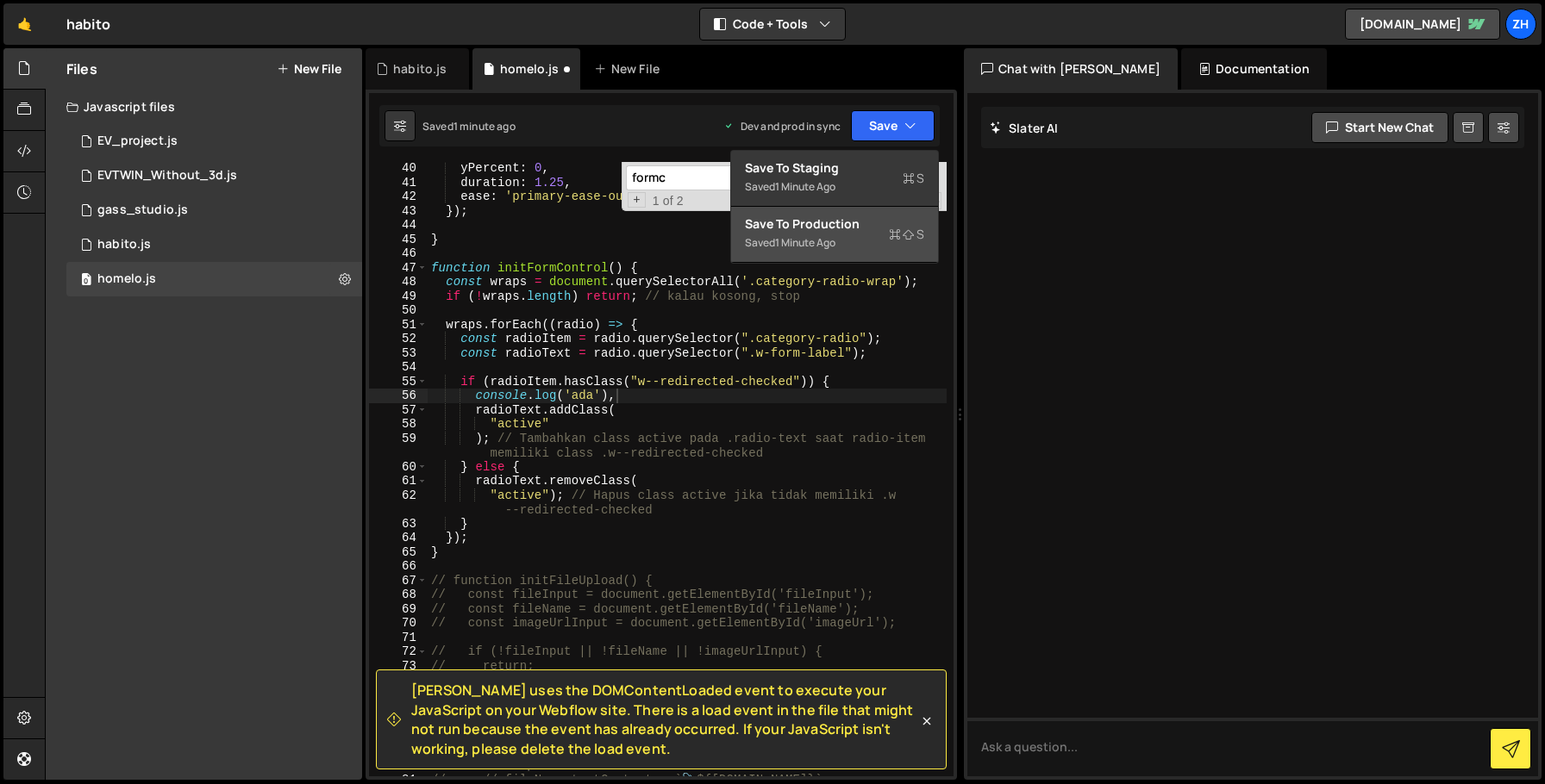
click at [866, 219] on div "Save to Production S" at bounding box center [835, 224] width 179 height 17
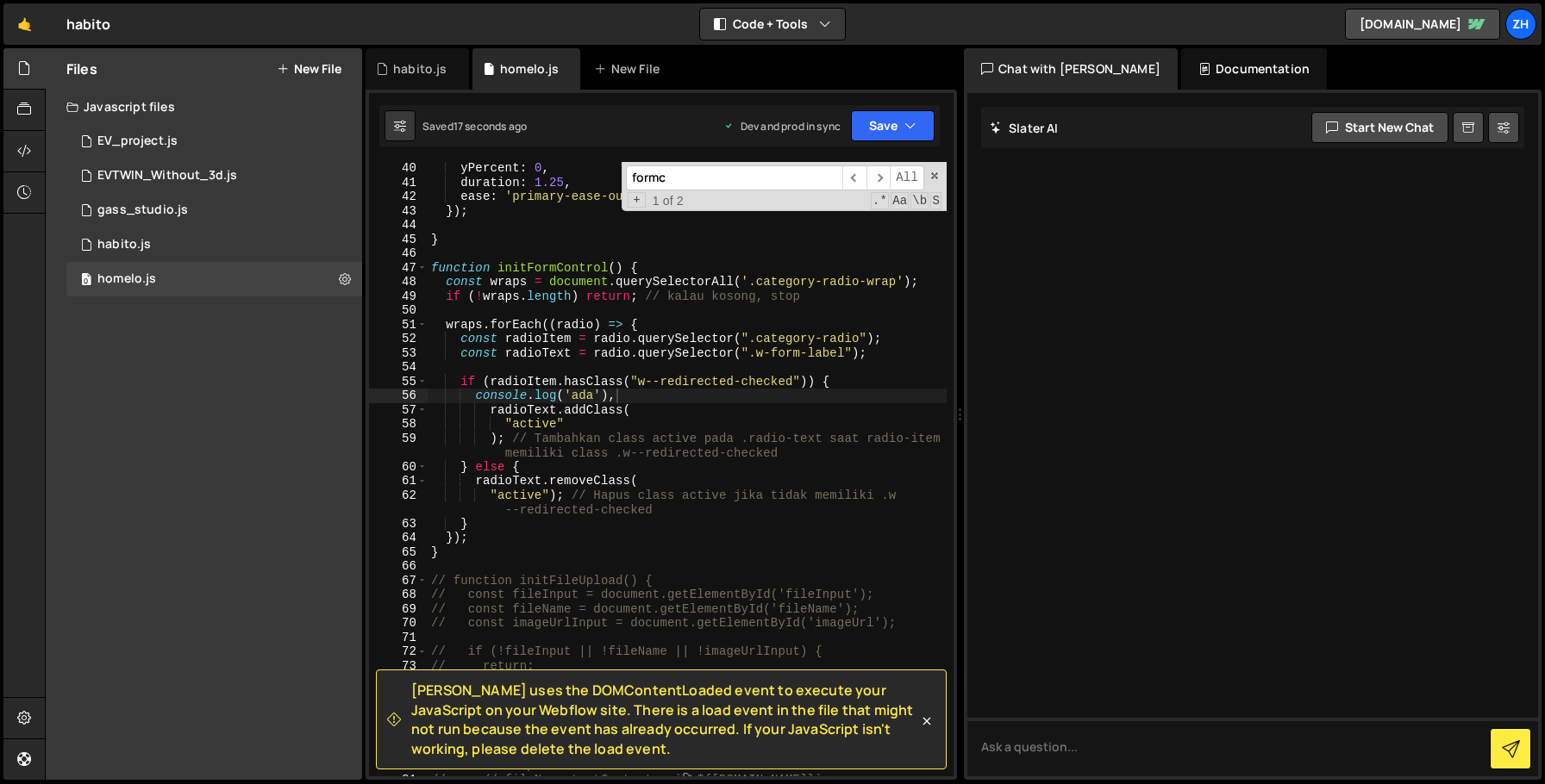
click at [716, 404] on div "yPercent : 0 , duration : 1.25 , ease : 'primary-ease-out' , }) ; } function in…" at bounding box center [687, 482] width 519 height 643
click at [668, 422] on div "yPercent : 0 , duration : 1.25 , ease : 'primary-ease-out' , }) ; } function in…" at bounding box center [687, 482] width 519 height 643
click at [649, 396] on div "yPercent : 0 , duration : 1.25 , ease : 'primary-ease-out' , }) ; } function in…" at bounding box center [687, 482] width 519 height 643
type textarea "console.log('ada'),"
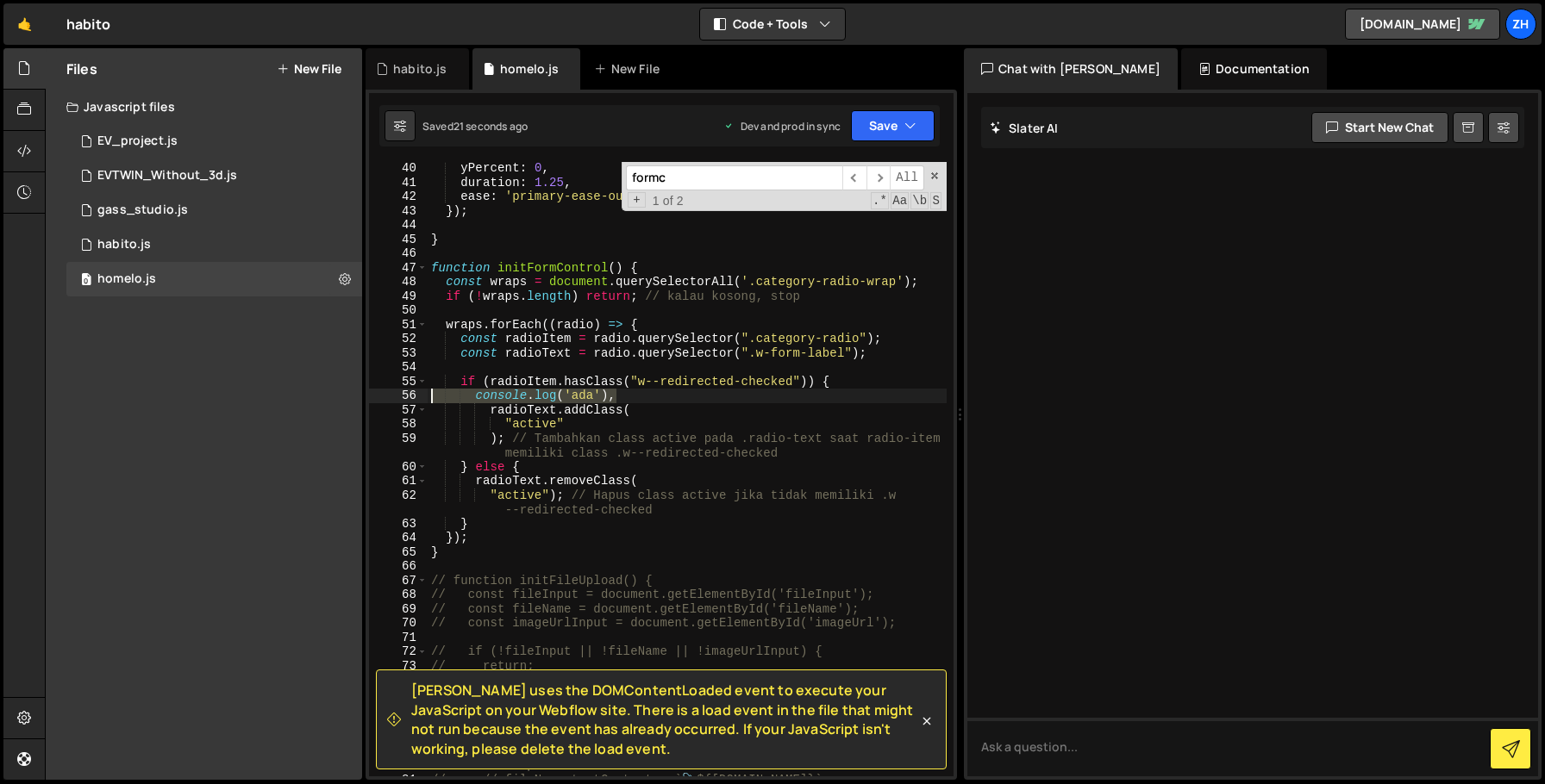
drag, startPoint x: 649, startPoint y: 396, endPoint x: 391, endPoint y: 397, distance: 258.0
click at [392, 397] on div "console.log('ada'), 40 41 42 43 44 45 46 47 48 49 50 51 52 53 54 55 56 57 58 59…" at bounding box center [661, 468] width 584 height 615
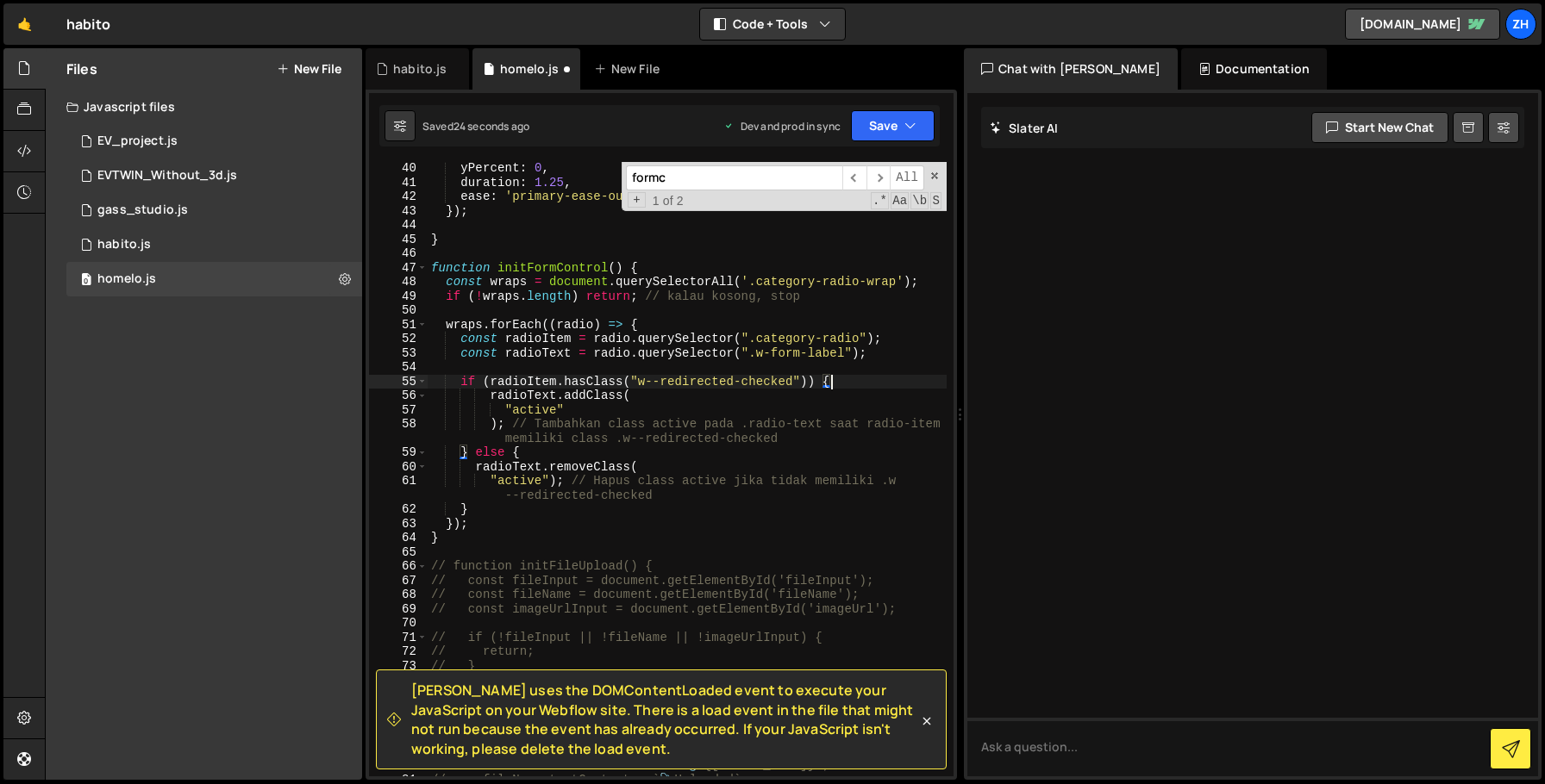
click at [747, 462] on div "yPercent : 0 , duration : 1.25 , ease : 'primary-ease-out' , }) ; } function in…" at bounding box center [687, 482] width 519 height 643
click at [813, 296] on div "yPercent : 0 , duration : 1.25 , ease : 'primary-ease-out' , }) ; } function in…" at bounding box center [687, 482] width 519 height 643
drag, startPoint x: 813, startPoint y: 296, endPoint x: 447, endPoint y: 292, distance: 366.0
click at [447, 292] on div "yPercent : 0 , duration : 1.25 , ease : 'primary-ease-out' , }) ; } function in…" at bounding box center [687, 482] width 519 height 643
type textarea "// if (!wraps.length) return; // kalau kosong, stop"
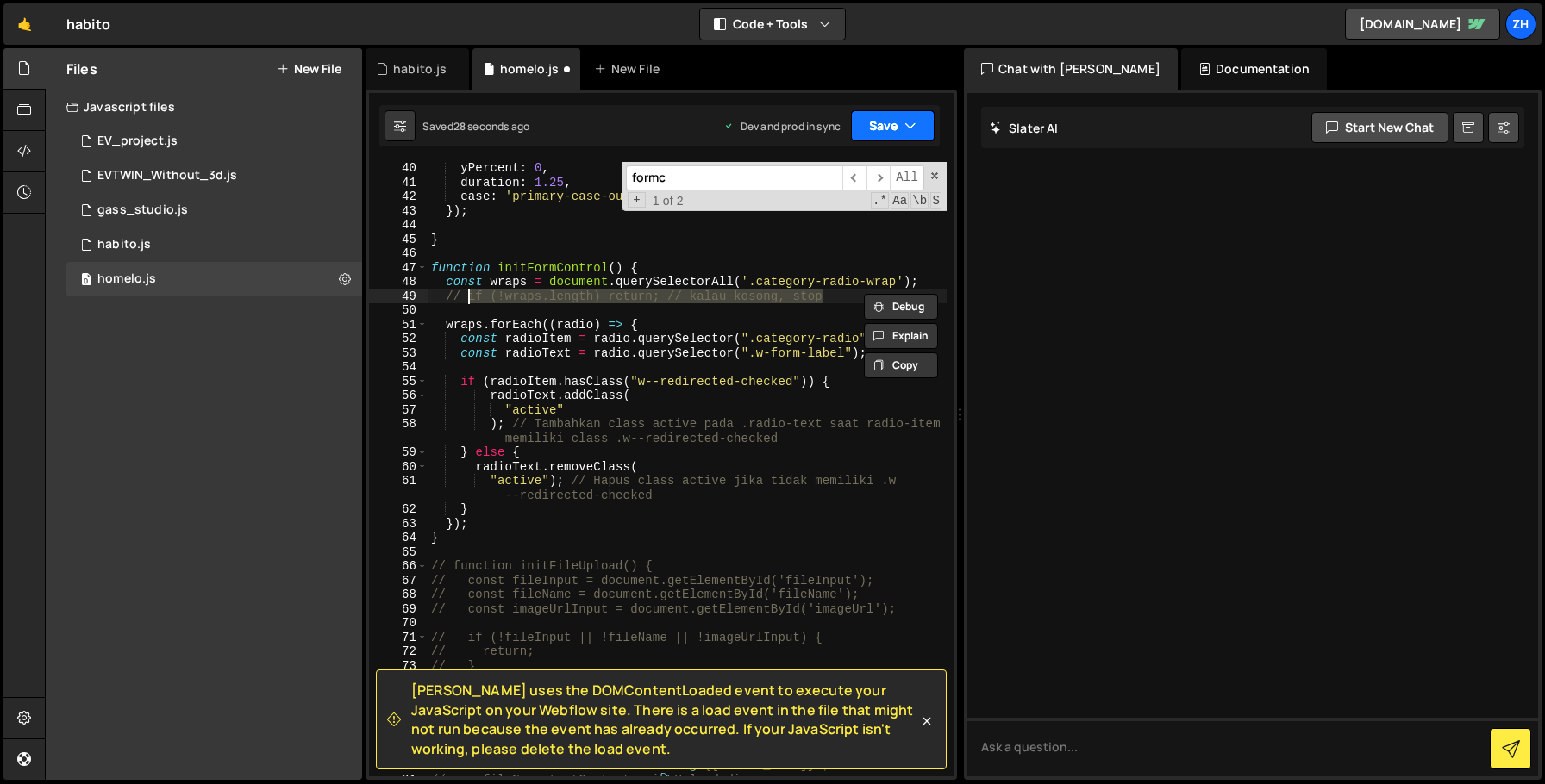
click at [885, 112] on button "Save" at bounding box center [893, 126] width 83 height 31
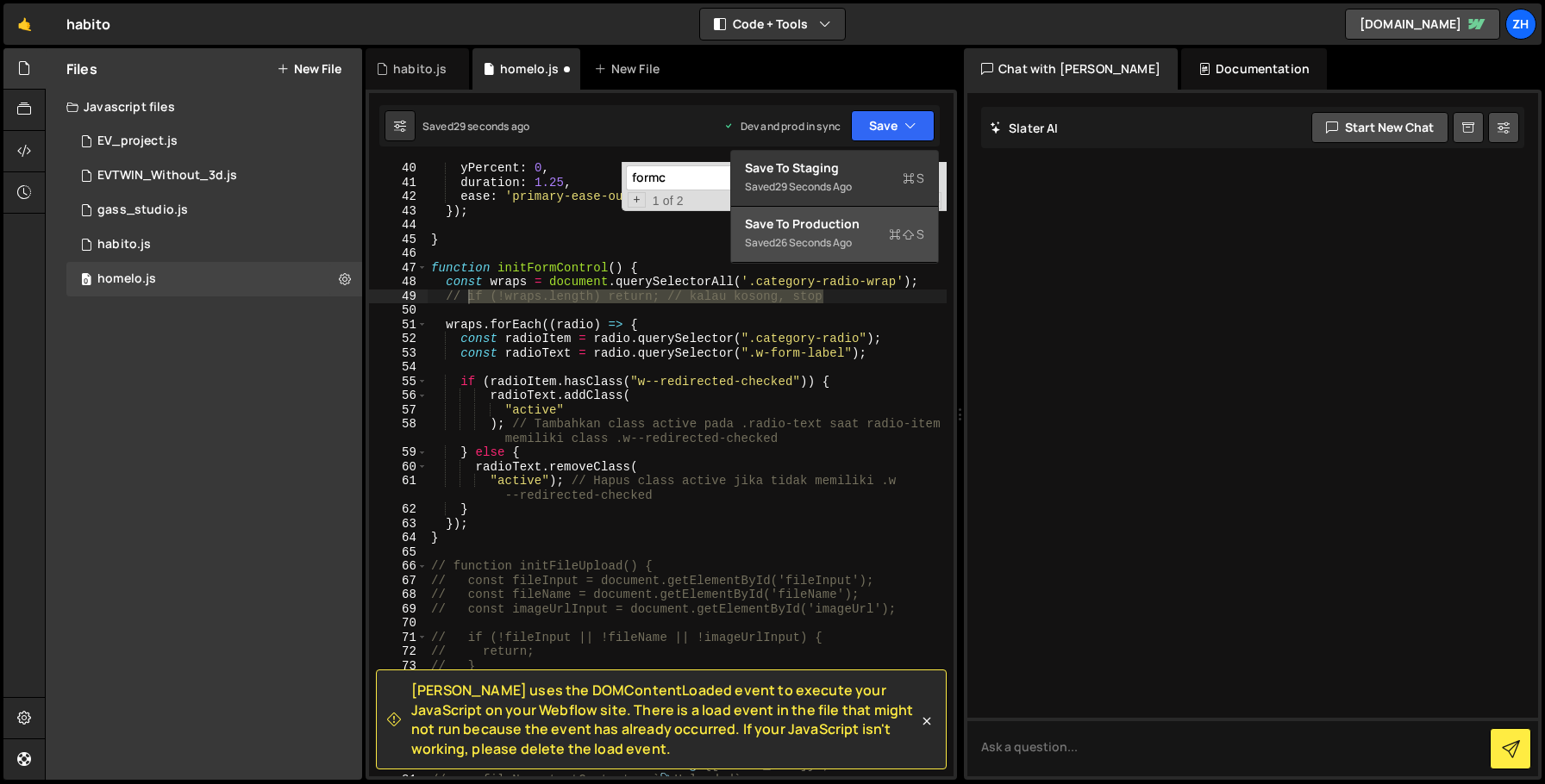
click at [868, 223] on div "Save to Production S" at bounding box center [835, 224] width 179 height 17
